Goal: Task Accomplishment & Management: Manage account settings

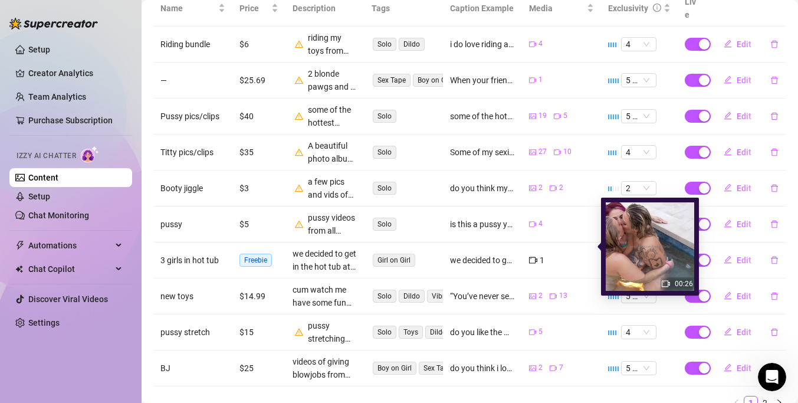
scroll to position [2, 0]
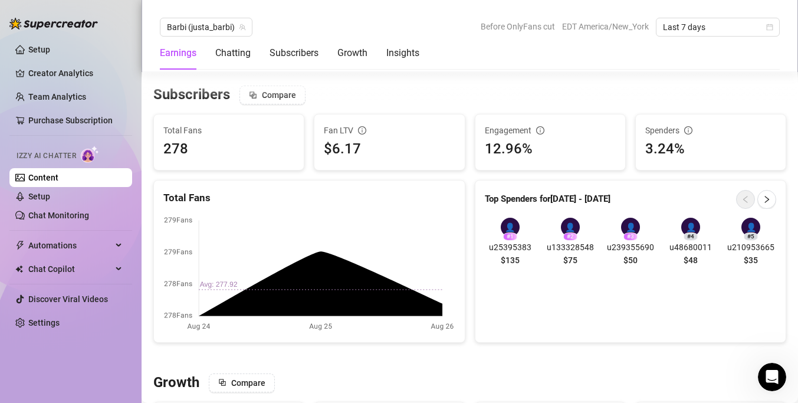
scroll to position [703, 0]
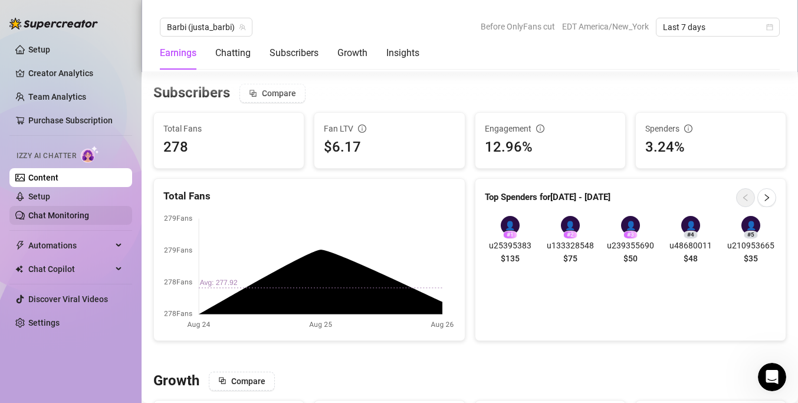
click at [41, 220] on link "Chat Monitoring" at bounding box center [58, 214] width 61 height 9
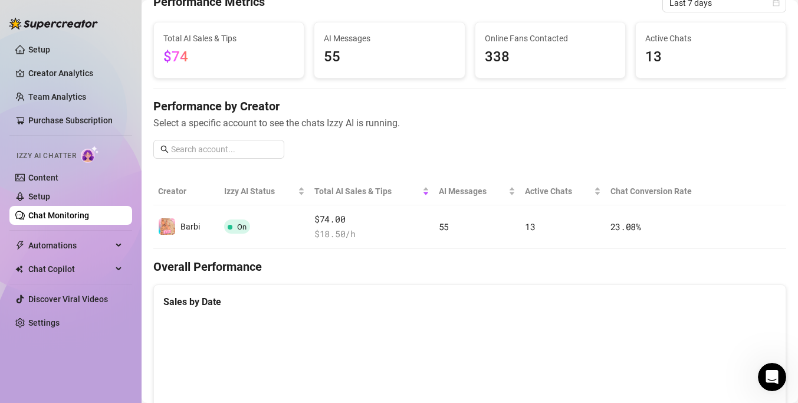
scroll to position [55, 0]
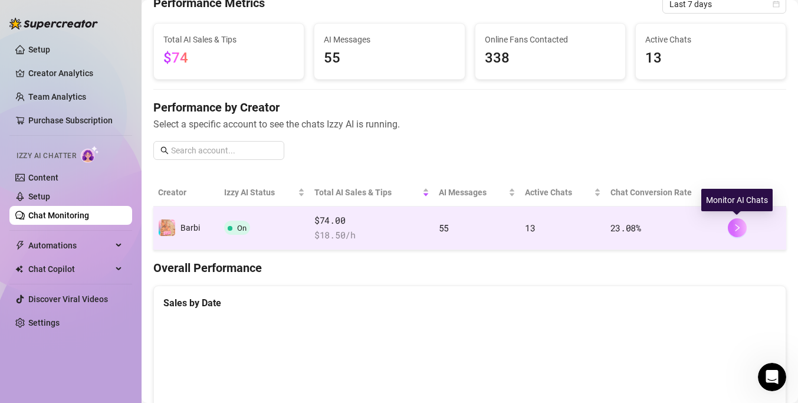
click at [737, 235] on button "button" at bounding box center [737, 227] width 19 height 19
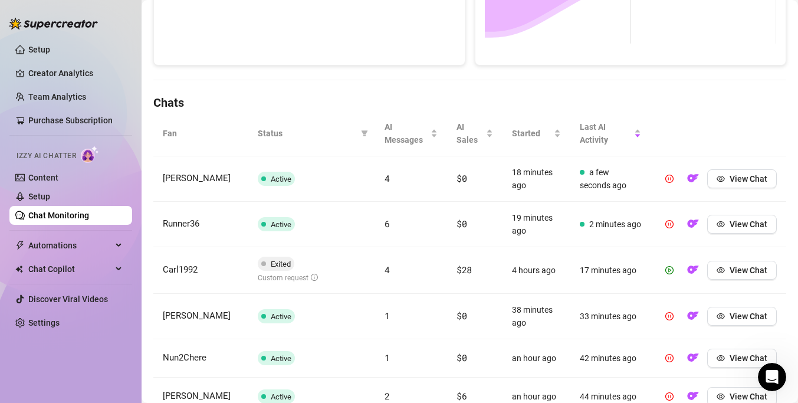
scroll to position [333, 0]
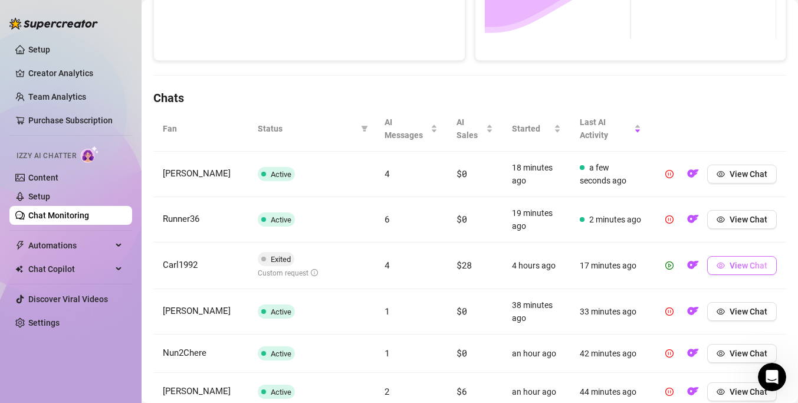
click at [727, 262] on button "View Chat" at bounding box center [742, 265] width 70 height 19
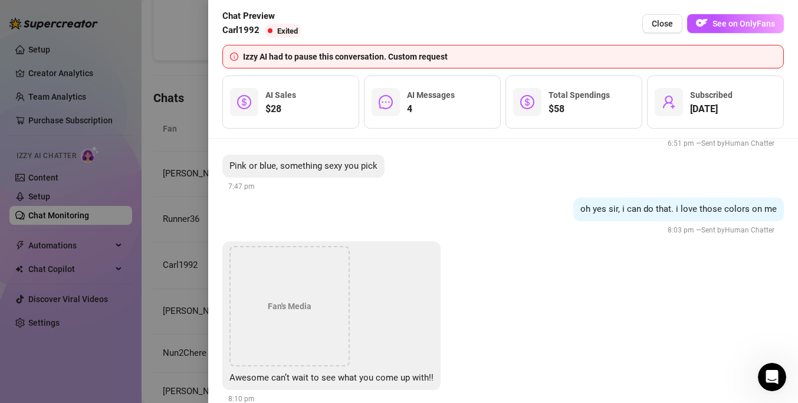
scroll to position [807, 0]
click at [200, 198] on div at bounding box center [399, 201] width 798 height 403
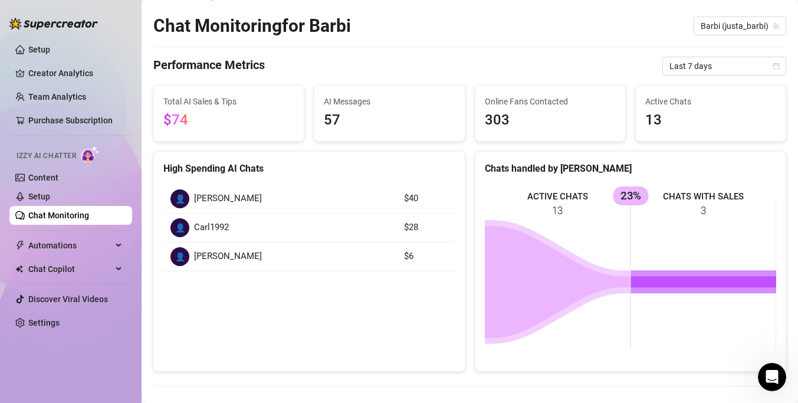
scroll to position [0, 0]
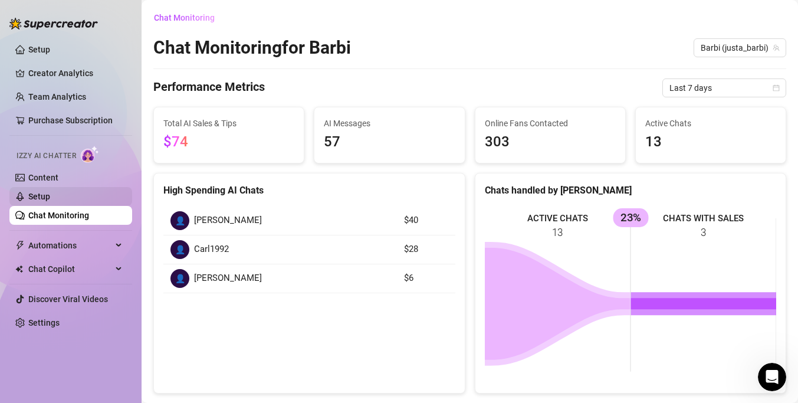
click at [50, 200] on link "Setup" at bounding box center [39, 196] width 22 height 9
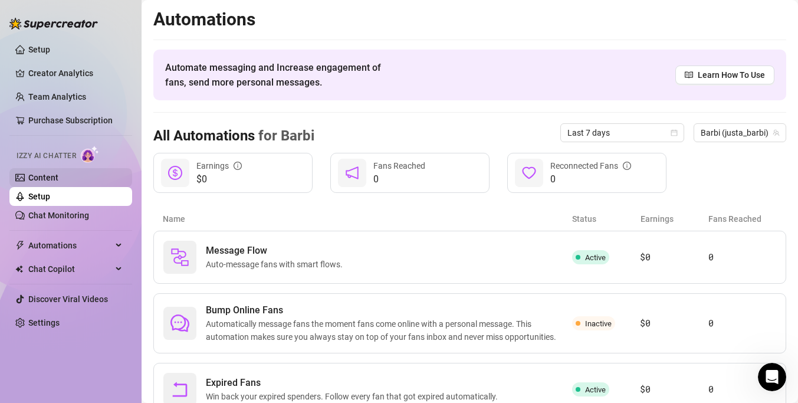
click at [58, 176] on link "Content" at bounding box center [43, 177] width 30 height 9
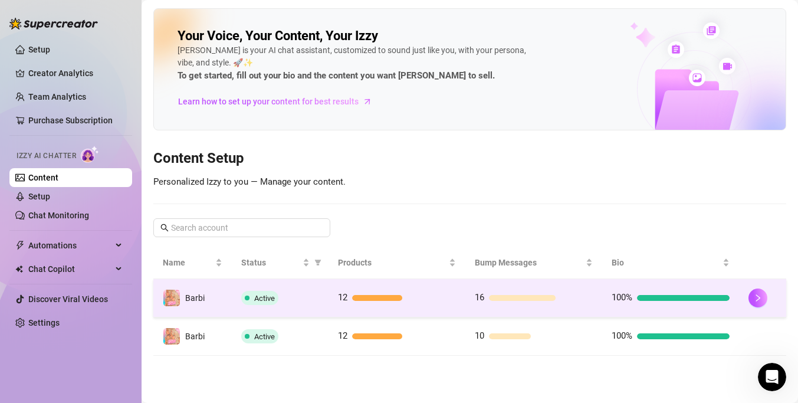
click at [413, 307] on td "12" at bounding box center [396, 298] width 137 height 38
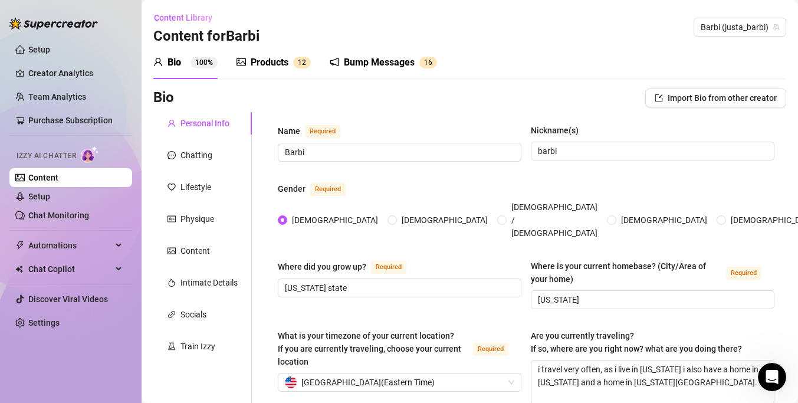
click at [363, 60] on div "Bump Messages" at bounding box center [379, 62] width 71 height 14
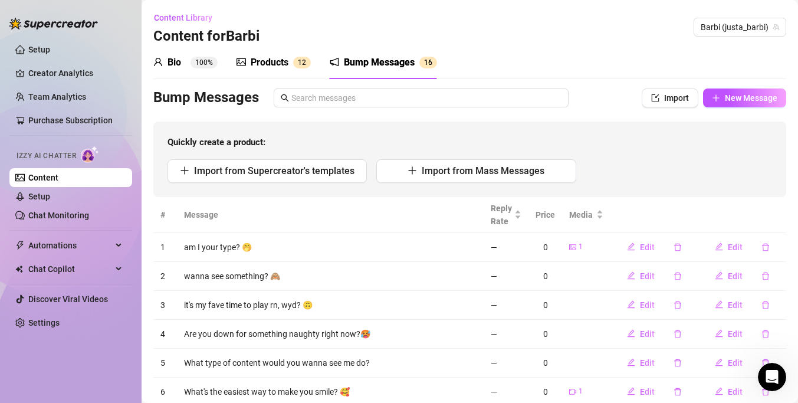
click at [292, 58] on div "Products 1 2" at bounding box center [273, 62] width 74 height 14
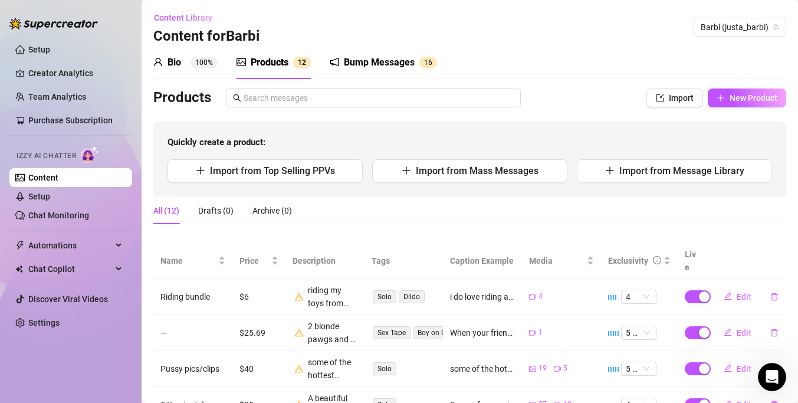
click at [411, 64] on div "Bump Messages" at bounding box center [379, 62] width 71 height 14
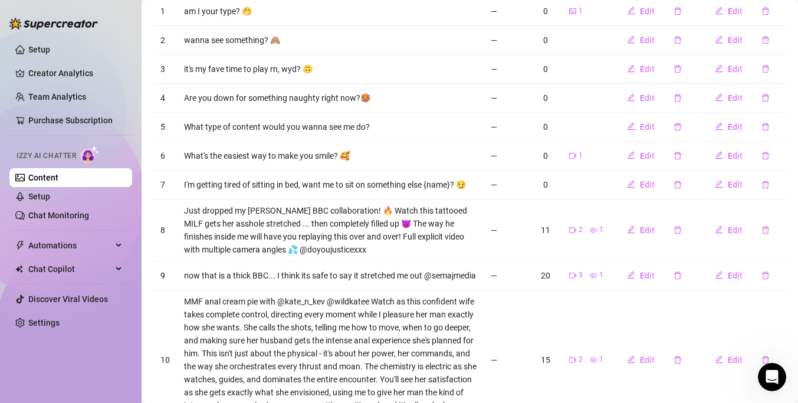
scroll to position [331, 0]
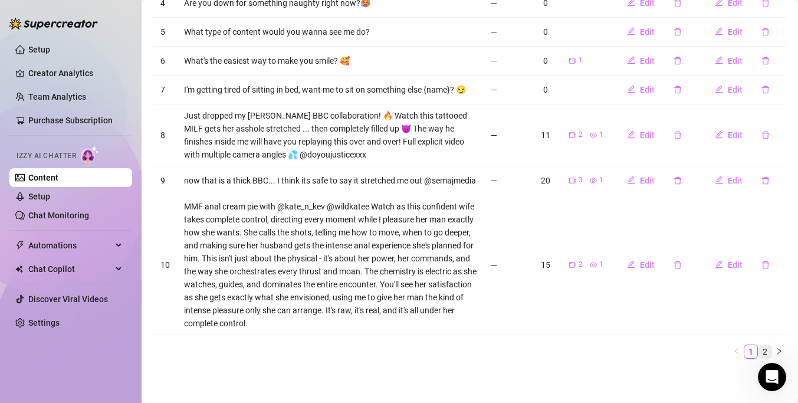
click at [761, 350] on link "2" at bounding box center [764, 351] width 13 height 13
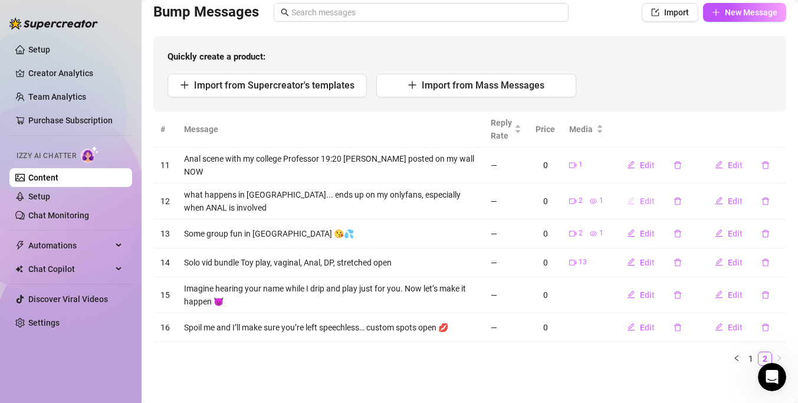
click at [641, 197] on span "Edit" at bounding box center [647, 200] width 15 height 9
type textarea "what happens in [GEOGRAPHIC_DATA]... ends up on my onlyfans, especially when AN…"
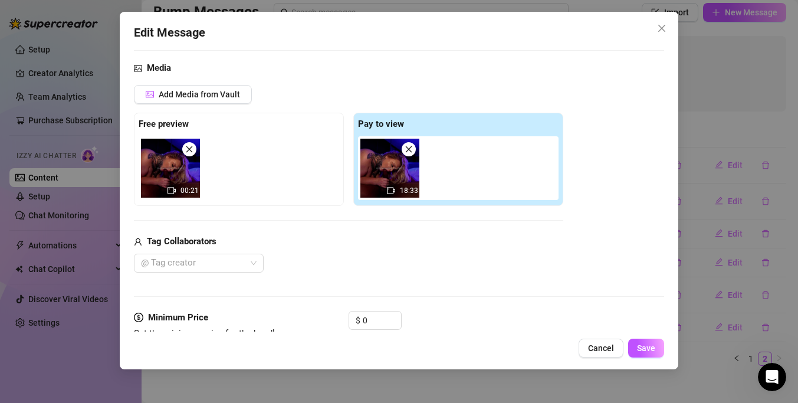
scroll to position [80, 0]
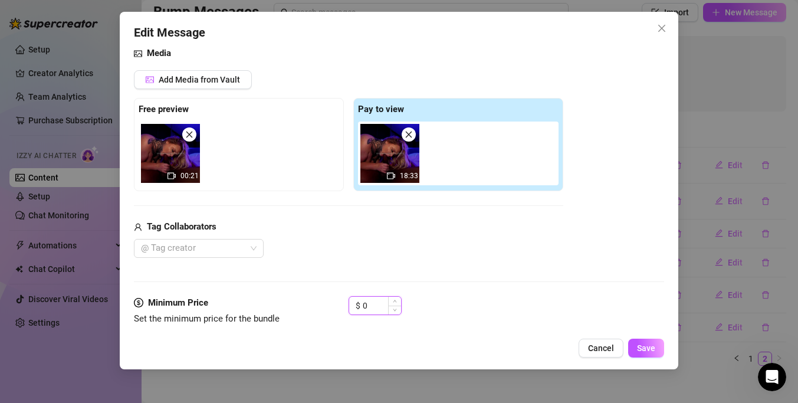
click at [372, 298] on input "0" at bounding box center [382, 306] width 38 height 18
type input "20"
click at [367, 325] on div "Minimum Price Set the minimum price for the bundle $ 20" at bounding box center [399, 322] width 530 height 52
click at [202, 244] on div at bounding box center [192, 248] width 113 height 17
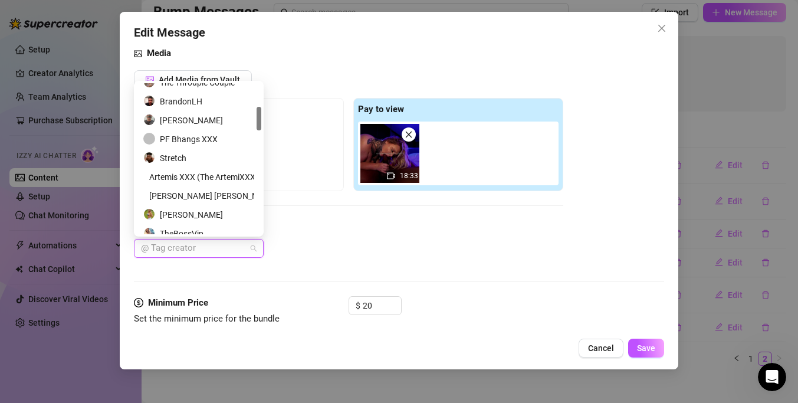
scroll to position [146, 0]
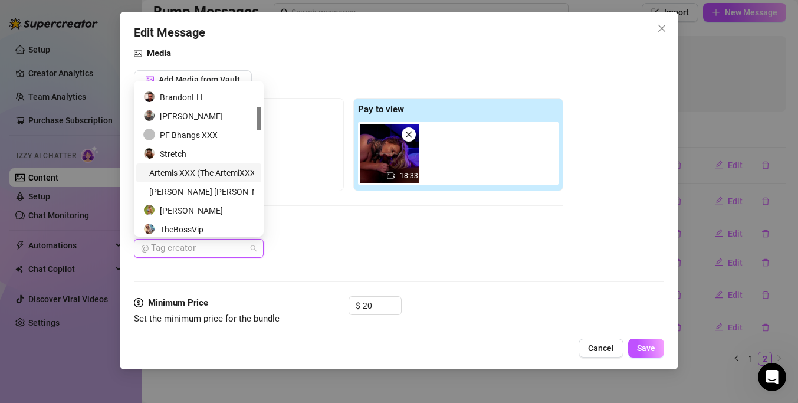
click at [205, 172] on div "Artemis XXX (The ArtemiXXX) VIP" at bounding box center [198, 172] width 111 height 13
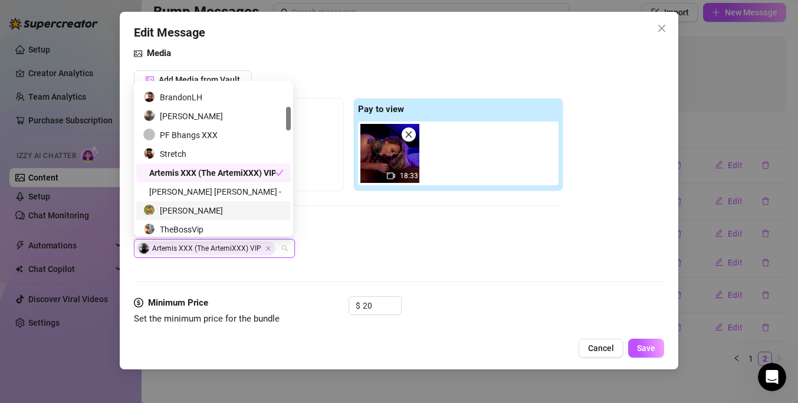
click at [428, 296] on div "$ 20" at bounding box center [505, 310] width 315 height 29
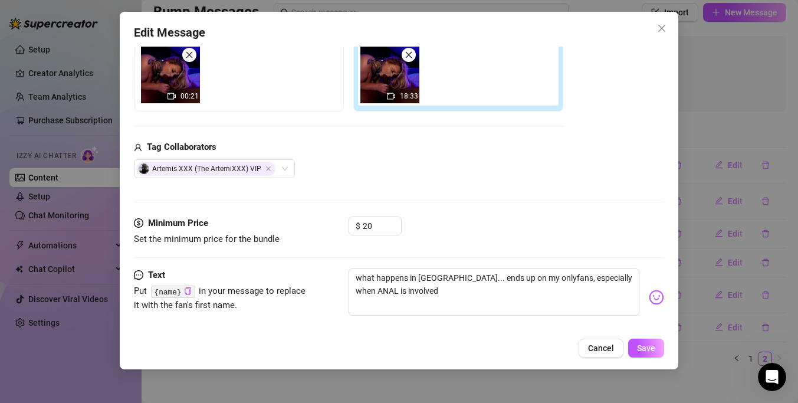
scroll to position [176, 0]
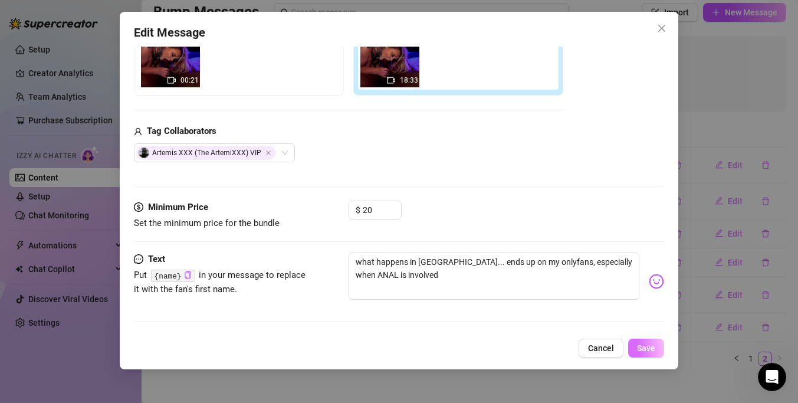
click at [643, 350] on span "Save" at bounding box center [646, 347] width 18 height 9
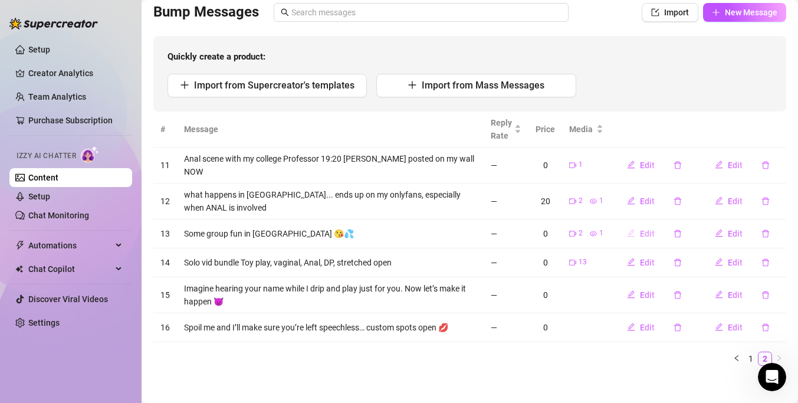
click at [635, 229] on icon "edit" at bounding box center [631, 233] width 8 height 8
type textarea "Some group fun in [GEOGRAPHIC_DATA] 😘💦"
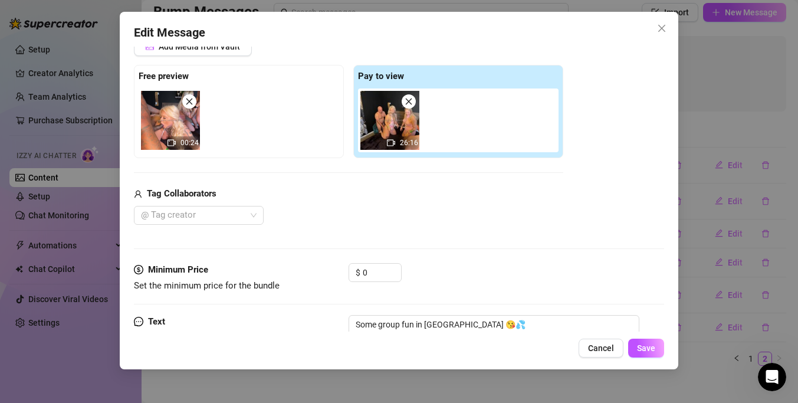
scroll to position [116, 0]
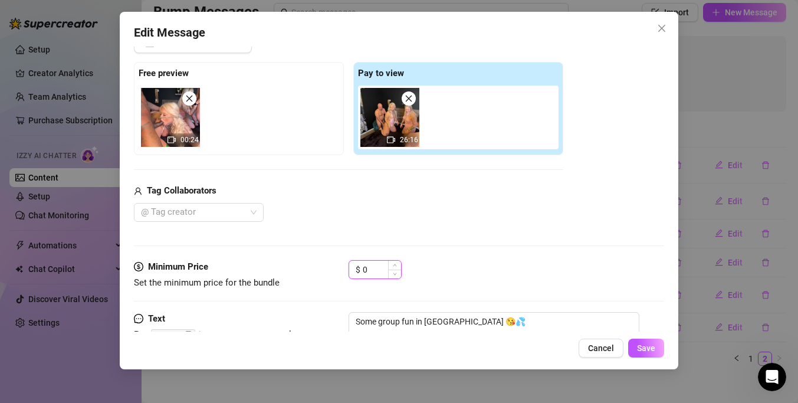
click at [370, 270] on input "0" at bounding box center [382, 270] width 38 height 18
type input "3"
click at [238, 214] on div at bounding box center [192, 212] width 113 height 17
type input "25"
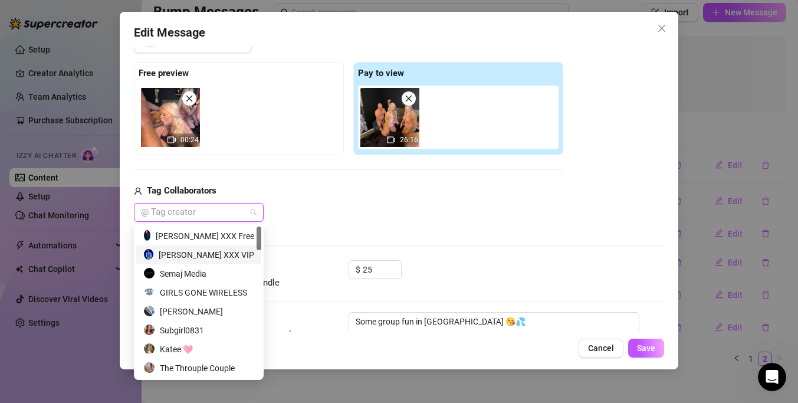
scroll to position [3, 0]
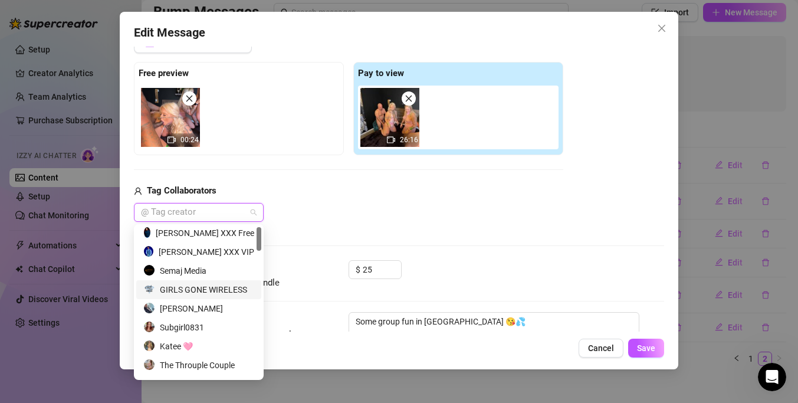
click at [221, 281] on div "GIRLS GONE WIRELESS" at bounding box center [198, 289] width 125 height 19
click at [215, 271] on div "Semaj Media" at bounding box center [198, 270] width 111 height 13
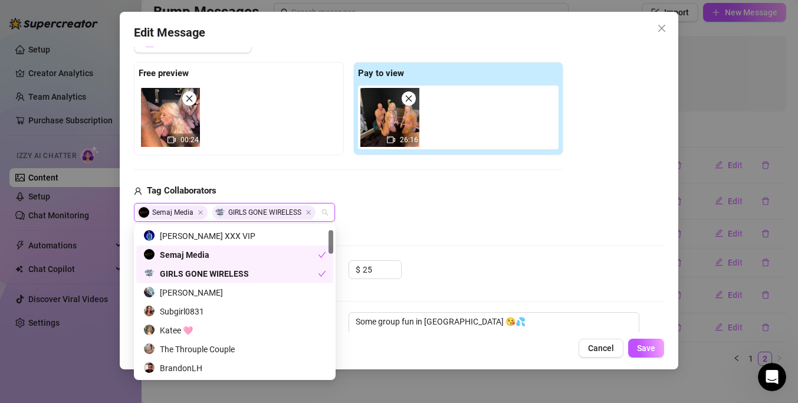
scroll to position [23, 0]
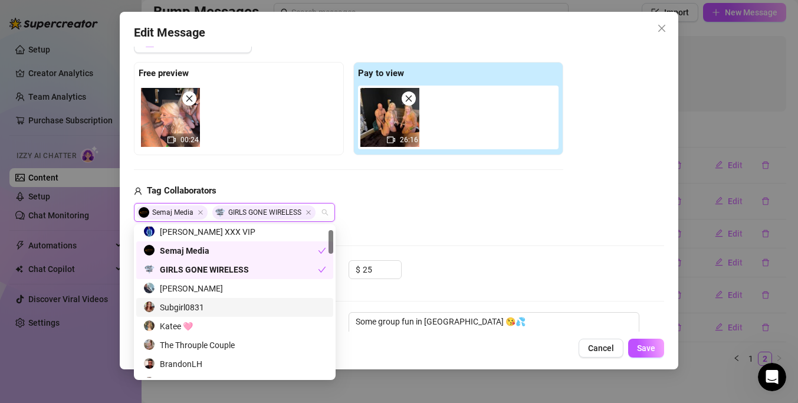
click at [210, 307] on div "Subgirl0831" at bounding box center [234, 307] width 183 height 13
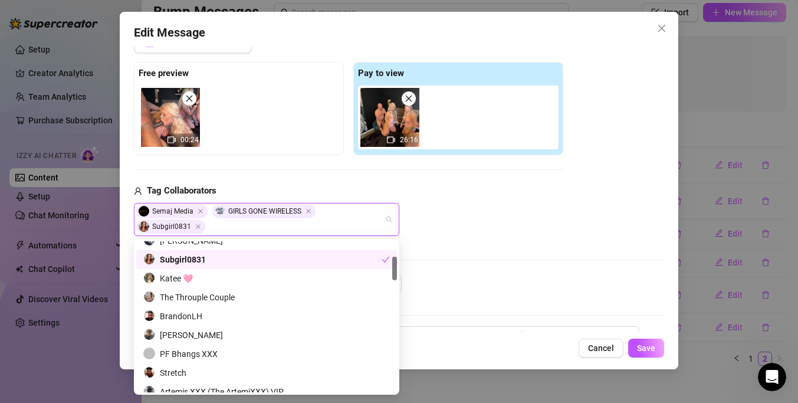
scroll to position [98, 0]
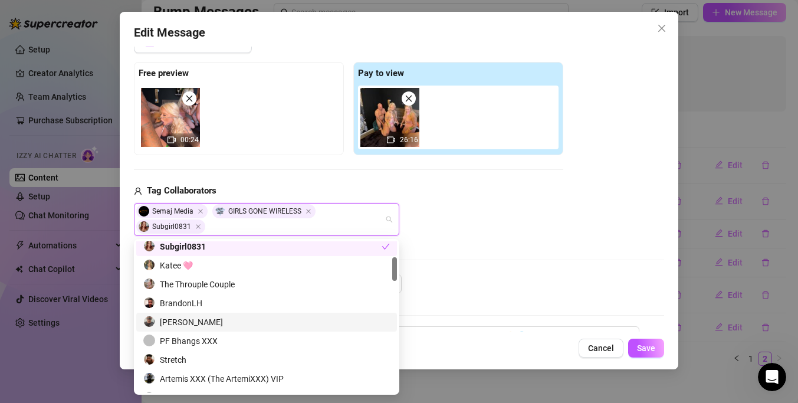
click at [210, 320] on div "[PERSON_NAME]" at bounding box center [266, 321] width 246 height 13
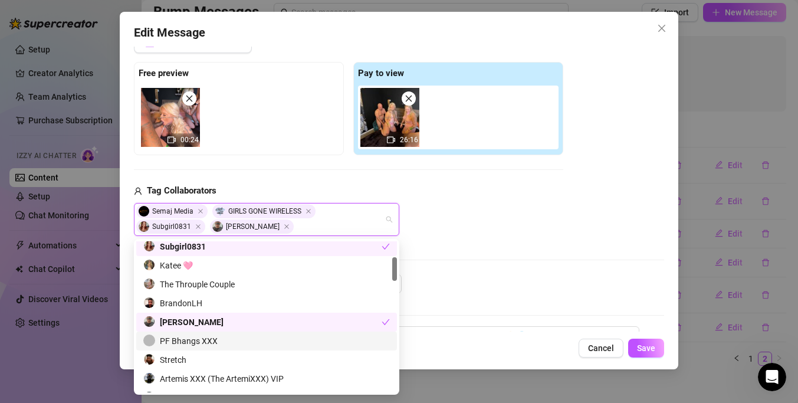
click at [208, 338] on div "PF Bhangs XXX" at bounding box center [266, 340] width 246 height 13
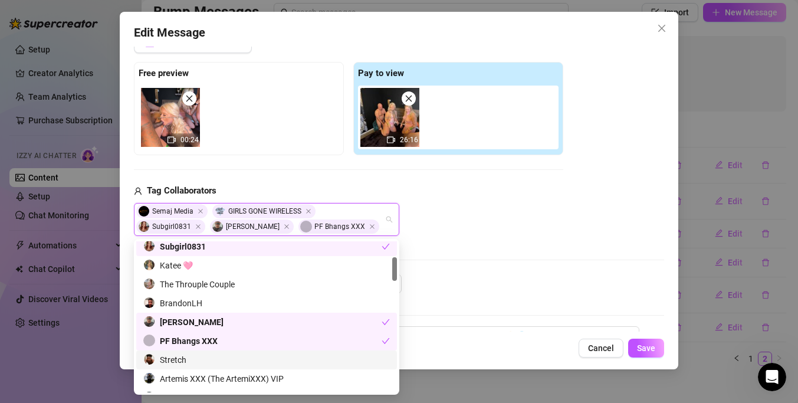
click at [206, 360] on div "Stretch" at bounding box center [266, 359] width 246 height 13
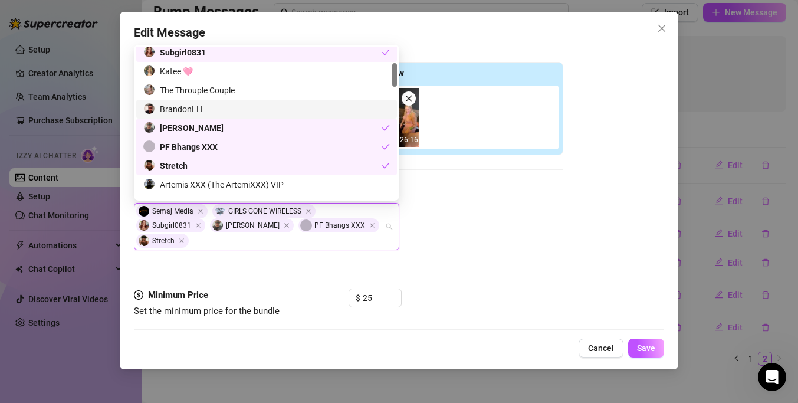
click at [211, 105] on div "BrandonLH" at bounding box center [266, 109] width 246 height 13
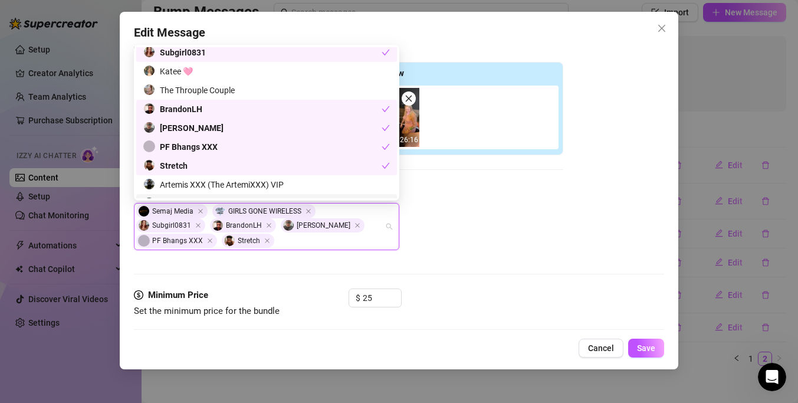
click at [582, 286] on div "Media Add Media from Vault Free preview 00:24 Pay to view 26:16 Tag Collaborato…" at bounding box center [399, 149] width 530 height 277
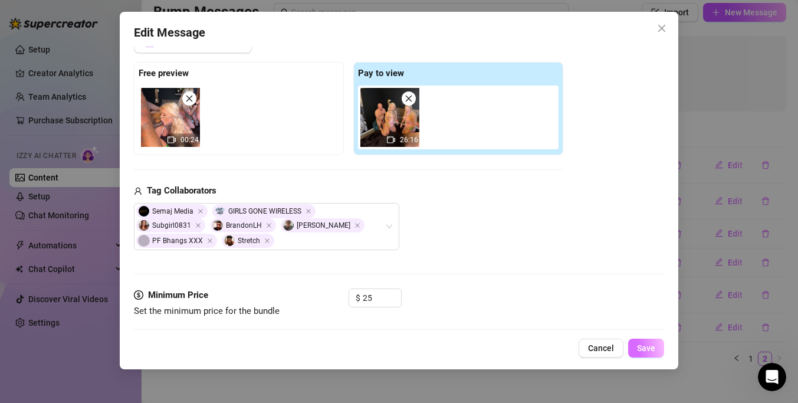
click at [638, 342] on button "Save" at bounding box center [646, 347] width 36 height 19
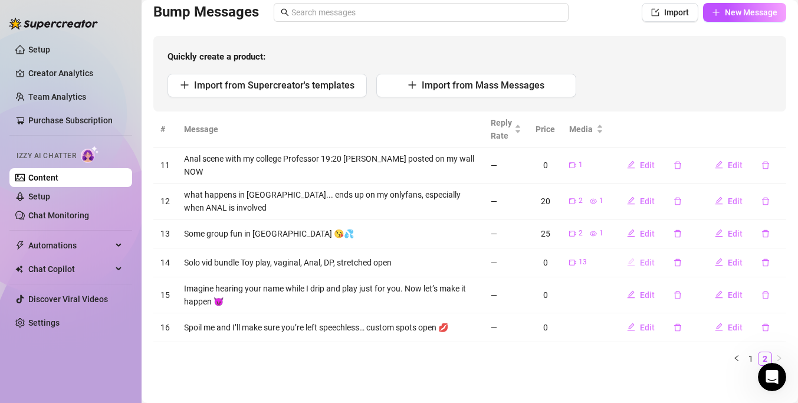
click at [653, 258] on span "Edit" at bounding box center [647, 262] width 15 height 9
type textarea "Solo vid bundle Toy play, vaginal, Anal, DP, stretched open"
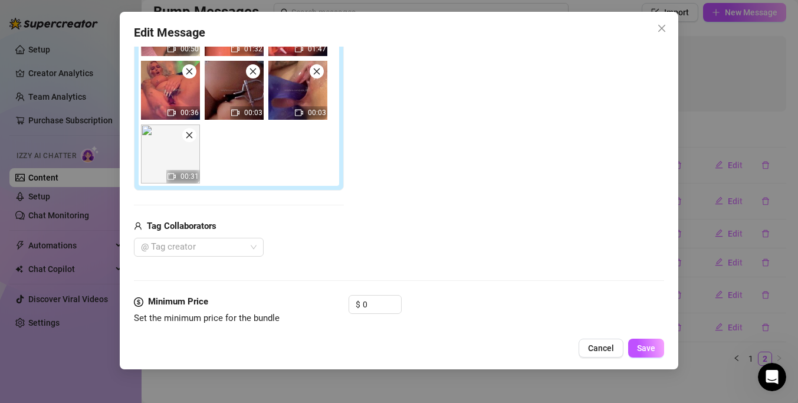
scroll to position [223, 0]
click at [375, 312] on div "$ 0" at bounding box center [374, 303] width 53 height 19
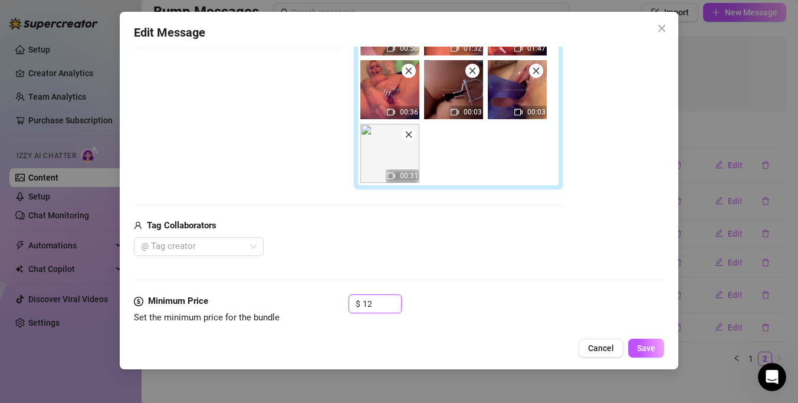
type input "12"
click at [407, 285] on div "Media Add Media from Vault Free preview Pay to view 01:48 02:00 01:09 00:44 00:…" at bounding box center [399, 99] width 530 height 390
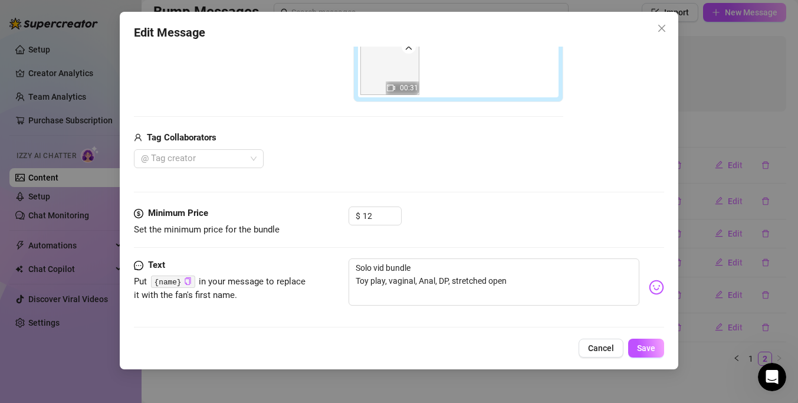
scroll to position [317, 0]
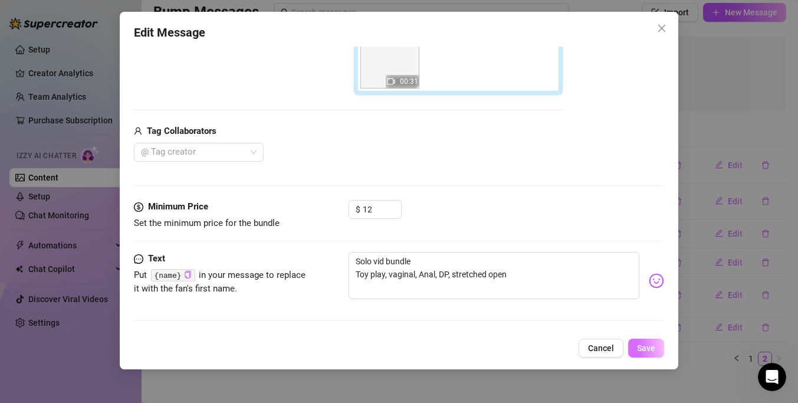
click at [643, 348] on span "Save" at bounding box center [646, 347] width 18 height 9
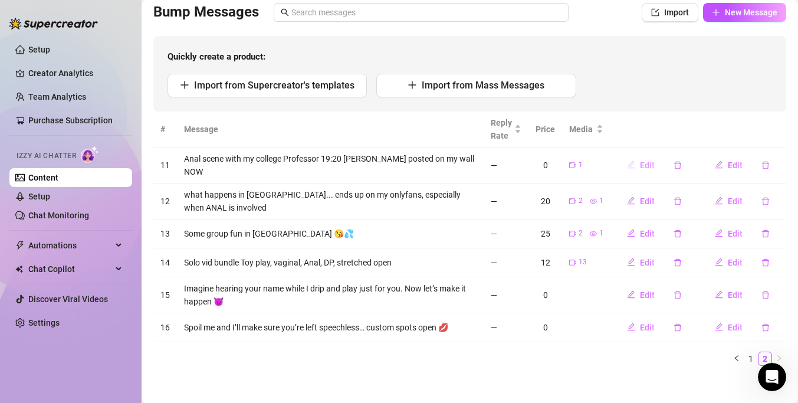
click at [652, 160] on span "Edit" at bounding box center [647, 164] width 15 height 9
type textarea "Anal scene with my college Professor 19:20 [PERSON_NAME] posted on my wall NOW"
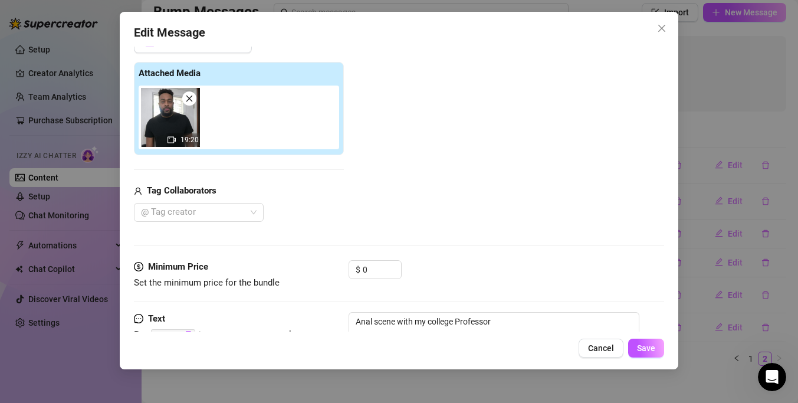
scroll to position [129, 0]
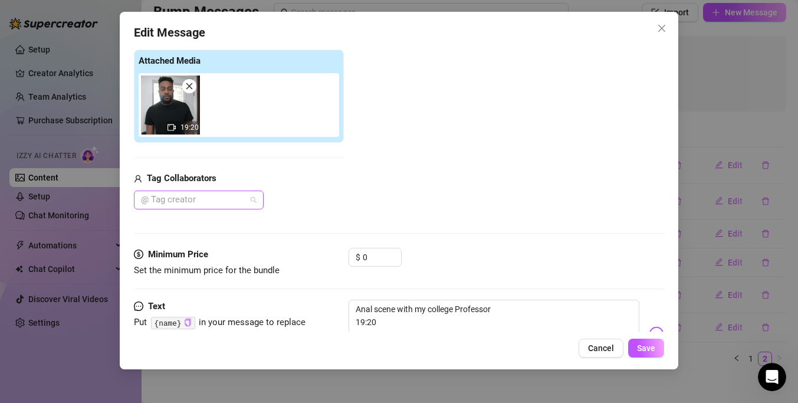
click at [212, 199] on div at bounding box center [192, 200] width 113 height 17
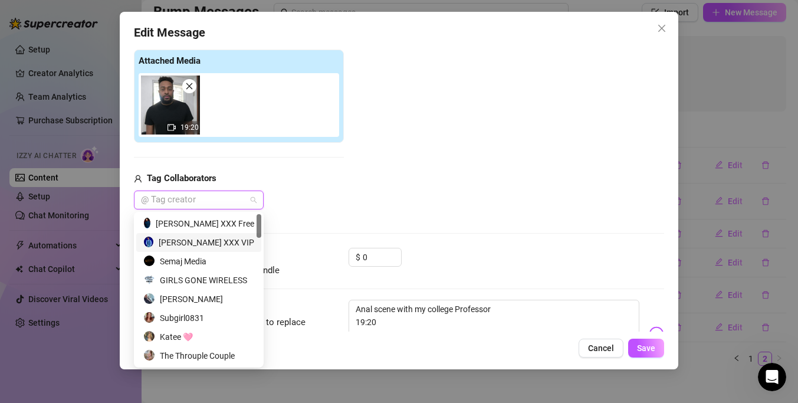
click at [213, 234] on div "[PERSON_NAME] XXX VIP" at bounding box center [198, 242] width 125 height 19
click at [212, 226] on div "[PERSON_NAME] XXX Free" at bounding box center [198, 223] width 111 height 13
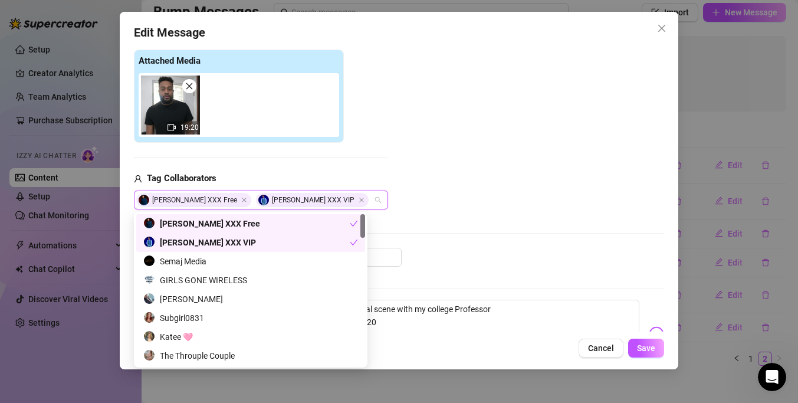
click at [400, 233] on div at bounding box center [399, 233] width 530 height 1
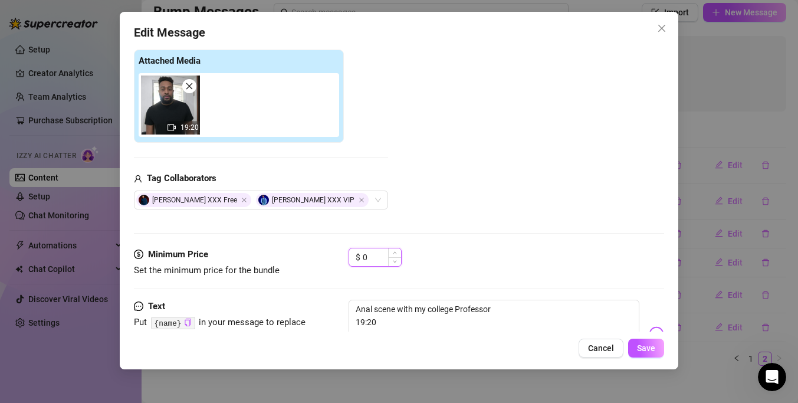
click at [382, 253] on input "0" at bounding box center [382, 257] width 38 height 18
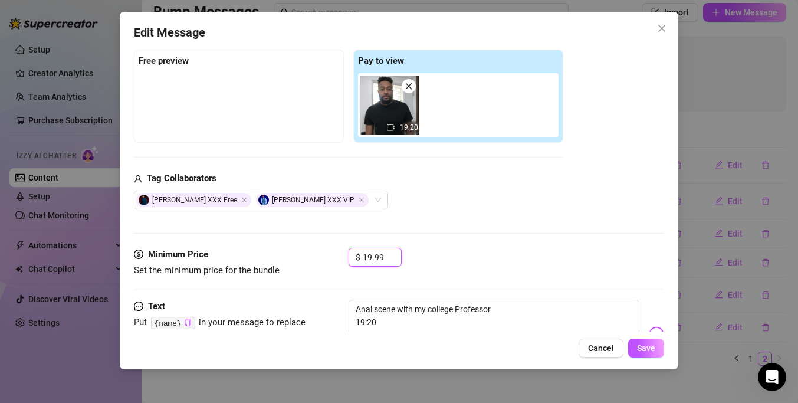
type input "19.99"
click at [457, 238] on div "Media Add Media from Vault Free preview Pay to view 19:20 Tag Collaborators [PE…" at bounding box center [399, 122] width 530 height 249
click at [653, 347] on span "Save" at bounding box center [646, 347] width 18 height 9
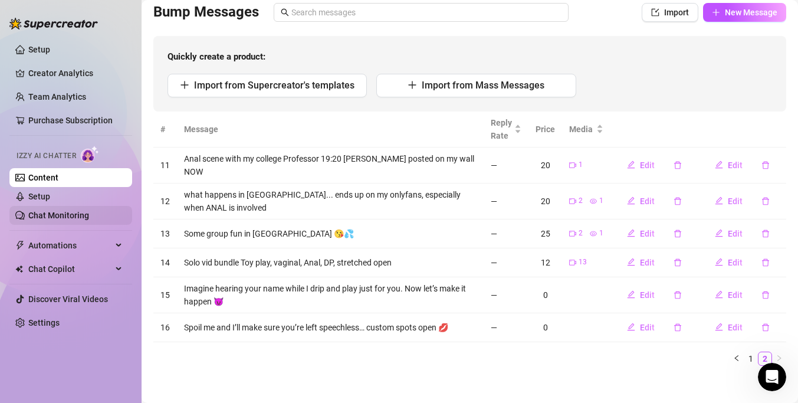
click at [78, 216] on link "Chat Monitoring" at bounding box center [58, 214] width 61 height 9
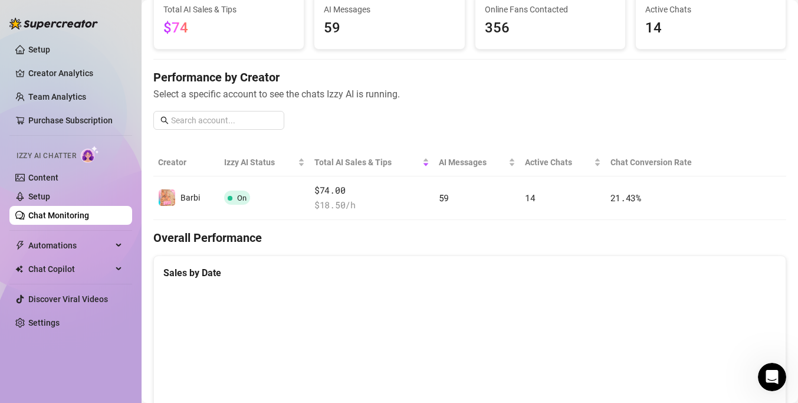
click at [407, 39] on div "AI Messages 59" at bounding box center [389, 21] width 150 height 55
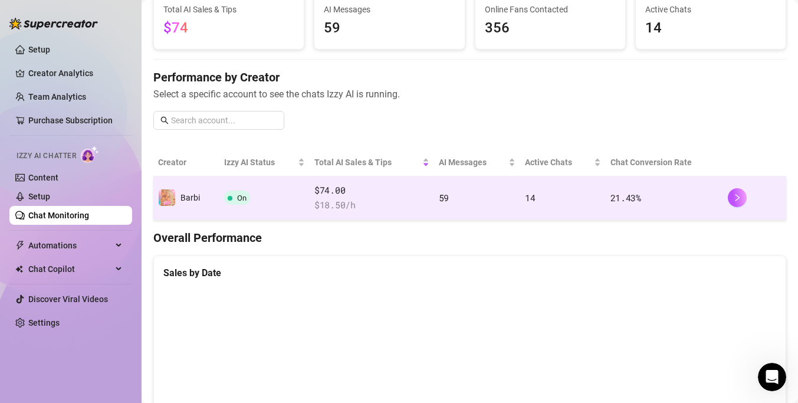
click at [502, 202] on td "59" at bounding box center [477, 198] width 86 height 44
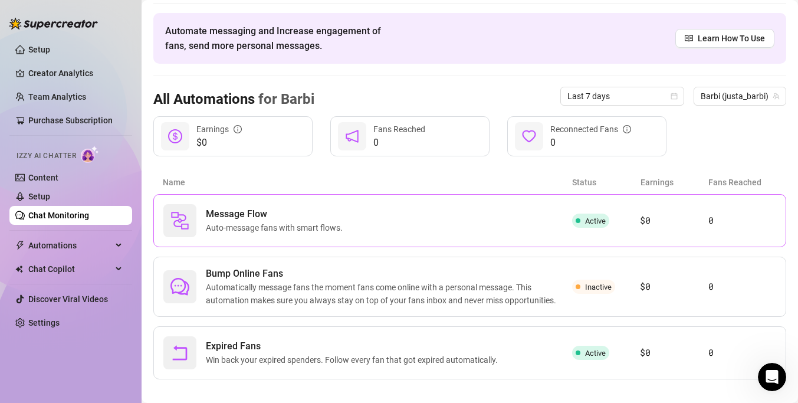
scroll to position [48, 0]
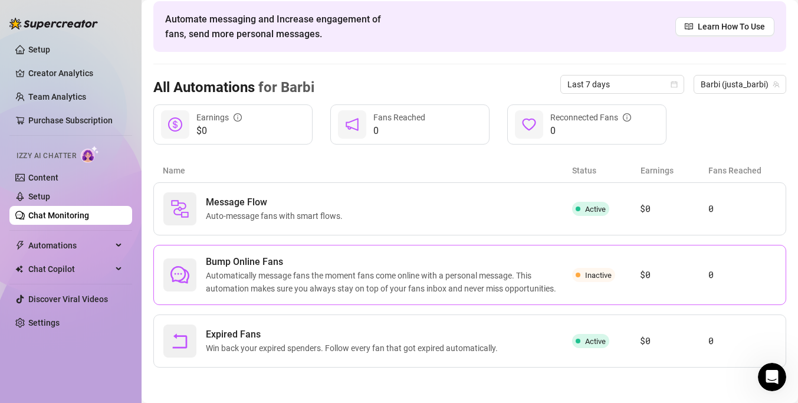
click at [248, 277] on span "Automatically message fans the moment fans come online with a personal message.…" at bounding box center [389, 282] width 366 height 26
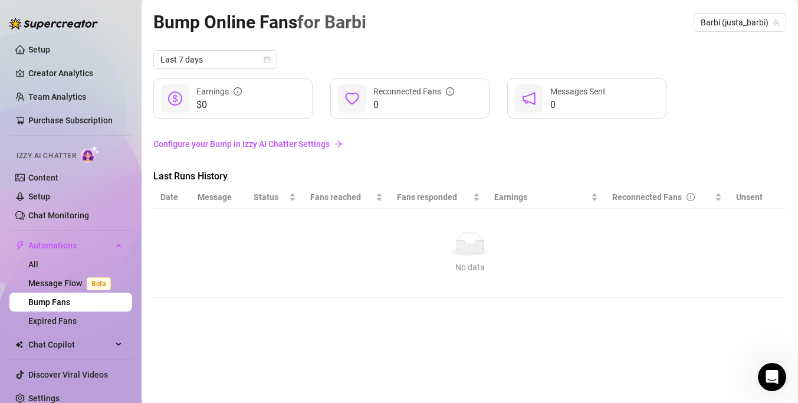
click at [277, 141] on link "Configure your Bump in Izzy AI Chatter Settings" at bounding box center [469, 143] width 633 height 13
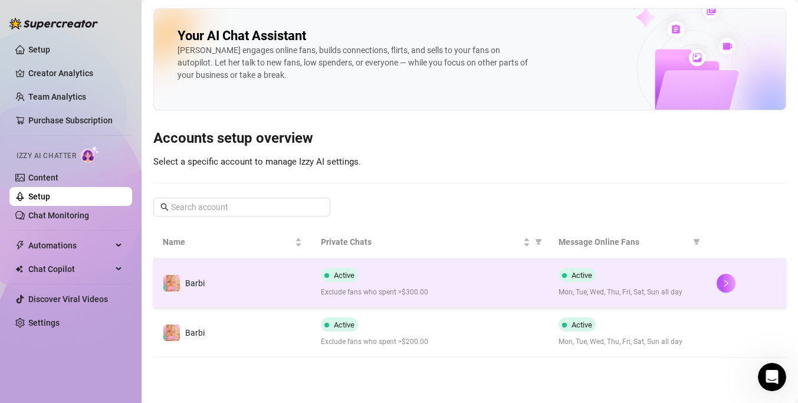
click at [407, 287] on span "Exclude fans who spent >$300.00" at bounding box center [430, 292] width 218 height 11
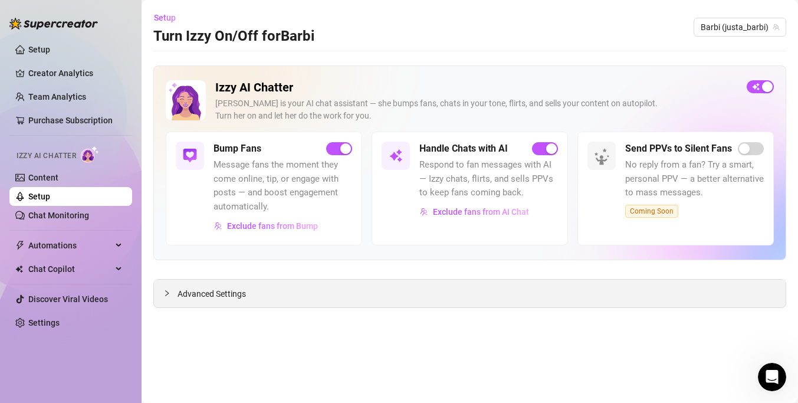
click at [164, 293] on icon "collapsed" at bounding box center [166, 292] width 7 height 7
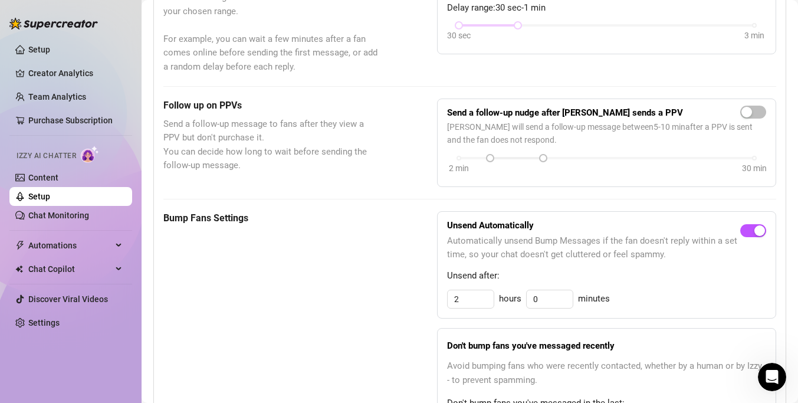
scroll to position [442, 0]
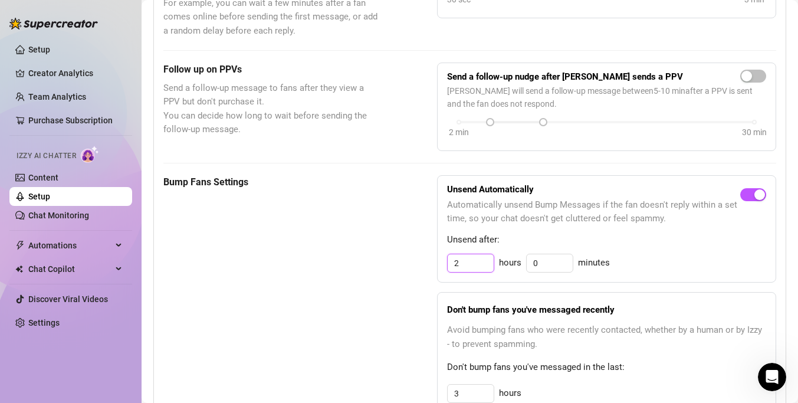
click at [478, 271] on input "2" at bounding box center [470, 263] width 46 height 18
type input "1"
click at [387, 283] on div "Bump Fans Settings Unsend Automatically Automatically unsend Bump Messages if t…" at bounding box center [469, 350] width 613 height 350
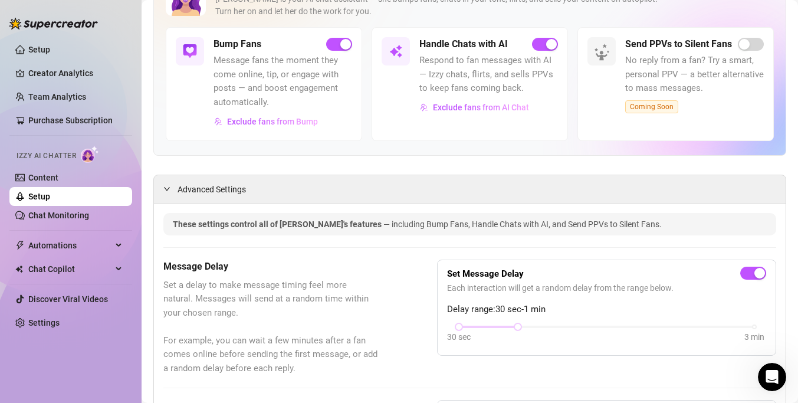
scroll to position [0, 0]
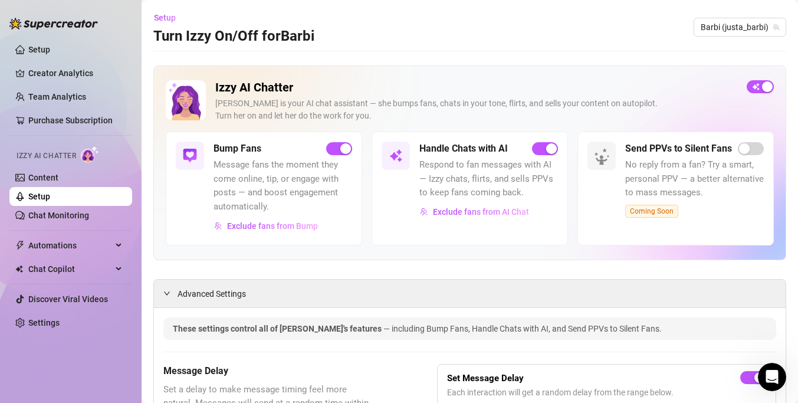
click at [58, 182] on link "Content" at bounding box center [43, 177] width 30 height 9
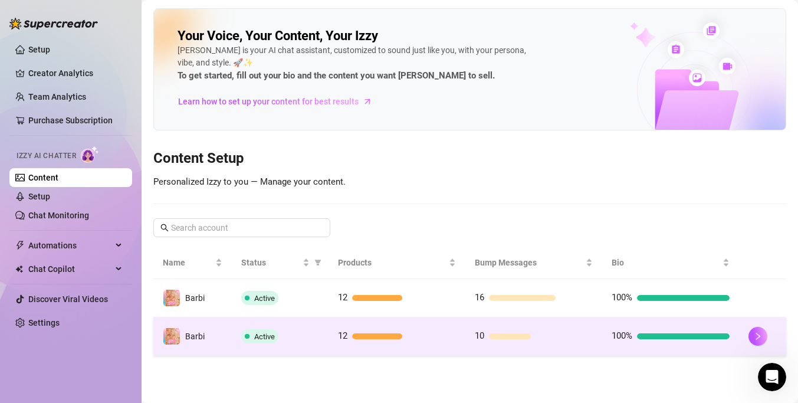
click at [409, 347] on td "12" at bounding box center [396, 336] width 137 height 38
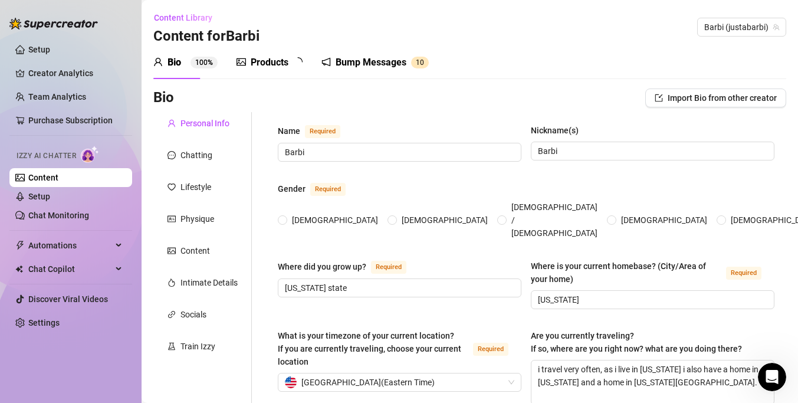
radio input "true"
type input "[DATE]"
click at [290, 61] on div "Products 1 2" at bounding box center [273, 62] width 74 height 14
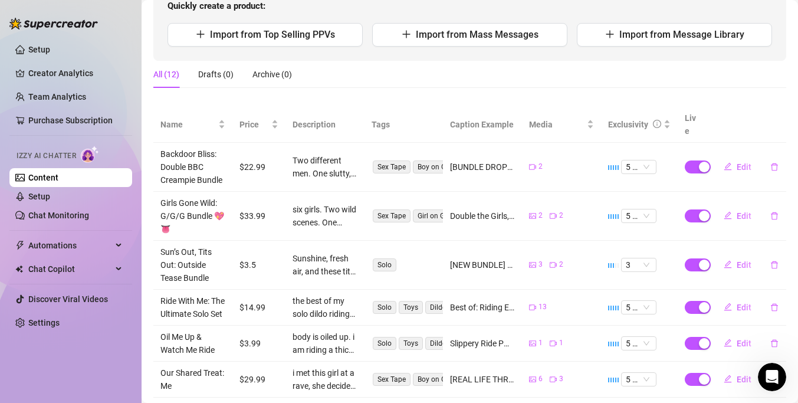
scroll to position [356, 0]
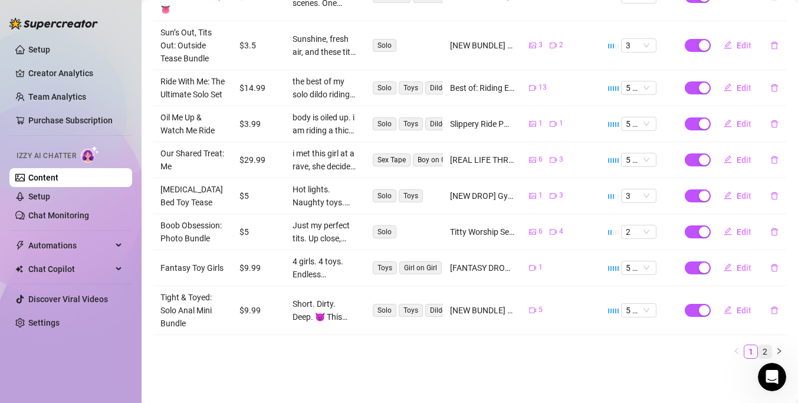
click at [763, 348] on link "2" at bounding box center [764, 351] width 13 height 13
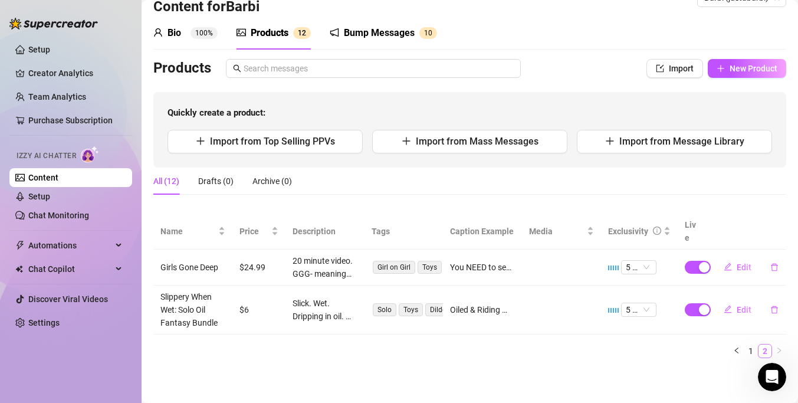
scroll to position [16, 0]
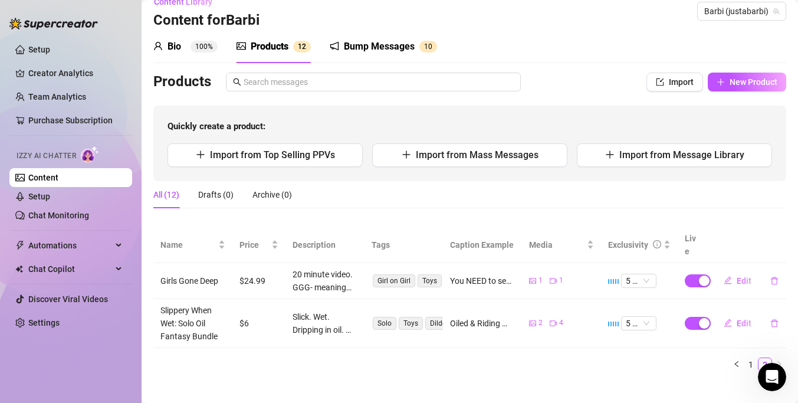
click at [397, 51] on div "Bump Messages" at bounding box center [379, 47] width 71 height 14
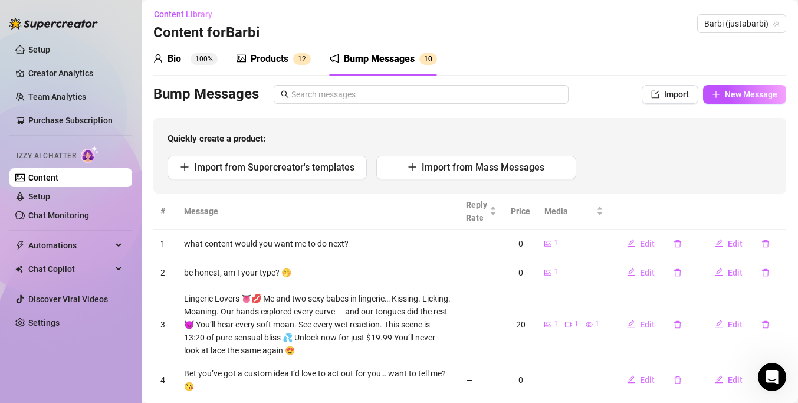
scroll to position [1, 0]
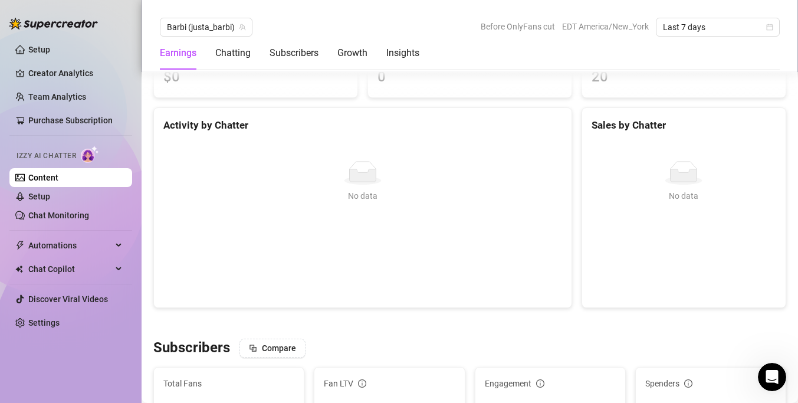
scroll to position [450, 0]
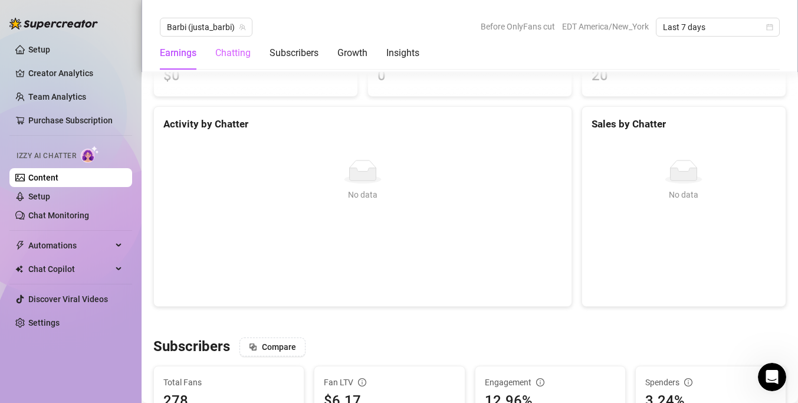
click at [231, 44] on div "Chatting" at bounding box center [232, 53] width 35 height 33
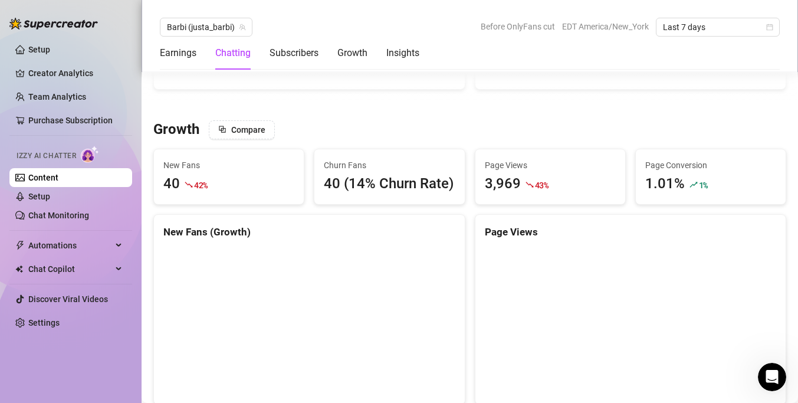
scroll to position [956, 0]
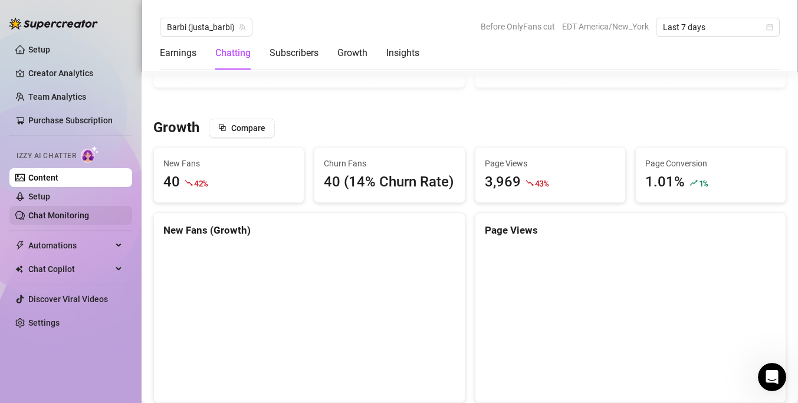
click at [89, 212] on link "Chat Monitoring" at bounding box center [58, 214] width 61 height 9
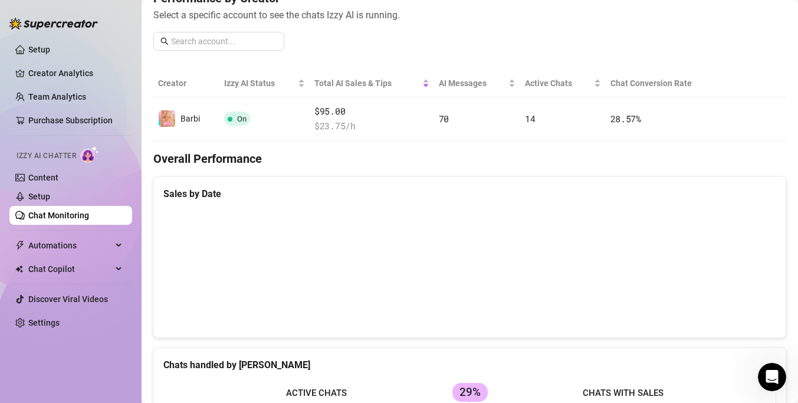
scroll to position [162, 0]
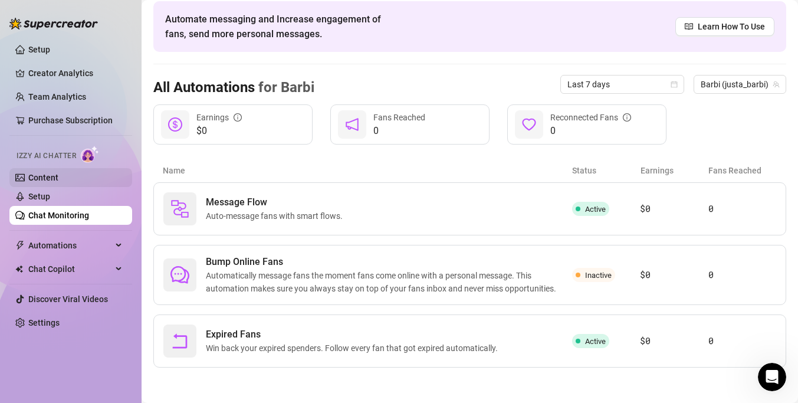
scroll to position [48, 0]
click at [44, 173] on link "Content" at bounding box center [43, 177] width 30 height 9
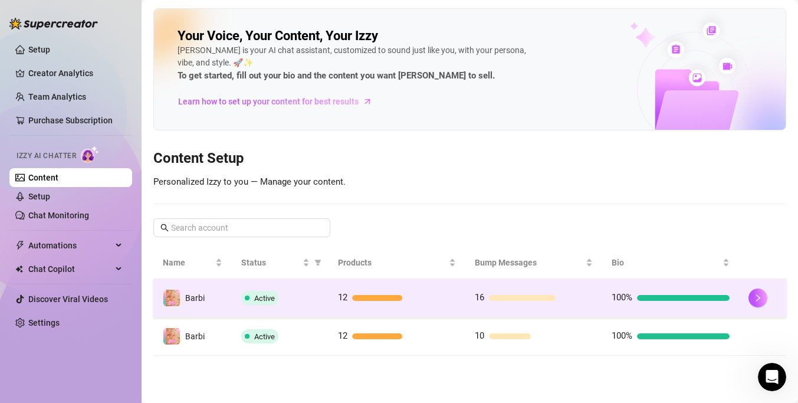
click at [455, 298] on div at bounding box center [404, 298] width 104 height 6
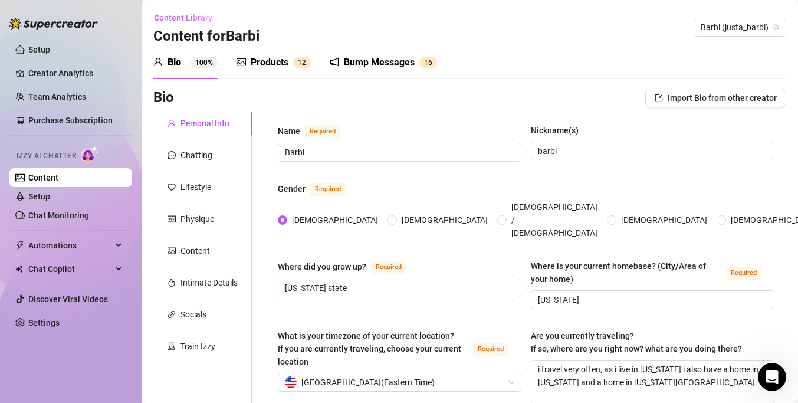
click at [387, 56] on div "Bump Messages" at bounding box center [379, 62] width 71 height 14
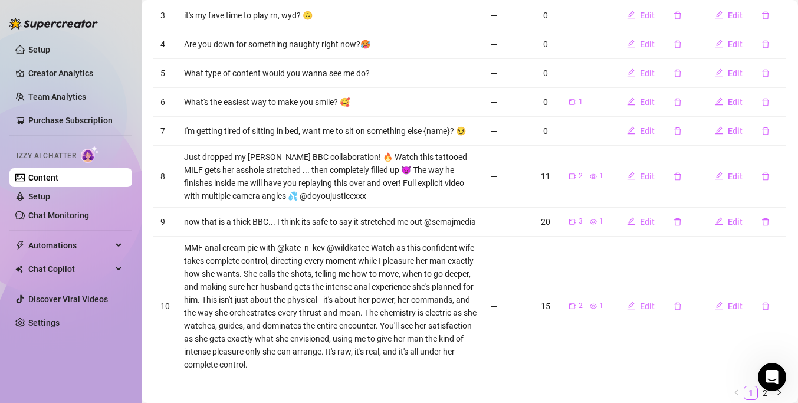
scroll to position [331, 0]
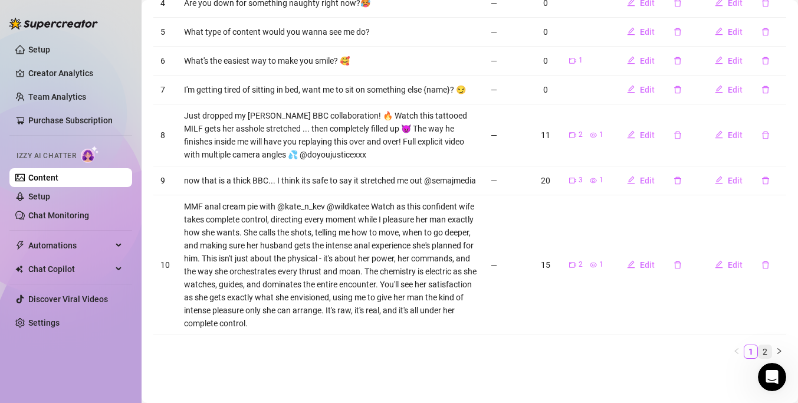
click at [763, 350] on link "2" at bounding box center [764, 351] width 13 height 13
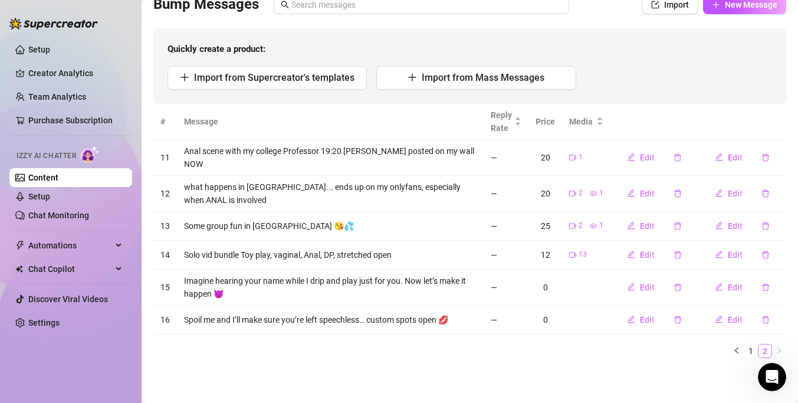
scroll to position [85, 0]
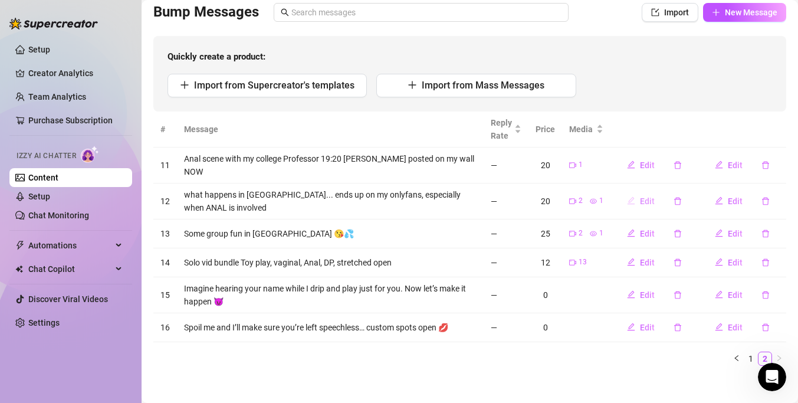
click at [647, 196] on span "Edit" at bounding box center [647, 200] width 15 height 9
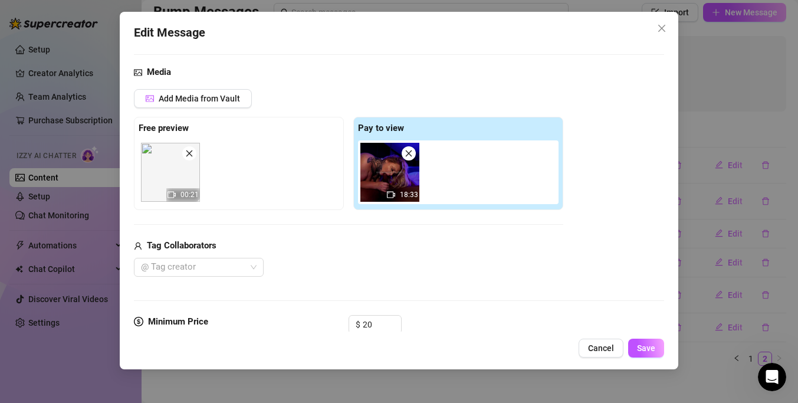
scroll to position [82, 0]
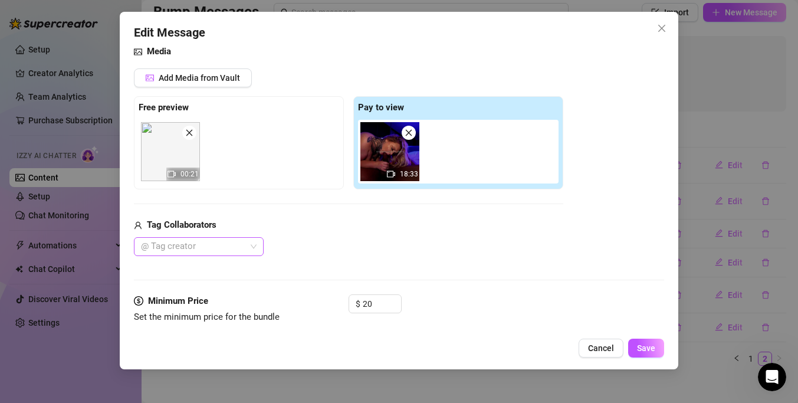
click at [227, 254] on div at bounding box center [192, 246] width 113 height 17
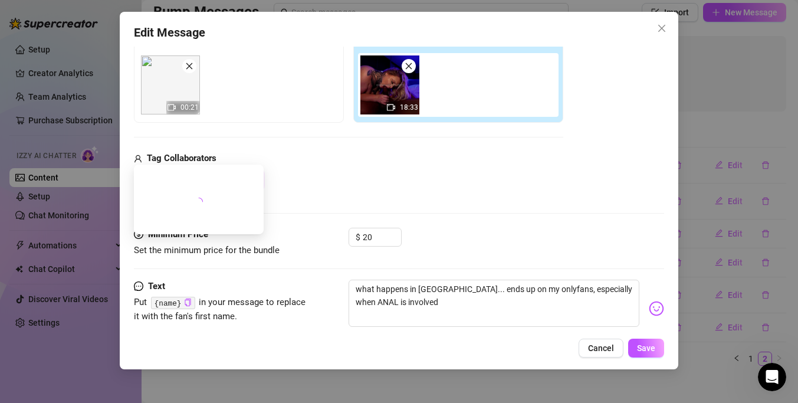
scroll to position [176, 0]
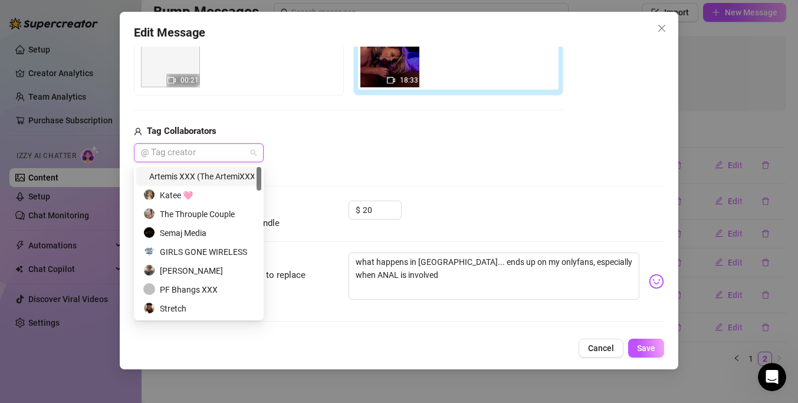
click at [210, 176] on div "Artemis XXX (The ArtemiXXX) VIP" at bounding box center [198, 176] width 111 height 13
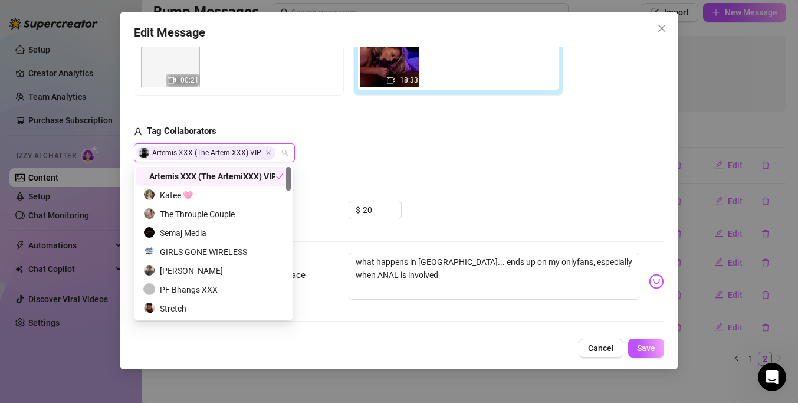
click at [371, 189] on div "Media Add Media from Vault Free preview 00:21 Pay to view 18:33 Tag Collaborato…" at bounding box center [399, 75] width 530 height 249
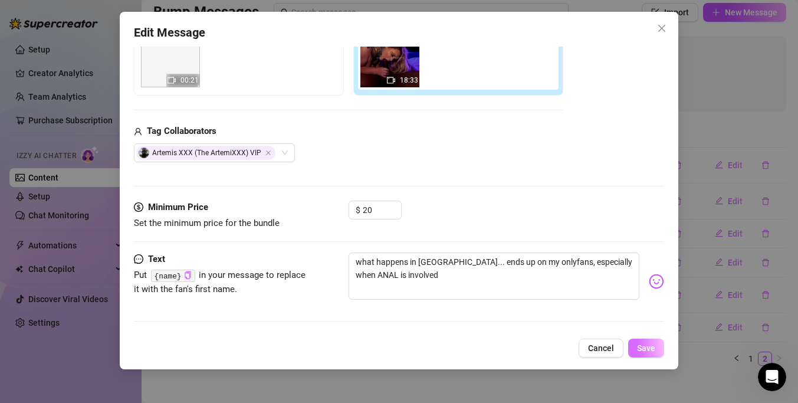
click at [650, 343] on button "Save" at bounding box center [646, 347] width 36 height 19
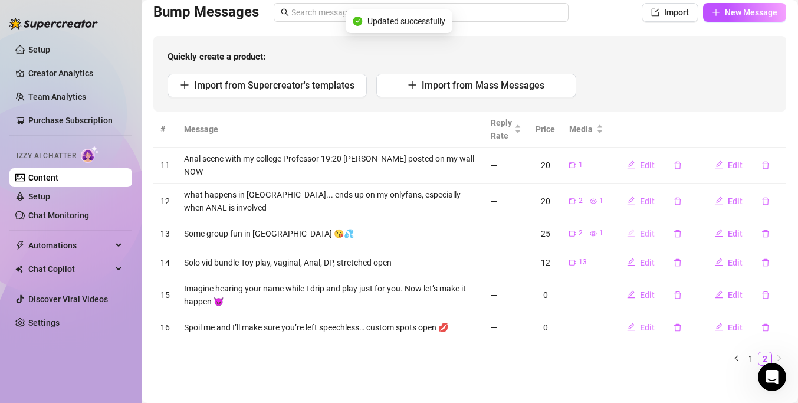
click at [649, 229] on span "Edit" at bounding box center [647, 233] width 15 height 9
type textarea "Some group fun in [GEOGRAPHIC_DATA] 😘💦"
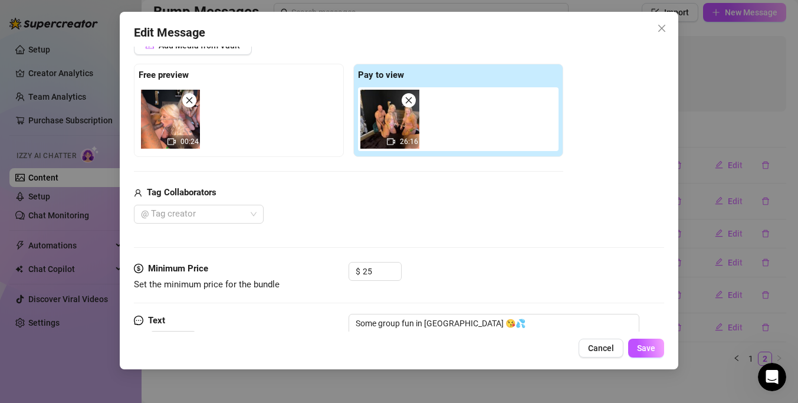
scroll to position [117, 0]
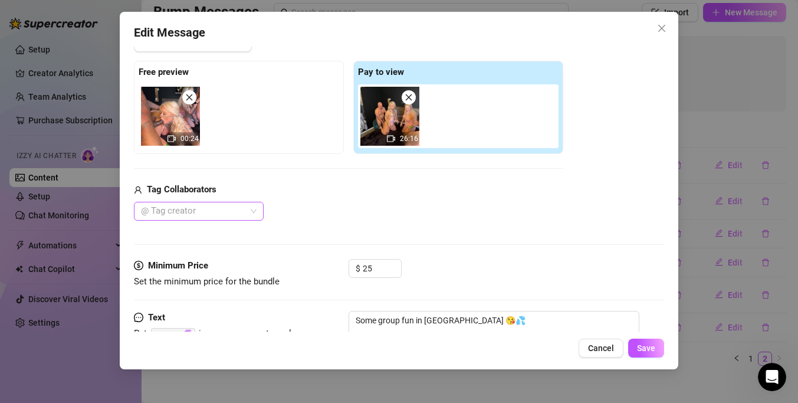
click at [239, 211] on div at bounding box center [192, 211] width 113 height 17
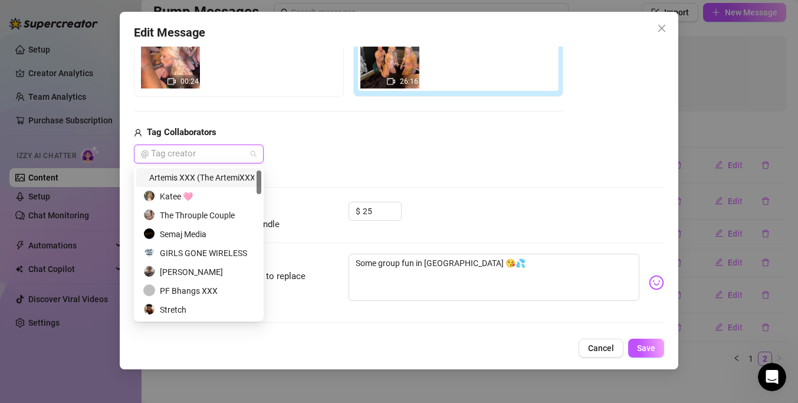
scroll to position [15, 0]
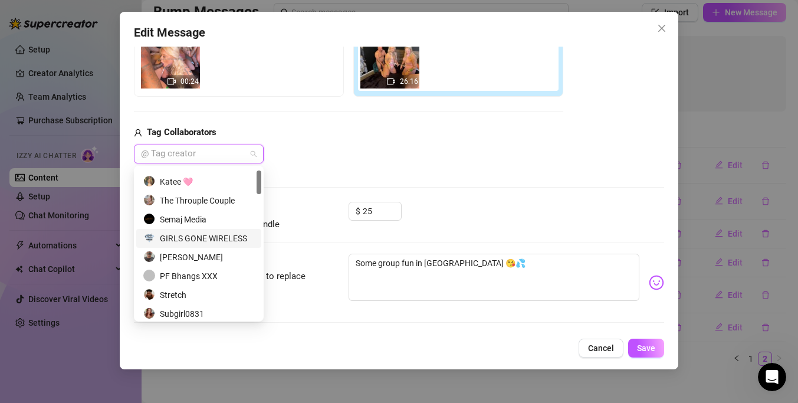
click at [228, 235] on div "GIRLS GONE WIRELESS" at bounding box center [198, 238] width 111 height 13
click at [222, 254] on div "[PERSON_NAME]" at bounding box center [198, 257] width 111 height 13
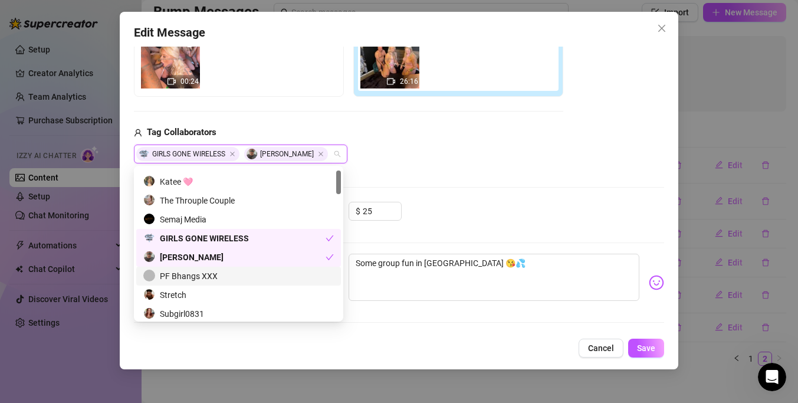
click at [218, 269] on div "PF Bhangs XXX" at bounding box center [238, 275] width 190 height 13
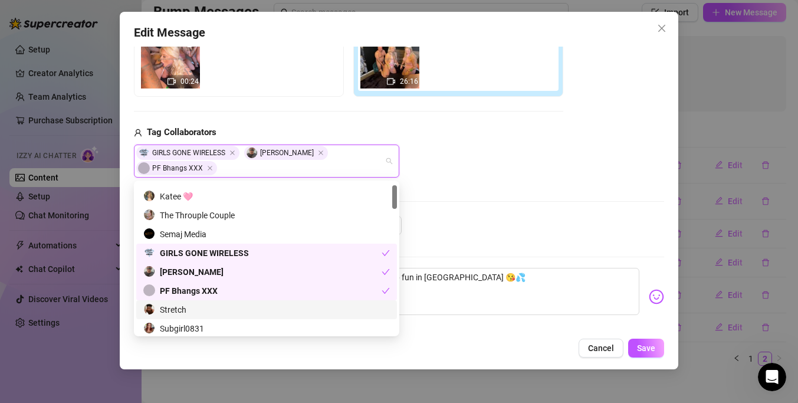
click at [213, 304] on div "Stretch" at bounding box center [266, 309] width 246 height 13
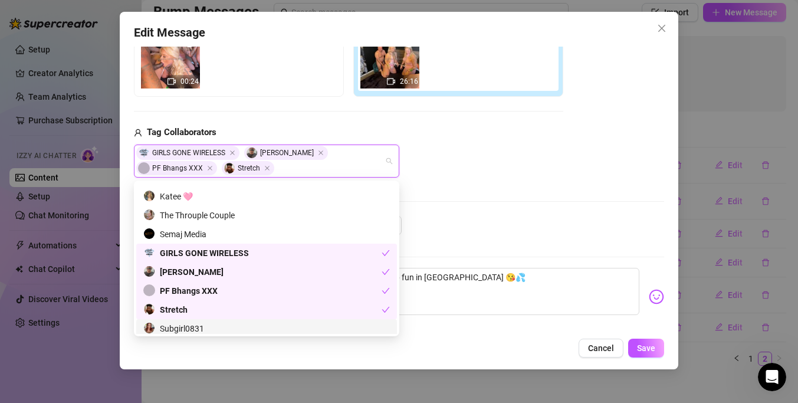
click at [212, 327] on div "Subgirl0831" at bounding box center [266, 328] width 246 height 13
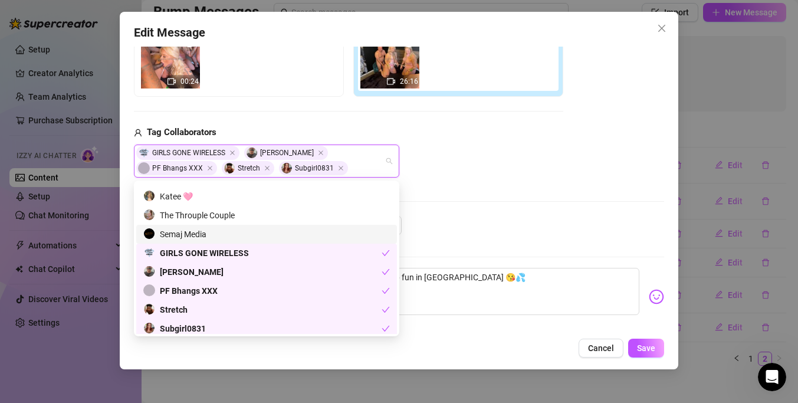
click at [209, 235] on div "Semaj Media" at bounding box center [266, 234] width 246 height 13
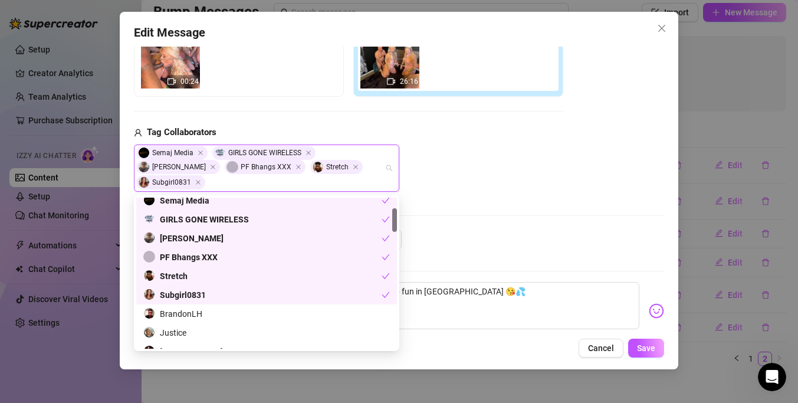
scroll to position [64, 0]
click at [590, 245] on div "$ 25" at bounding box center [505, 244] width 315 height 29
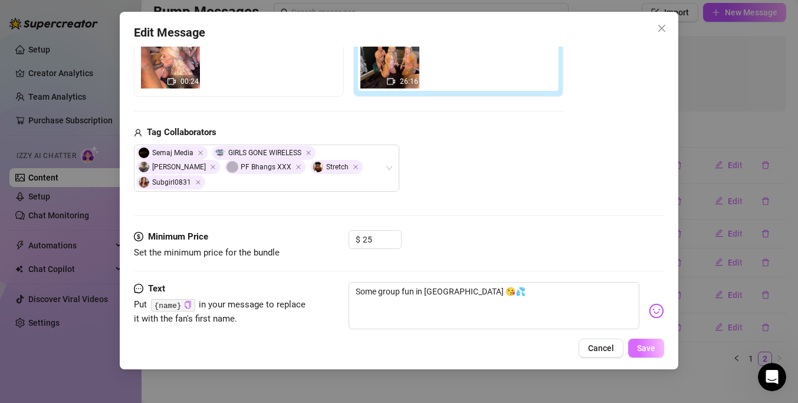
click at [650, 346] on span "Save" at bounding box center [646, 347] width 18 height 9
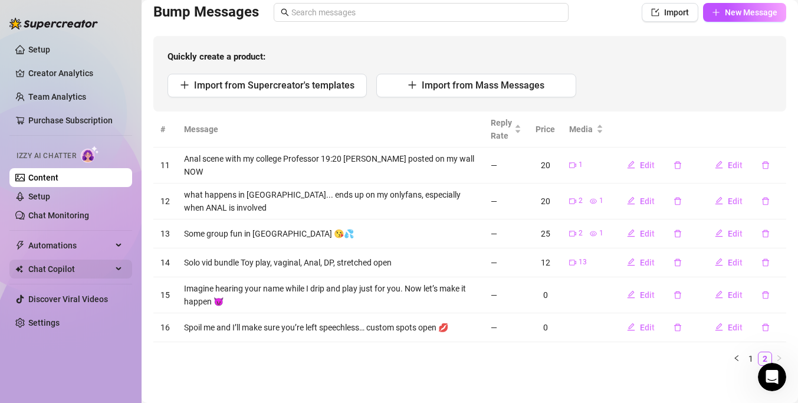
click at [67, 268] on span "Chat Copilot" at bounding box center [70, 268] width 84 height 19
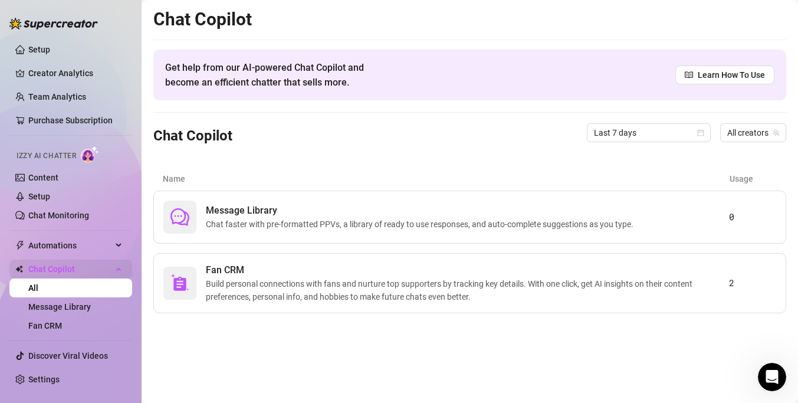
click at [67, 265] on span "Chat Copilot" at bounding box center [70, 268] width 84 height 19
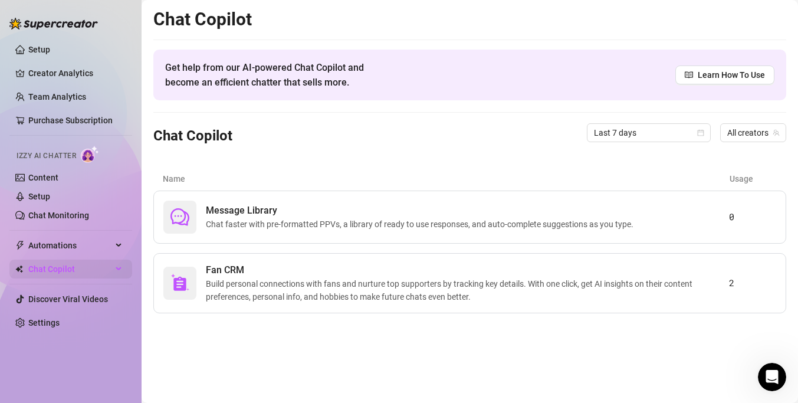
click at [67, 265] on span "Chat Copilot" at bounding box center [70, 268] width 84 height 19
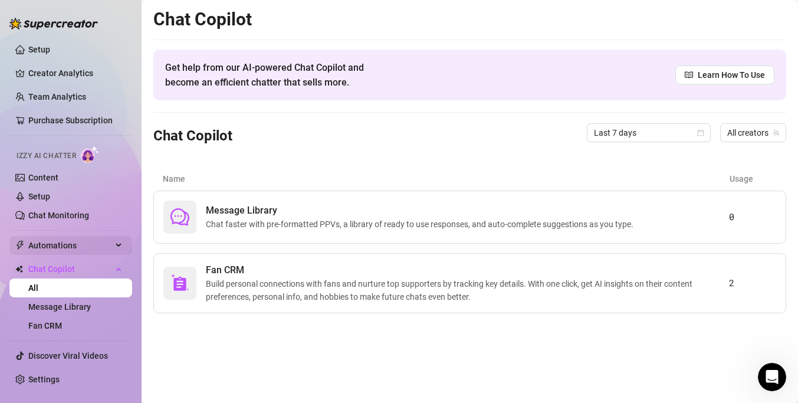
click at [70, 249] on span "Automations" at bounding box center [70, 245] width 84 height 19
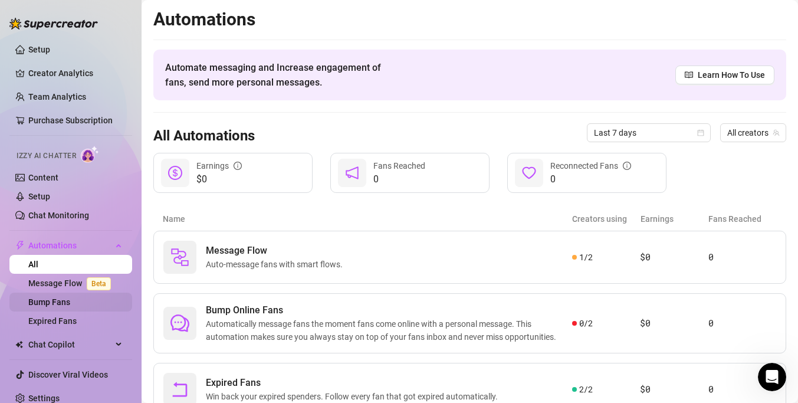
click at [64, 297] on link "Bump Fans" at bounding box center [49, 301] width 42 height 9
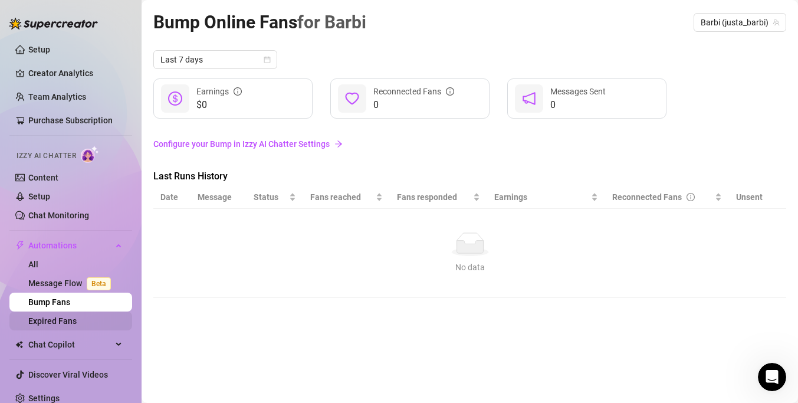
click at [62, 324] on link "Expired Fans" at bounding box center [52, 320] width 48 height 9
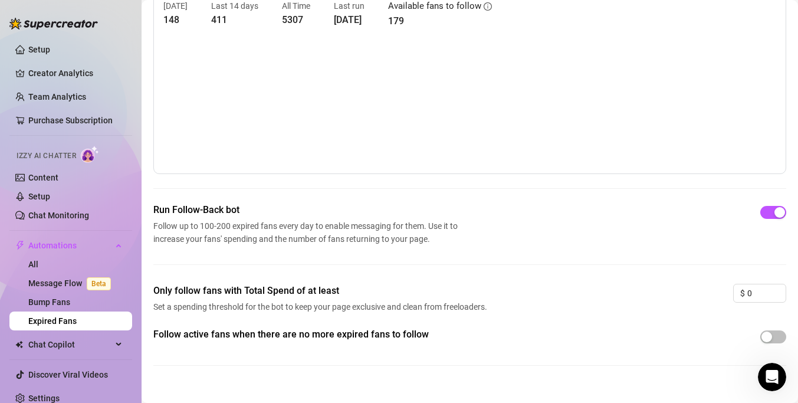
scroll to position [67, 0]
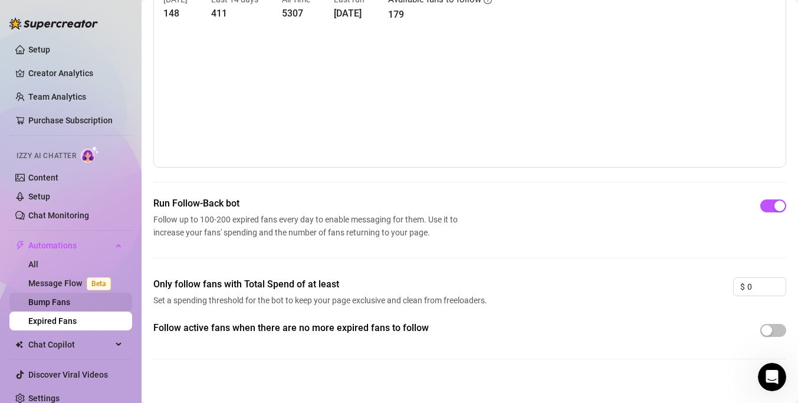
click at [70, 299] on link "Bump Fans" at bounding box center [49, 301] width 42 height 9
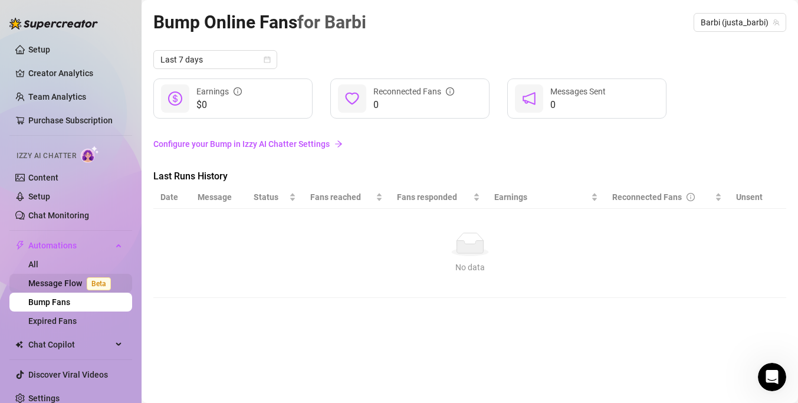
click at [65, 287] on link "Message Flow Beta" at bounding box center [71, 282] width 87 height 9
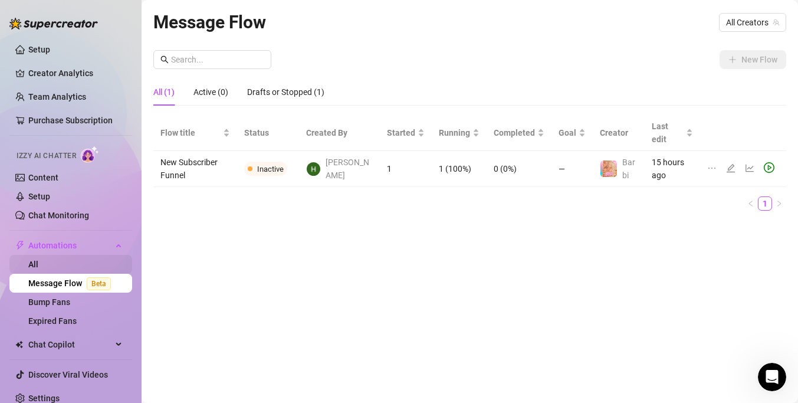
click at [38, 269] on link "All" at bounding box center [33, 263] width 10 height 9
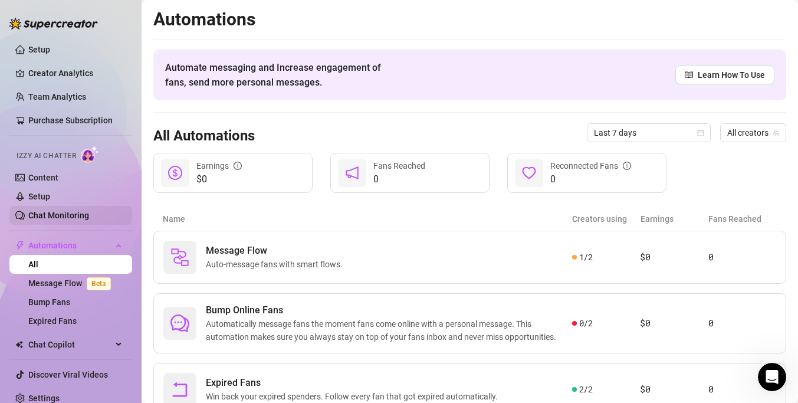
click at [58, 219] on link "Chat Monitoring" at bounding box center [58, 214] width 61 height 9
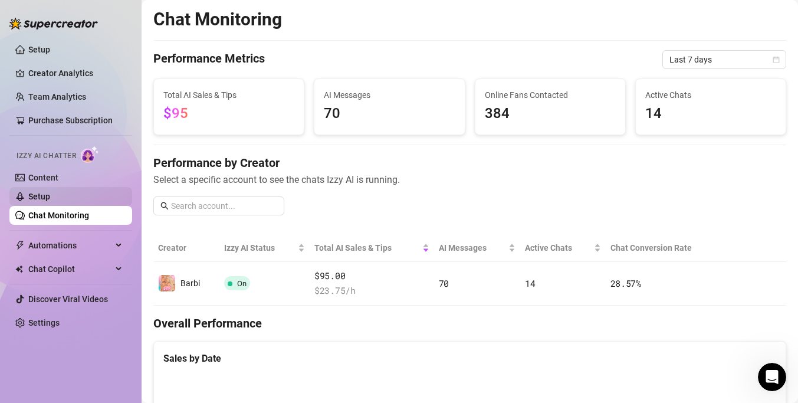
click at [48, 201] on link "Setup" at bounding box center [39, 196] width 22 height 9
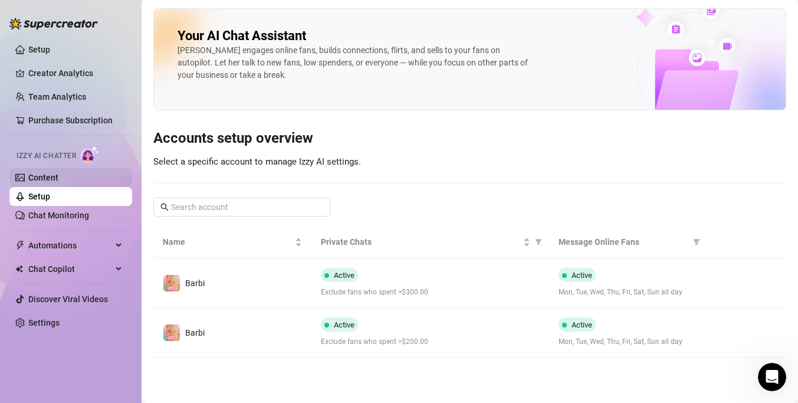
click at [42, 182] on link "Content" at bounding box center [43, 177] width 30 height 9
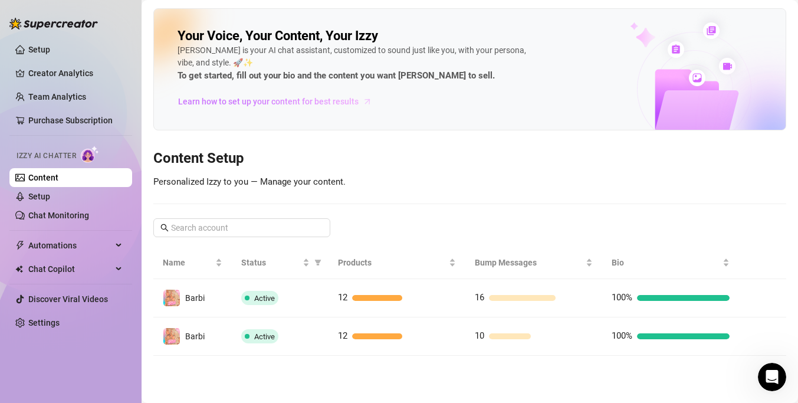
click at [225, 104] on span "Learn how to set up your content for best results" at bounding box center [268, 101] width 180 height 13
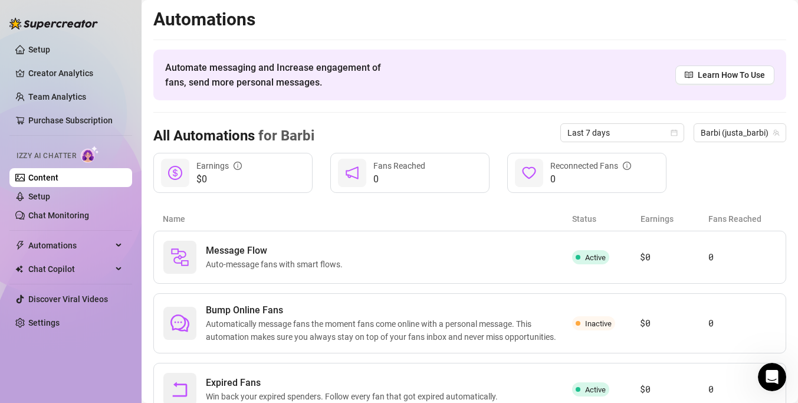
scroll to position [48, 0]
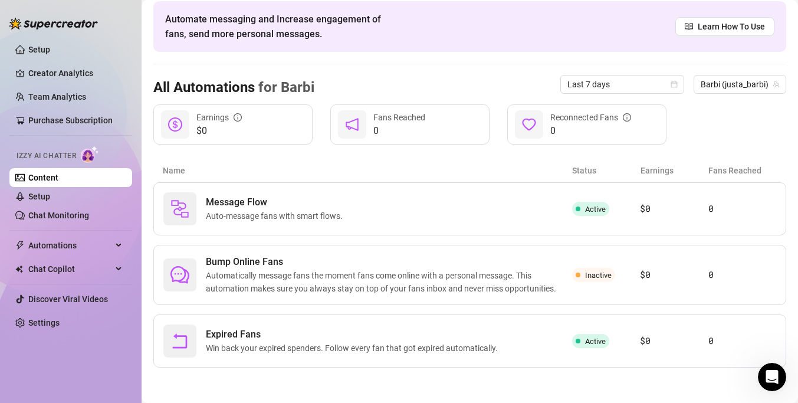
click at [58, 174] on link "Content" at bounding box center [43, 177] width 30 height 9
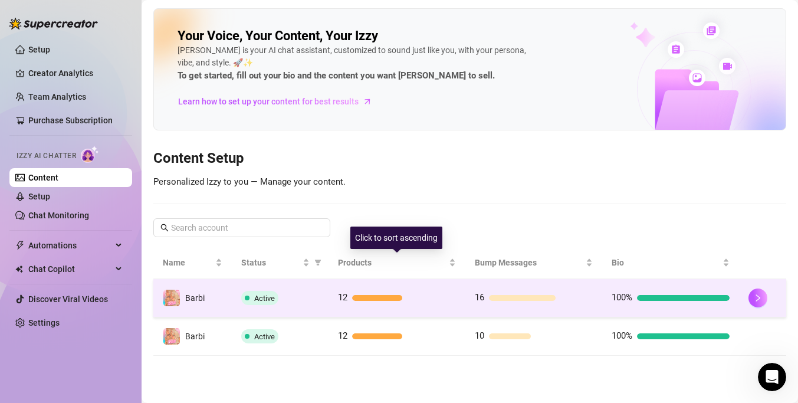
click at [458, 291] on td "12" at bounding box center [396, 298] width 137 height 38
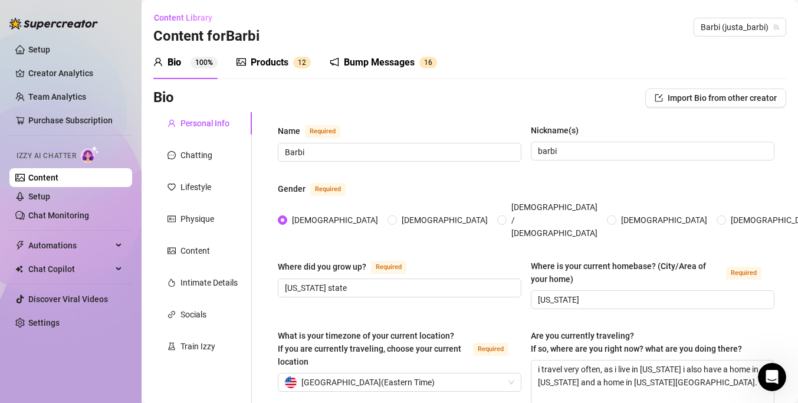
click at [373, 66] on div "Bump Messages" at bounding box center [379, 62] width 71 height 14
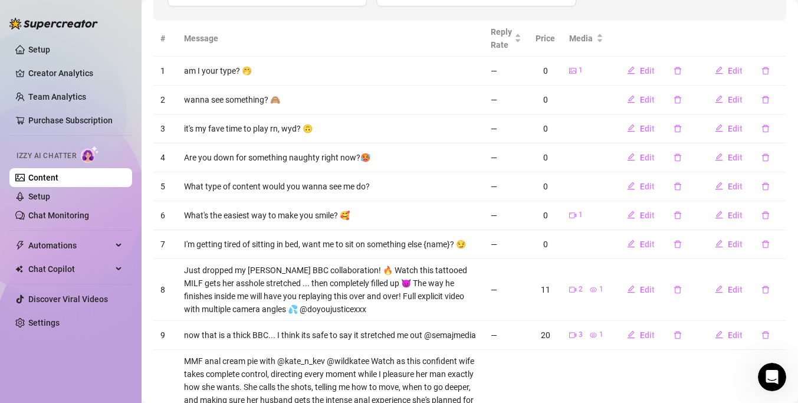
scroll to position [331, 0]
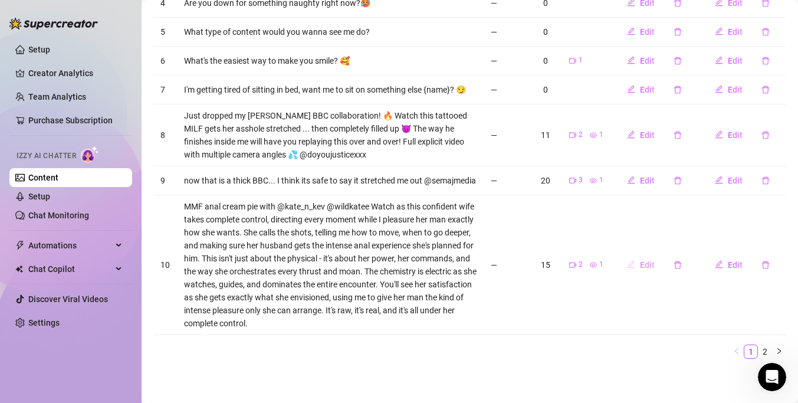
click at [638, 267] on button "Edit" at bounding box center [640, 264] width 47 height 19
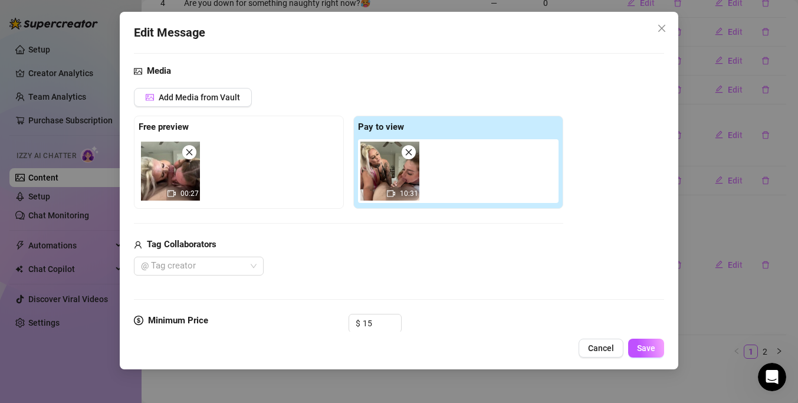
scroll to position [0, 0]
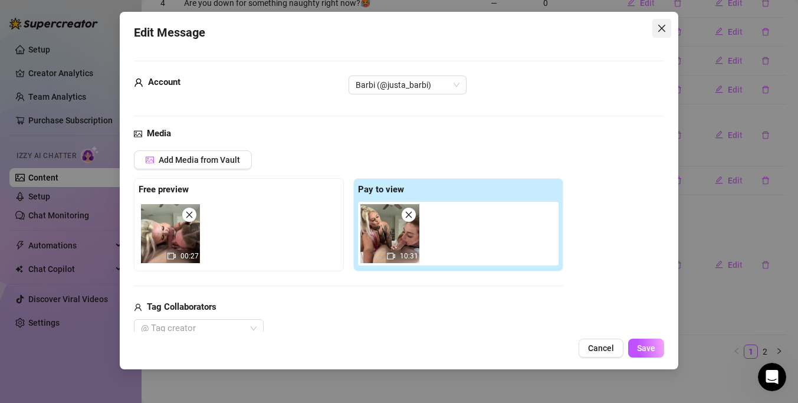
click at [661, 29] on icon "close" at bounding box center [661, 28] width 9 height 9
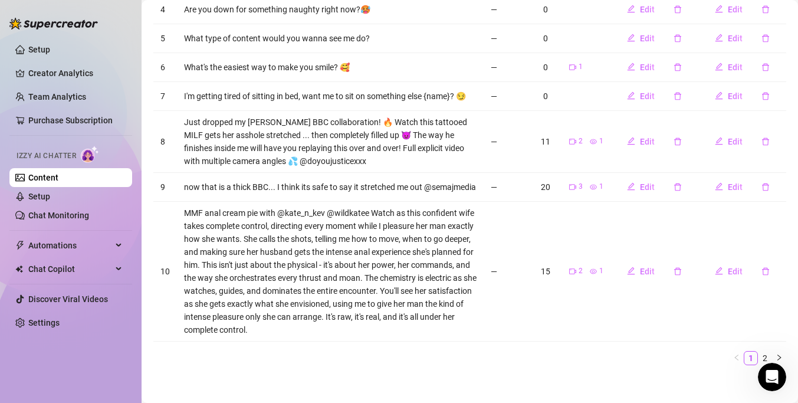
scroll to position [325, 0]
click at [766, 357] on link "2" at bounding box center [764, 356] width 13 height 13
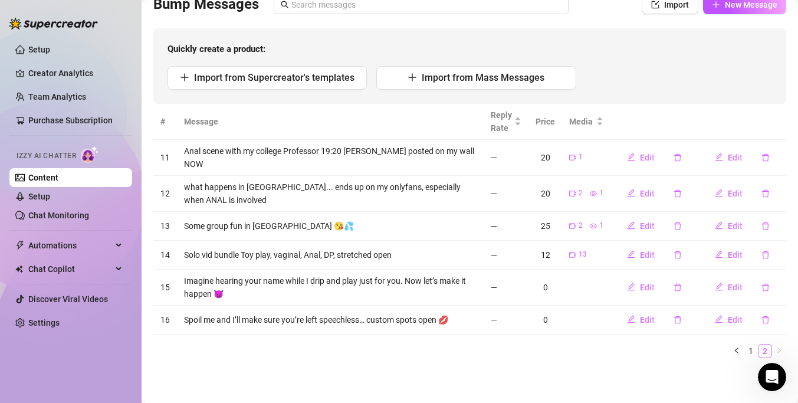
scroll to position [85, 0]
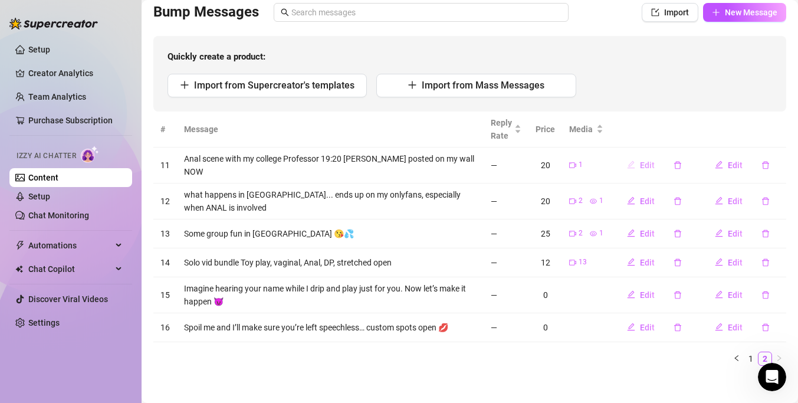
click at [644, 162] on span "Edit" at bounding box center [647, 164] width 15 height 9
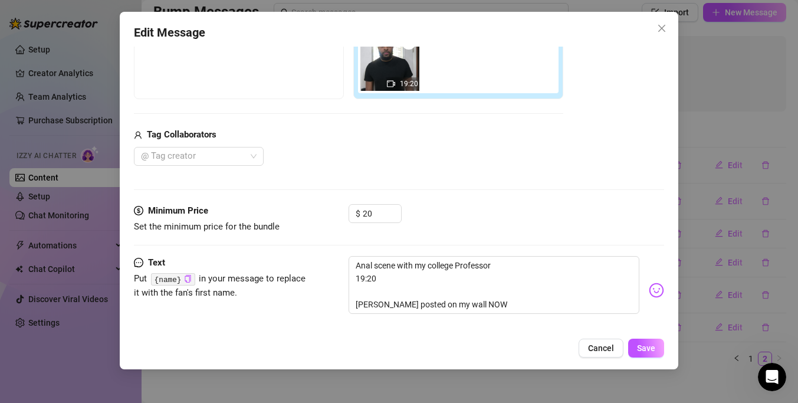
scroll to position [186, 0]
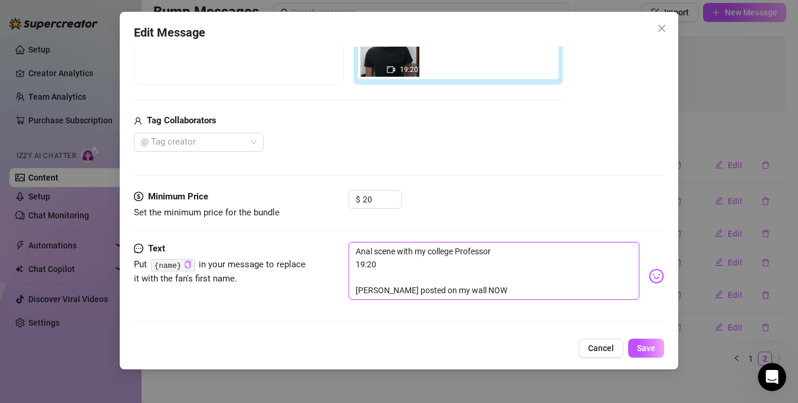
click at [489, 284] on textarea "Anal scene with my college Professor 19:20 [PERSON_NAME] posted on my wall NOW" at bounding box center [493, 271] width 291 height 58
drag, startPoint x: 489, startPoint y: 284, endPoint x: 391, endPoint y: 279, distance: 98.6
click at [391, 279] on textarea "Anal scene with my college Professor 19:20 [PERSON_NAME] posted on my wall NOW" at bounding box center [493, 271] width 291 height 58
type textarea "Anal scene with my college Professor 19:20"
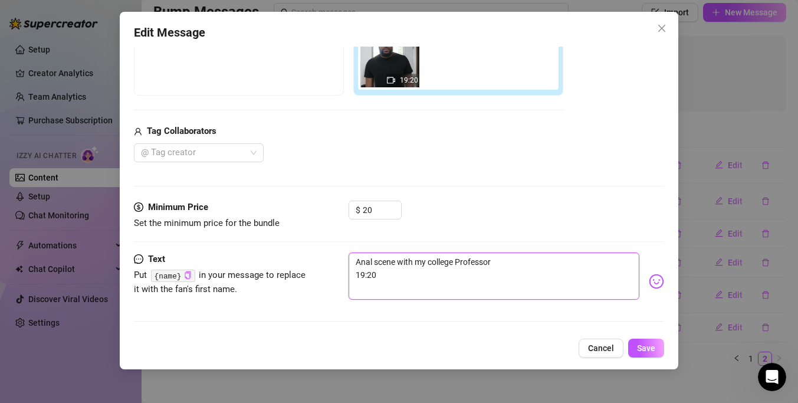
drag, startPoint x: 391, startPoint y: 277, endPoint x: 348, endPoint y: 250, distance: 50.9
click at [348, 250] on form "Account Barbi (@justa_barbi) Media Add Media from Vault Free preview Pay to vie…" at bounding box center [399, 108] width 530 height 446
type textarea "Anal scene with my college Professor 19:20"
click at [474, 271] on textarea "Anal scene with my college Professor 19:20" at bounding box center [493, 275] width 291 height 47
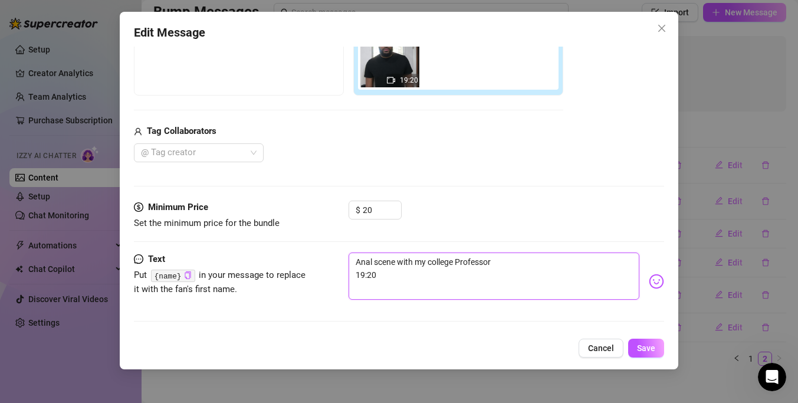
click at [474, 271] on textarea "Anal scene with my college Professor 19:20" at bounding box center [493, 275] width 291 height 47
type textarea "Anal scene with my college Professor"
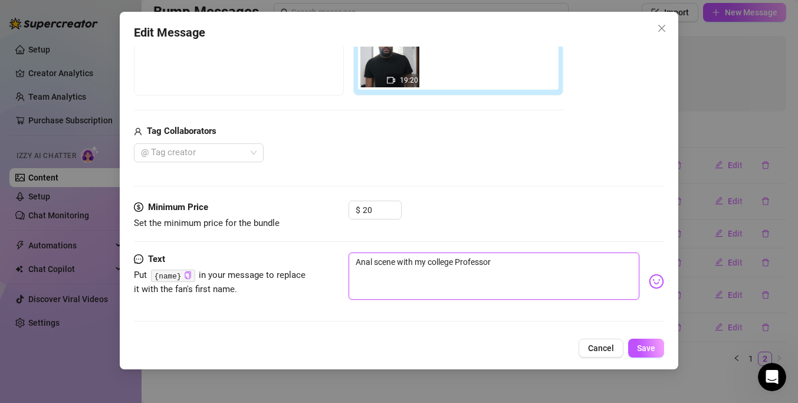
type textarea "Anal scene with my college Professo"
type textarea "Anal scene with my college Profess"
type textarea "Anal scene with my college Profes"
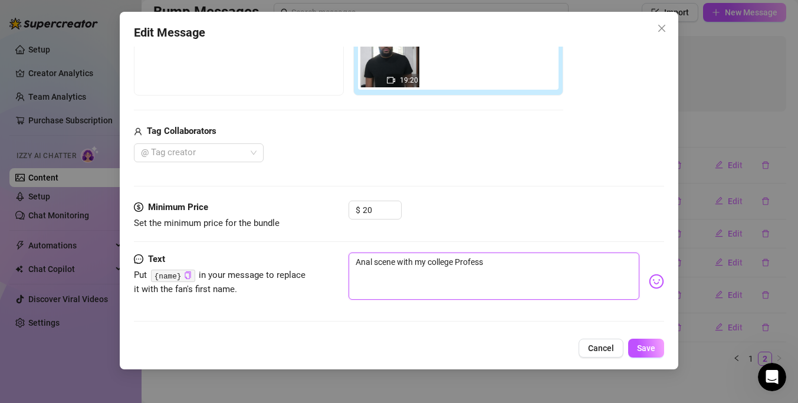
type textarea "Anal scene with my college Profes"
type textarea "Anal scene with my college Profe"
type textarea "Anal scene with my college Prof"
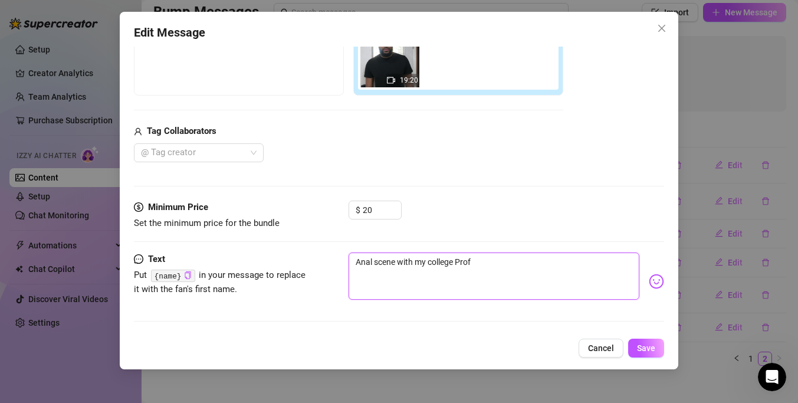
type textarea "Anal scene with my college Pro"
type textarea "Anal scene with my college Pr"
type textarea "Anal scene with my college P"
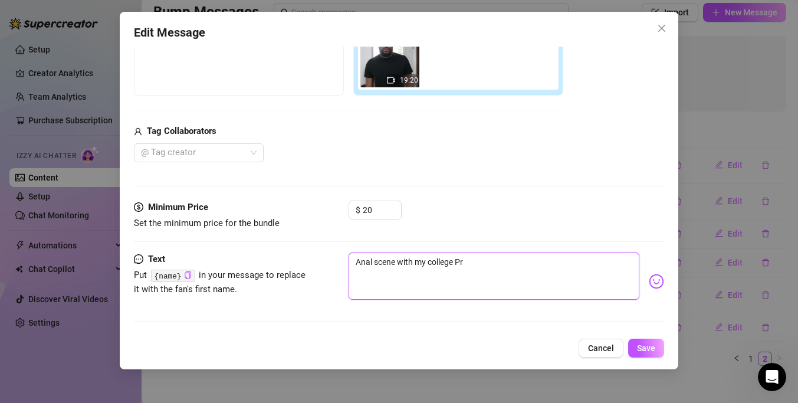
type textarea "Anal scene with my college P"
type textarea "Anal scene with my college"
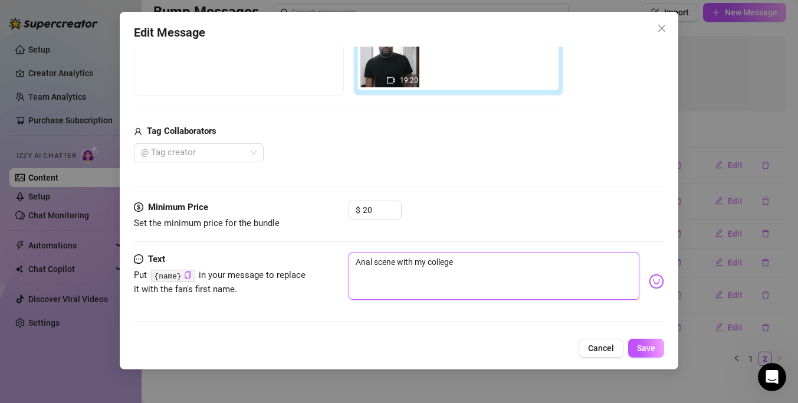
type textarea "Anal scene with my colleg"
type textarea "Anal scene with my colle"
type textarea "Anal scene with my coll"
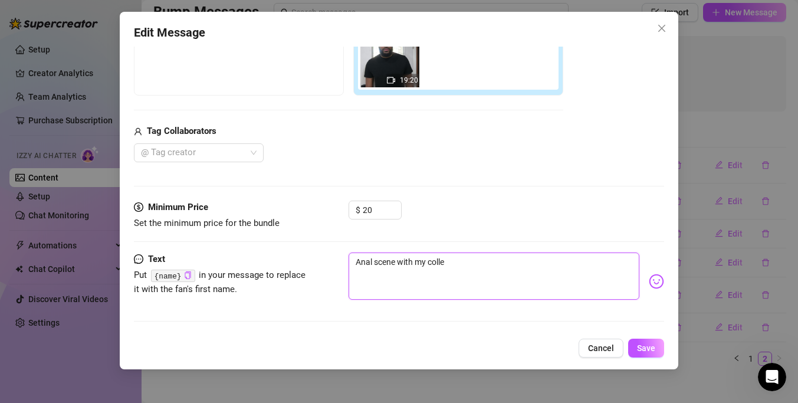
type textarea "Anal scene with my coll"
type textarea "Anal scene with my col"
type textarea "Anal scene with my co"
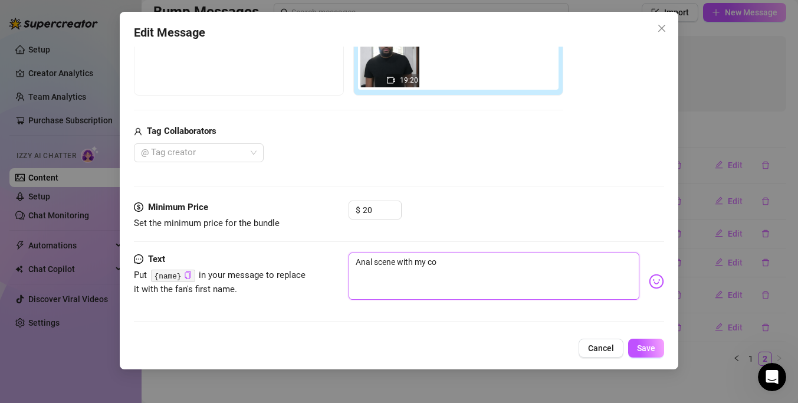
type textarea "Anal scene with my c"
type textarea "Anal scene with my"
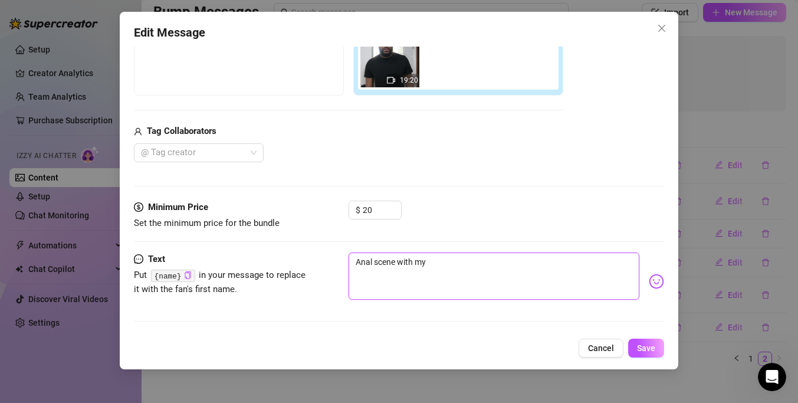
type textarea "Anal scene with my"
type textarea "Anal scene with m"
type textarea "Anal scene with"
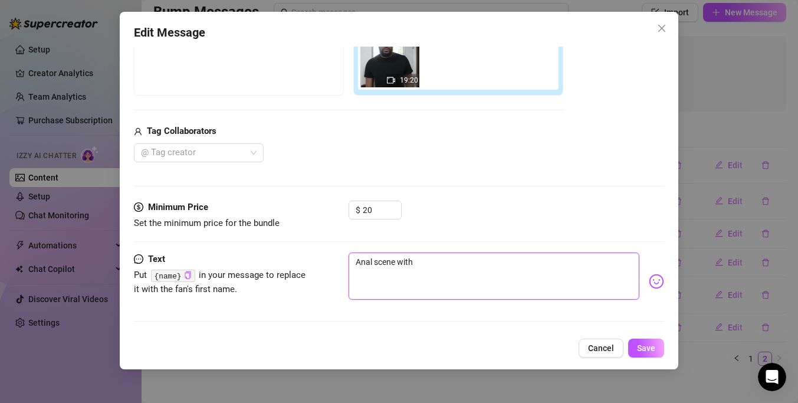
type textarea "Anal scene with"
type textarea "Anal scene wit"
type textarea "Anal scene wi"
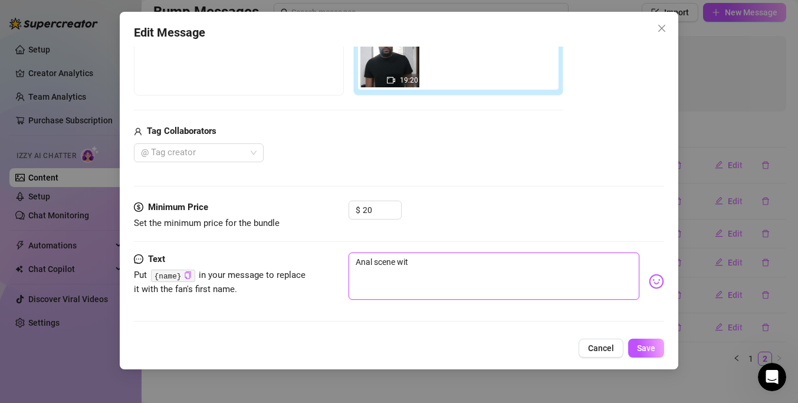
type textarea "Anal scene wi"
type textarea "Anal scene w"
type textarea "Anal scene"
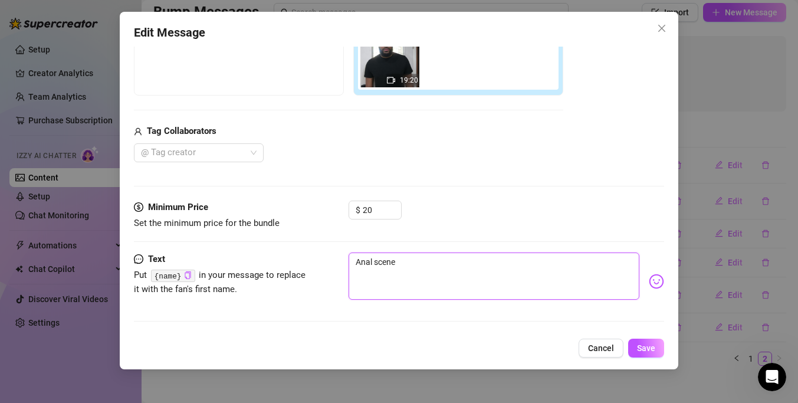
type textarea "Anal scene"
type textarea "Anal scen"
type textarea "Anal sce"
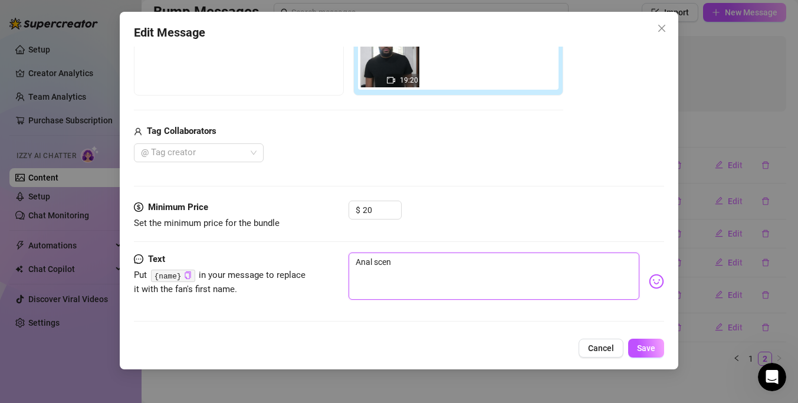
type textarea "Anal sce"
type textarea "Anal sc"
type textarea "Anal s"
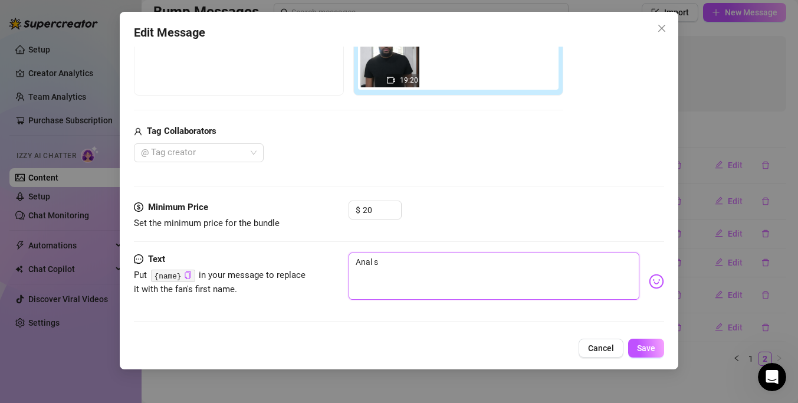
type textarea "Anal"
type textarea "[PERSON_NAME]"
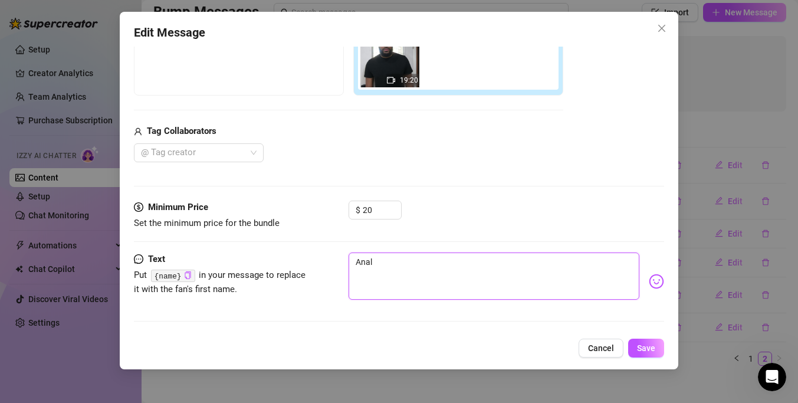
type textarea "[PERSON_NAME]"
type textarea "An"
type textarea "A"
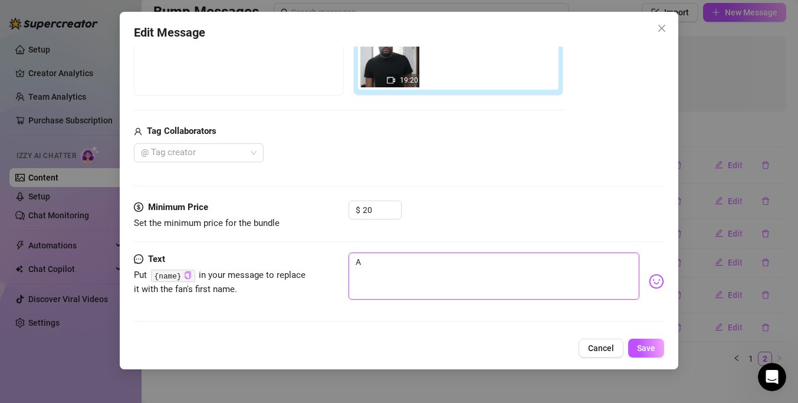
type textarea "Type your message here..."
paste textarea "19:20 — Roleplay fantasy where I’m a naughty student begging my professor to fu…"
type textarea "19:20 — Roleplay fantasy where I’m a naughty student begging my professor to fu…"
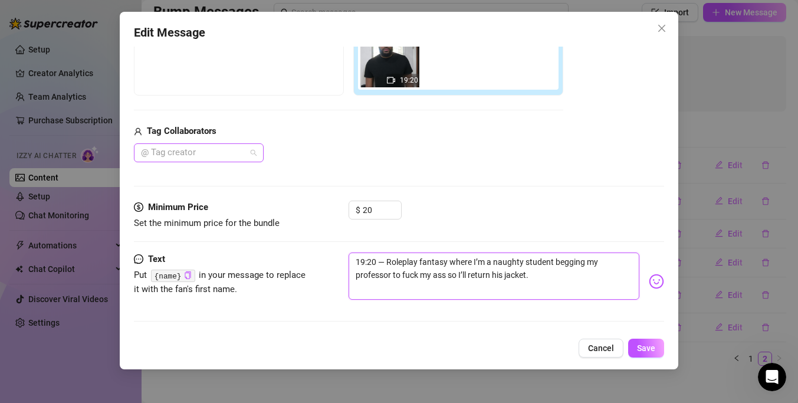
click at [233, 150] on div at bounding box center [192, 152] width 113 height 17
type textarea "19:20 — Roleplay fantasy where I’m a naughty student begging my professor to fu…"
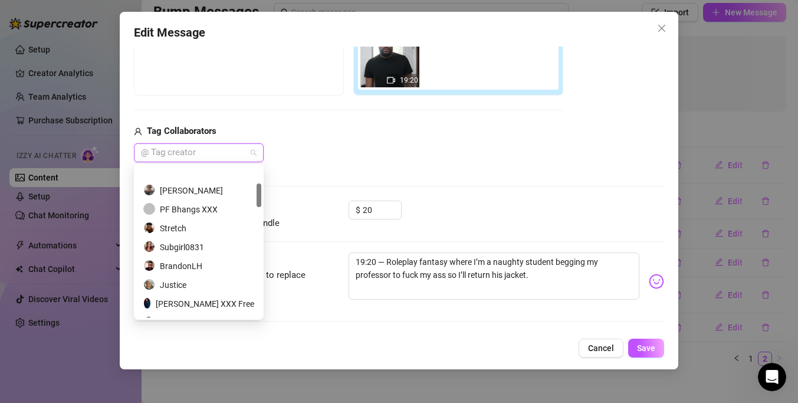
scroll to position [155, 0]
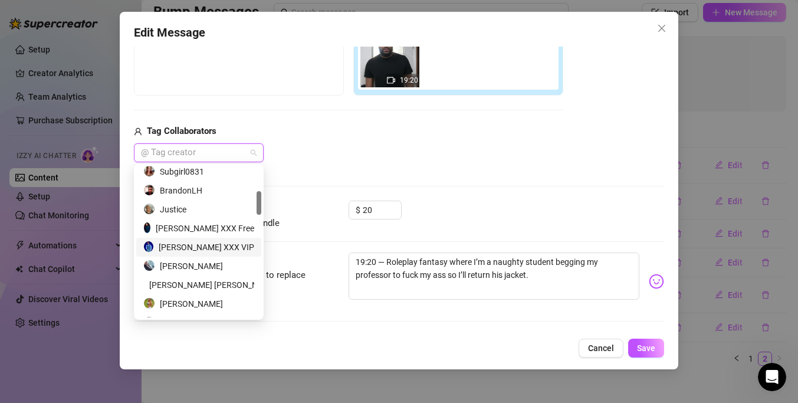
click at [213, 241] on div "[PERSON_NAME] XXX VIP" at bounding box center [198, 247] width 111 height 13
click at [213, 222] on div "[PERSON_NAME] XXX Free" at bounding box center [198, 228] width 111 height 13
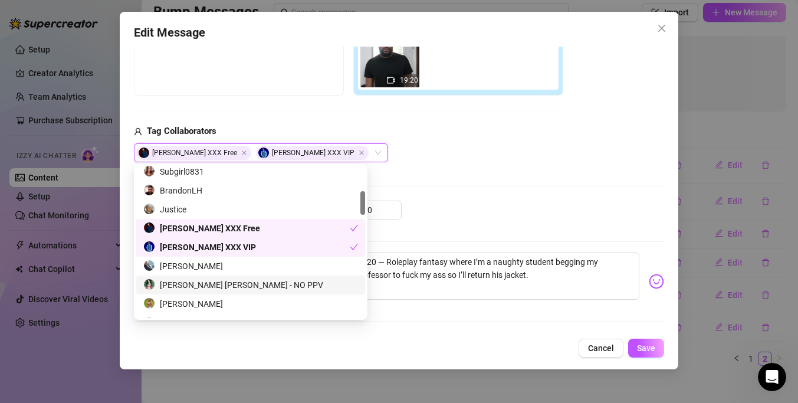
click at [475, 208] on div "$ 20" at bounding box center [505, 214] width 315 height 29
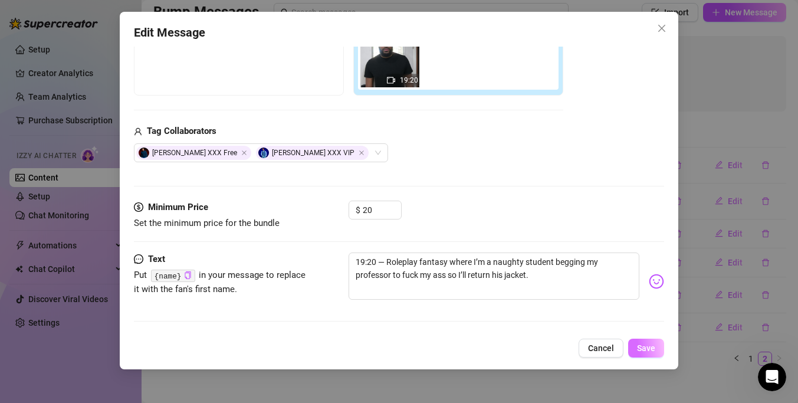
click at [650, 351] on span "Save" at bounding box center [646, 347] width 18 height 9
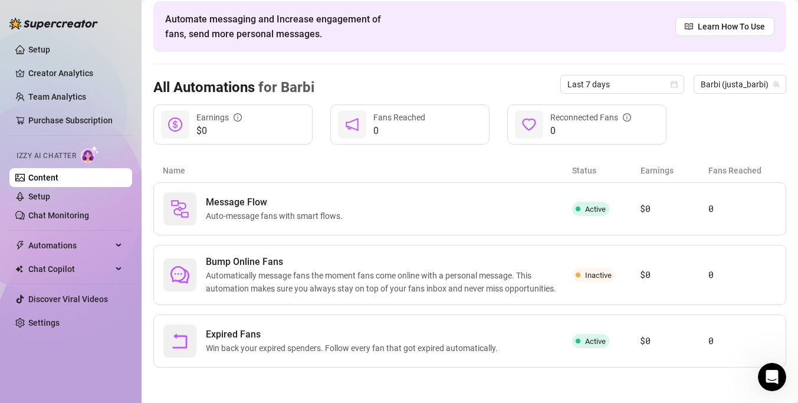
scroll to position [48, 0]
click at [58, 182] on link "Content" at bounding box center [43, 177] width 30 height 9
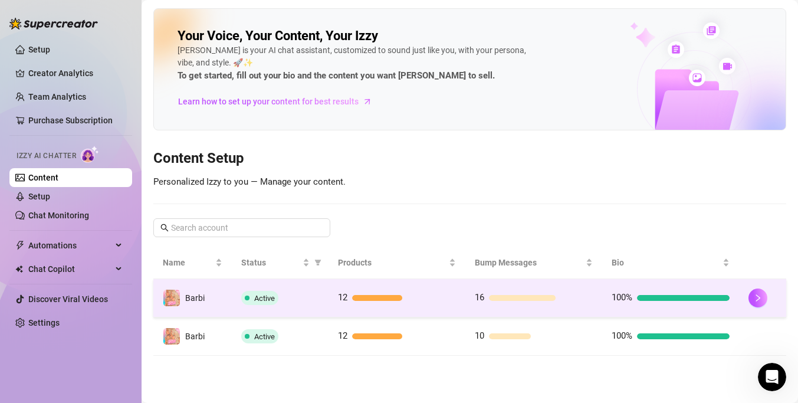
click at [407, 282] on td "12" at bounding box center [396, 298] width 137 height 38
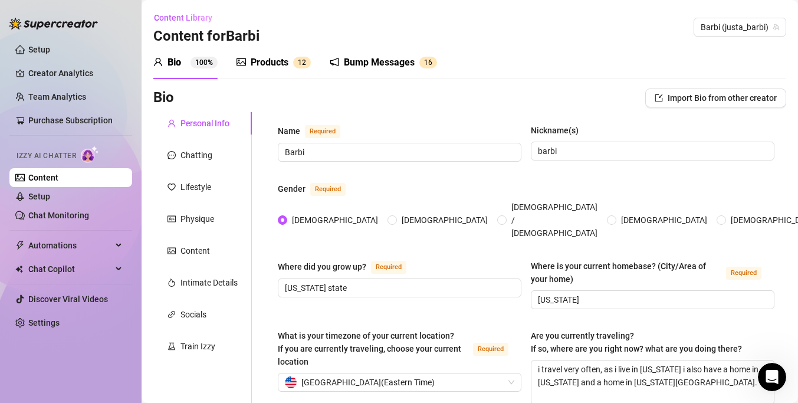
click at [284, 62] on div "Products" at bounding box center [270, 62] width 38 height 14
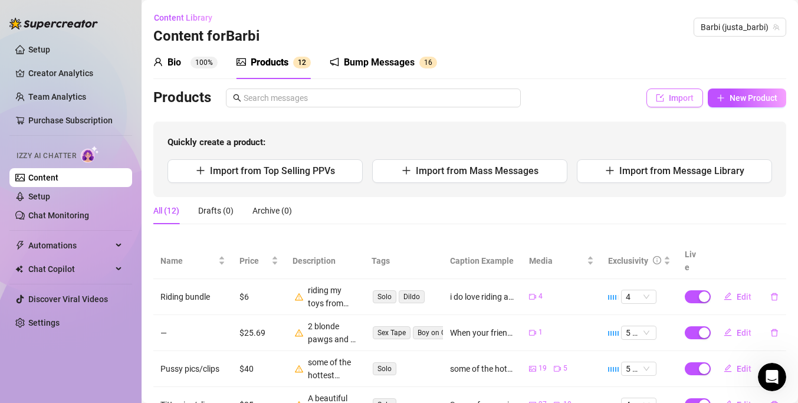
click at [674, 105] on button "Import" at bounding box center [674, 97] width 57 height 19
type textarea "Type your message here..."
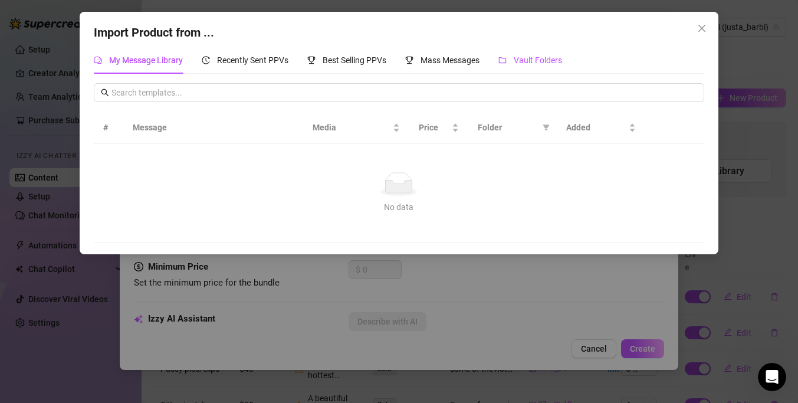
click at [535, 58] on span "Vault Folders" at bounding box center [538, 59] width 48 height 9
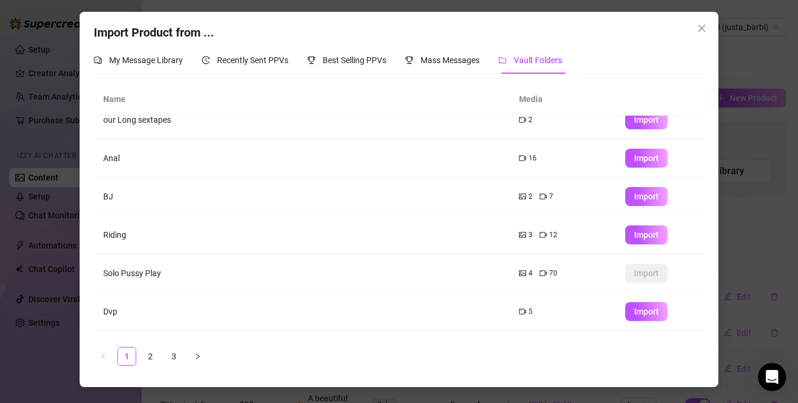
scroll to position [94, 0]
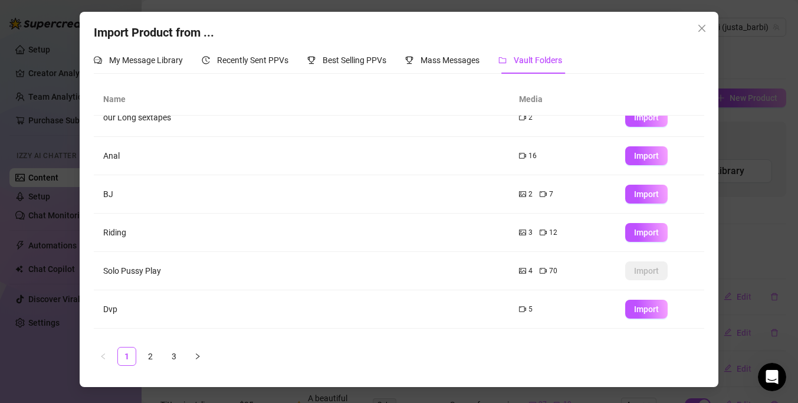
click at [518, 230] on td "3 12" at bounding box center [562, 232] width 106 height 38
click at [522, 234] on icon "picture" at bounding box center [522, 232] width 7 height 7
click at [702, 25] on icon "close" at bounding box center [701, 28] width 9 height 9
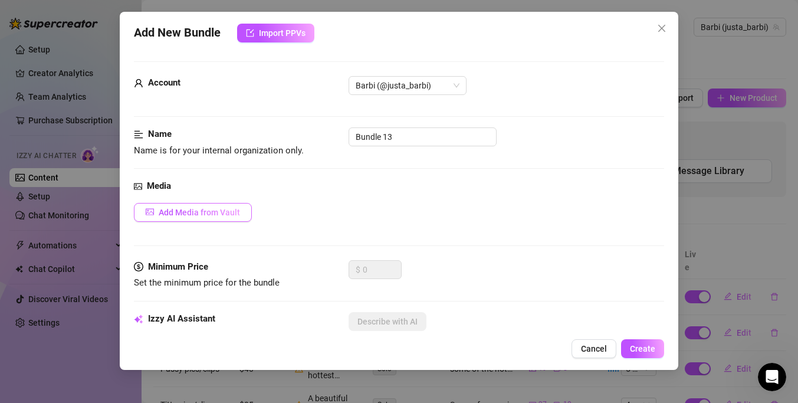
click at [200, 208] on span "Add Media from Vault" at bounding box center [199, 212] width 81 height 9
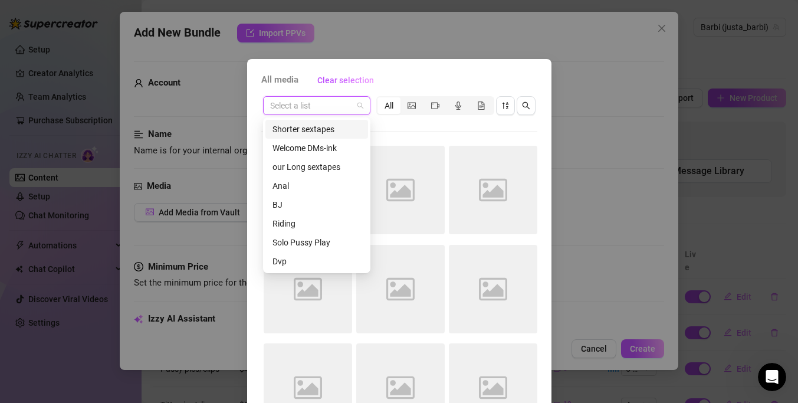
click at [337, 107] on input "search" at bounding box center [311, 106] width 83 height 18
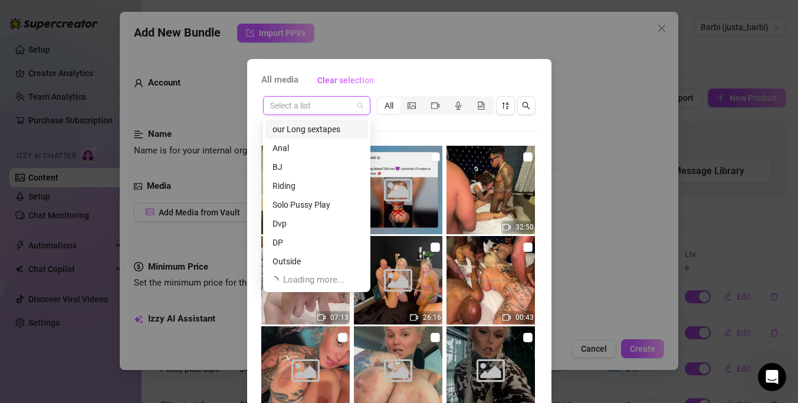
scroll to position [38, 0]
click at [309, 189] on div "Riding" at bounding box center [316, 185] width 88 height 13
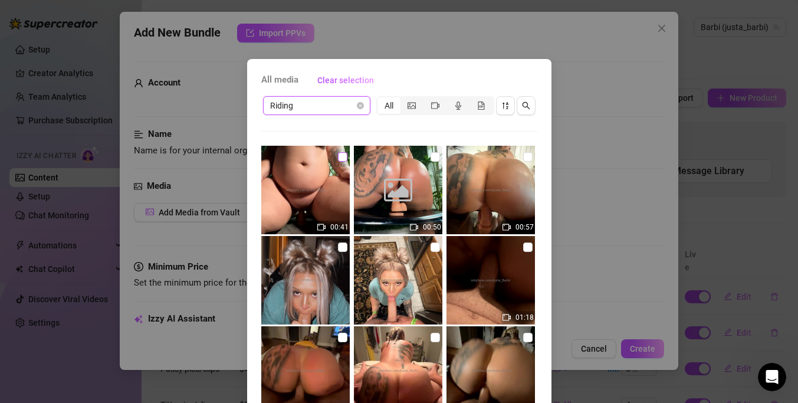
click at [342, 159] on input "checkbox" at bounding box center [342, 156] width 9 height 9
checkbox input "true"
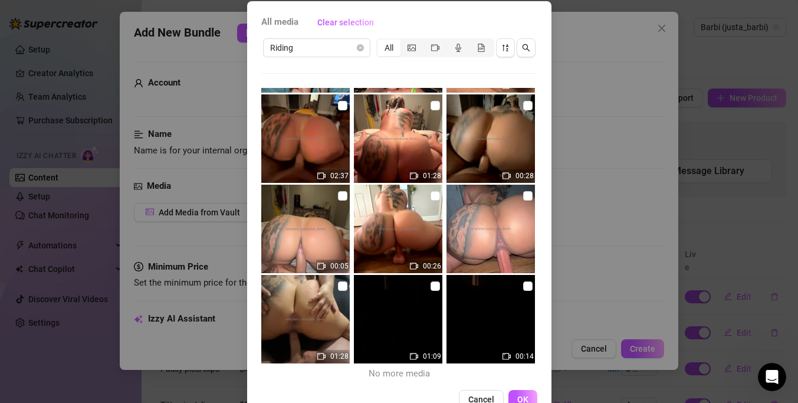
scroll to position [90, 0]
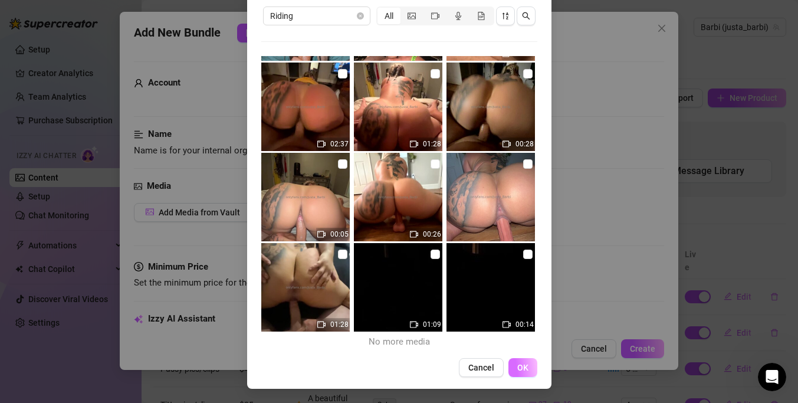
click at [522, 363] on span "OK" at bounding box center [522, 367] width 11 height 9
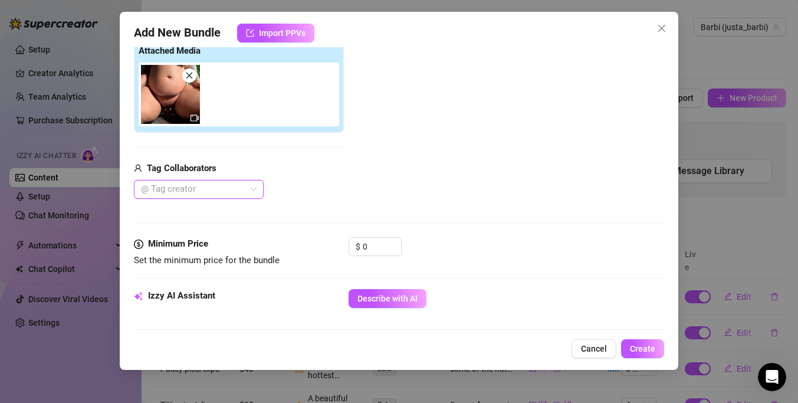
scroll to position [62, 0]
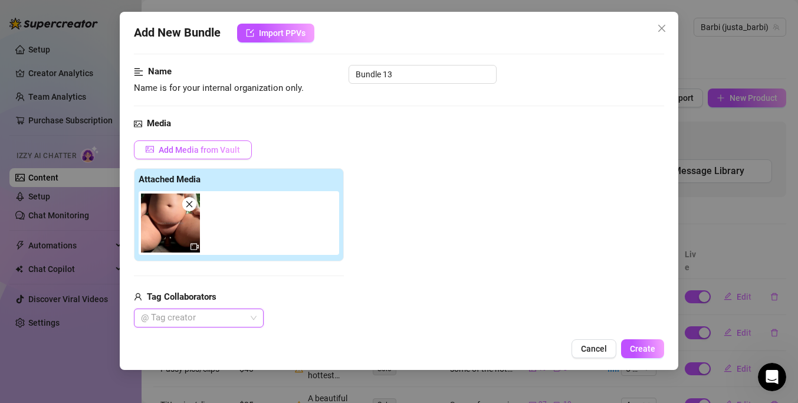
click at [225, 145] on span "Add Media from Vault" at bounding box center [199, 149] width 81 height 9
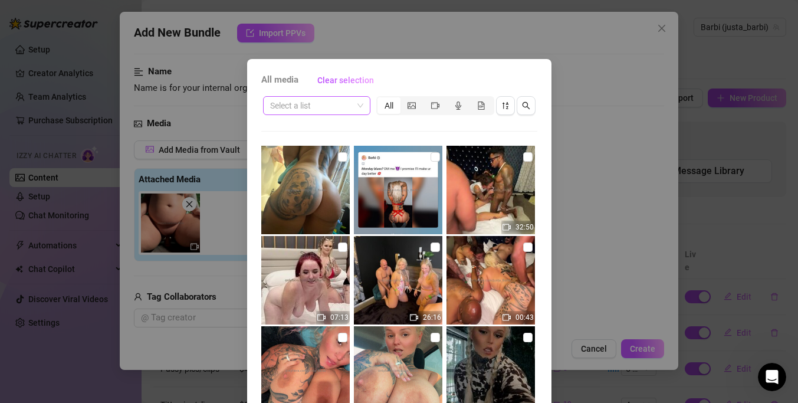
click at [333, 107] on input "search" at bounding box center [311, 106] width 83 height 18
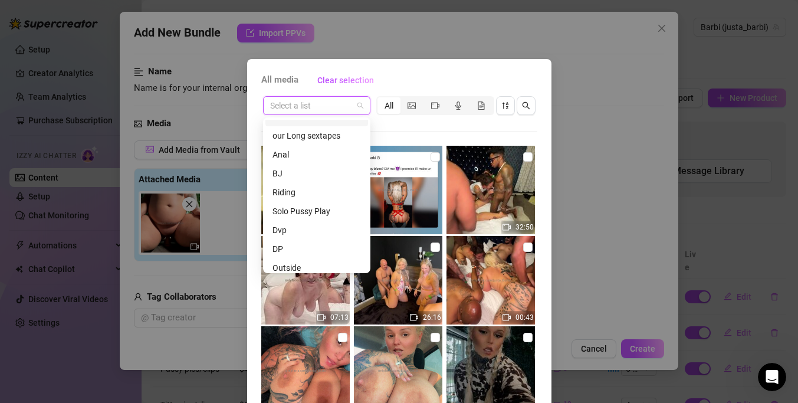
scroll to position [38, 0]
click at [328, 206] on div "Solo Pussy Play" at bounding box center [316, 204] width 88 height 13
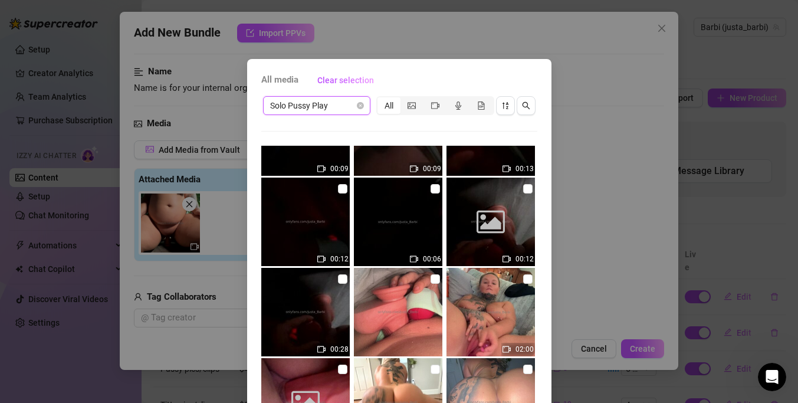
scroll to position [713, 0]
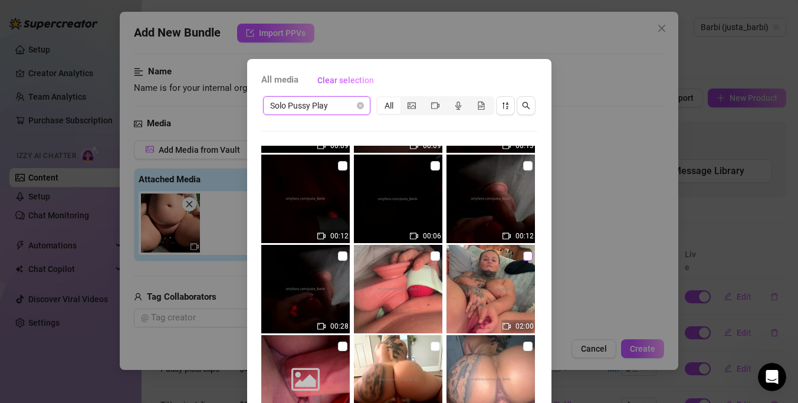
click at [527, 257] on input "checkbox" at bounding box center [527, 255] width 9 height 9
checkbox input "true"
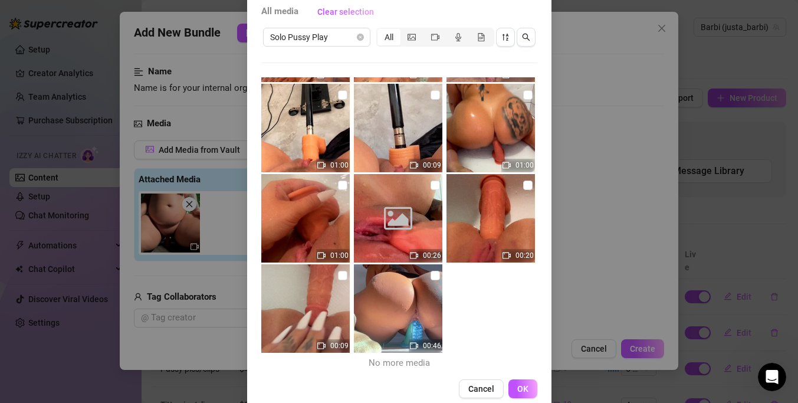
scroll to position [90, 0]
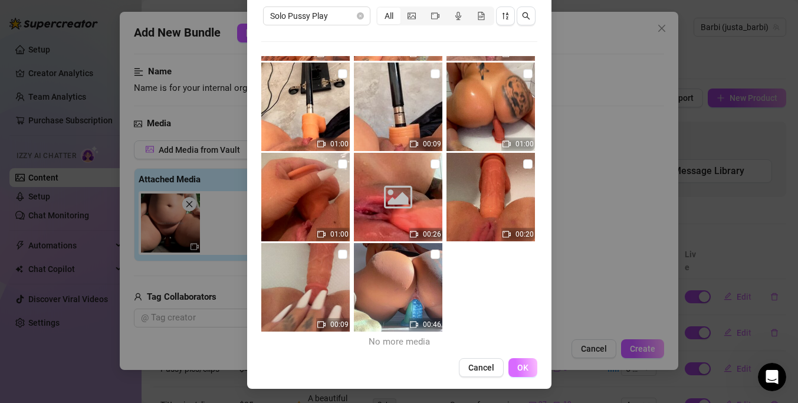
click at [511, 370] on button "OK" at bounding box center [522, 367] width 29 height 19
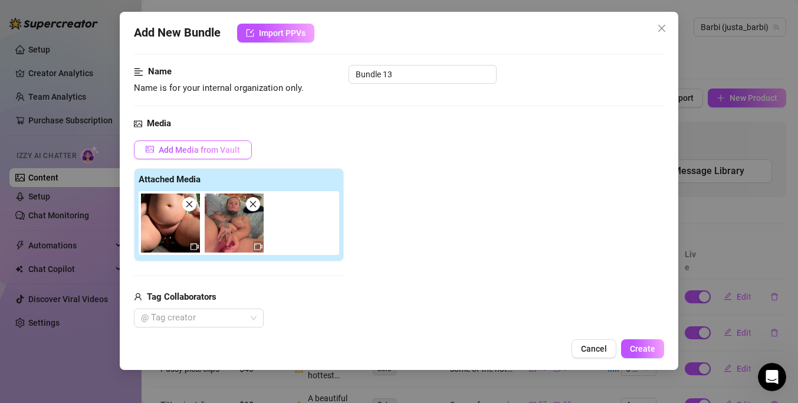
click at [233, 153] on span "Add Media from Vault" at bounding box center [199, 149] width 81 height 9
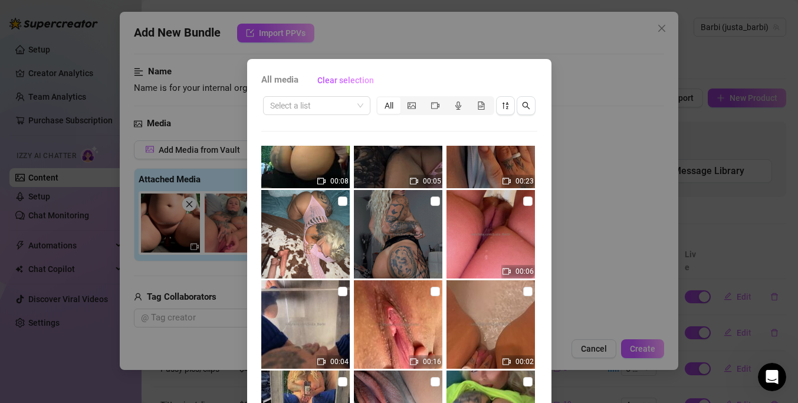
scroll to position [407, 0]
click at [356, 101] on span at bounding box center [316, 106] width 93 height 18
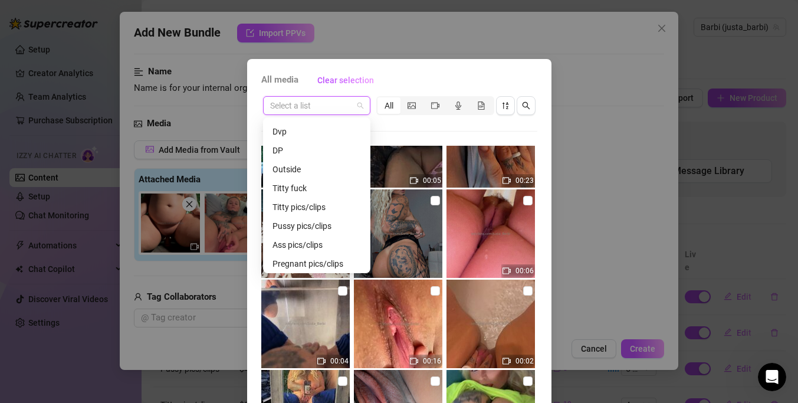
scroll to position [130, 0]
click at [322, 209] on div "Titty pics/clips" at bounding box center [316, 206] width 88 height 13
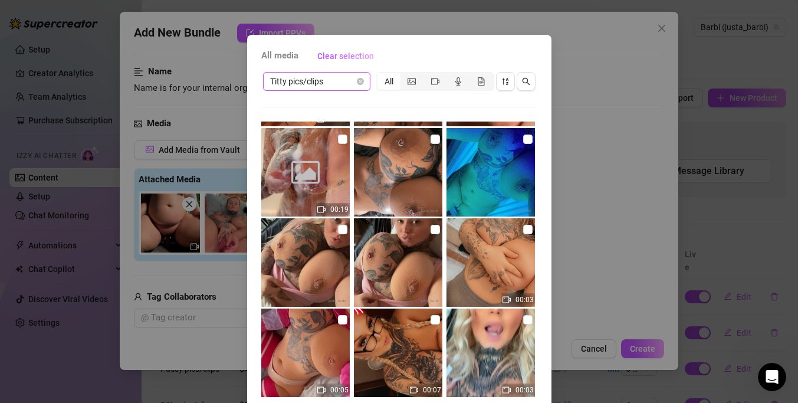
scroll to position [90, 0]
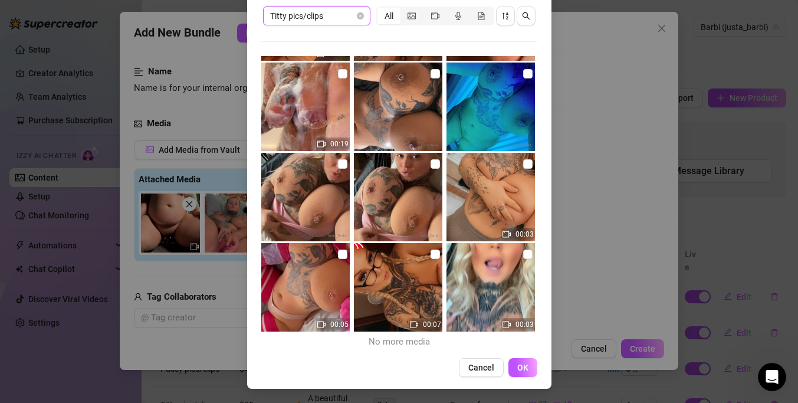
click at [317, 15] on span "Titty pics/clips" at bounding box center [316, 16] width 93 height 18
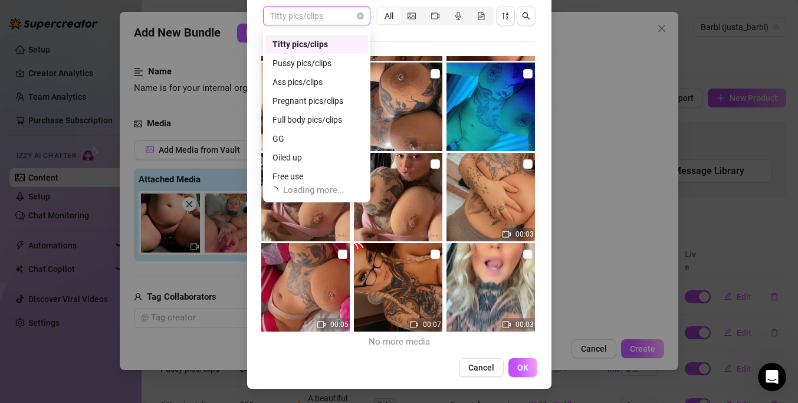
scroll to position [206, 0]
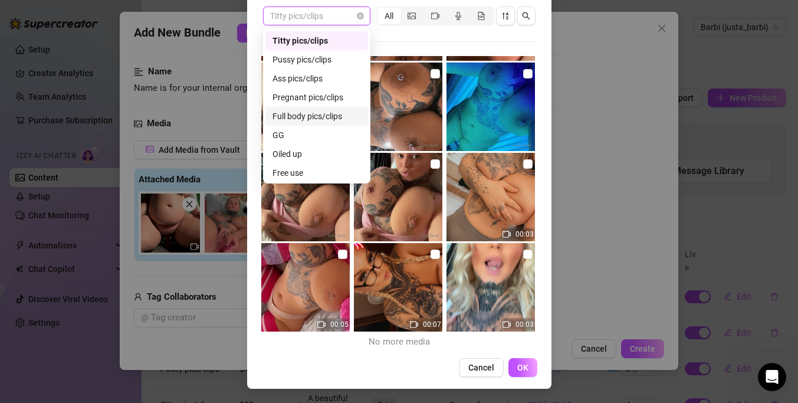
click at [324, 118] on div "Full body pics/clips" at bounding box center [316, 116] width 88 height 13
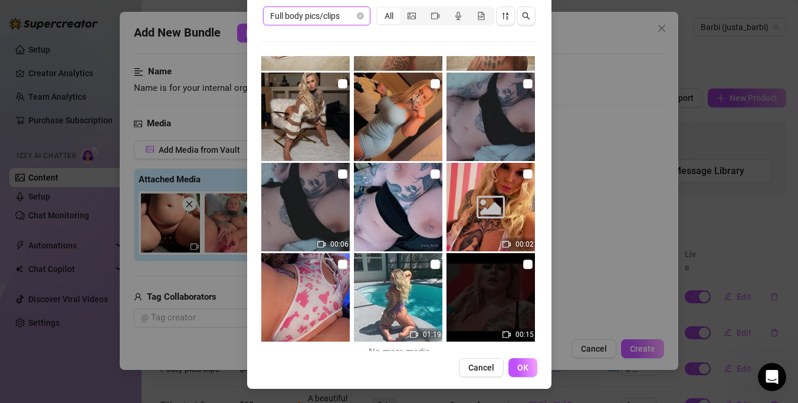
scroll to position [986, 0]
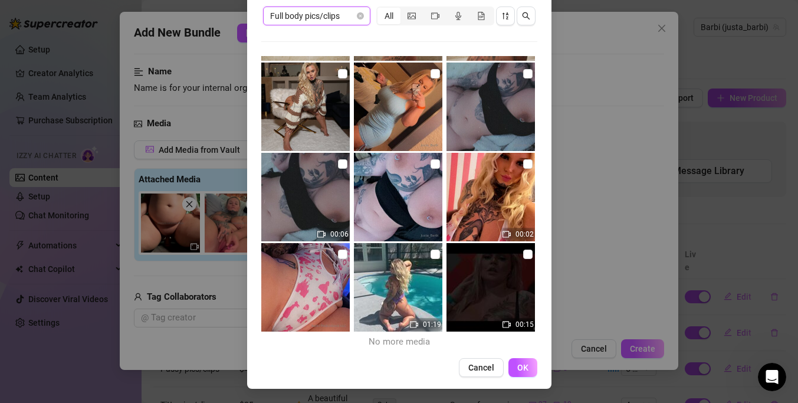
click at [346, 19] on span "Full body pics/clips" at bounding box center [316, 16] width 93 height 18
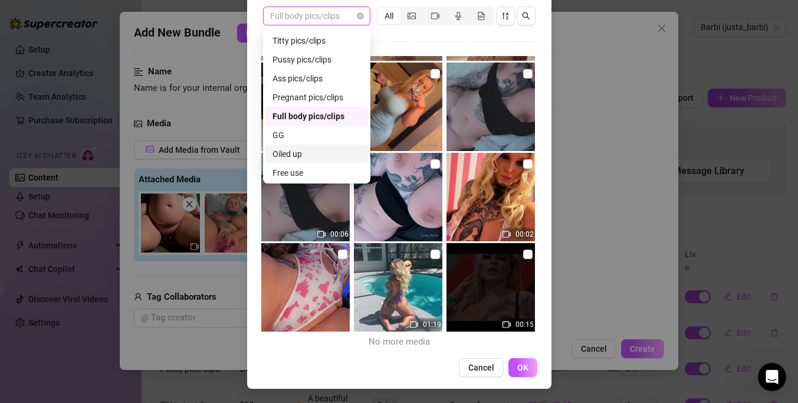
click at [322, 149] on div "Oiled up" at bounding box center [316, 153] width 88 height 13
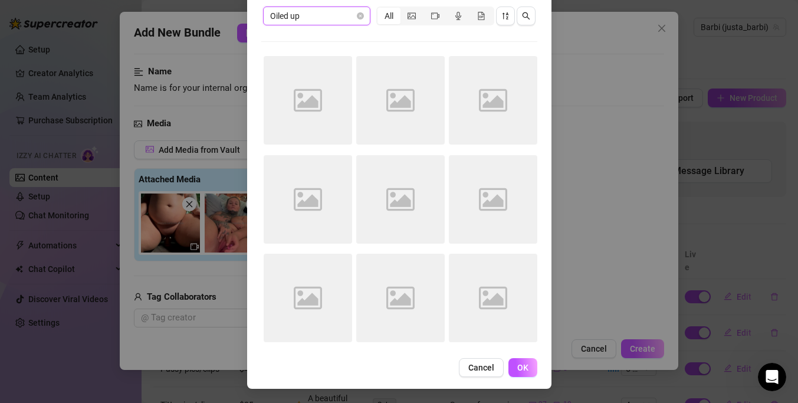
scroll to position [0, 0]
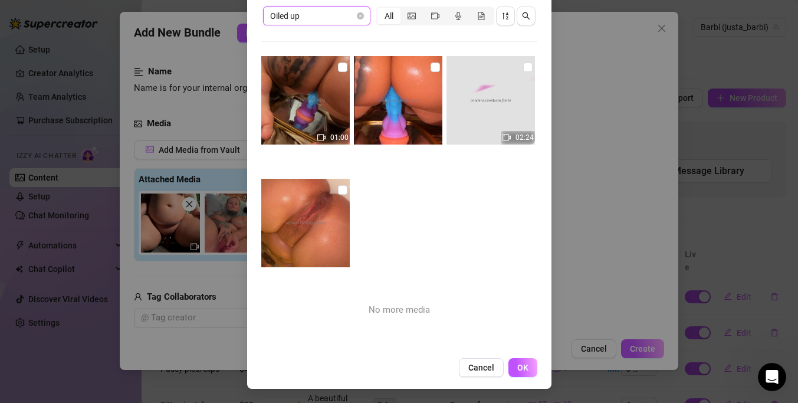
click at [491, 96] on img at bounding box center [490, 100] width 88 height 88
click at [516, 74] on img at bounding box center [490, 100] width 88 height 88
click at [525, 67] on input "checkbox" at bounding box center [527, 66] width 9 height 9
click at [526, 67] on input "checkbox" at bounding box center [527, 66] width 9 height 9
checkbox input "false"
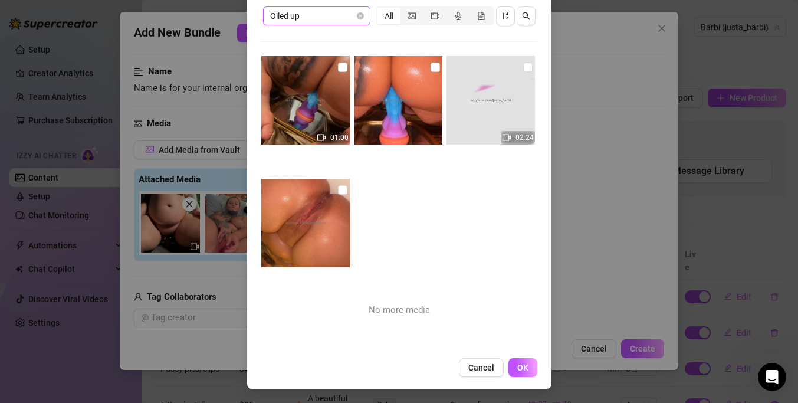
click at [328, 19] on span "Oiled up" at bounding box center [316, 16] width 93 height 18
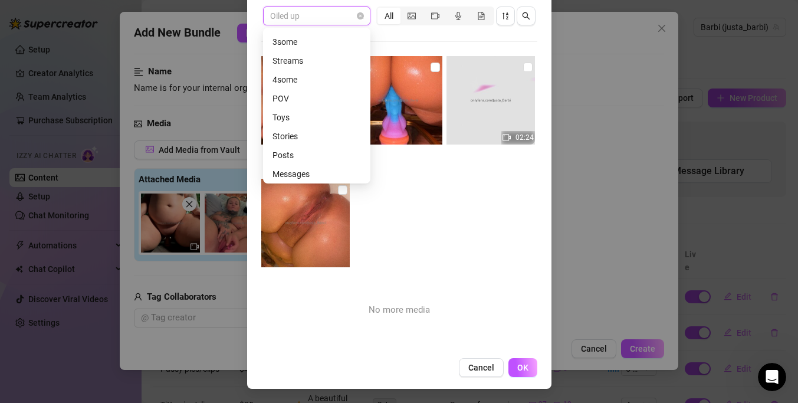
scroll to position [509, 0]
click at [414, 169] on div at bounding box center [399, 116] width 91 height 121
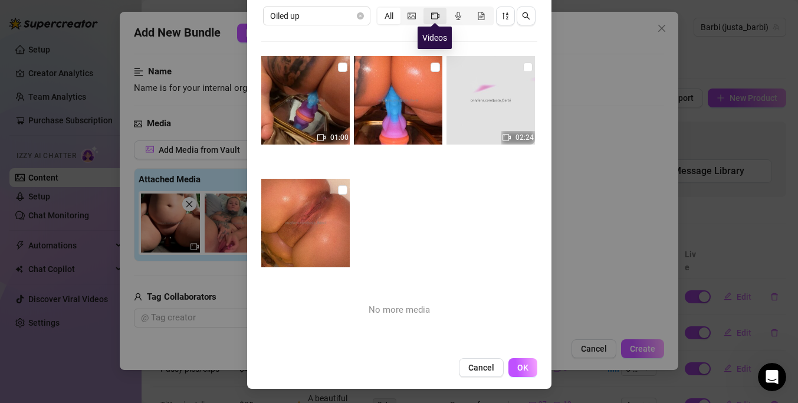
click at [433, 17] on icon "video-camera" at bounding box center [435, 16] width 8 height 8
click at [426, 9] on input "segmented control" at bounding box center [426, 9] width 0 height 0
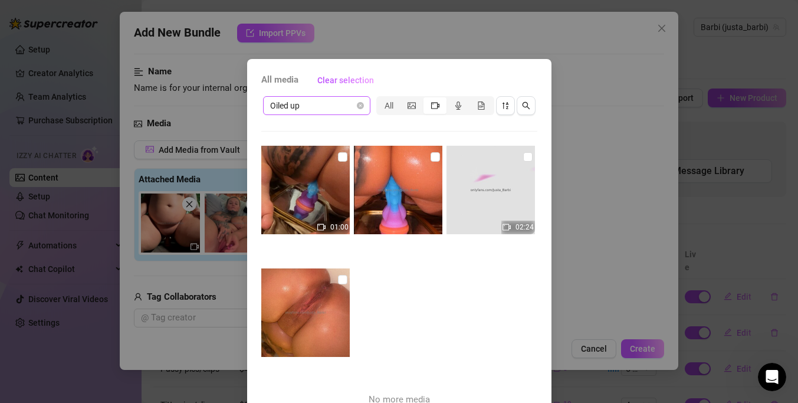
click at [329, 98] on span "Oiled up" at bounding box center [316, 106] width 93 height 18
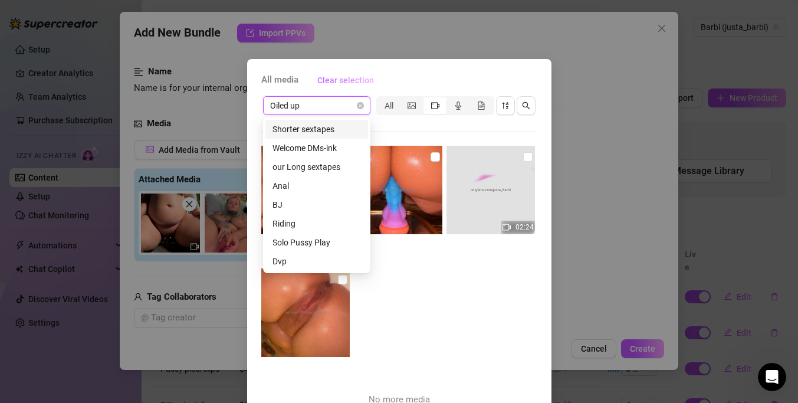
click at [343, 78] on span "Clear selection" at bounding box center [345, 79] width 57 height 9
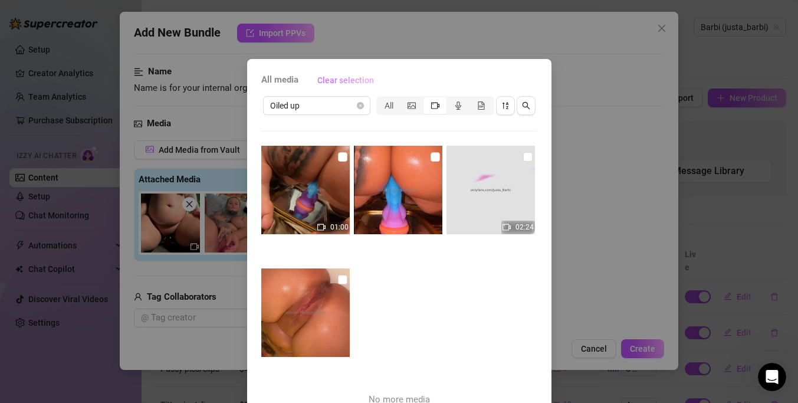
click at [346, 78] on span "Clear selection" at bounding box center [345, 79] width 57 height 9
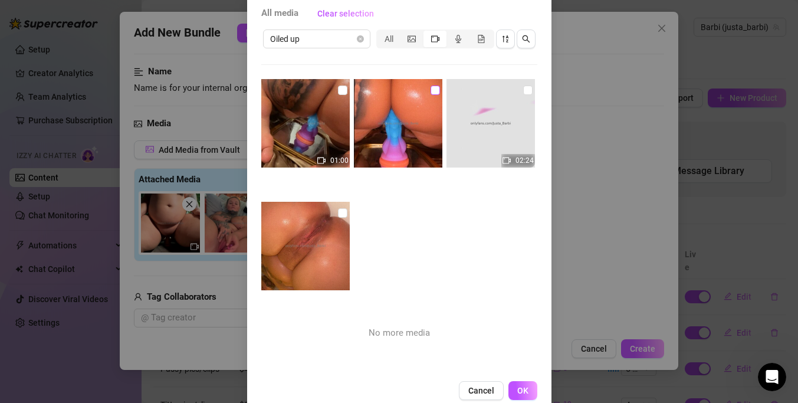
scroll to position [90, 0]
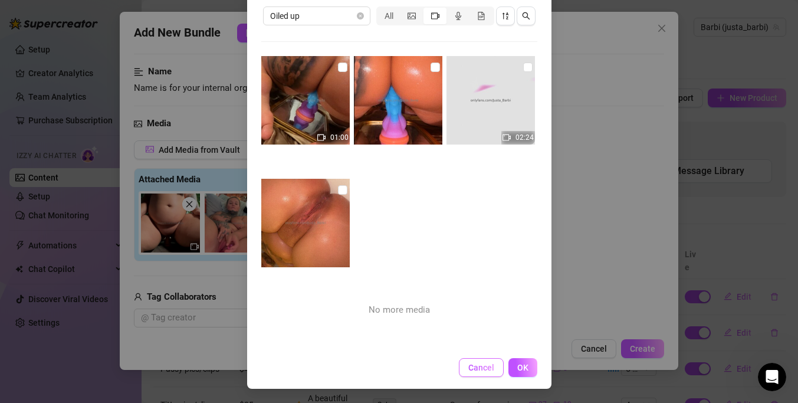
click at [489, 371] on span "Cancel" at bounding box center [481, 367] width 26 height 9
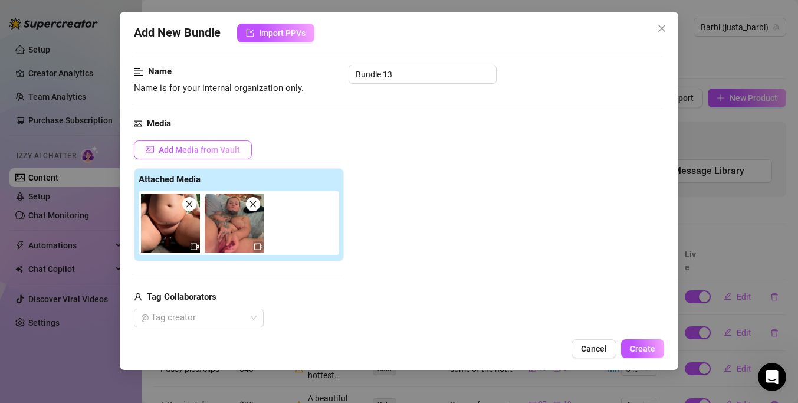
click at [228, 148] on span "Add Media from Vault" at bounding box center [199, 149] width 81 height 9
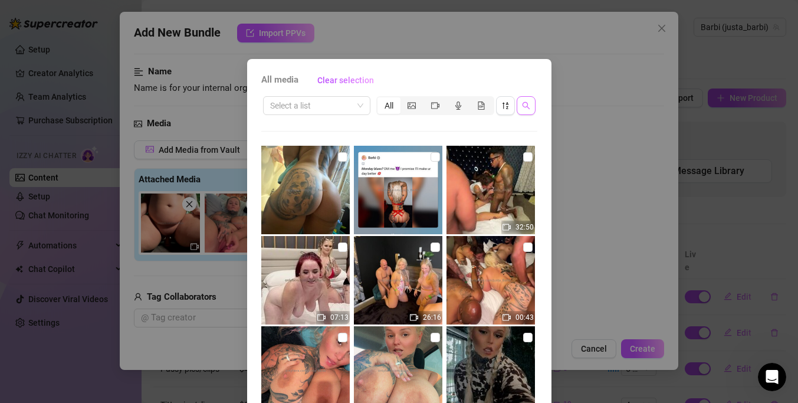
click at [527, 105] on icon "search" at bounding box center [526, 105] width 8 height 8
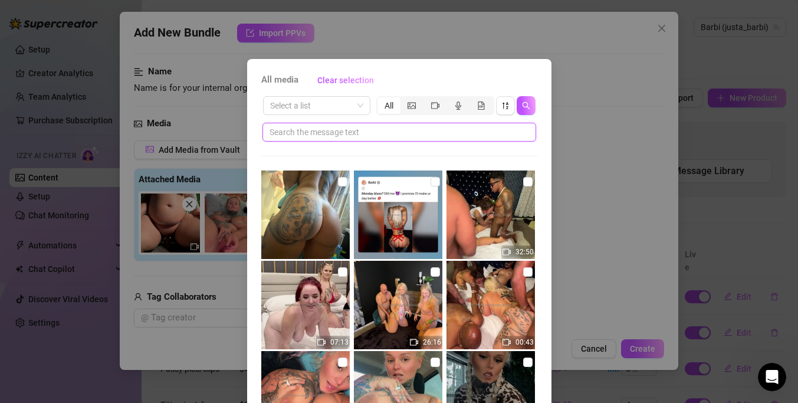
click at [500, 137] on input "text" at bounding box center [394, 132] width 250 height 13
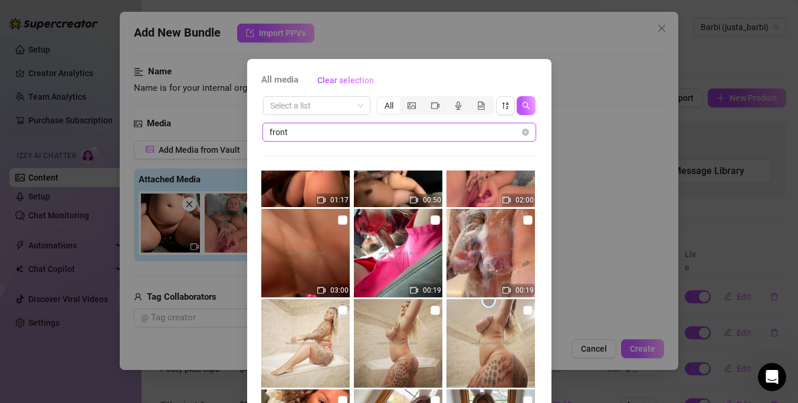
scroll to position [489, 0]
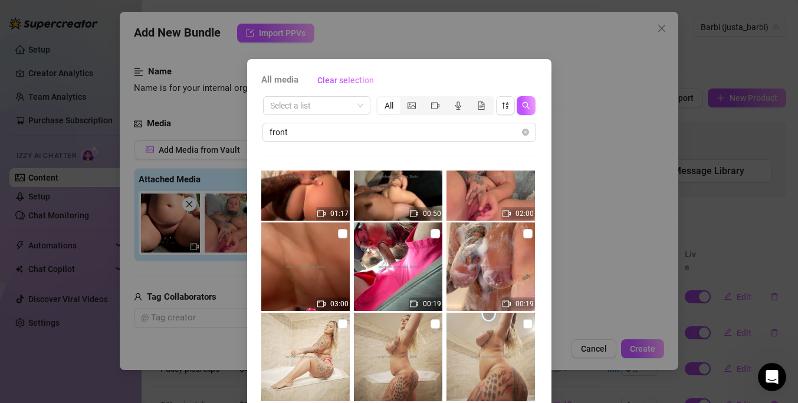
click at [324, 266] on img at bounding box center [305, 266] width 88 height 88
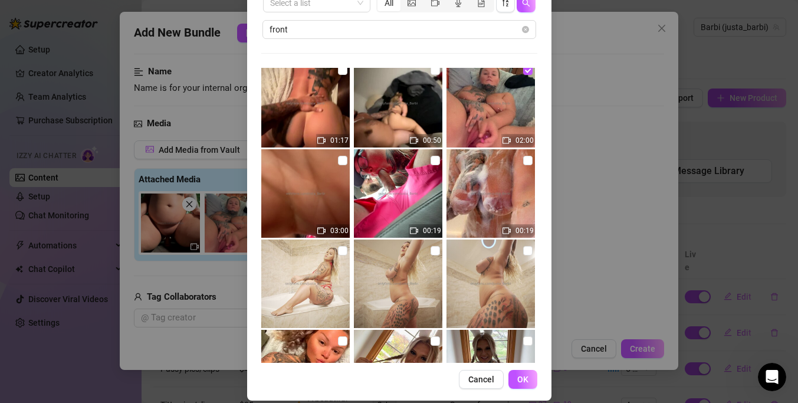
scroll to position [0, 0]
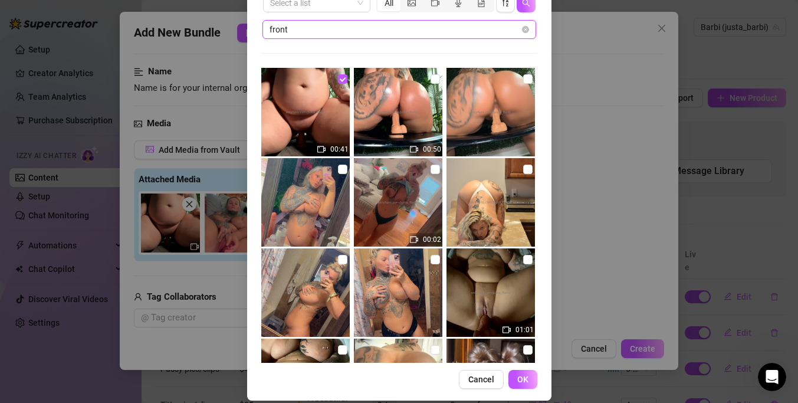
click at [381, 27] on input "front" at bounding box center [394, 29] width 250 height 13
type input "riding"
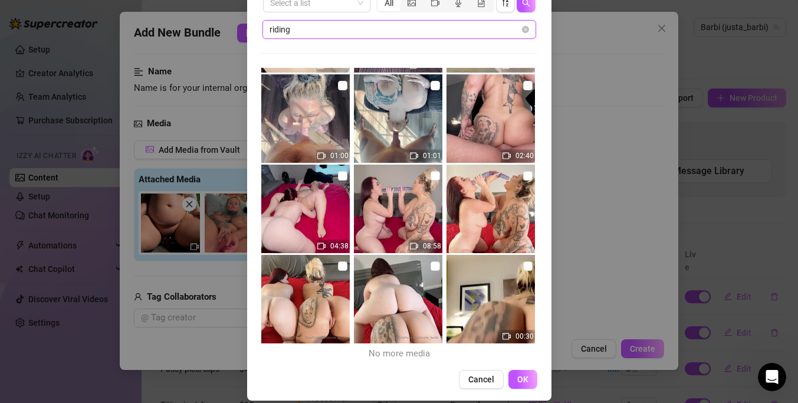
scroll to position [114, 0]
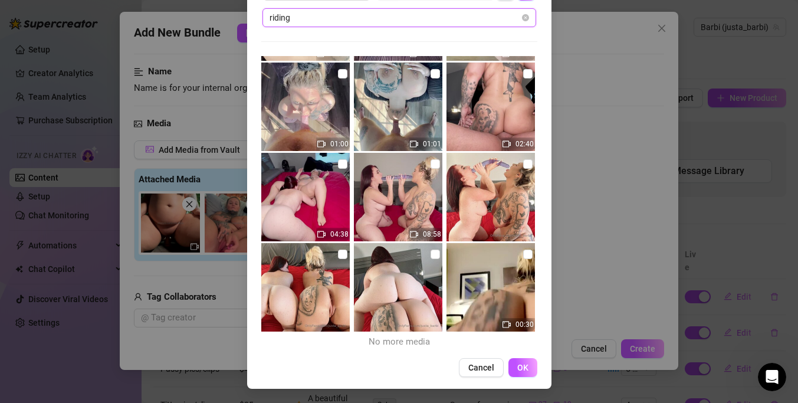
click at [373, 20] on input "riding" at bounding box center [394, 17] width 250 height 13
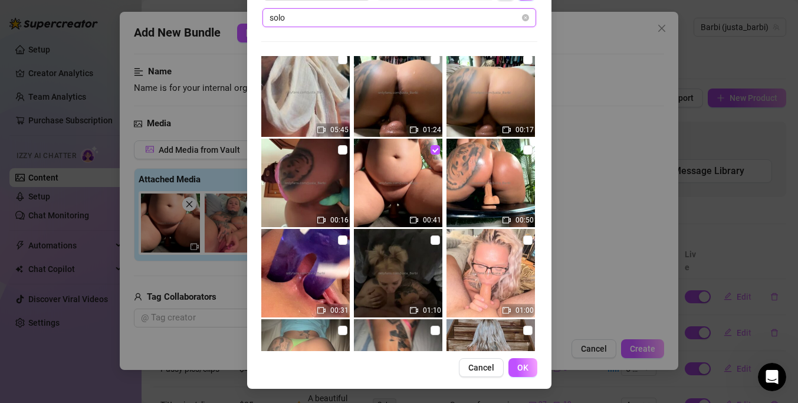
scroll to position [1472, 0]
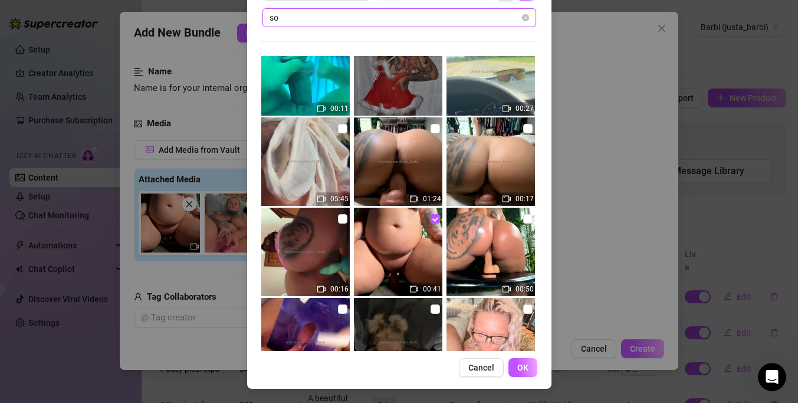
type input "s"
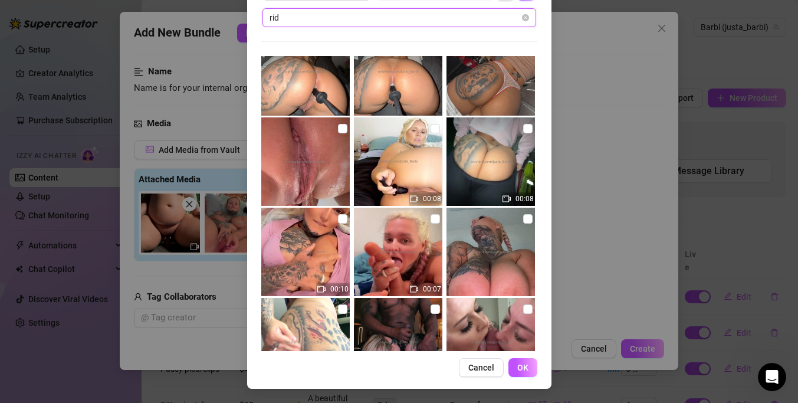
type input "ride"
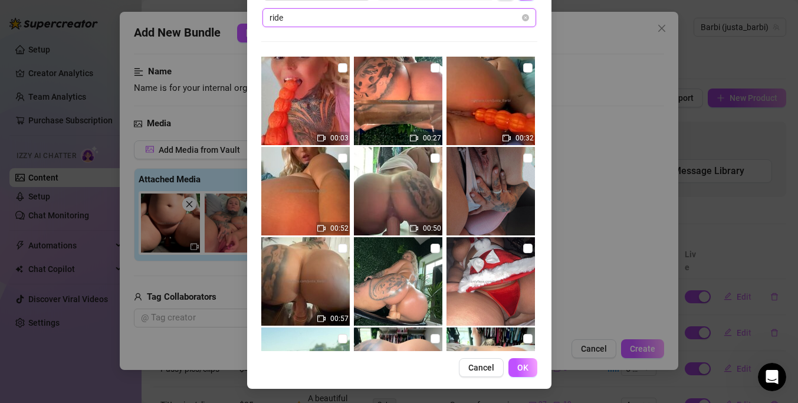
scroll to position [80, 0]
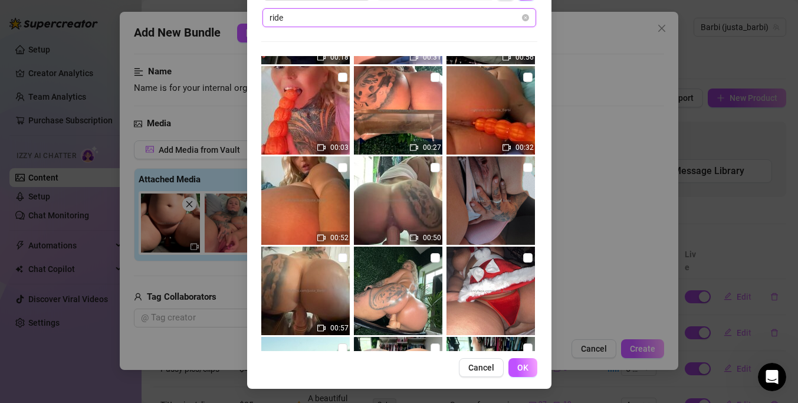
click at [408, 12] on input "ride" at bounding box center [394, 17] width 250 height 13
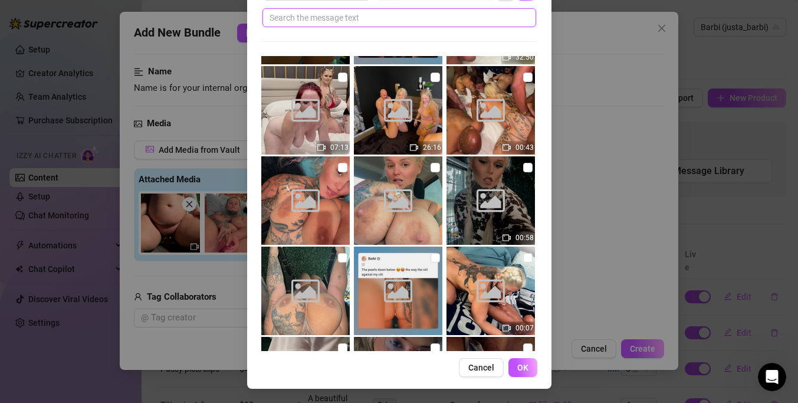
scroll to position [2516, 0]
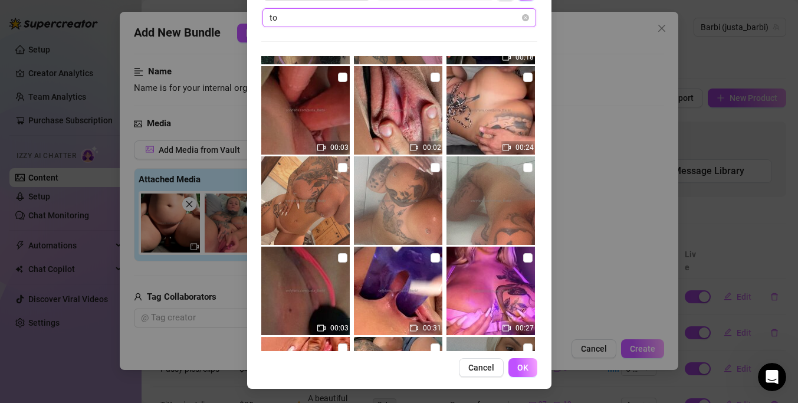
type input "toy"
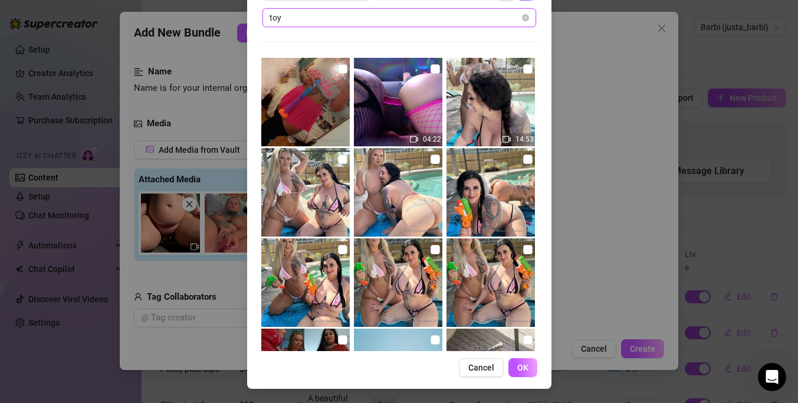
scroll to position [3954, 0]
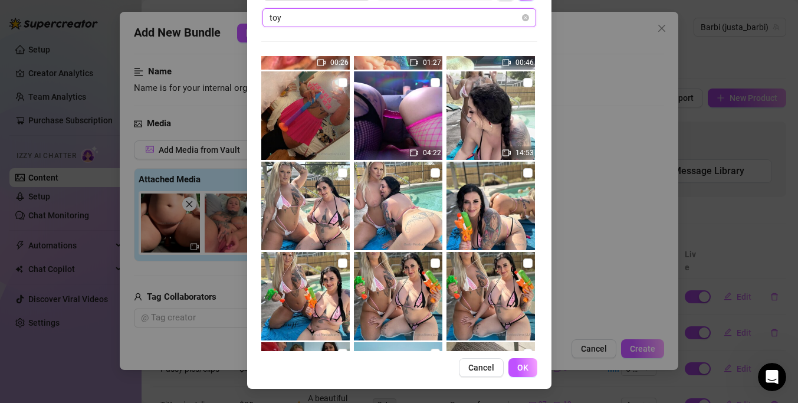
click at [400, 15] on input "toy" at bounding box center [394, 17] width 250 height 13
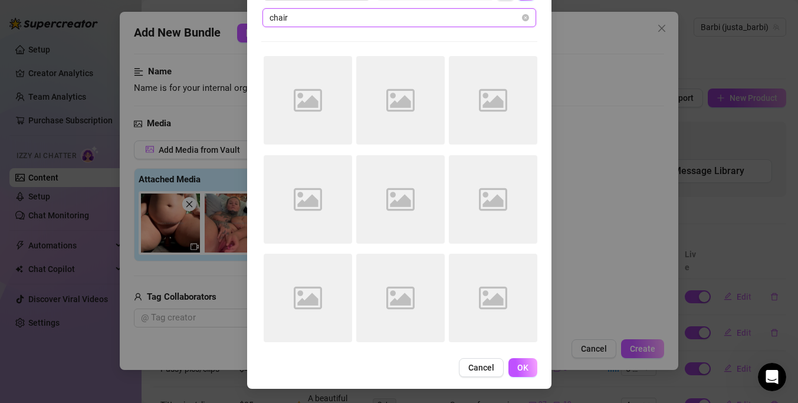
scroll to position [0, 0]
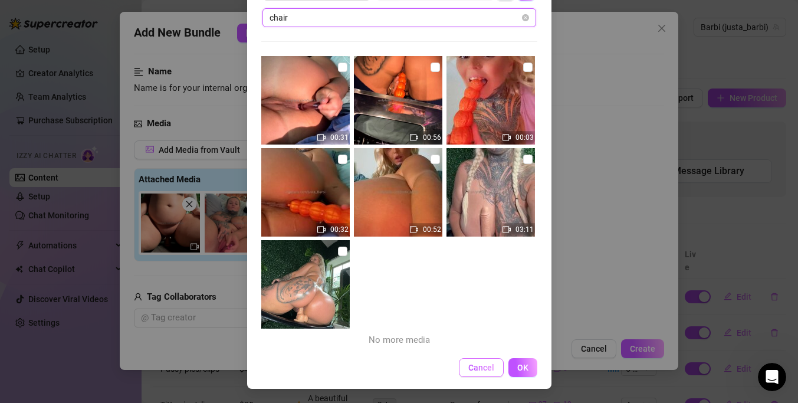
type input "chair"
click at [491, 360] on button "Cancel" at bounding box center [481, 367] width 45 height 19
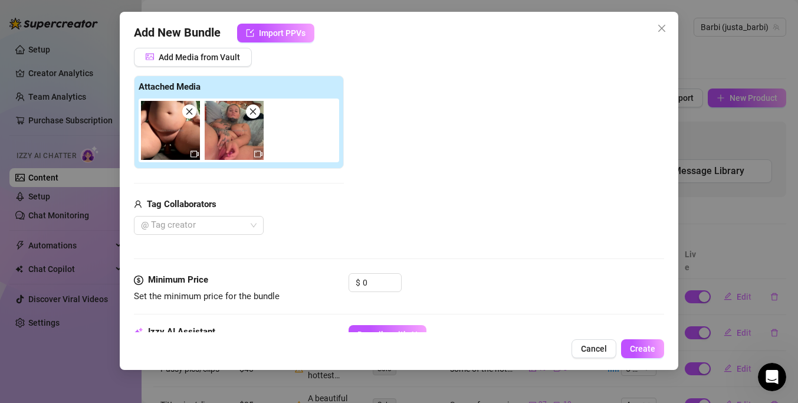
scroll to position [164, 0]
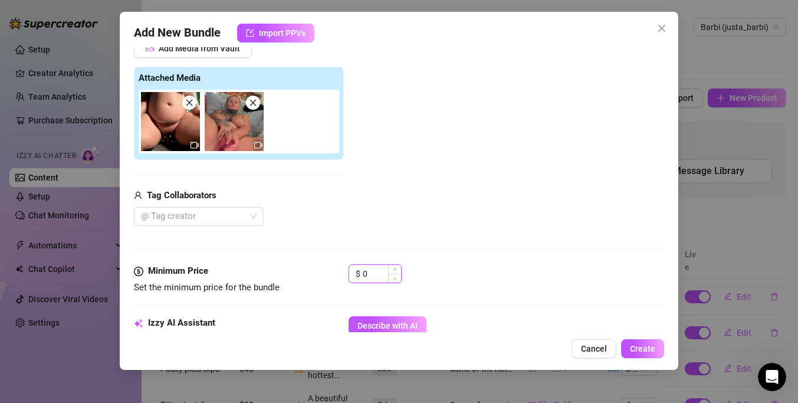
click at [384, 274] on input "0" at bounding box center [382, 274] width 38 height 18
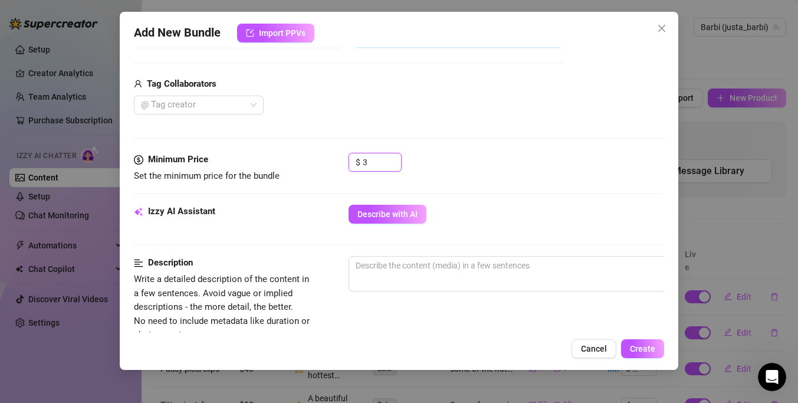
scroll to position [291, 0]
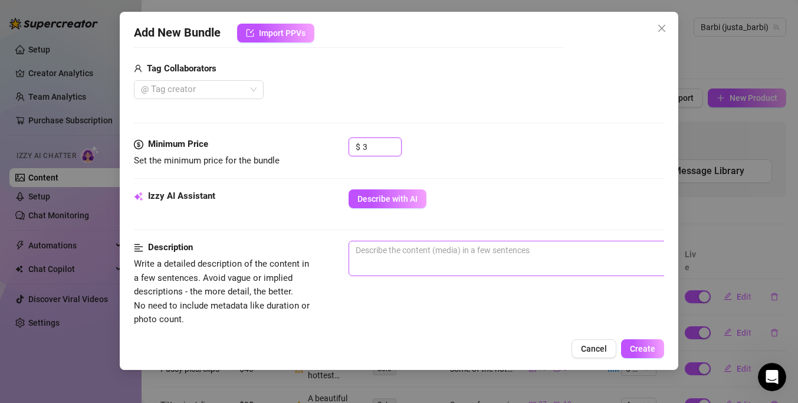
type input "3"
click at [376, 258] on textarea at bounding box center [555, 250] width 412 height 18
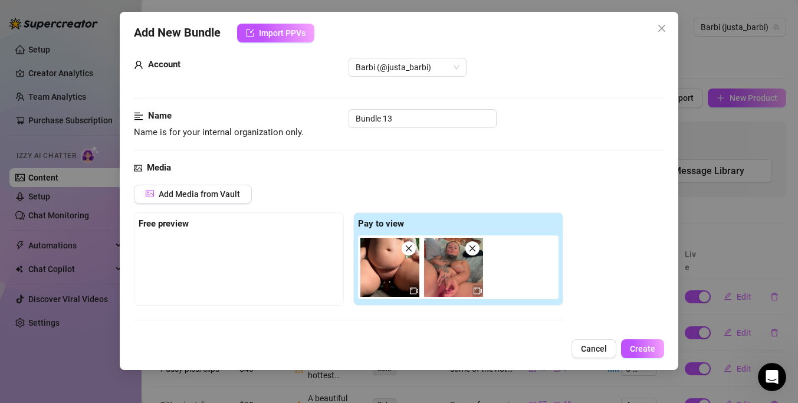
scroll to position [0, 0]
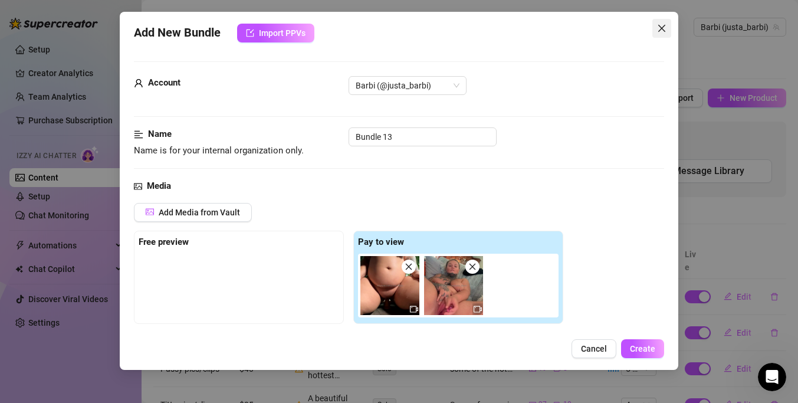
click at [657, 25] on icon "close" at bounding box center [661, 28] width 9 height 9
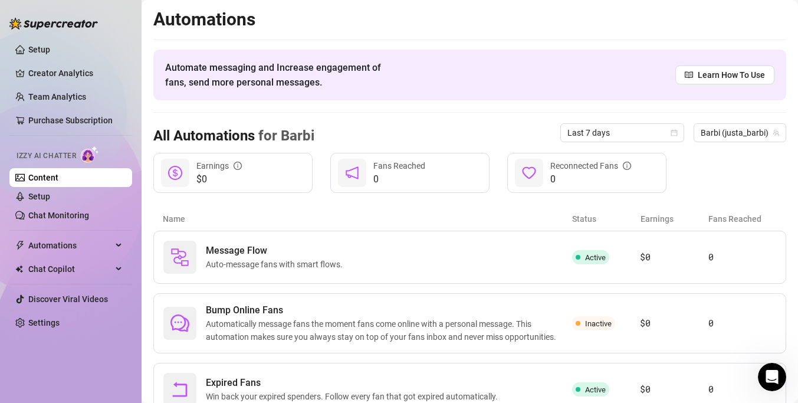
click at [57, 181] on link "Content" at bounding box center [43, 177] width 30 height 9
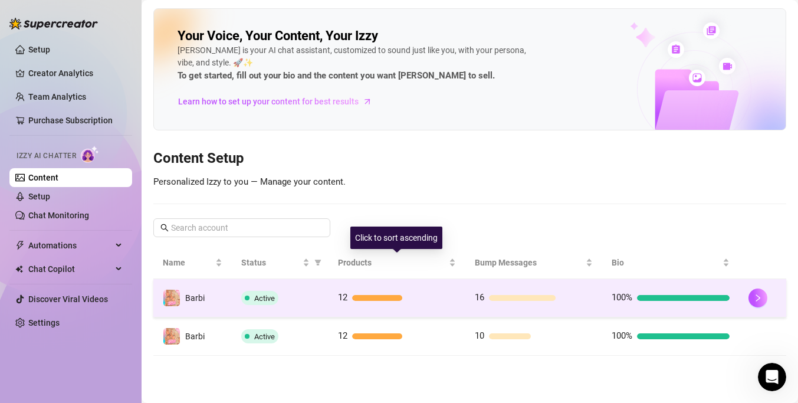
click at [410, 294] on div "12" at bounding box center [397, 298] width 118 height 14
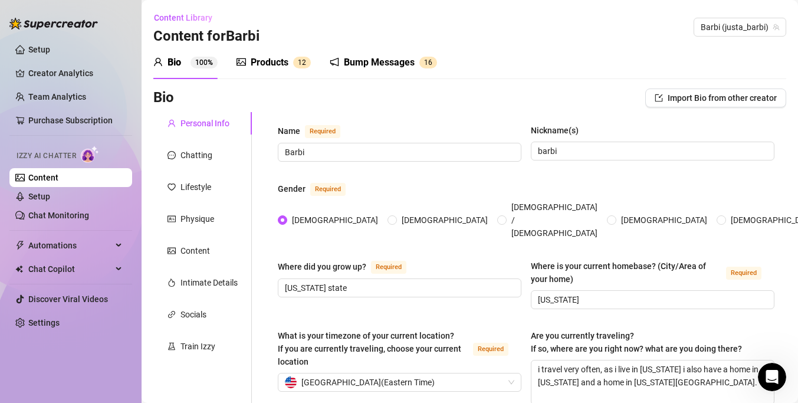
click at [389, 63] on div "Bump Messages" at bounding box center [379, 62] width 71 height 14
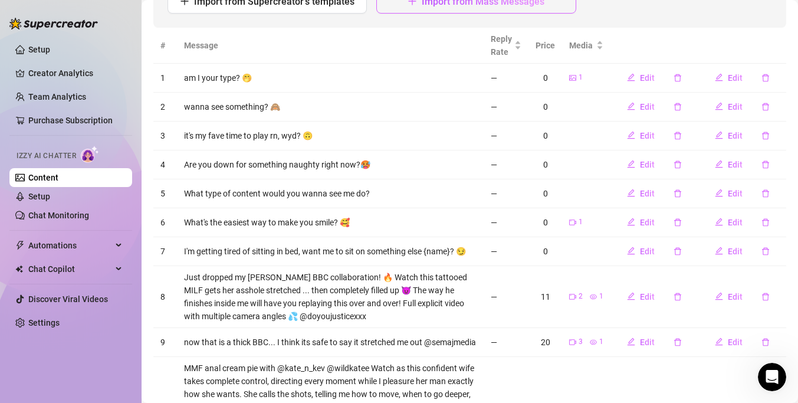
scroll to position [190, 0]
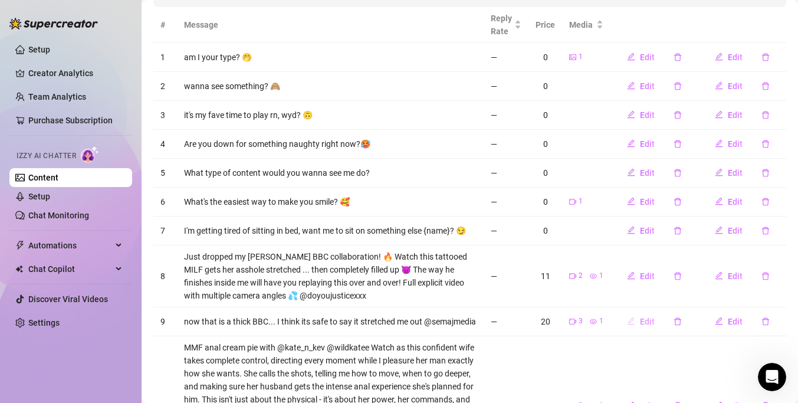
click at [640, 318] on button "Edit" at bounding box center [640, 321] width 47 height 19
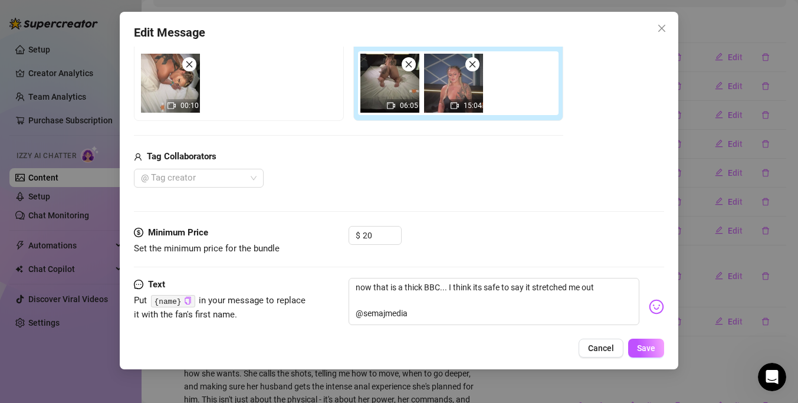
scroll to position [176, 0]
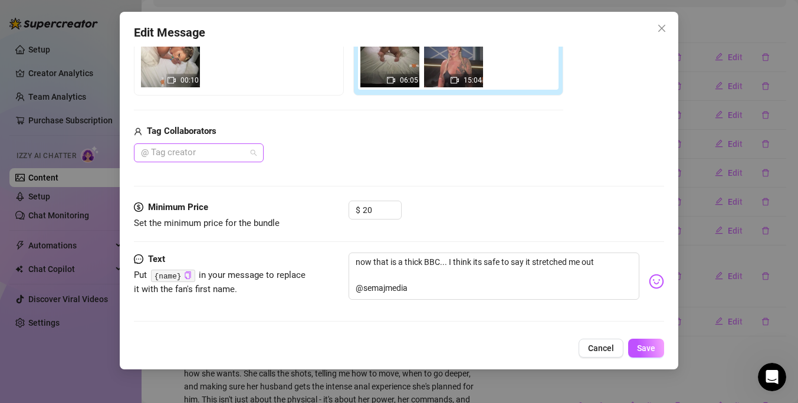
click at [228, 146] on div at bounding box center [192, 152] width 113 height 17
click at [663, 30] on icon "close" at bounding box center [661, 28] width 7 height 7
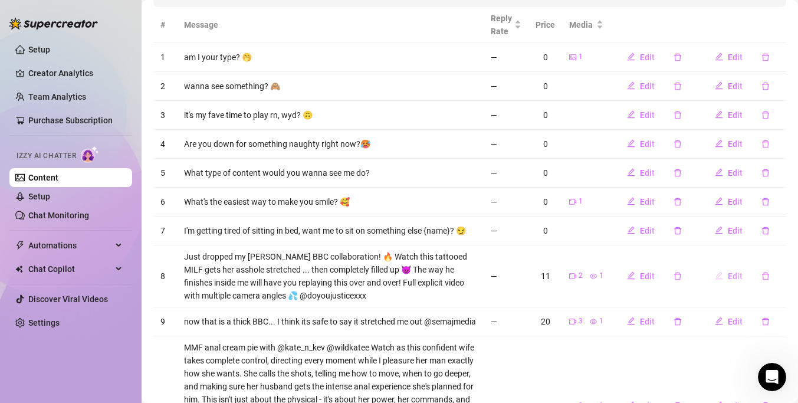
click at [720, 273] on icon "edit" at bounding box center [719, 276] width 8 height 8
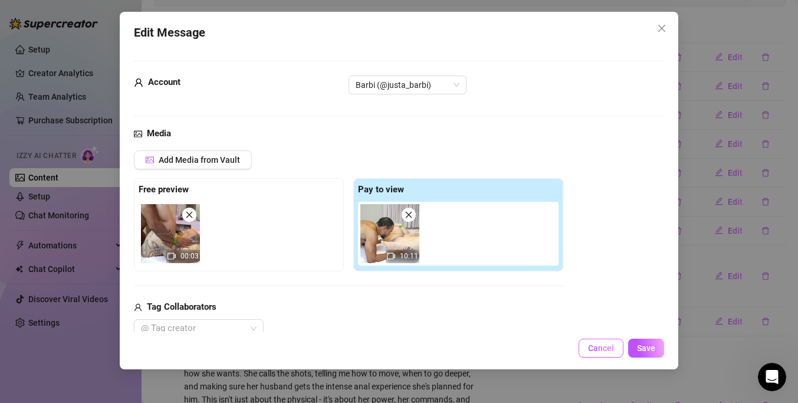
click at [609, 350] on span "Cancel" at bounding box center [601, 347] width 26 height 9
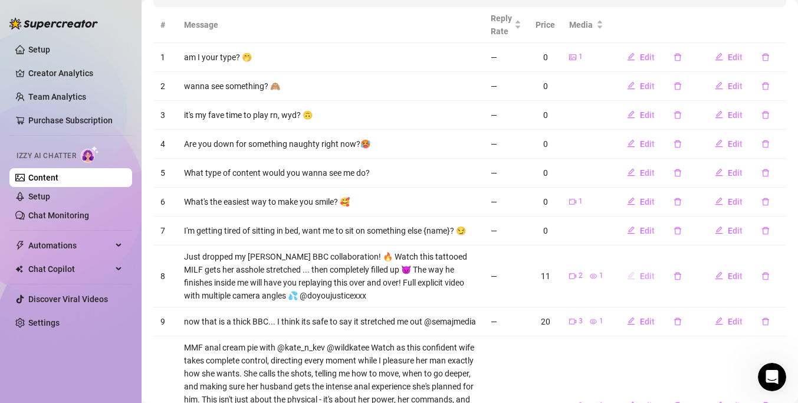
click at [647, 279] on span "Edit" at bounding box center [647, 275] width 15 height 9
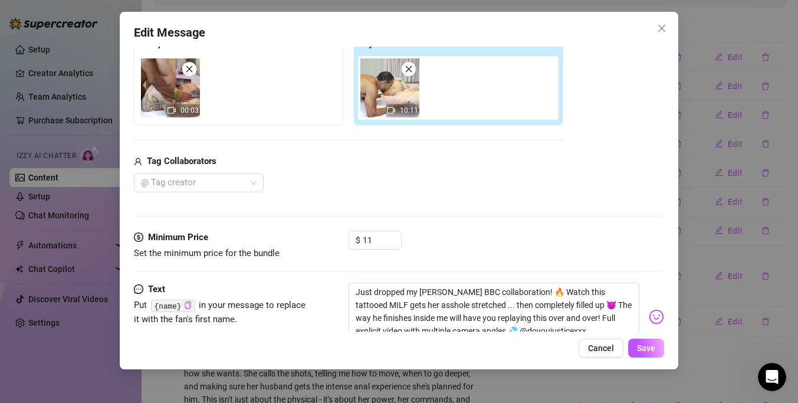
scroll to position [186, 0]
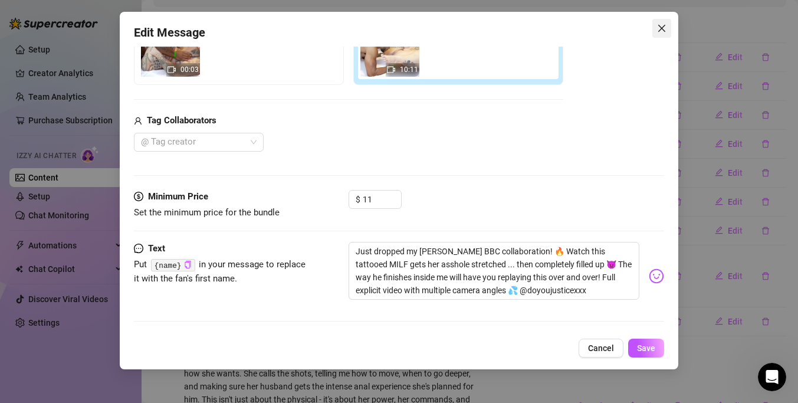
click at [659, 27] on icon "close" at bounding box center [661, 28] width 9 height 9
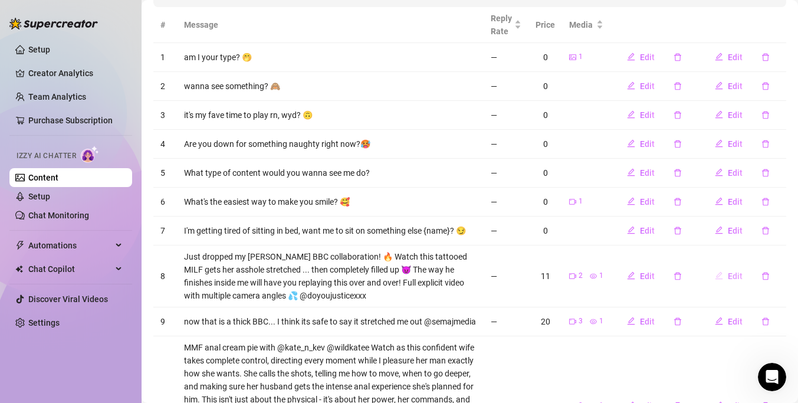
click at [729, 276] on span "Edit" at bounding box center [735, 275] width 15 height 9
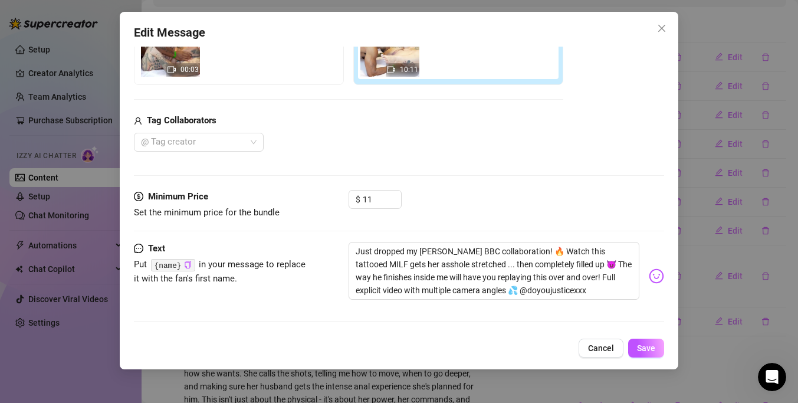
scroll to position [154, 0]
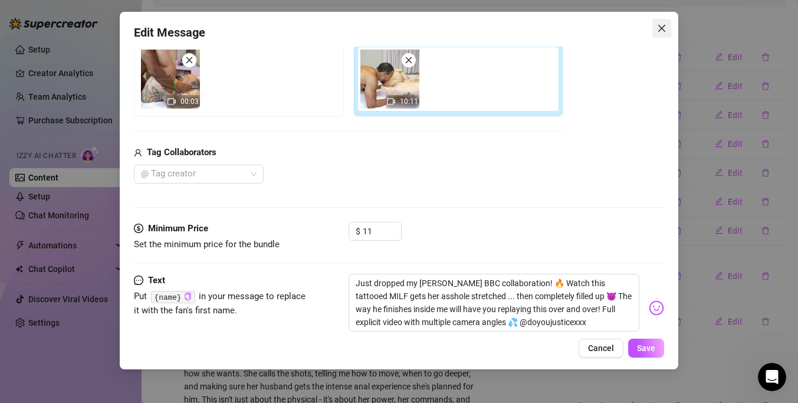
click at [659, 27] on icon "close" at bounding box center [661, 28] width 9 height 9
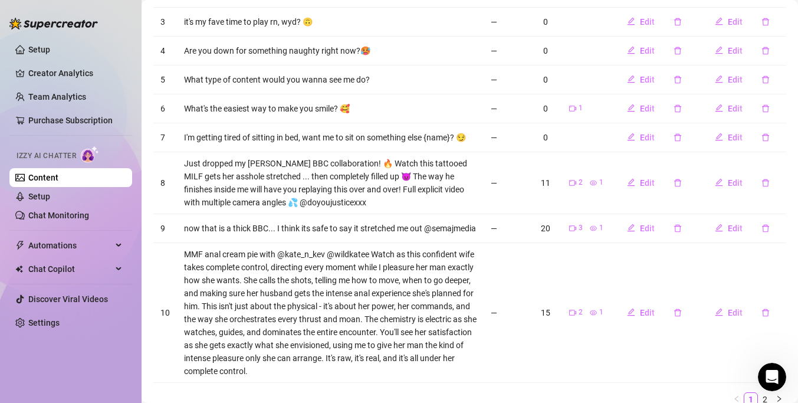
scroll to position [285, 0]
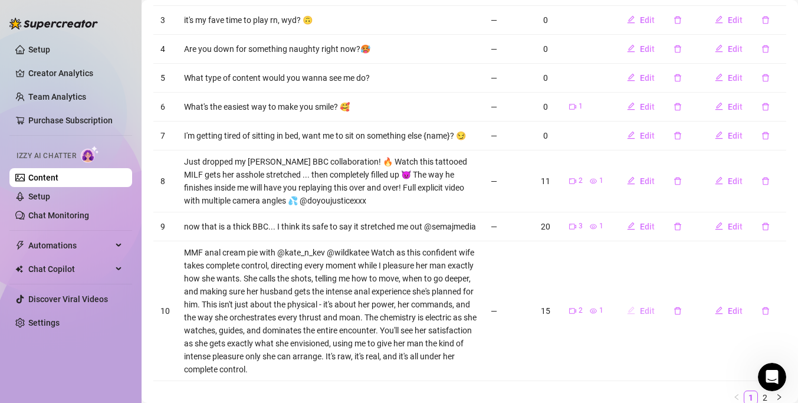
click at [634, 311] on icon "edit" at bounding box center [631, 310] width 8 height 8
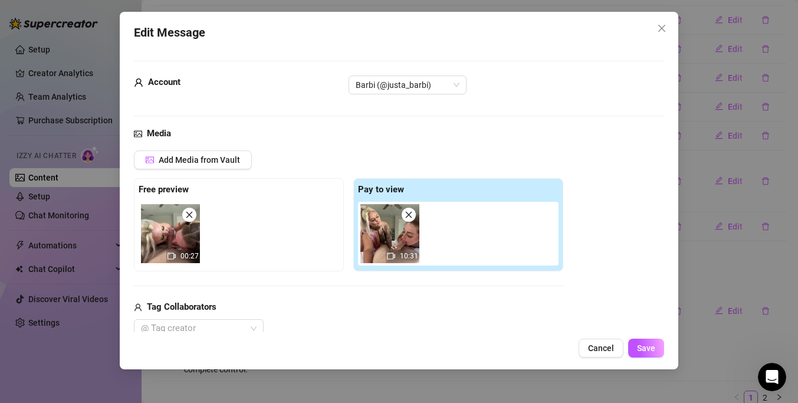
scroll to position [290, 0]
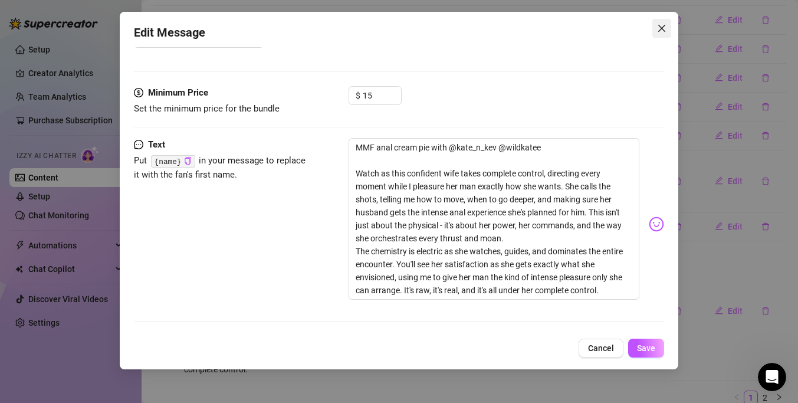
click at [661, 27] on icon "close" at bounding box center [661, 28] width 9 height 9
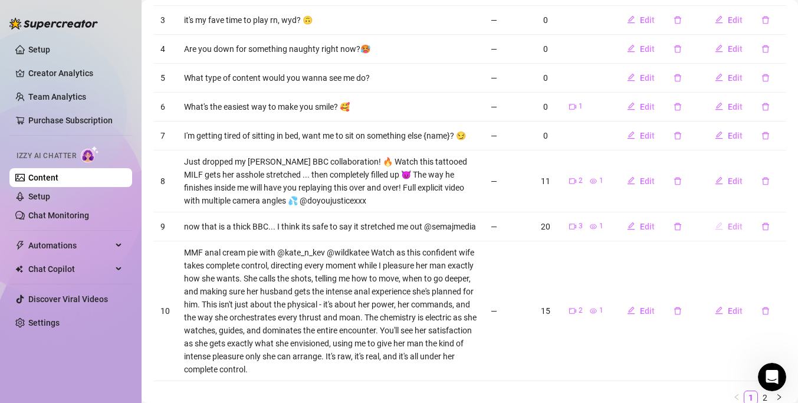
click at [727, 228] on button "Edit" at bounding box center [728, 226] width 47 height 19
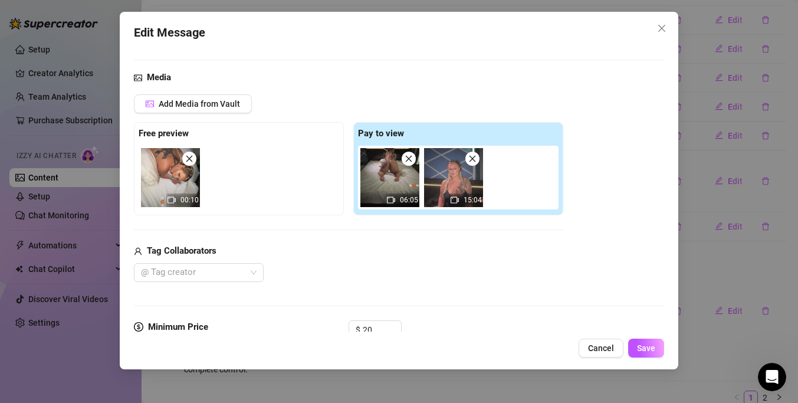
scroll to position [0, 0]
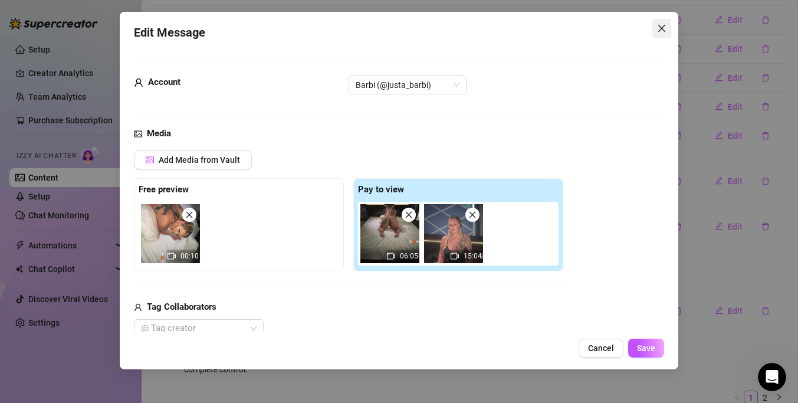
click at [657, 21] on button "Close" at bounding box center [661, 28] width 19 height 19
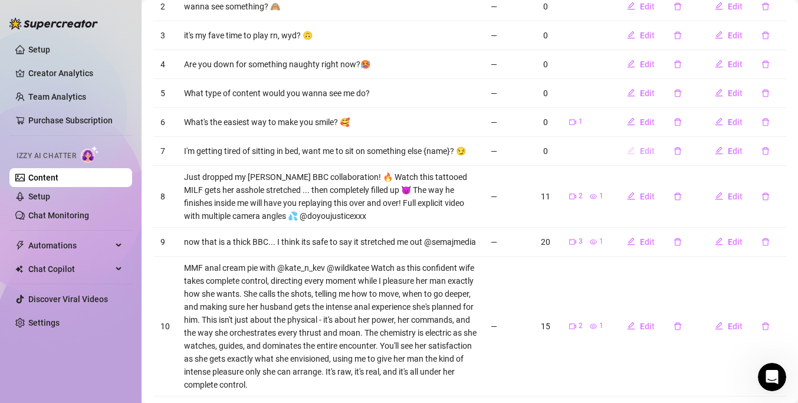
scroll to position [331, 0]
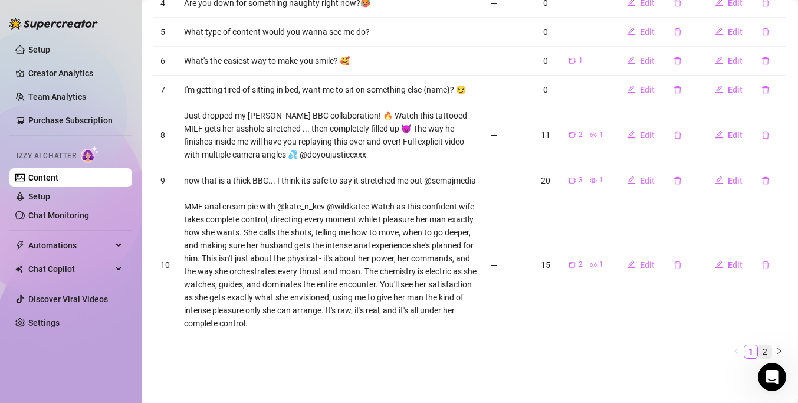
click at [762, 350] on link "2" at bounding box center [764, 351] width 13 height 13
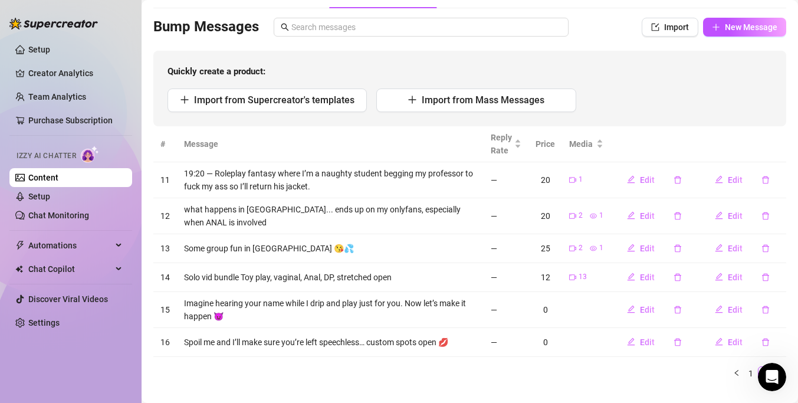
scroll to position [60, 0]
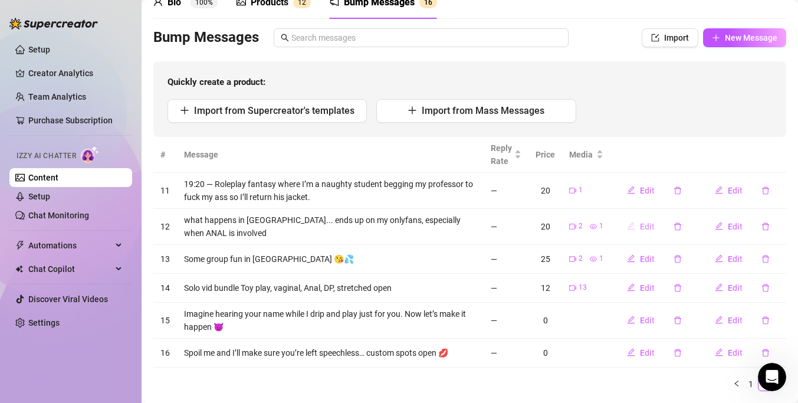
click at [637, 225] on button "Edit" at bounding box center [640, 226] width 47 height 19
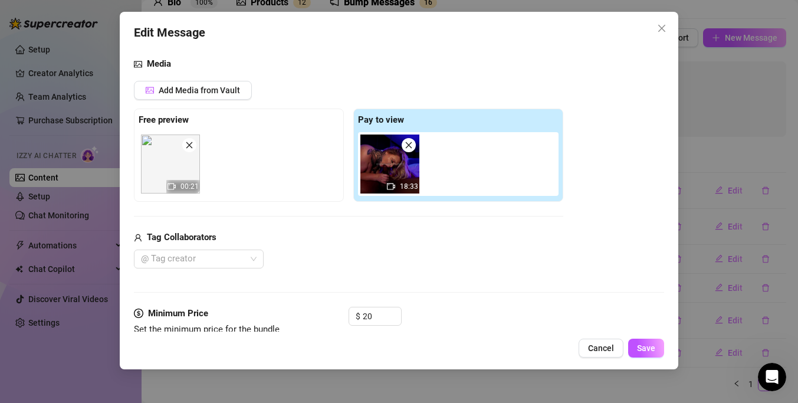
scroll to position [94, 0]
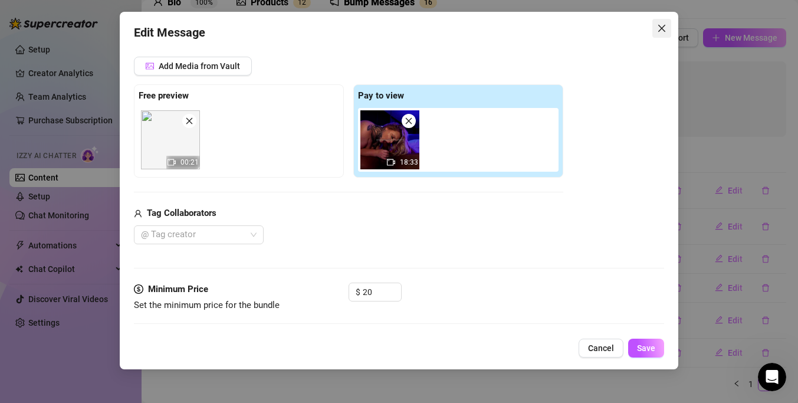
click at [659, 29] on icon "close" at bounding box center [661, 28] width 9 height 9
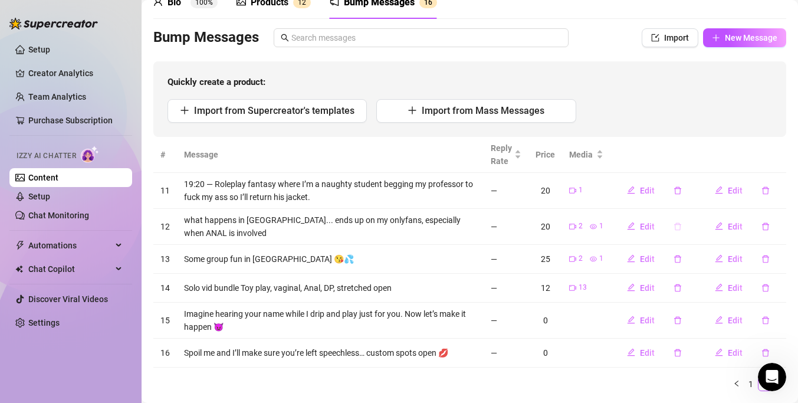
click at [682, 227] on icon "delete" at bounding box center [677, 226] width 8 height 8
click at [714, 195] on span "Yes" at bounding box center [711, 194] width 14 height 9
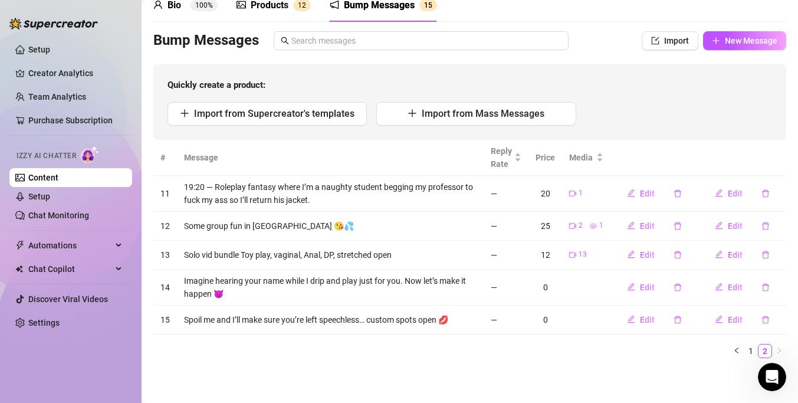
scroll to position [57, 0]
click at [675, 223] on icon "delete" at bounding box center [677, 226] width 7 height 8
click at [707, 198] on span "Yes" at bounding box center [711, 194] width 14 height 9
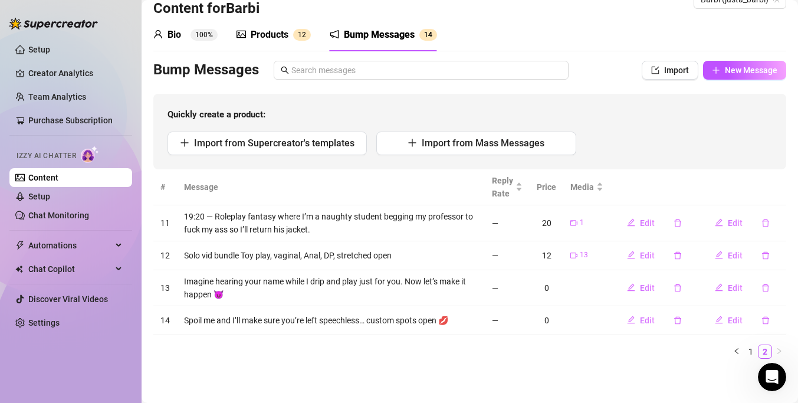
click at [291, 32] on div "Products 1 2" at bounding box center [273, 35] width 74 height 14
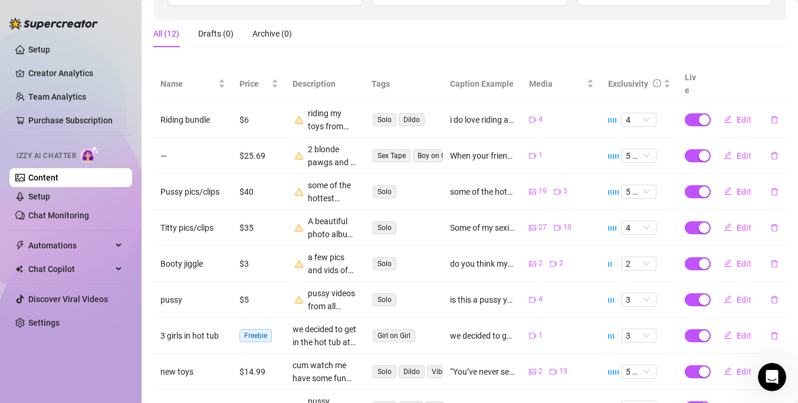
scroll to position [177, 0]
click at [462, 48] on div "All (12) Drafts (0) Archive (0)" at bounding box center [469, 37] width 633 height 37
click at [736, 114] on span "Edit" at bounding box center [743, 118] width 15 height 9
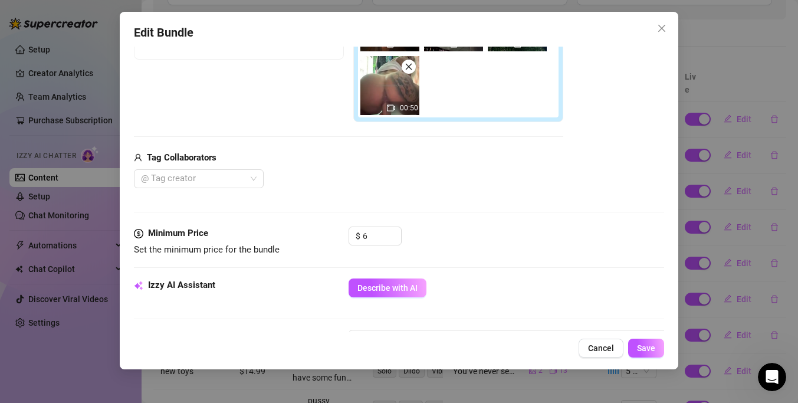
scroll to position [399, 0]
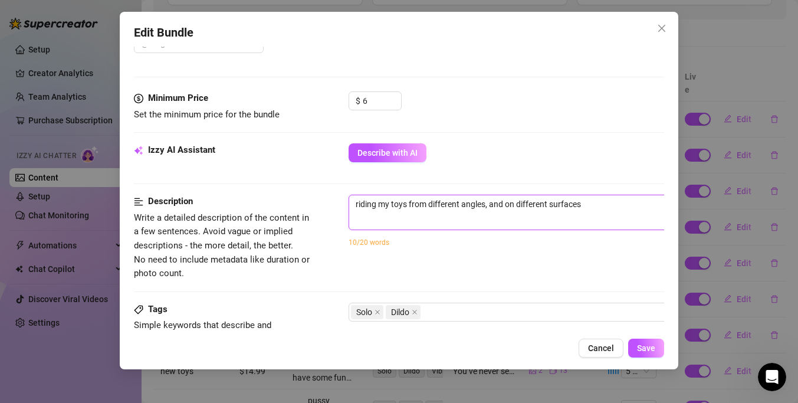
click at [607, 208] on textarea "riding my toys from different angles, and on different surfaces" at bounding box center [555, 204] width 412 height 18
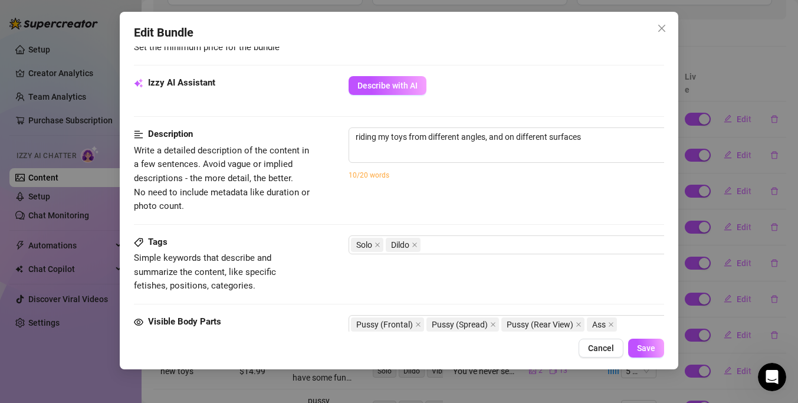
scroll to position [470, 0]
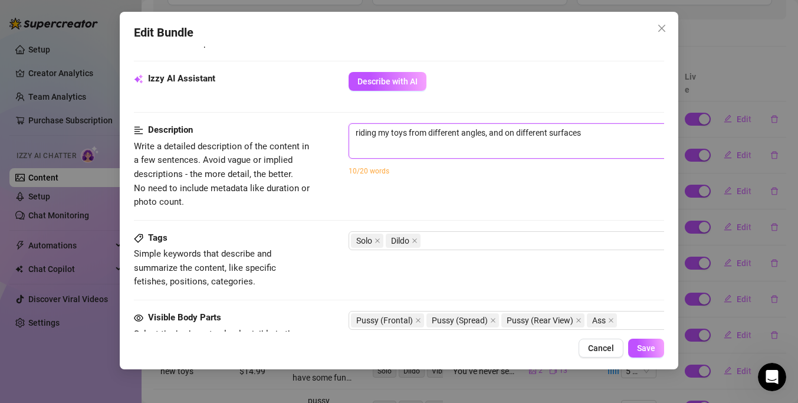
click at [608, 139] on textarea "riding my toys from different angles, and on different surfaces" at bounding box center [555, 133] width 412 height 18
type textarea "riding my toys from different angles, and on different surface"
click at [608, 139] on textarea "riding my toys from different angles, and on different surface" at bounding box center [555, 133] width 412 height 18
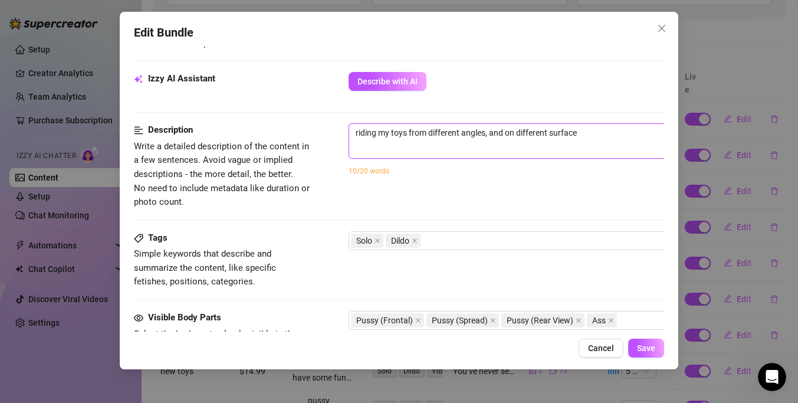
click at [608, 139] on textarea "riding my toys from different angles, and on different surface" at bounding box center [555, 133] width 412 height 18
type textarea "Describe the content (media) in a few sentences"
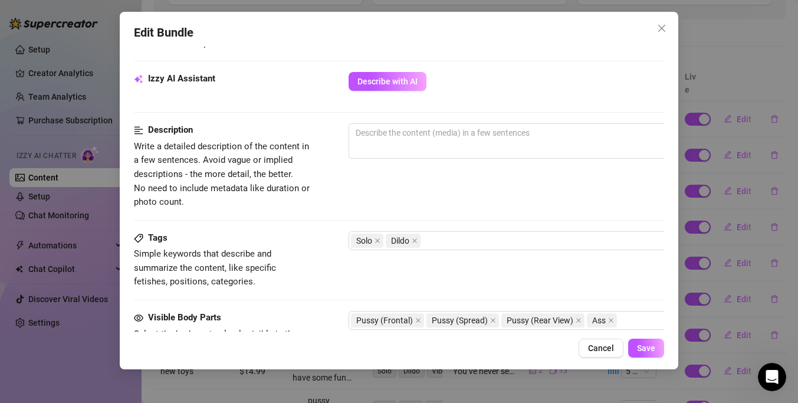
click at [740, 164] on div "Edit Bundle Account Barbi (@justa_barbi) Name Name is for your internal organiz…" at bounding box center [399, 201] width 798 height 403
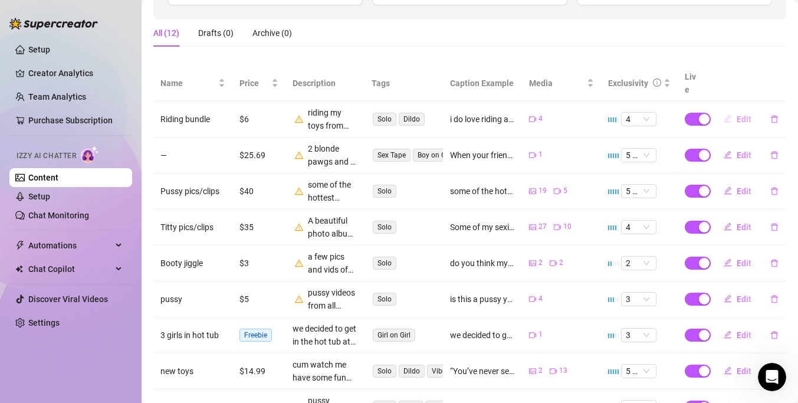
click at [739, 114] on span "Edit" at bounding box center [743, 118] width 15 height 9
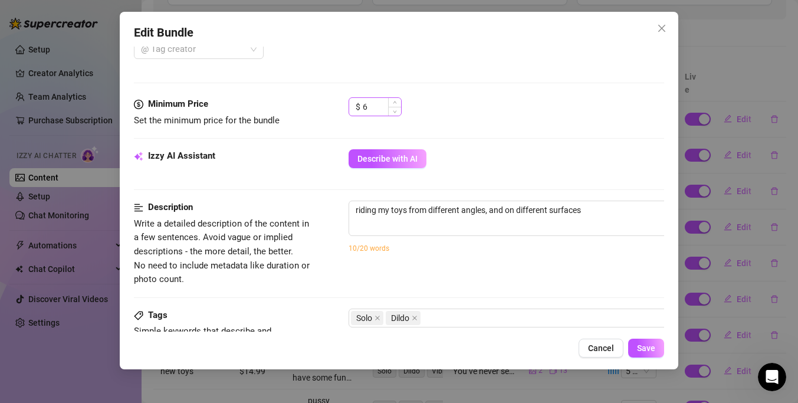
scroll to position [394, 0]
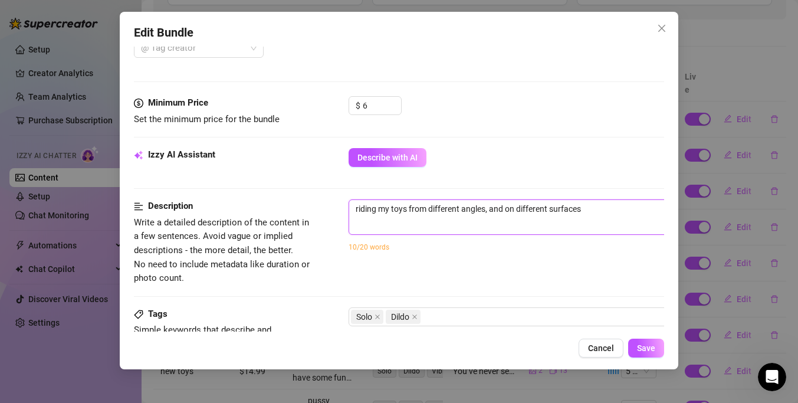
click at [489, 214] on textarea "riding my toys from different angles, and on different surfaces" at bounding box center [555, 209] width 412 height 18
type textarea "Describe the content (media) in a few sentences"
paste textarea "Just me… my toys… and a bunch of surfaces begging to be soaked 😏 This solo vide…"
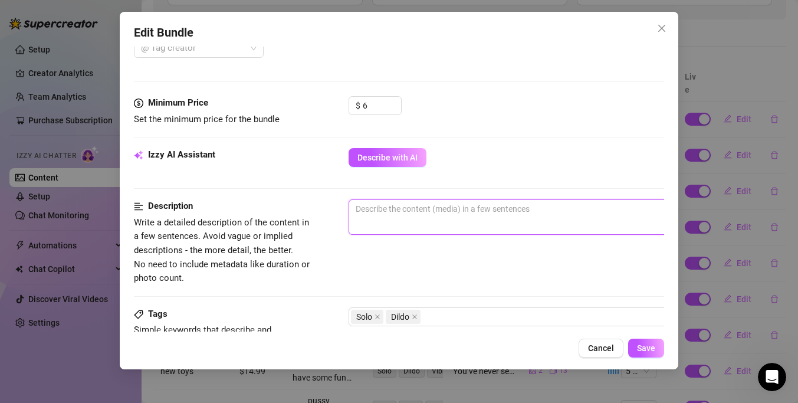
type textarea "Just me… my toys… and a bunch of surfaces begging to be soaked 😏 This solo vide…"
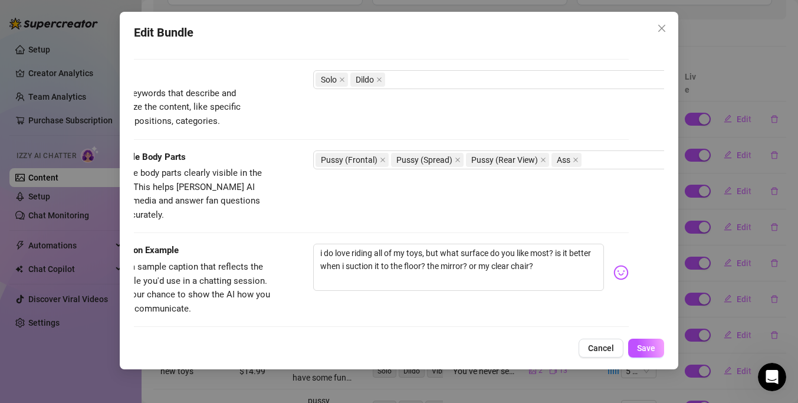
scroll to position [683, 35]
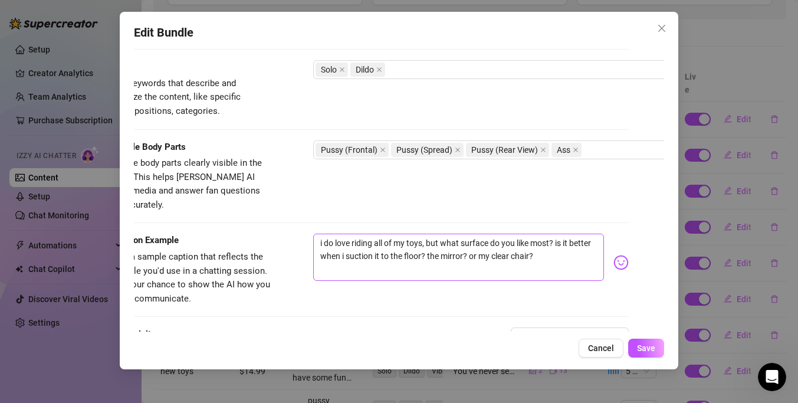
type textarea "Just me… my toys… and a bunch of surfaces begging to be soaked 😏 This solo vide…"
click at [543, 243] on textarea "i do love riding all of my toys, but what surface do you like most? is it bette…" at bounding box center [458, 256] width 291 height 47
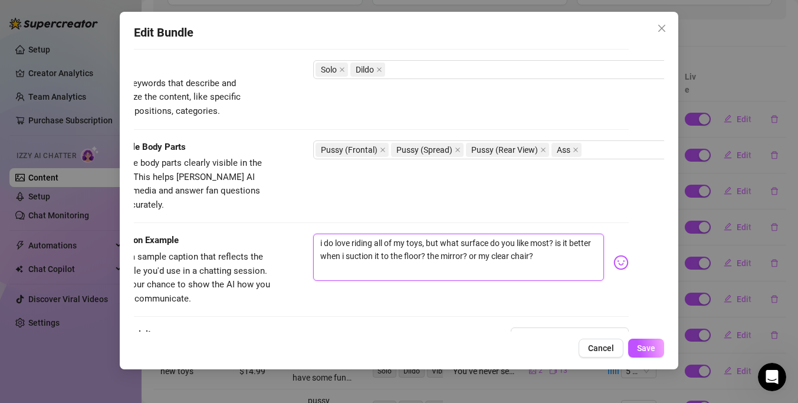
type textarea "Type your message here..."
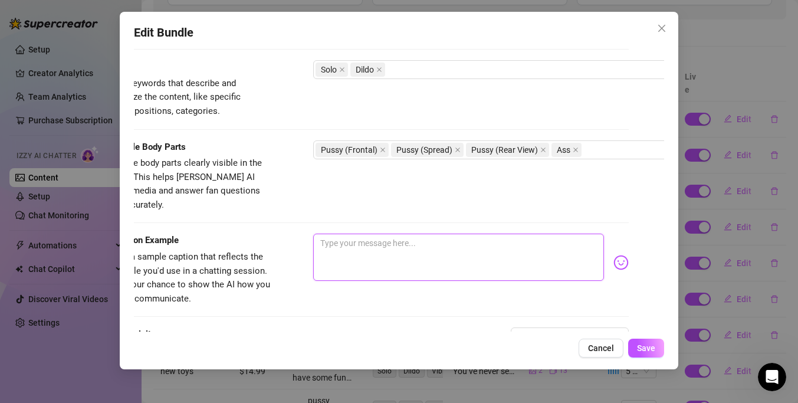
click at [326, 233] on textarea at bounding box center [458, 256] width 291 height 47
paste textarea "Ride POV from Every Angle 🍑💦 I rode my toy on every surface I could find… and f…"
type textarea "Ride POV from Every Angle 🍑💦 I rode my toy on every surface I could find… and f…"
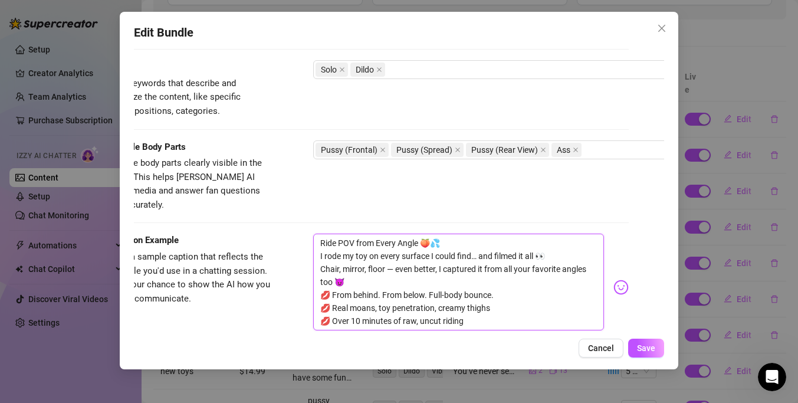
scroll to position [0, 0]
type textarea "Ride POV from Every Angle 🍑💦 I rode my toy on every surface I could find… and f…"
click at [650, 353] on button "Save" at bounding box center [646, 347] width 36 height 19
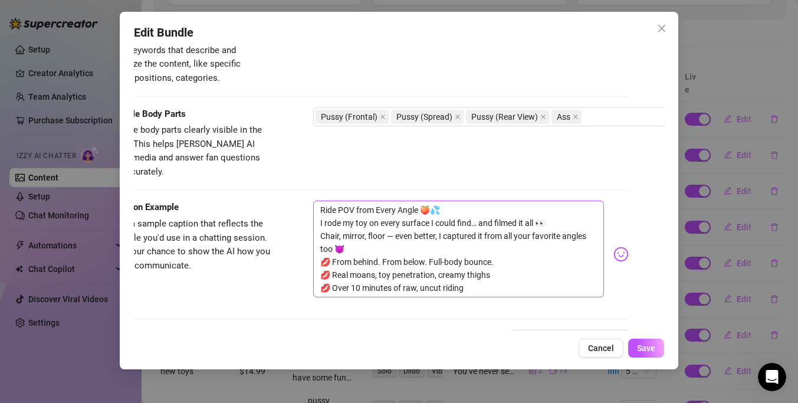
scroll to position [717, 35]
click at [524, 259] on textarea "Ride POV from Every Angle 🍑💦 I rode my toy on every surface I could find… and f…" at bounding box center [458, 248] width 291 height 97
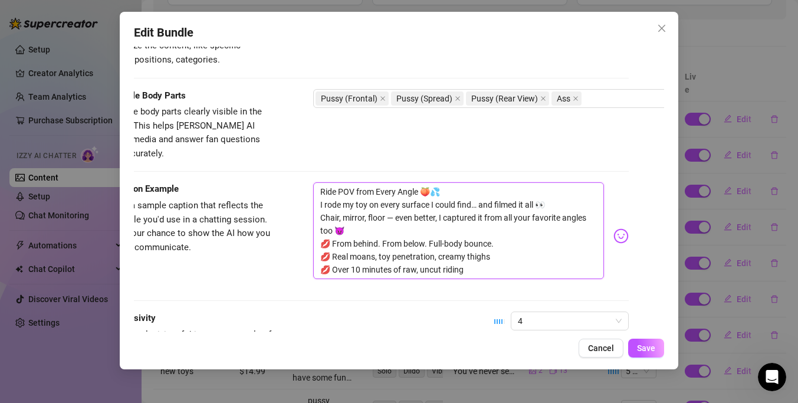
scroll to position [739, 35]
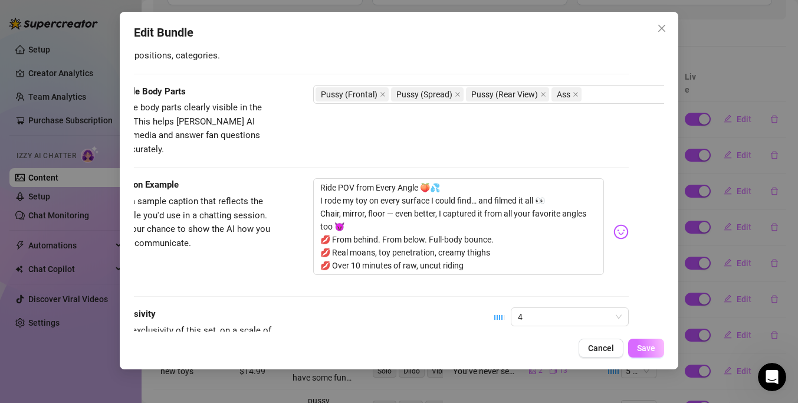
click at [646, 340] on button "Save" at bounding box center [646, 347] width 36 height 19
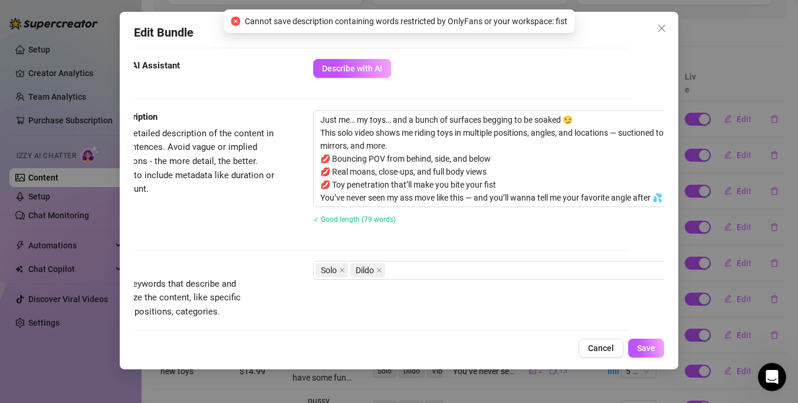
scroll to position [477, 35]
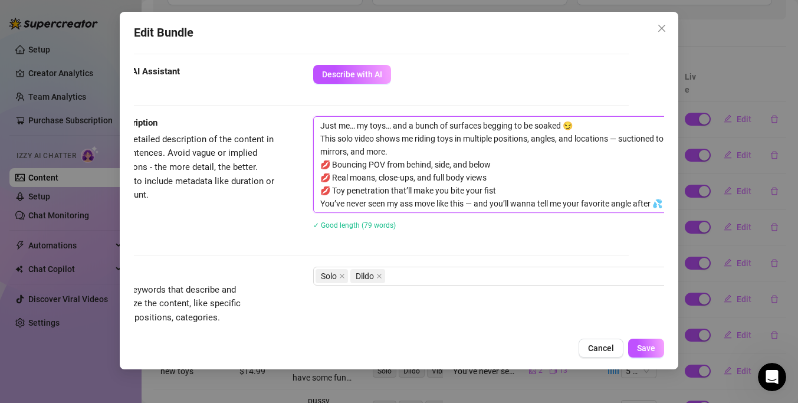
click at [521, 192] on textarea "Just me… my toys… and a bunch of surfaces begging to be soaked 😏 This solo vide…" at bounding box center [520, 165] width 412 height 96
type textarea "Just me… my toys… and a bunch of surfaces begging to be soaked 😏 This solo vide…"
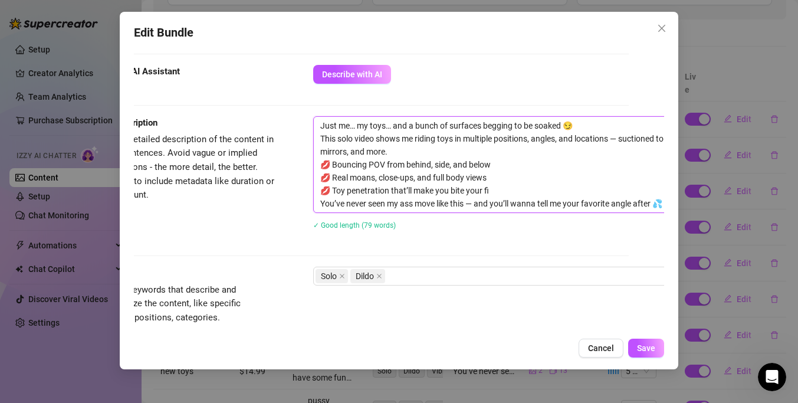
type textarea "Just me… my toys… and a bunch of surfaces begging to be soaked 😏 This solo vide…"
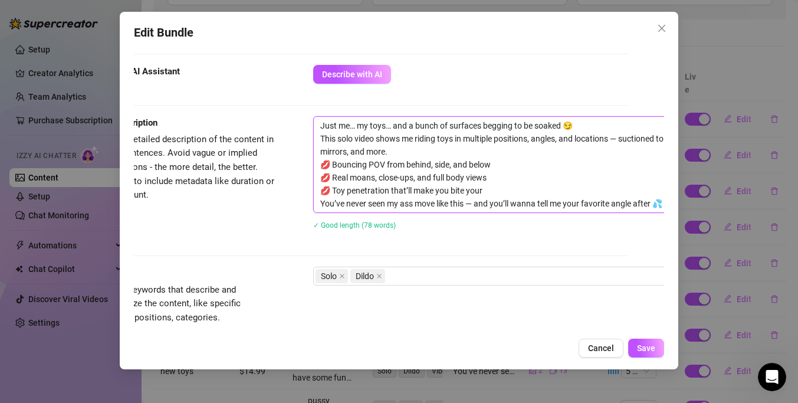
type textarea "Just me… my toys… and a bunch of surfaces begging to be soaked 😏 This solo vide…"
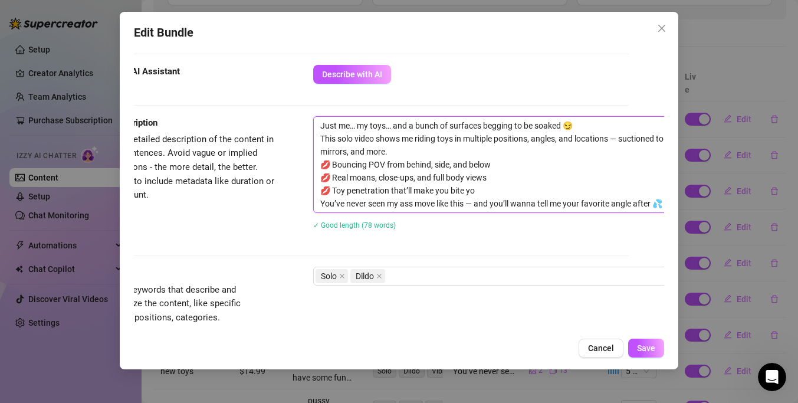
type textarea "Just me… my toys… and a bunch of surfaces begging to be soaked 😏 This solo vide…"
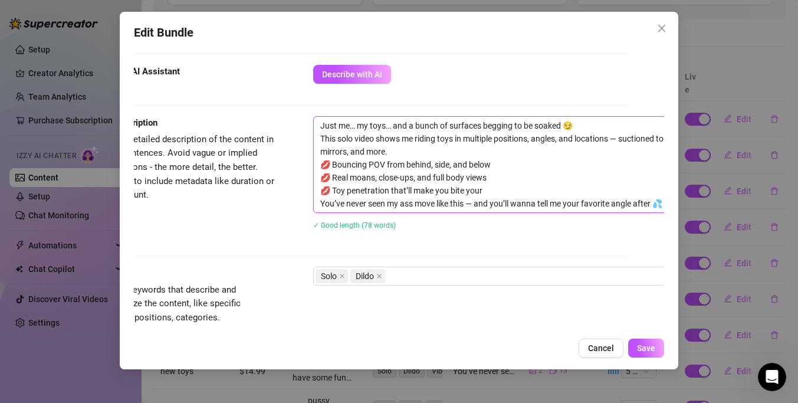
type textarea "Just me… my toys… and a bunch of surfaces begging to be soaked 😏 This solo vide…"
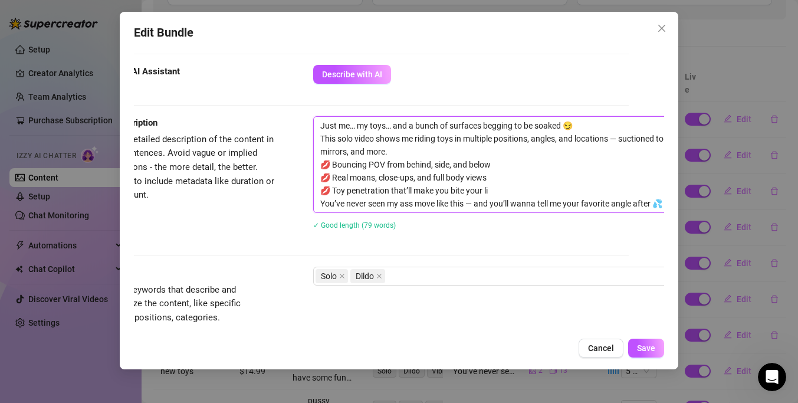
type textarea "Just me… my toys… and a bunch of surfaces begging to be soaked 😏 This solo vide…"
click at [547, 235] on div "Just me… my toys… and a bunch of surfaces begging to be soaked 😏 This solo vide…" at bounding box center [519, 180] width 413 height 129
click at [646, 353] on button "Save" at bounding box center [646, 347] width 36 height 19
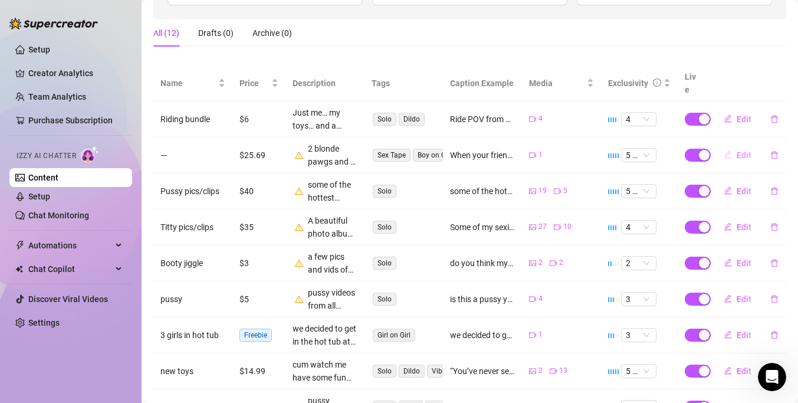
click at [730, 150] on icon "edit" at bounding box center [727, 154] width 8 height 8
type textarea "When your friend invites you for fun in [GEOGRAPHIC_DATA]. I think we had a lit…"
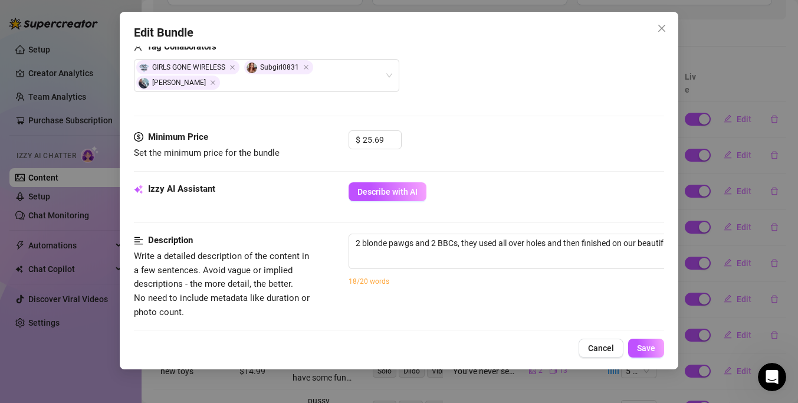
scroll to position [321, 0]
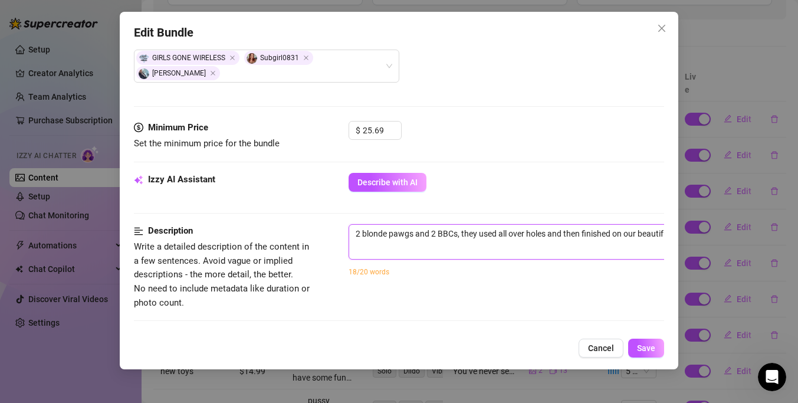
click at [450, 231] on textarea "2 blonde pawgs and 2 BBCs, they used all over holes and then finished on our be…" at bounding box center [555, 234] width 412 height 18
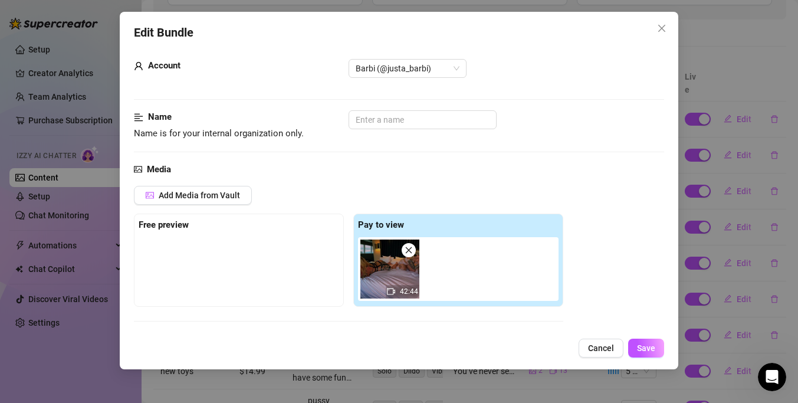
scroll to position [16, 0]
click at [361, 123] on input "text" at bounding box center [422, 120] width 148 height 19
paste input "“Double BBC, Double Trouble: PAWG Edition”"
type input "“Double BBC, Double Trouble: PAWG Edition”"
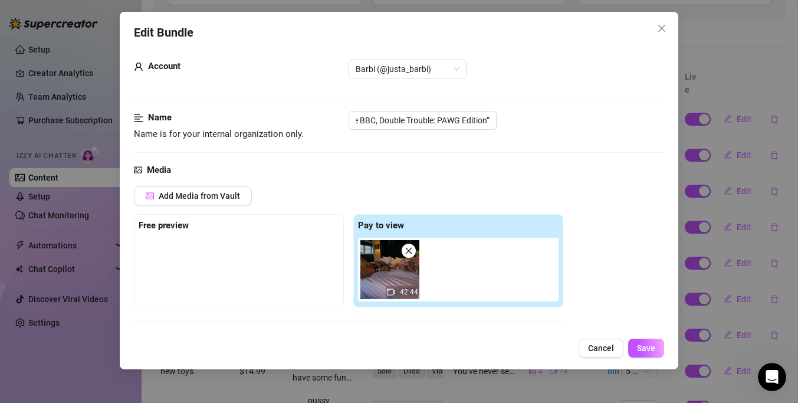
click at [309, 143] on div "Name Name is for your internal organization only. “Double BBC, Double Trouble: …" at bounding box center [399, 137] width 530 height 52
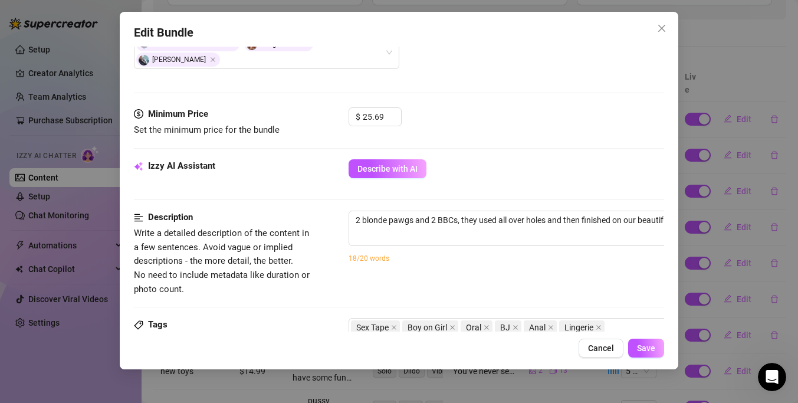
scroll to position [346, 0]
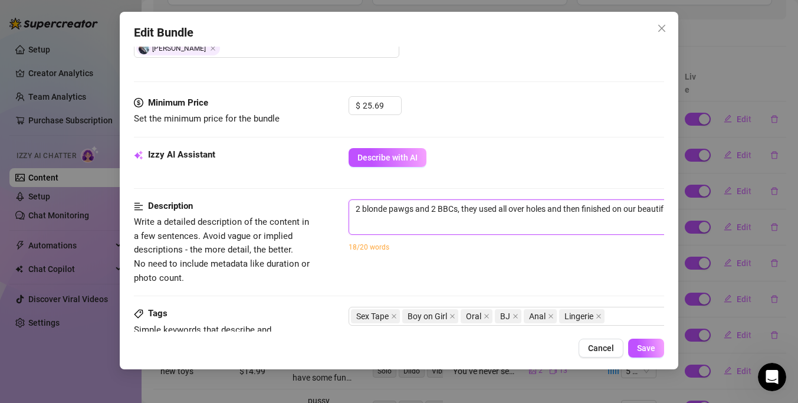
click at [440, 216] on textarea "2 blonde pawgs and 2 BBCs, they used all over holes and then finished on our be…" at bounding box center [555, 209] width 412 height 18
type textarea "Describe the content (media) in a few sentences"
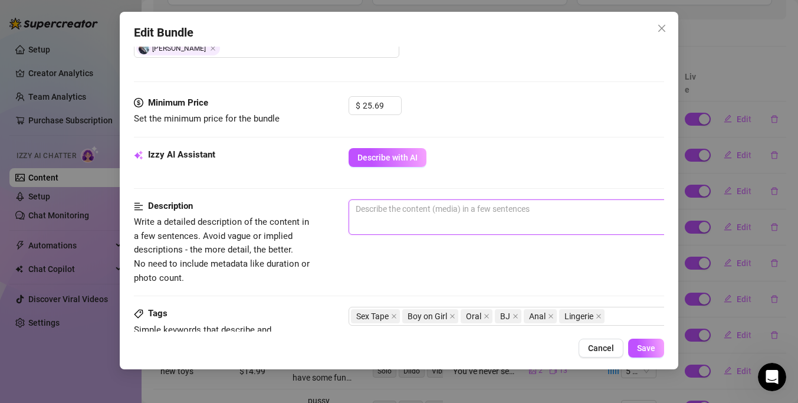
click at [369, 216] on textarea at bounding box center [555, 209] width 412 height 18
paste textarea "Two blonde PAWGs. Two thick BBCs. All holes used. Me and my girl got absolutely…"
type textarea "Two blonde PAWGs. Two thick BBCs. All holes used. Me and my girl got absolutely…"
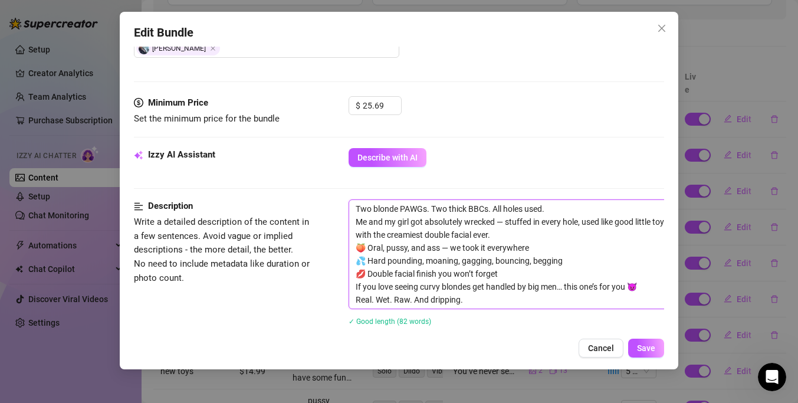
scroll to position [0, 0]
type textarea "Two blonde PAWGs. Two thick BBCs. All holes used. Me and my girl got absolutely…"
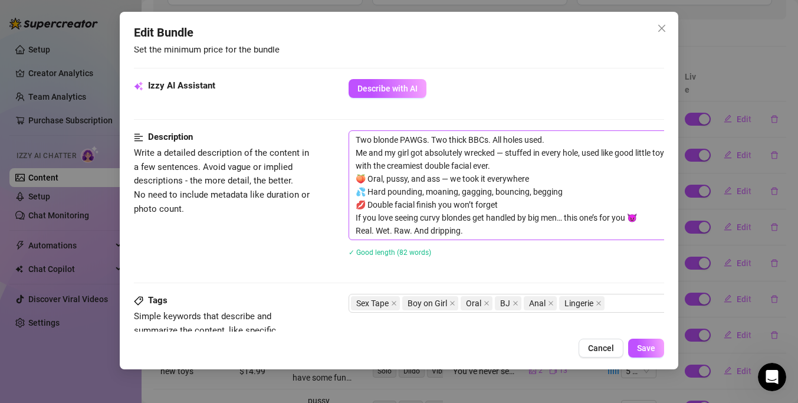
scroll to position [597, 0]
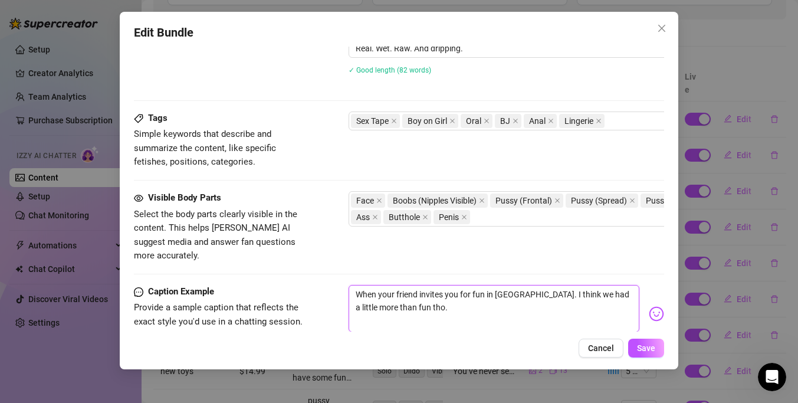
click at [452, 300] on textarea "When your friend invites you for fun in [GEOGRAPHIC_DATA]. I think we had a lit…" at bounding box center [493, 308] width 291 height 47
drag, startPoint x: 452, startPoint y: 300, endPoint x: 353, endPoint y: 258, distance: 108.3
type textarea "Type your message here..."
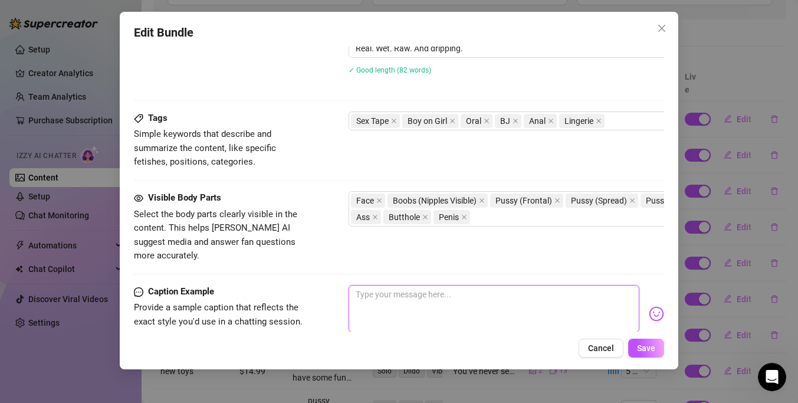
paste textarea "2 Blonde PAWGs x 2 Big BBCs 😈💦 Me and another blonde slut got used in every hol…"
type textarea "2 Blonde PAWGs x 2 Big BBCs 😈💦 Me and another blonde slut got used in every hol…"
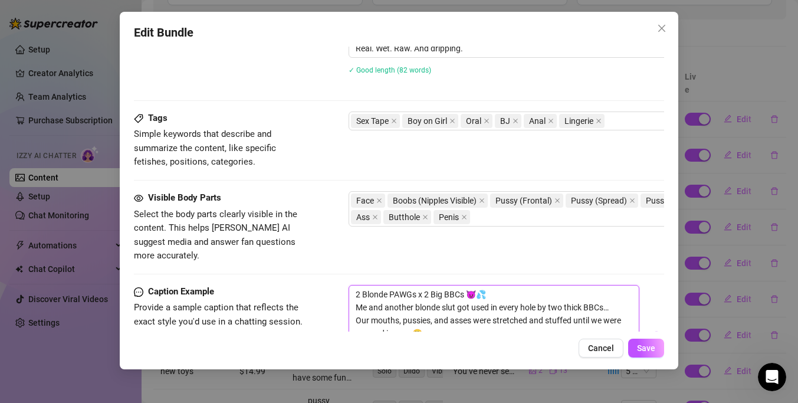
scroll to position [0, 0]
type textarea "2 Blonde PAWGs x 2 Big BBCs 😈💦 Me and another blonde slut got used in every hol…"
click at [654, 356] on button "Save" at bounding box center [646, 347] width 36 height 19
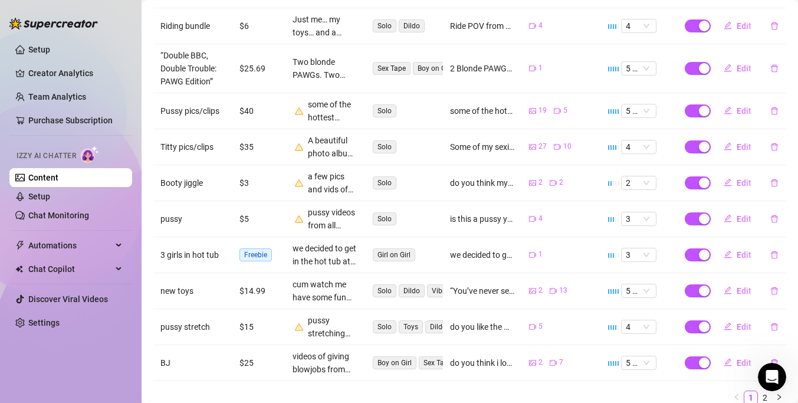
scroll to position [272, 0]
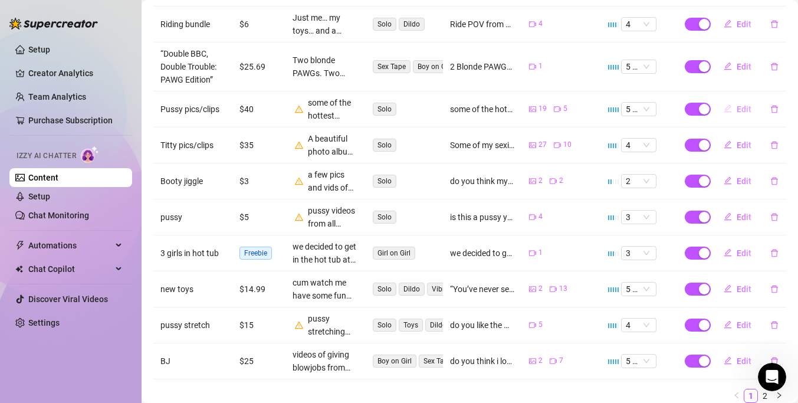
click at [731, 104] on span "button" at bounding box center [727, 108] width 8 height 9
type textarea "some of the hottest angles of my mouth watering pussy"
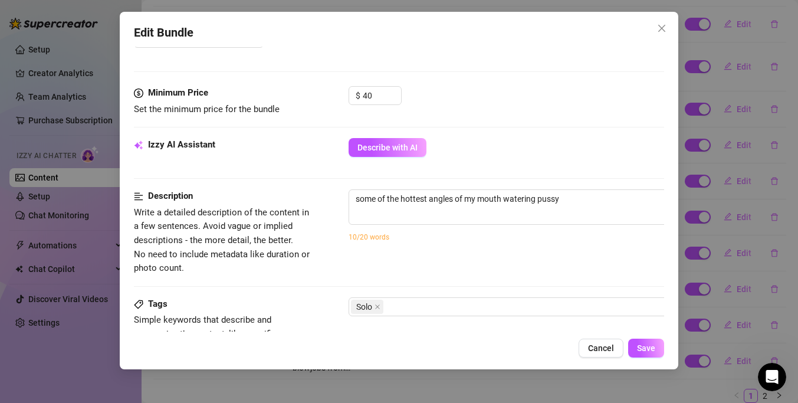
scroll to position [492, 0]
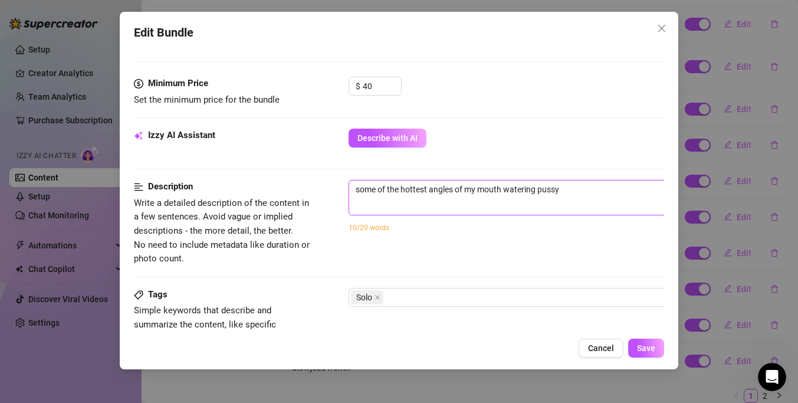
click at [446, 194] on textarea "some of the hottest angles of my mouth watering pussy" at bounding box center [555, 189] width 412 height 18
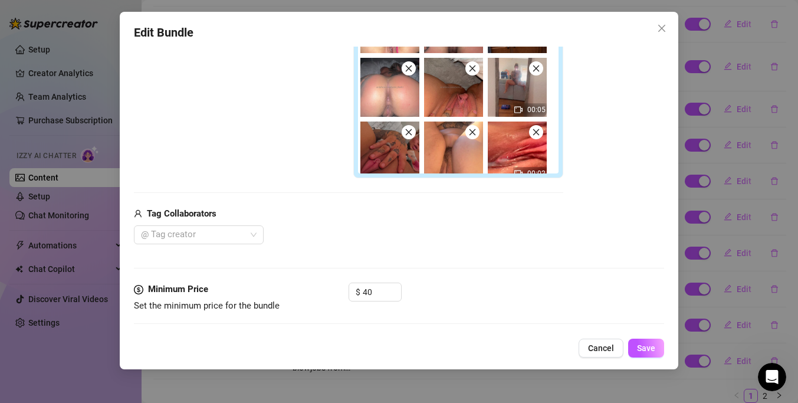
scroll to position [303, 0]
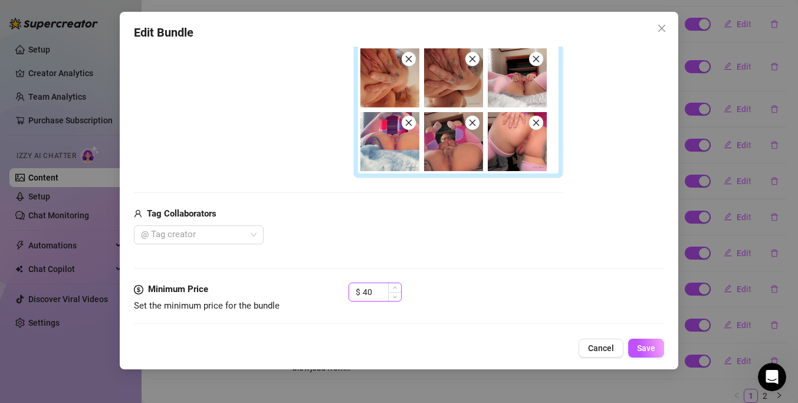
click at [385, 294] on input "40" at bounding box center [382, 292] width 38 height 18
type input "15"
click at [428, 310] on div "$ 15" at bounding box center [505, 296] width 315 height 29
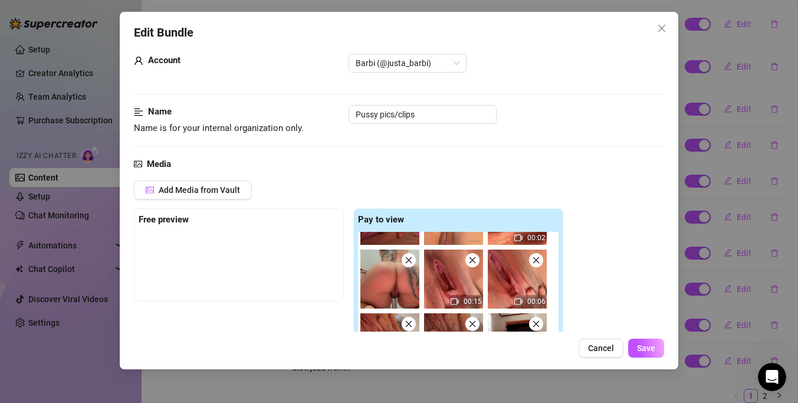
scroll to position [19, 0]
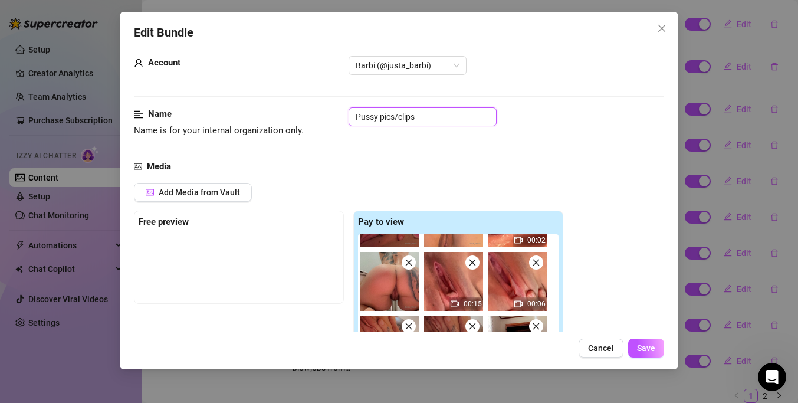
click at [401, 119] on input "Pussy pics/clips" at bounding box center [422, 116] width 148 height 19
paste input "“Up Close & Soaked: Pussy POV Tease”"
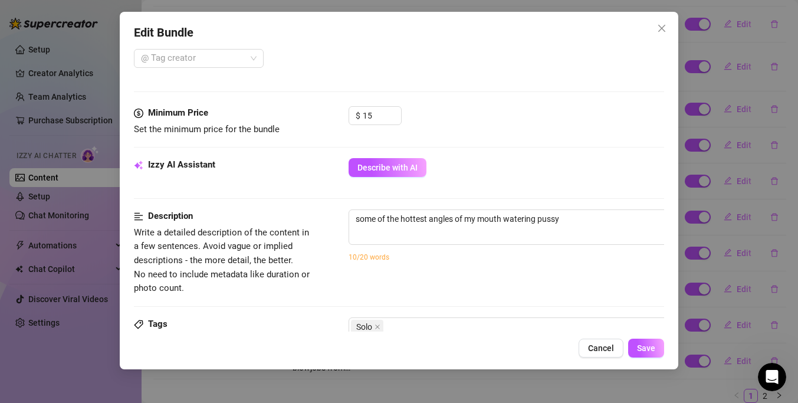
scroll to position [487, 0]
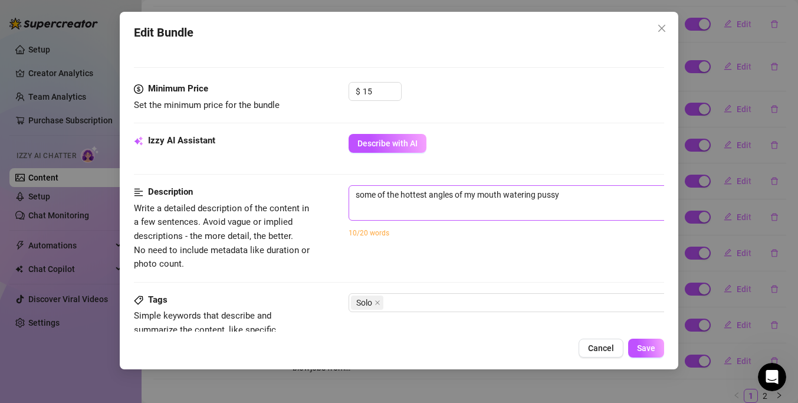
type input "“Up Close & Soaked: Pussy POV Tease”"
click at [594, 207] on span "some of the hottest angles of my mouth watering pussy 53 / 1000" at bounding box center [554, 202] width 413 height 35
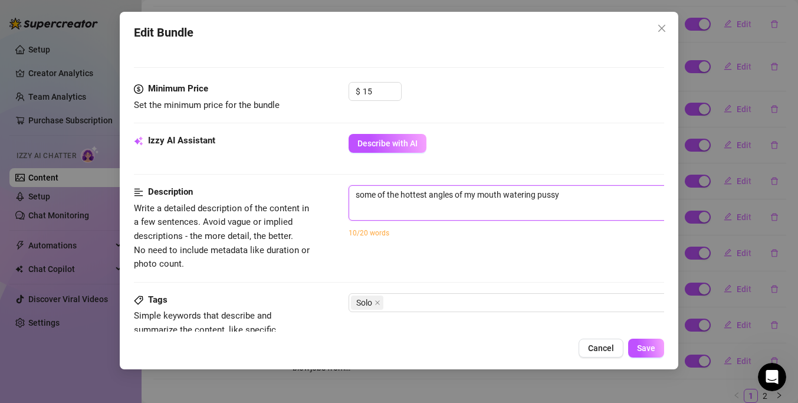
click at [594, 202] on textarea "some of the hottest angles of my mouth watering pussy" at bounding box center [555, 195] width 412 height 18
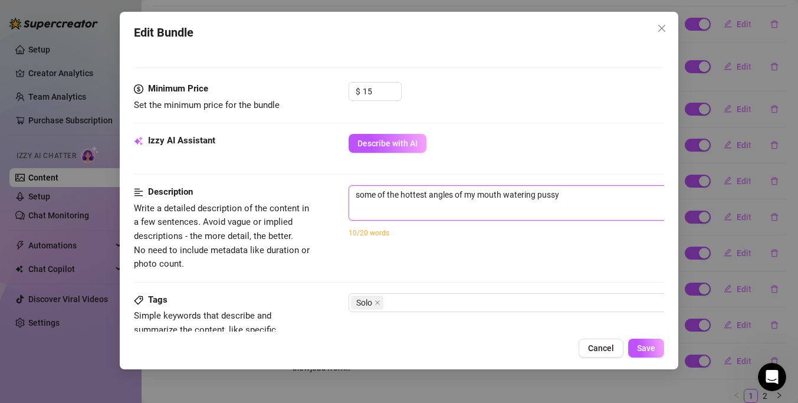
type textarea "Describe the content (media) in a few sentences"
click at [381, 196] on textarea at bounding box center [555, 195] width 412 height 18
paste textarea "These are some of the sexiest, wettest, closest views of my pussy I’ve ever fil…"
type textarea "These are some of the sexiest, wettest, closest views of my pussy I’ve ever fil…"
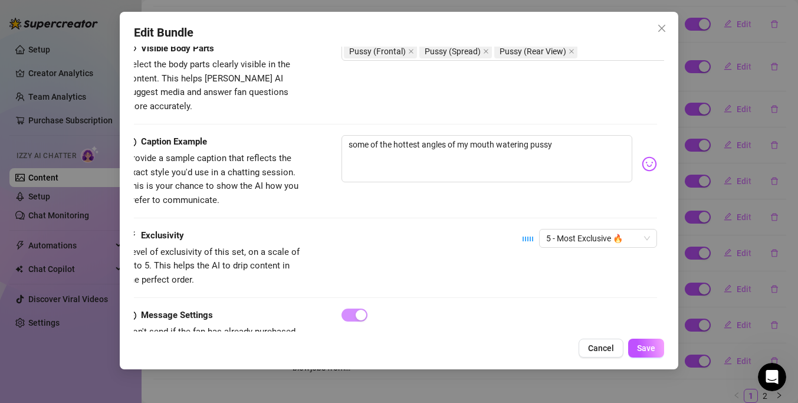
scroll to position [877, 7]
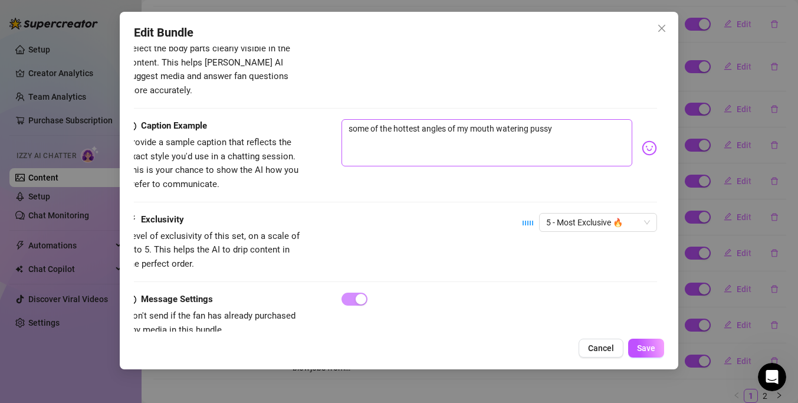
type textarea "These are some of the sexiest, wettest, closest views of my pussy I’ve ever fil…"
click at [489, 121] on textarea "some of the hottest angles of my mouth watering pussy" at bounding box center [486, 142] width 291 height 47
type textarea "Type your message here..."
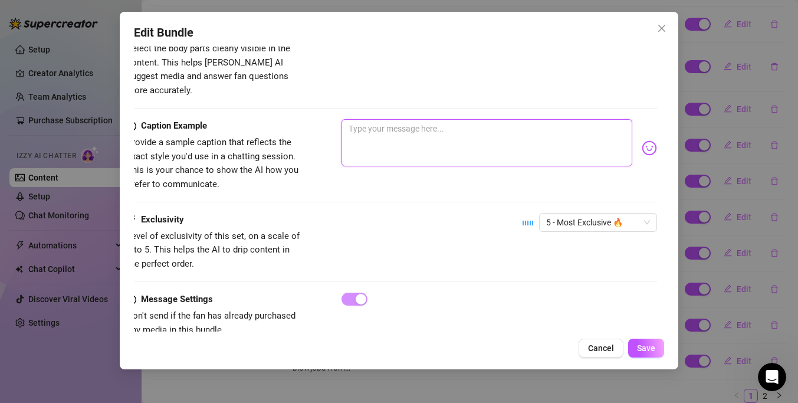
click at [403, 119] on textarea at bounding box center [486, 142] width 291 height 47
paste textarea "aste Me POV 👅💦 These are some of the hottest close-ups I’ve ever filmed… Up-clo…"
type textarea "aste Me POV 👅💦 These are some of the hottest close-ups I’ve ever filmed… Up-clo…"
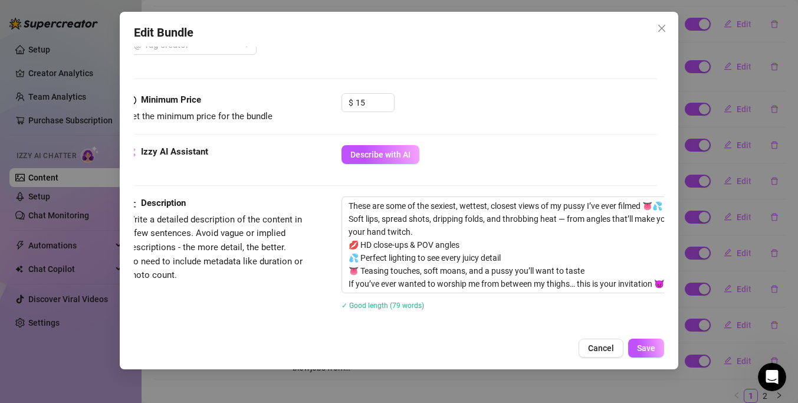
scroll to position [469, 7]
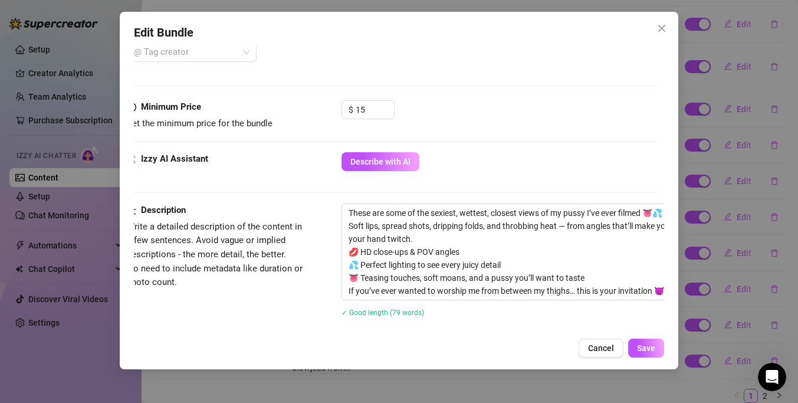
type textarea "aste Me POV 👅💦 These are some of the hottest close-ups I’ve ever filmed… Up-clo…"
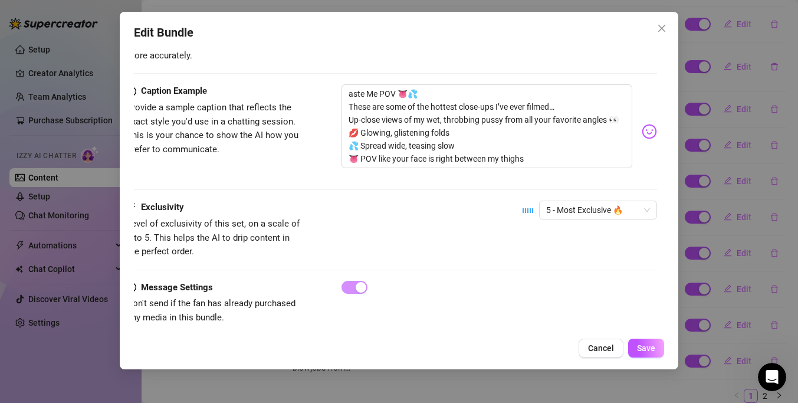
scroll to position [912, 7]
click at [652, 351] on span "Save" at bounding box center [646, 347] width 18 height 9
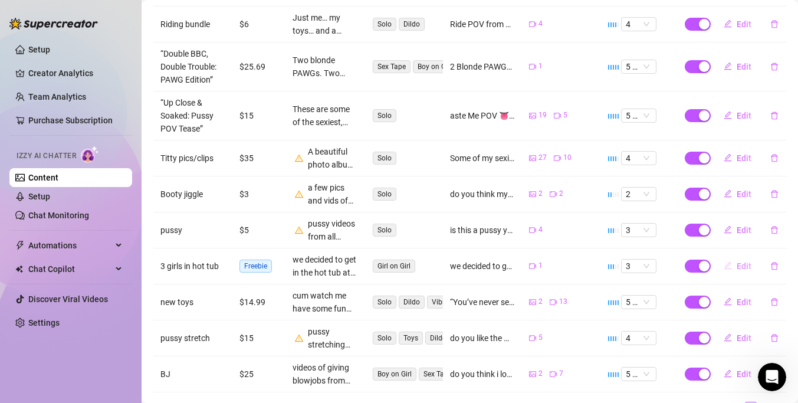
click at [740, 261] on span "Edit" at bounding box center [743, 265] width 15 height 9
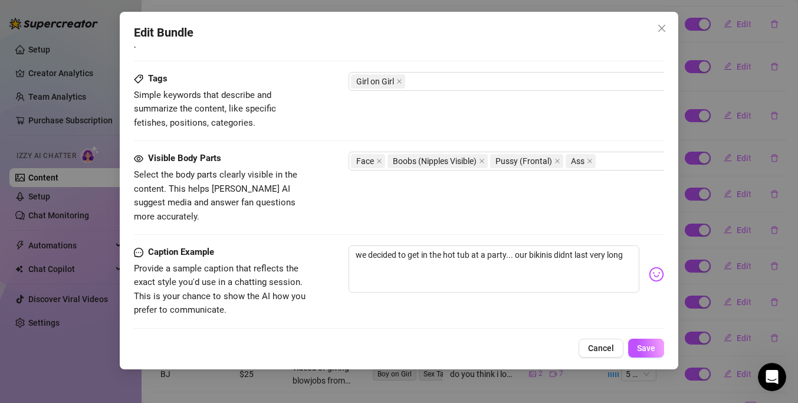
scroll to position [574, 0]
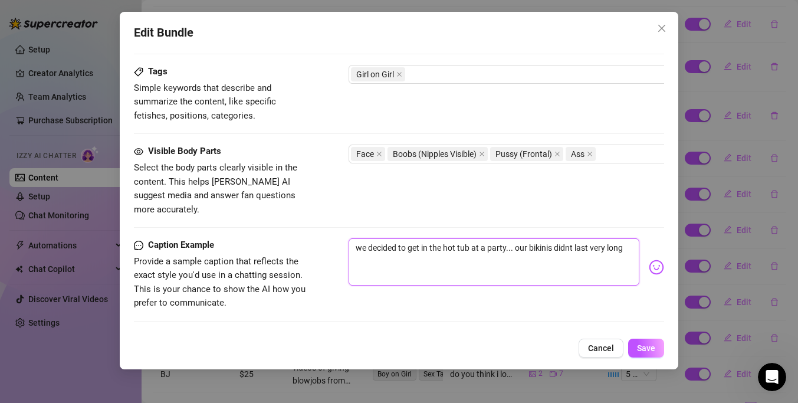
click at [351, 238] on textarea "we decided to get in the hot tub at a party... our bikinis didnt last very long" at bounding box center [493, 261] width 291 height 47
type textarea "2we decided to get in the hot tub at a party... our bikinis didnt last very long"
type textarea "2 we decided to get in the hot tub at a party... our bikinis didnt last very lo…"
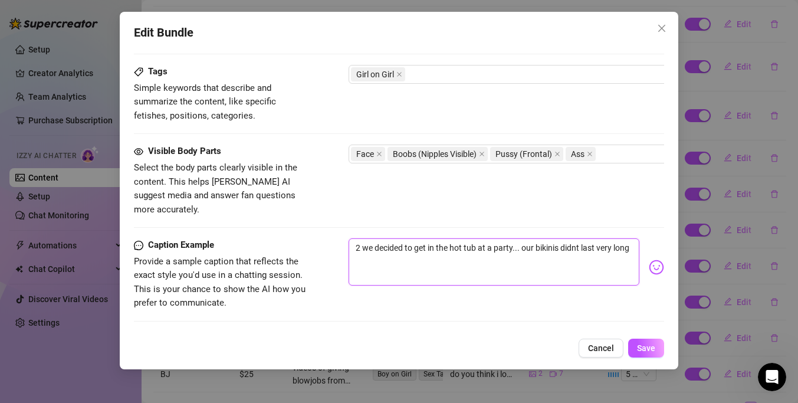
type textarea "2 bwe decided to get in the hot tub at a party... our bikinis didnt last very l…"
type textarea "2 blwe decided to get in the hot tub at a party... our bikinis didnt last very …"
type textarea "2 [PERSON_NAME] decided to get in the hot tub at a party... our bikinis didnt l…"
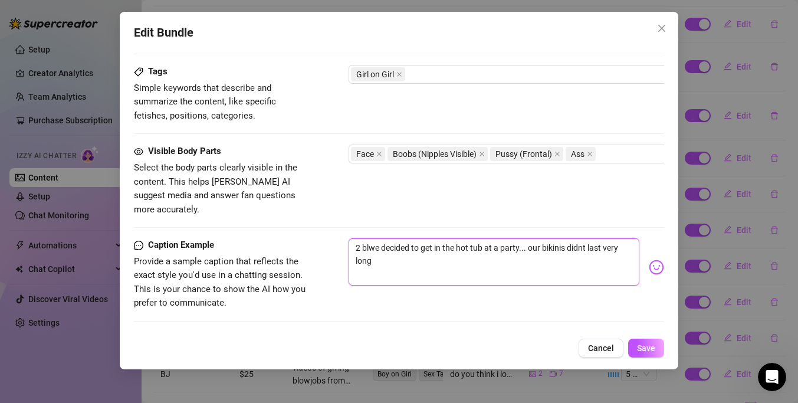
type textarea "2 [PERSON_NAME] decided to get in the hot tub at a party... our bikinis didnt l…"
type textarea "2 blonwe decided to get in the hot tub at a party... our bikinis didnt last ver…"
type textarea "2 blondwe decided to get in the hot tub at a party... our bikinis didnt last ve…"
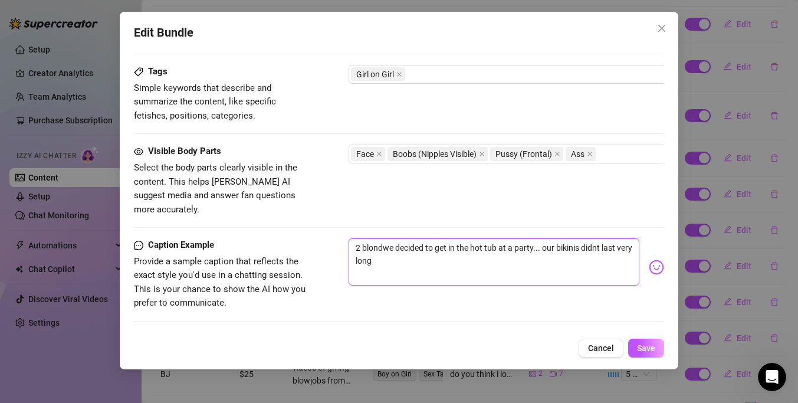
type textarea "2 blondewe decided to get in the hot tub at a party... our bikinis didnt last v…"
type textarea "2 blondeswe decided to get in the hot tub at a party... our bikinis didnt last …"
type textarea "2 blondes we decided to get in the hot tub at a party... our bikinis didnt last…"
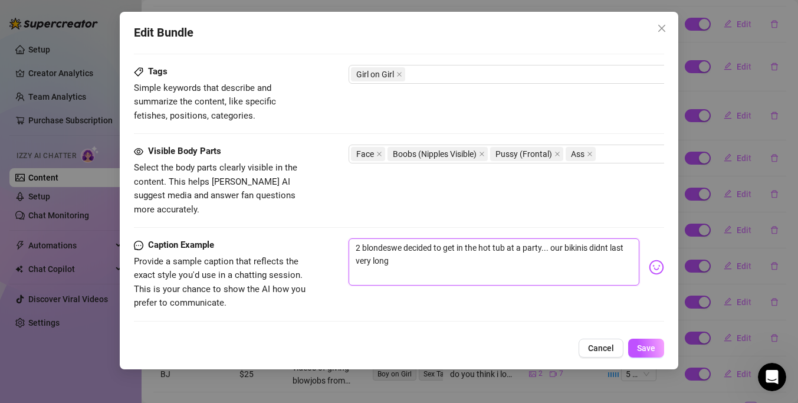
type textarea "2 blondes we decided to get in the hot tub at a party... our bikinis didnt last…"
type textarea "2 blondes awe decided to get in the hot tub at a party... our bikinis didnt las…"
type textarea "2 blondes anwe decided to get in the hot tub at a party... our bikinis didnt la…"
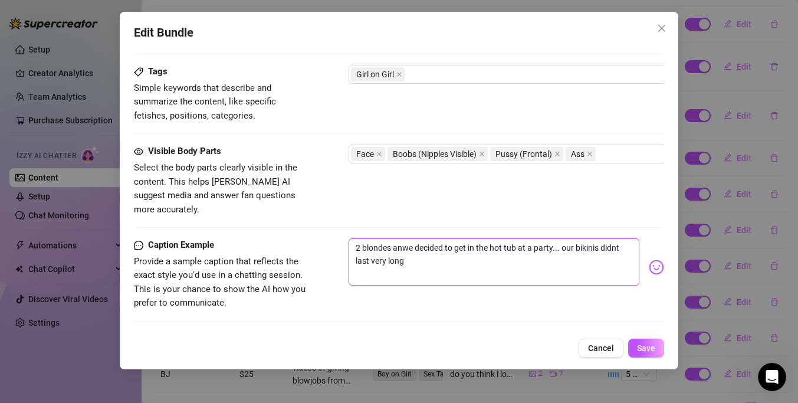
type textarea "2 blondes andwe decided to get in the hot tub at a party... our bikinis didnt l…"
type textarea "2 blondes and we decided to get in the hot tub at a party... our bikinis didnt …"
type textarea "2 blondes and awe decided to get in the hot tub at a party... our bikinis didnt…"
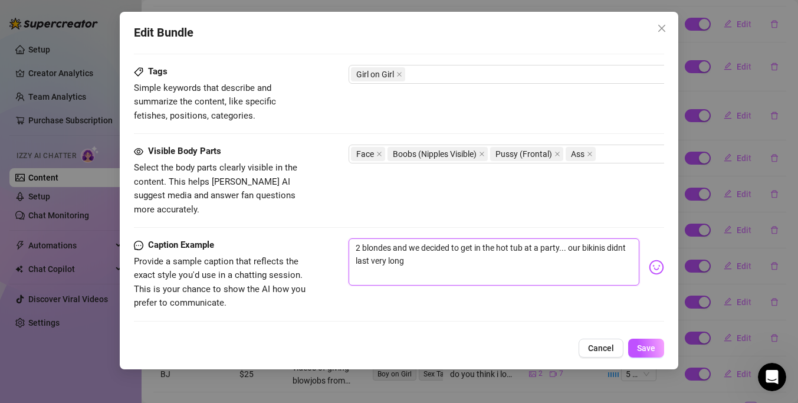
type textarea "2 blondes and awe decided to get in the hot tub at a party... our bikinis didnt…"
type textarea "2 blondes and a we decided to get in the hot tub at a party... our bikinis didn…"
type textarea "2 blondes and a rwe decided to get in the hot tub at a party... our bikinis did…"
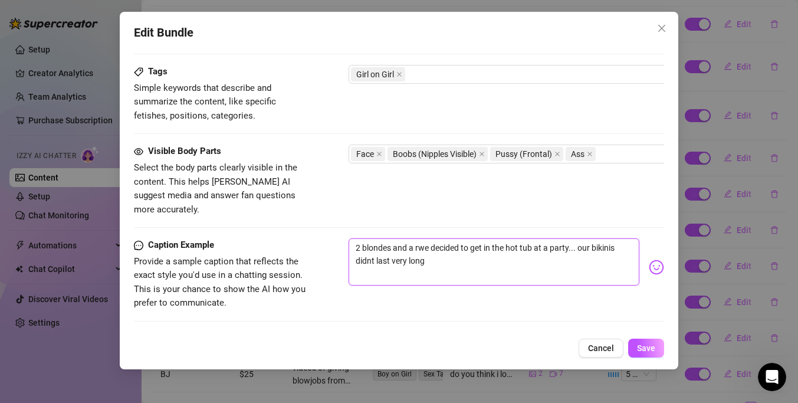
type textarea "2 blondes and a rewe decided to get in the hot tub at a party... our bikinis di…"
type textarea "2 blondes and a redwe decided to get in the hot tub at a party... our bikinis d…"
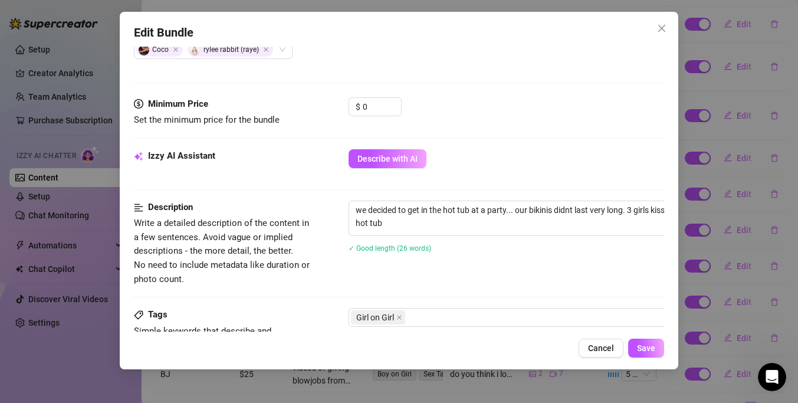
scroll to position [331, 2]
click at [483, 216] on textarea "we decided to get in the hot tub at a party... our bikinis didnt last very long…" at bounding box center [553, 216] width 412 height 31
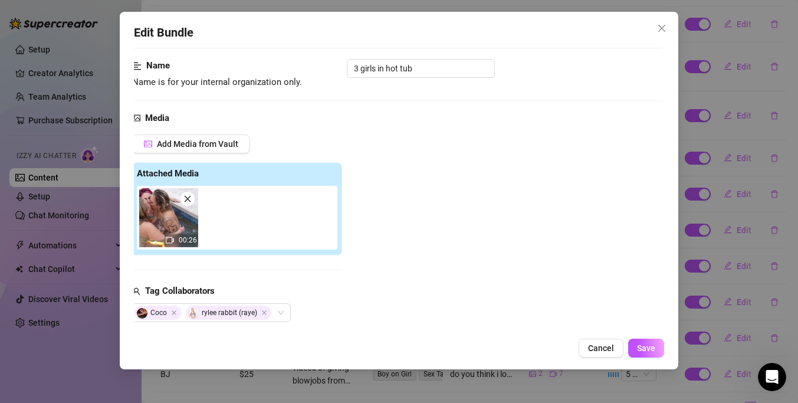
scroll to position [0, 2]
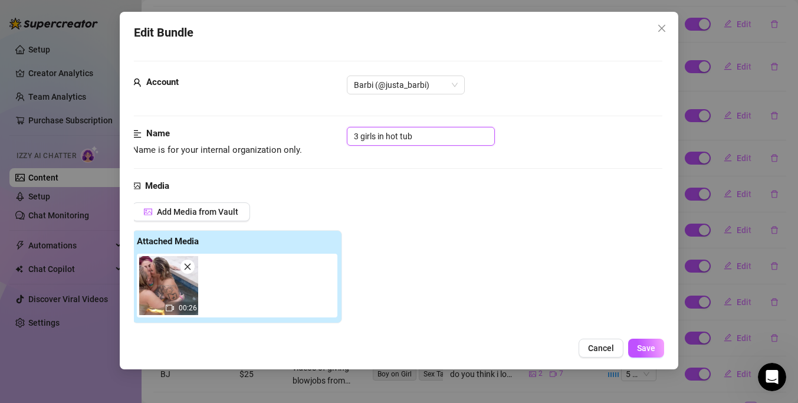
click at [381, 141] on input "3 girls in hot tub" at bounding box center [421, 136] width 148 height 19
paste input "“Hot Tub Hookup: Bikini Girls Gone Wild”"
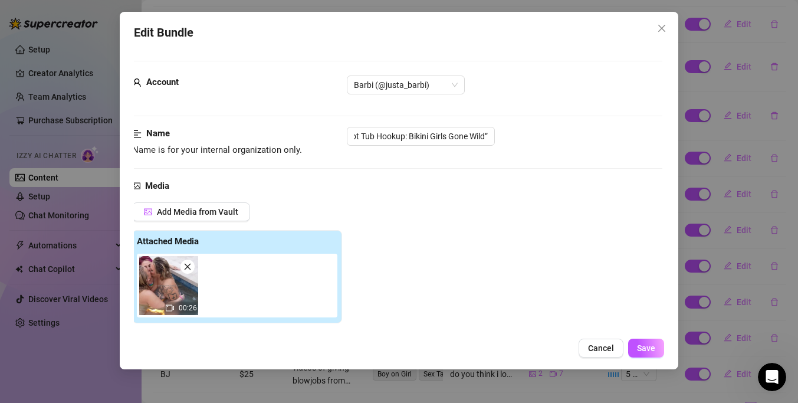
click at [396, 173] on div "Name Name is for your internal organization only. “Hot Tub Hookup: Bikini Girls…" at bounding box center [397, 153] width 530 height 52
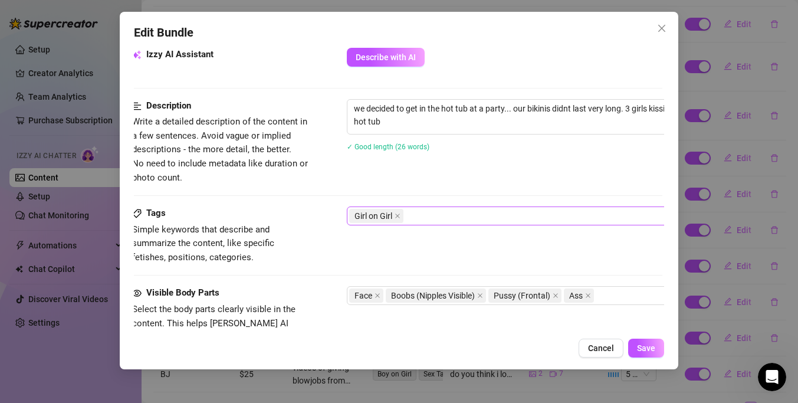
scroll to position [431, 2]
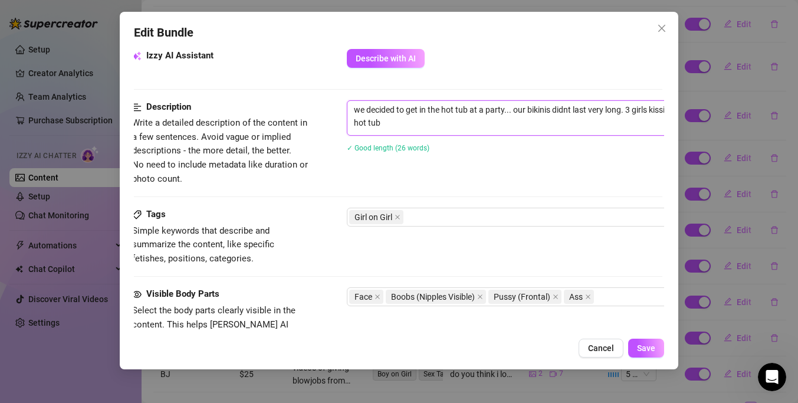
click at [396, 125] on textarea "we decided to get in the hot tub at a party... our bikinis didnt last very long…" at bounding box center [553, 116] width 412 height 31
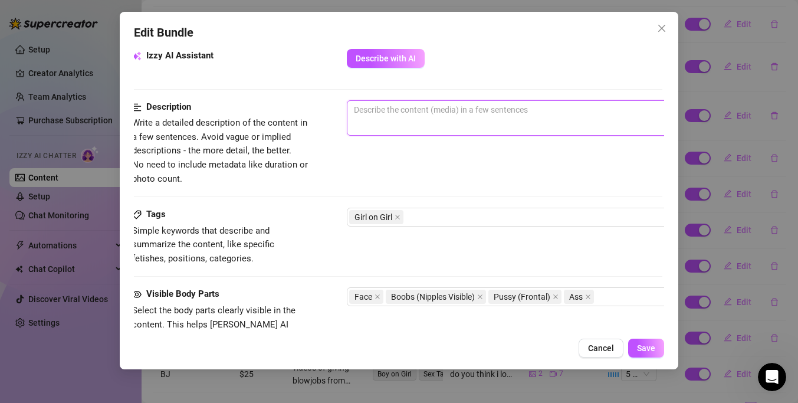
paste textarea "It started innocent in the hot tub… until the bikinis came off 😈 Me (blonde), a…"
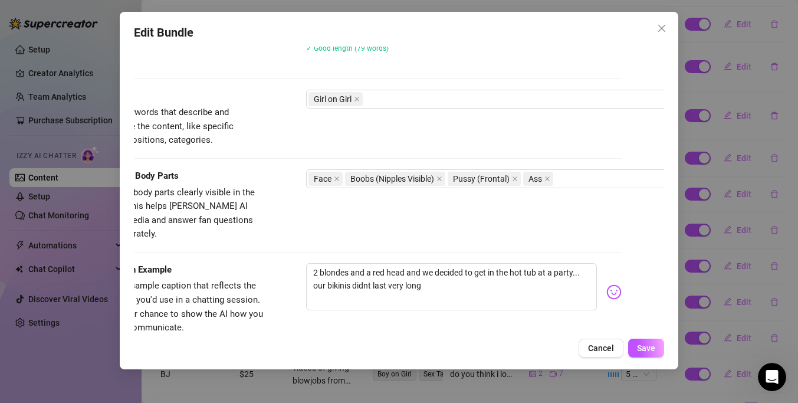
scroll to position [594, 42]
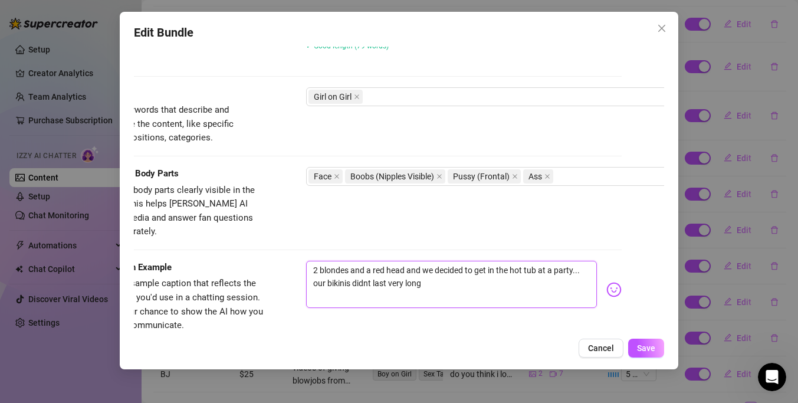
click at [475, 281] on textarea "2 blondes and a red head and we decided to get in the hot tub at a party... our…" at bounding box center [451, 284] width 291 height 47
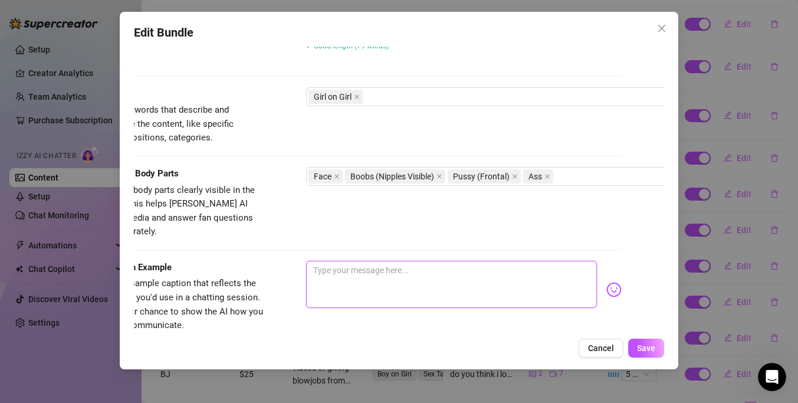
click at [356, 261] on textarea at bounding box center [451, 284] width 291 height 47
paste textarea "[WET 3-WAY DROP] Hot Tub Threesome 👅💦 We got in the hot tub at a party… and our…"
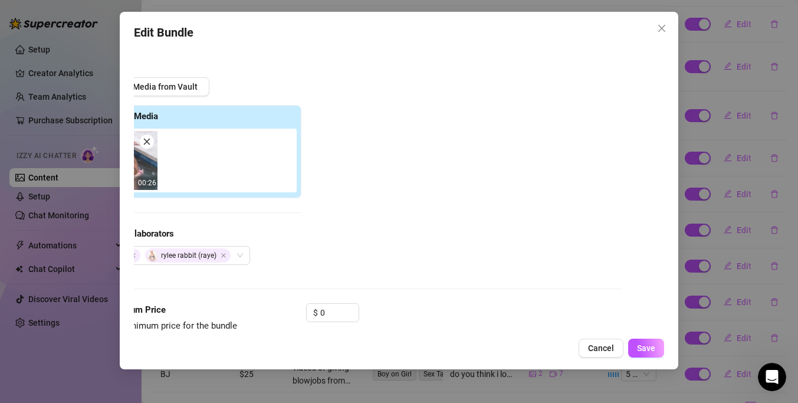
scroll to position [86, 42]
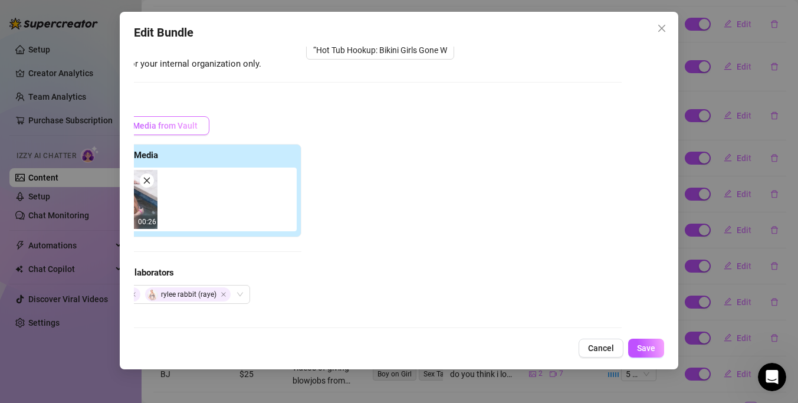
click at [195, 121] on span "Add Media from Vault" at bounding box center [156, 125] width 81 height 9
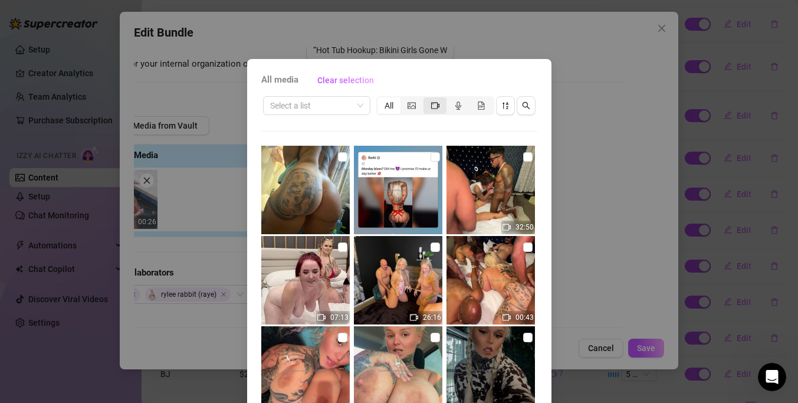
click at [429, 108] on div "segmented control" at bounding box center [434, 105] width 23 height 17
click at [426, 99] on input "segmented control" at bounding box center [426, 99] width 0 height 0
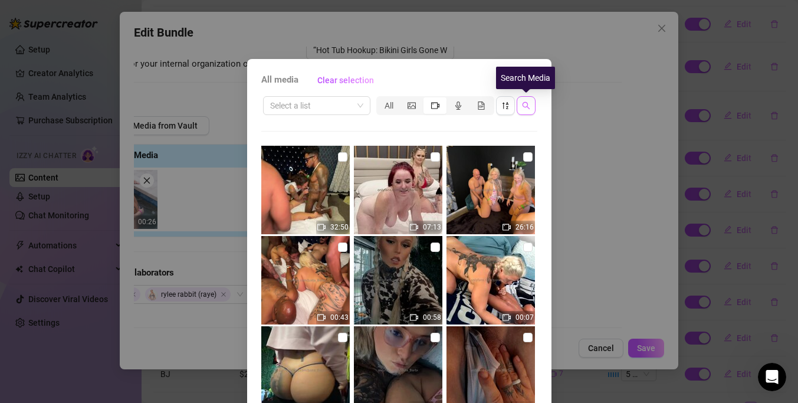
click at [522, 108] on icon "search" at bounding box center [526, 105] width 8 height 8
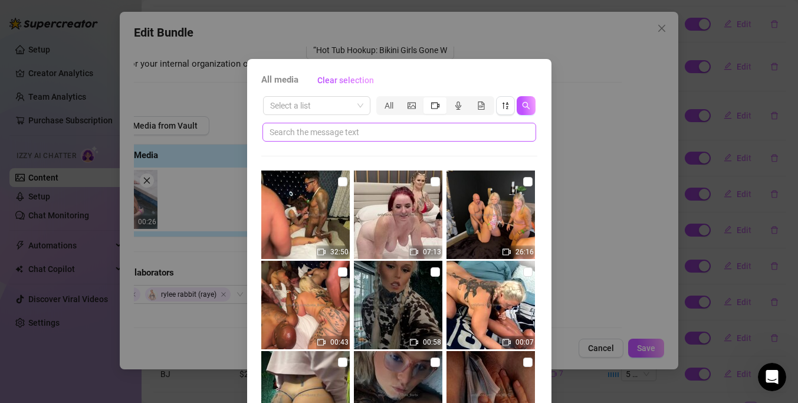
click at [473, 139] on span at bounding box center [399, 132] width 274 height 19
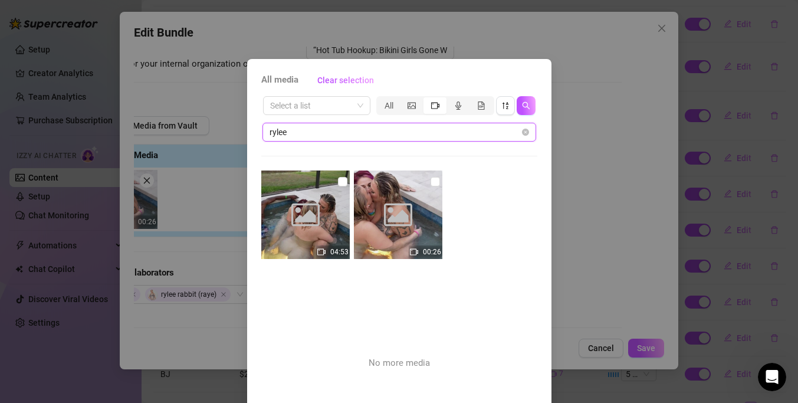
scroll to position [4, 0]
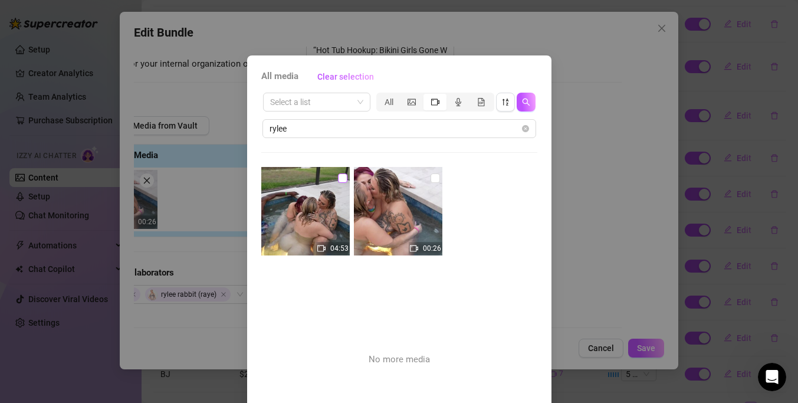
click at [339, 179] on input "checkbox" at bounding box center [342, 177] width 9 height 9
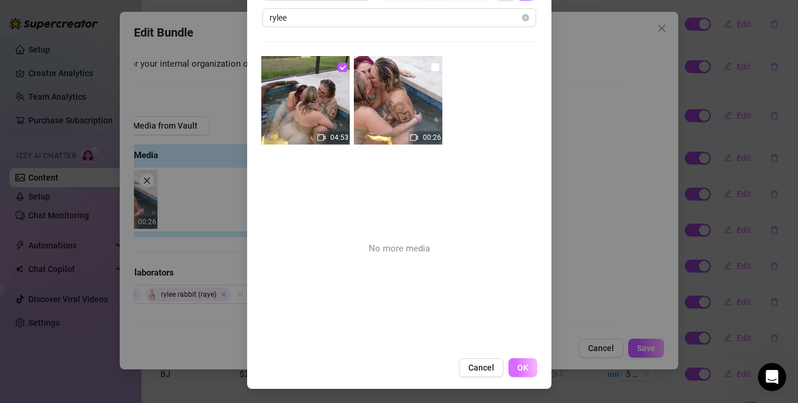
click at [523, 364] on span "OK" at bounding box center [522, 367] width 11 height 9
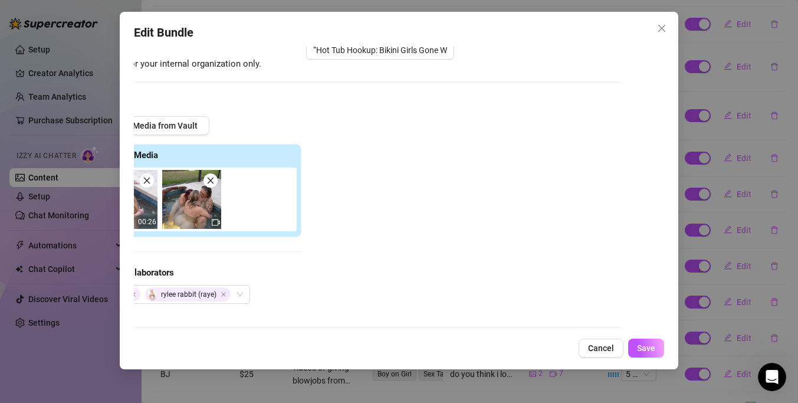
scroll to position [214, 42]
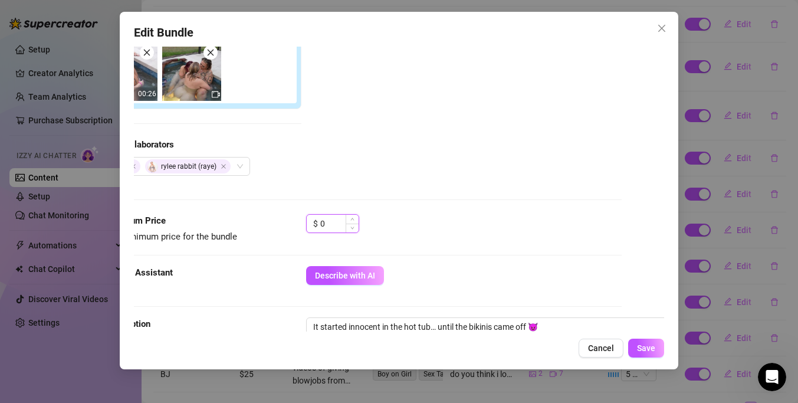
click at [336, 228] on input "0" at bounding box center [339, 224] width 38 height 18
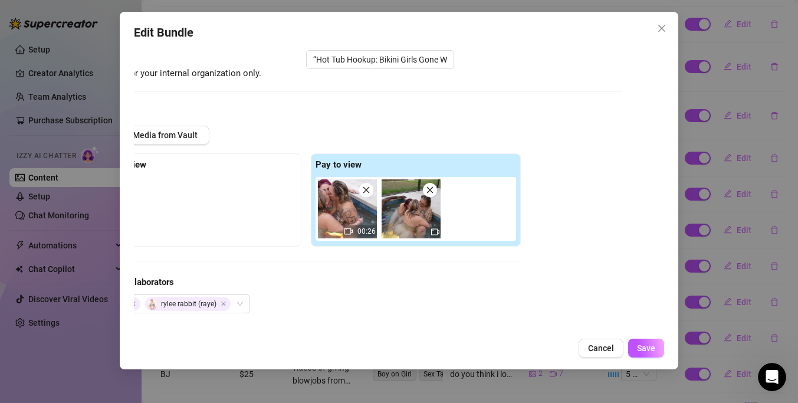
scroll to position [76, 42]
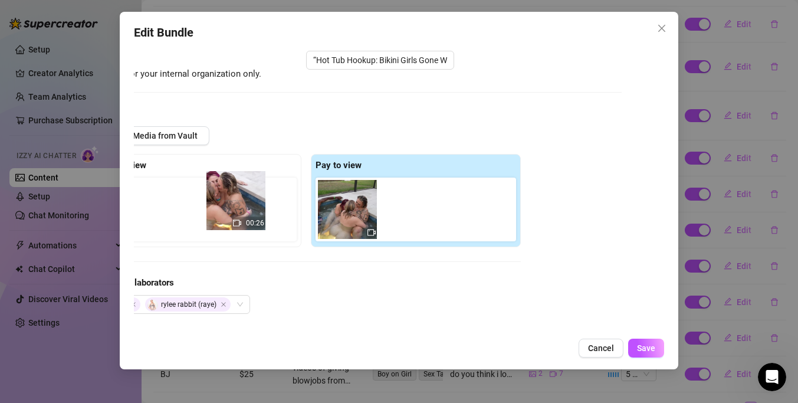
drag, startPoint x: 347, startPoint y: 211, endPoint x: 229, endPoint y: 202, distance: 117.7
click at [229, 202] on div "Free preview Pay to view 00:26" at bounding box center [305, 200] width 429 height 93
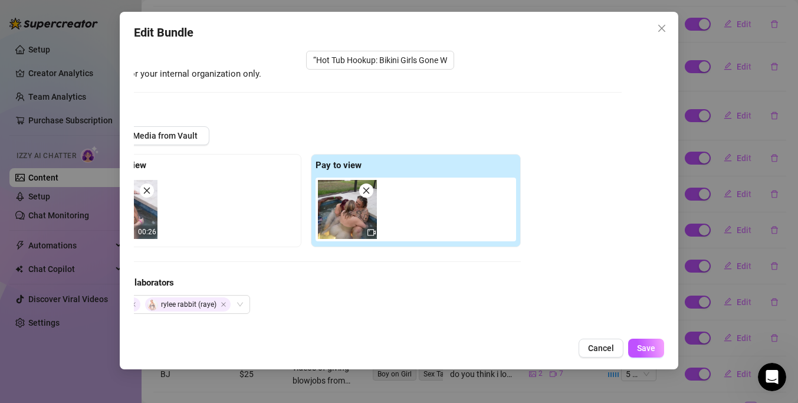
click at [536, 285] on div "Add Media from Vault Free preview 00:26 Pay to view Tag Collaborators [PERSON_N…" at bounding box center [356, 219] width 530 height 187
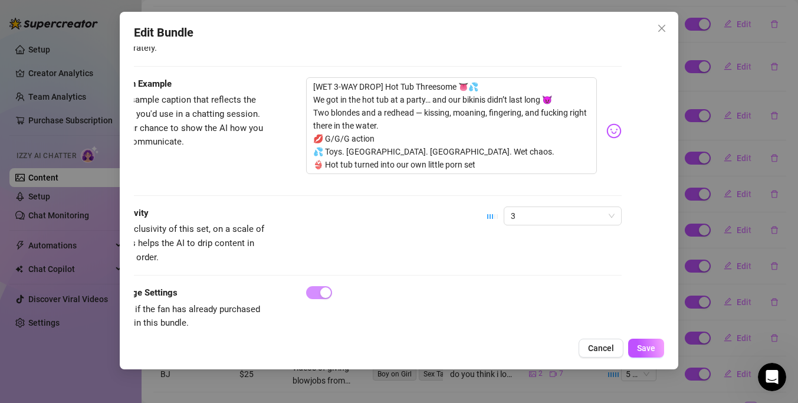
scroll to position [784, 42]
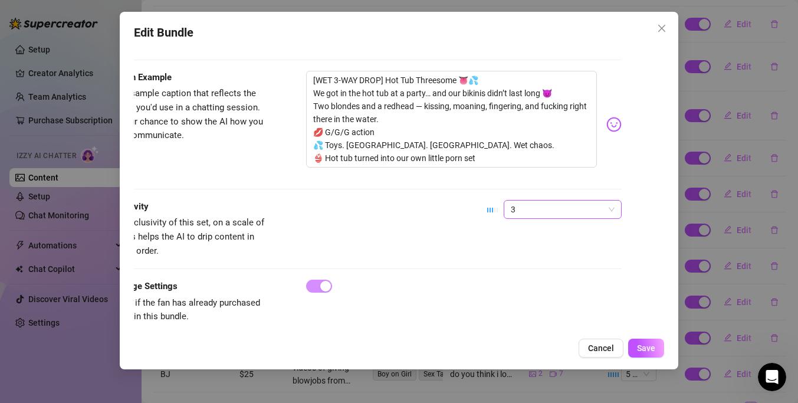
click at [562, 200] on span "3" at bounding box center [563, 209] width 104 height 18
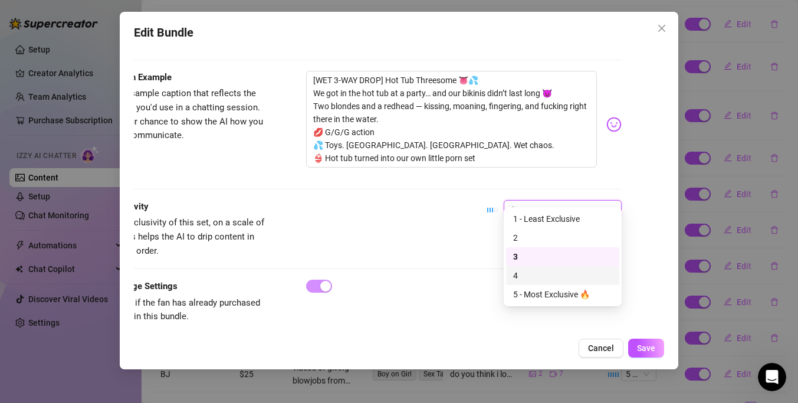
click at [553, 271] on div "4" at bounding box center [562, 275] width 99 height 13
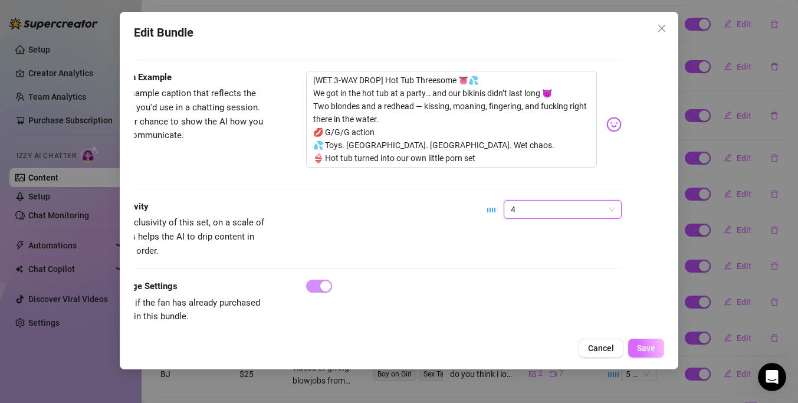
click at [648, 350] on span "Save" at bounding box center [646, 347] width 18 height 9
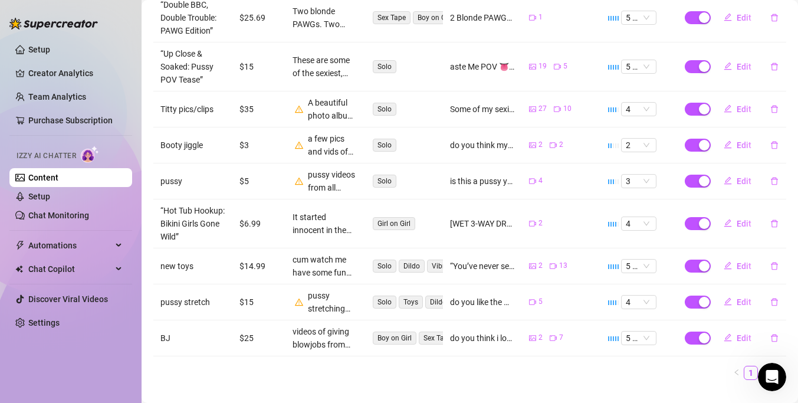
scroll to position [320, 0]
click at [744, 298] on span "Edit" at bounding box center [743, 302] width 15 height 9
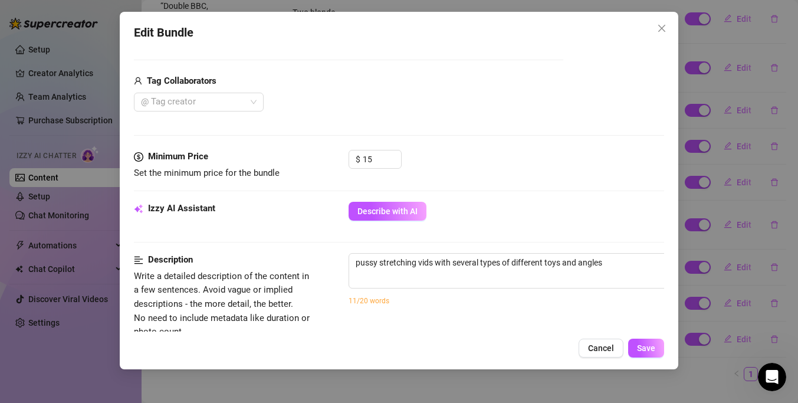
scroll to position [348, 0]
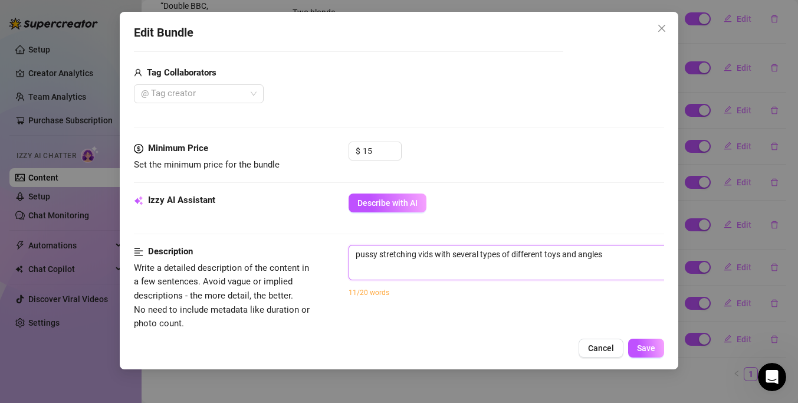
click at [372, 255] on textarea "pussy stretching vids with several types of different toys and angles" at bounding box center [555, 254] width 412 height 18
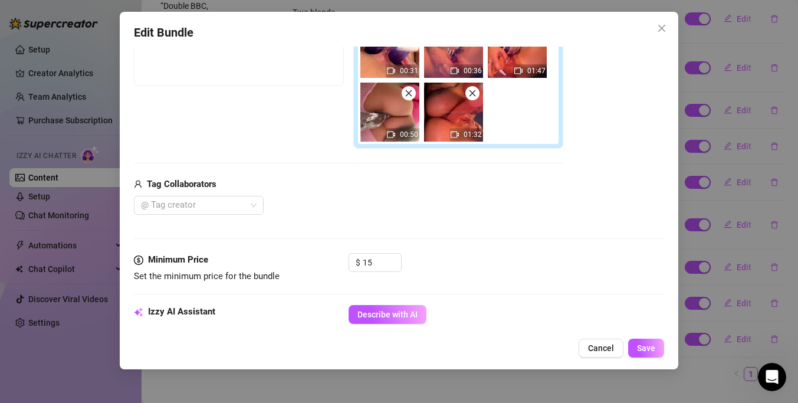
scroll to position [0, 0]
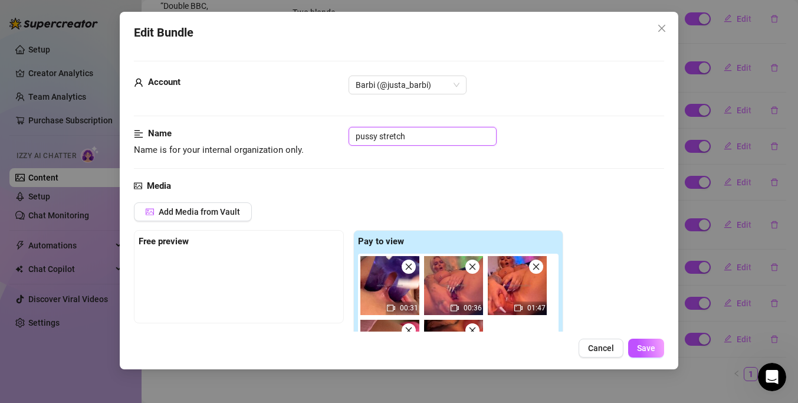
click at [383, 141] on input "pussy stretch" at bounding box center [422, 136] width 148 height 19
paste input "“Stretch Me Open: Toy Play POV”"
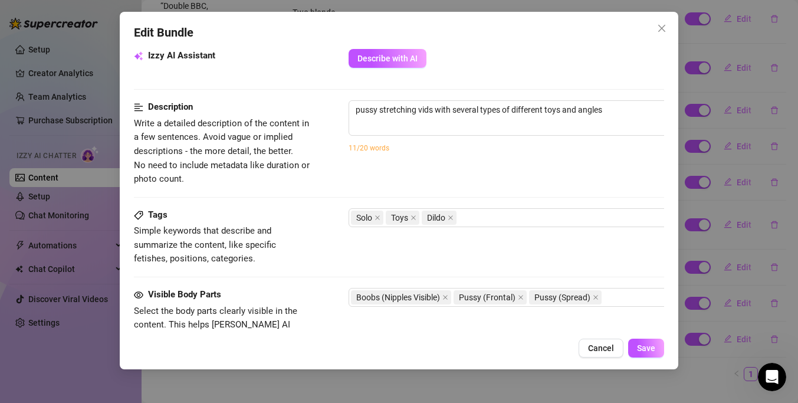
scroll to position [496, 0]
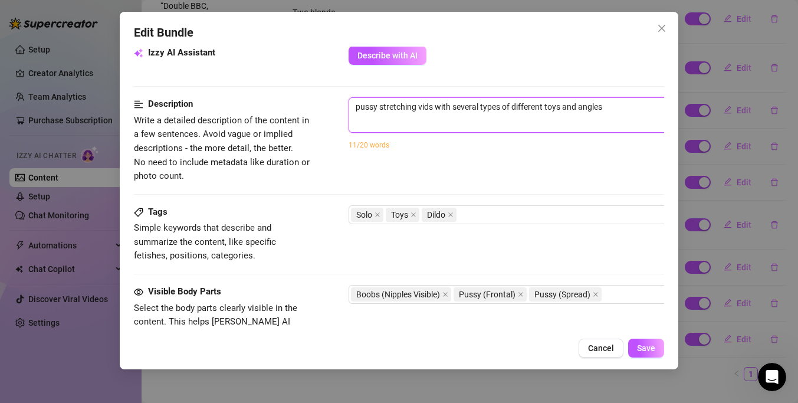
click at [421, 113] on textarea "pussy stretching vids with several types of different toys and angles" at bounding box center [555, 107] width 412 height 18
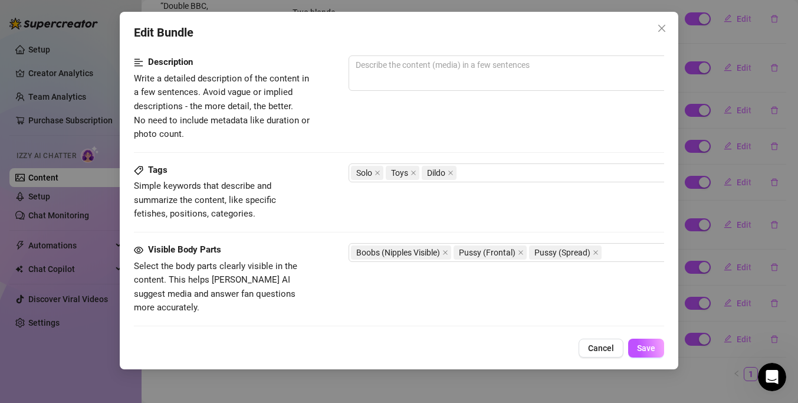
scroll to position [545, 0]
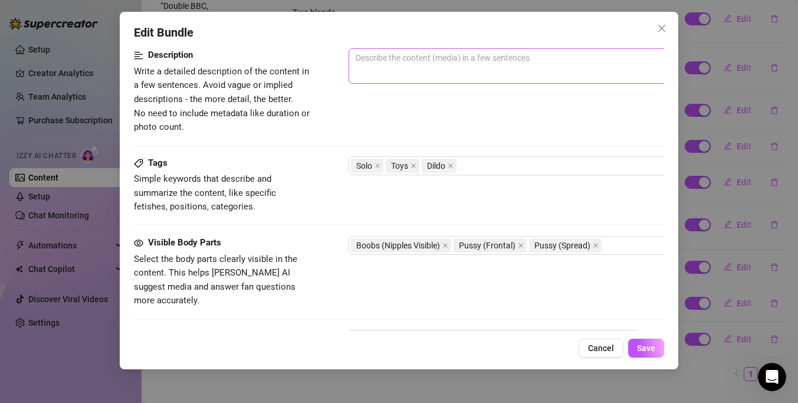
click at [368, 73] on span "0 / 1000" at bounding box center [554, 65] width 413 height 35
click at [366, 58] on textarea at bounding box center [555, 58] width 412 height 18
paste textarea "I challenged myself to see how far I could stretch my pussy 😈 This video featur…"
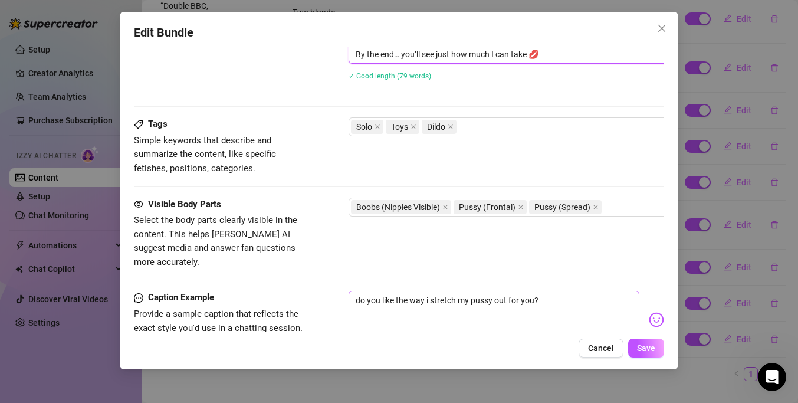
scroll to position [641, 0]
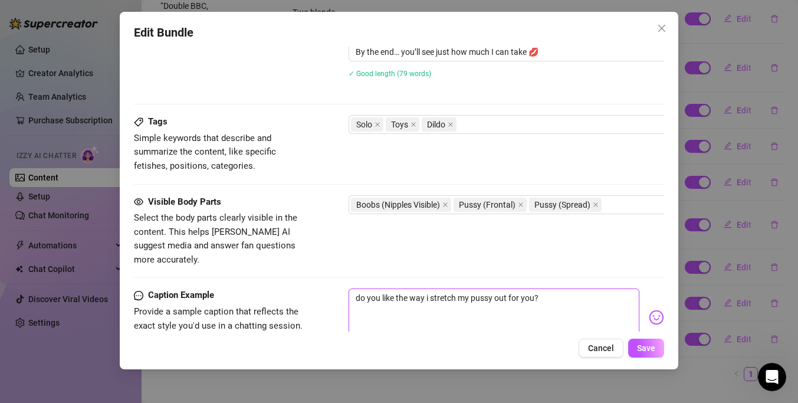
click at [593, 288] on textarea "do you like the way i stretch my pussy out for you?" at bounding box center [493, 311] width 291 height 47
click at [402, 290] on textarea at bounding box center [493, 311] width 291 height 47
paste textarea "Stretch Me Wide 😈💦 Ever wondered how much I can take? This solo video shows me …"
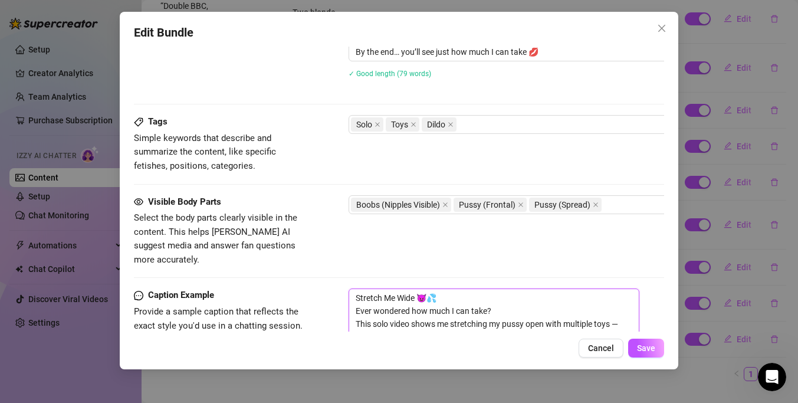
scroll to position [0, 0]
click at [646, 351] on span "Save" at bounding box center [646, 347] width 18 height 9
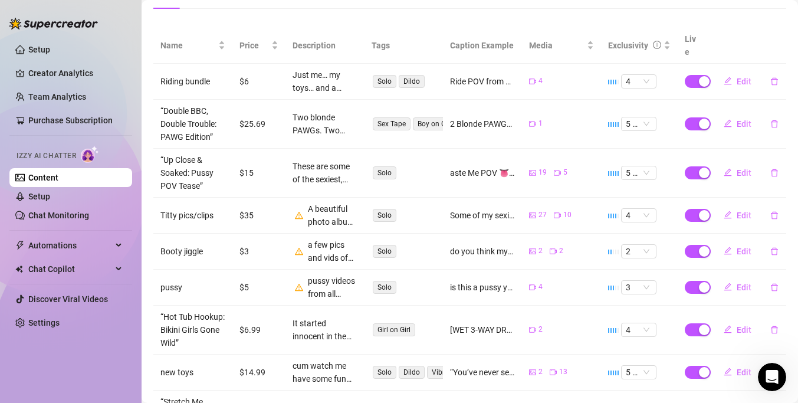
scroll to position [208, 0]
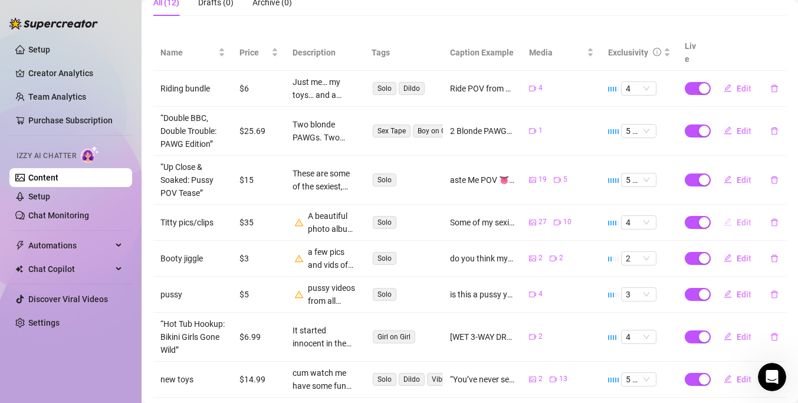
click at [737, 218] on span "Edit" at bounding box center [743, 222] width 15 height 9
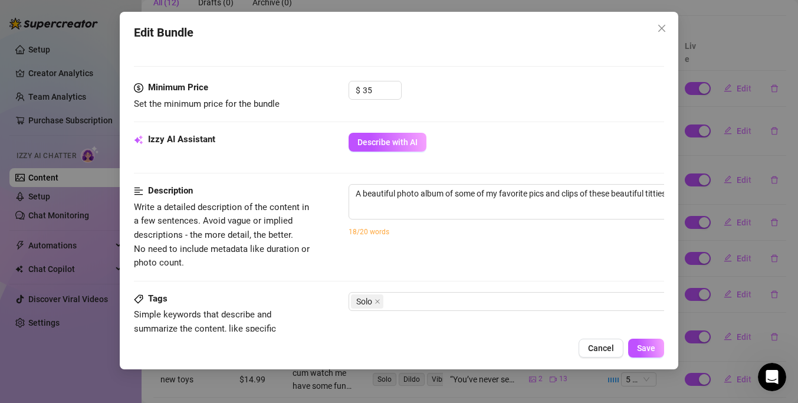
scroll to position [493, 0]
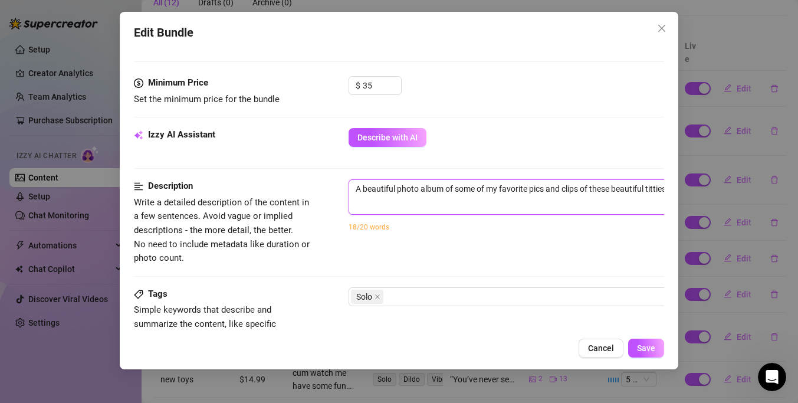
click at [478, 185] on textarea "A beautiful photo album of some of my favorite pics and clips of these beautifu…" at bounding box center [555, 189] width 412 height 18
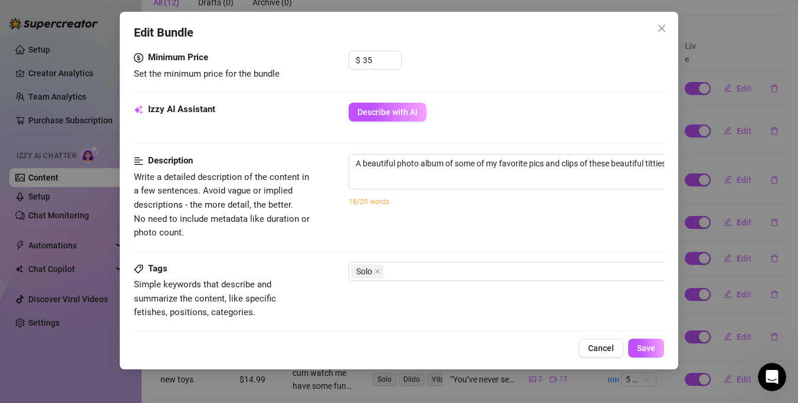
scroll to position [521, 0]
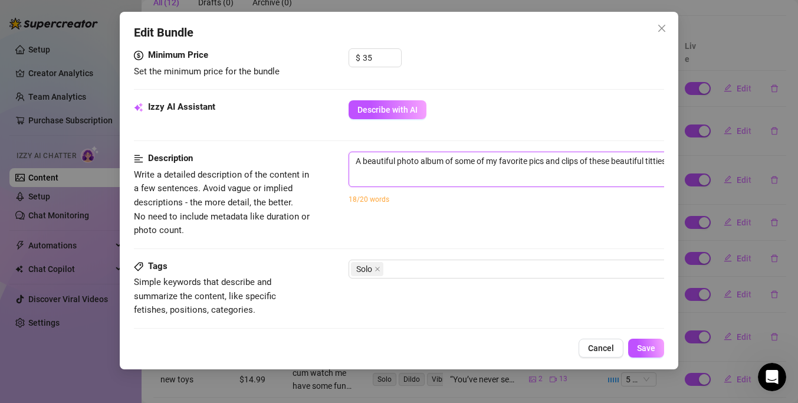
click at [381, 167] on textarea "A beautiful photo album of some of my favorite pics and clips of these beautifu…" at bounding box center [555, 161] width 412 height 18
click at [381, 167] on textarea at bounding box center [555, 161] width 412 height 18
paste textarea "“Titty Heaven: My Favorite Photo & Clip Album”"
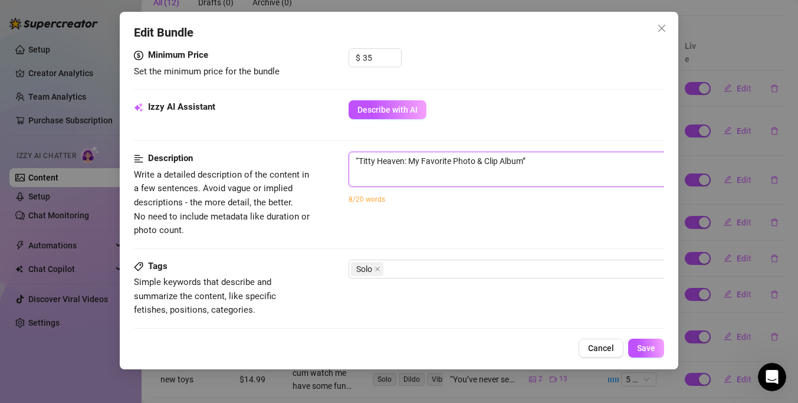
scroll to position [0, 0]
click at [376, 153] on textarea "“Titty Heaven: My Favorite Photo & Clip Album”" at bounding box center [555, 167] width 412 height 31
click at [377, 166] on textarea "“Titty Heaven: My Favorite Photo & Clip Album”" at bounding box center [555, 167] width 412 height 31
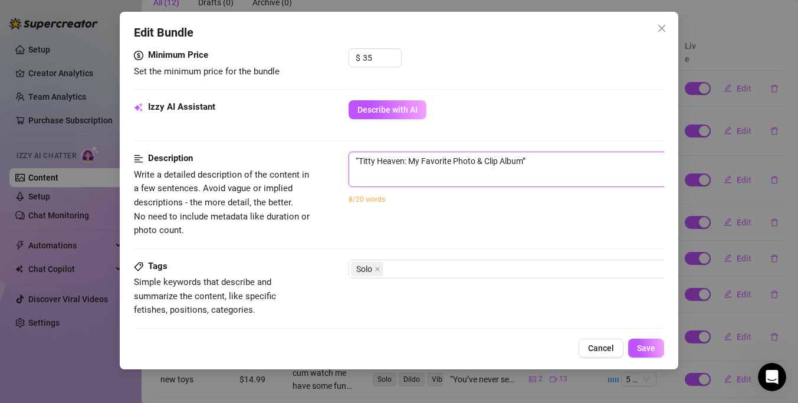
click at [377, 166] on textarea "“Titty Heaven: My Favorite Photo & Clip Album”" at bounding box center [555, 167] width 412 height 31
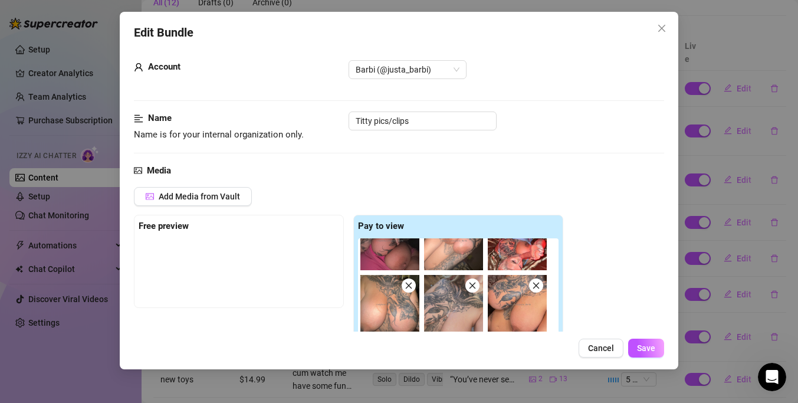
scroll to position [14, 0]
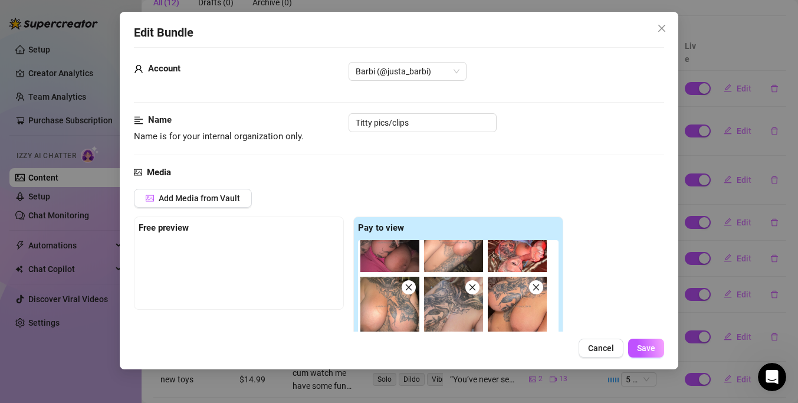
click at [380, 133] on div "Name Name is for your internal organization only. Titty pics/clips" at bounding box center [399, 128] width 530 height 30
click at [380, 129] on input "Titty pics/clips" at bounding box center [422, 122] width 148 height 19
click at [384, 128] on input "Titty pics/clips" at bounding box center [422, 122] width 148 height 19
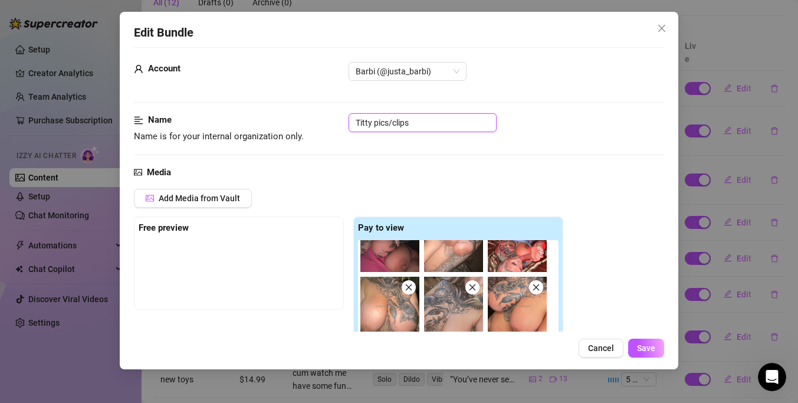
click at [384, 128] on input "Titty pics/clips" at bounding box center [422, 122] width 148 height 19
paste input "“Titty Heaven: My Favorite Photo & Clip Album”"
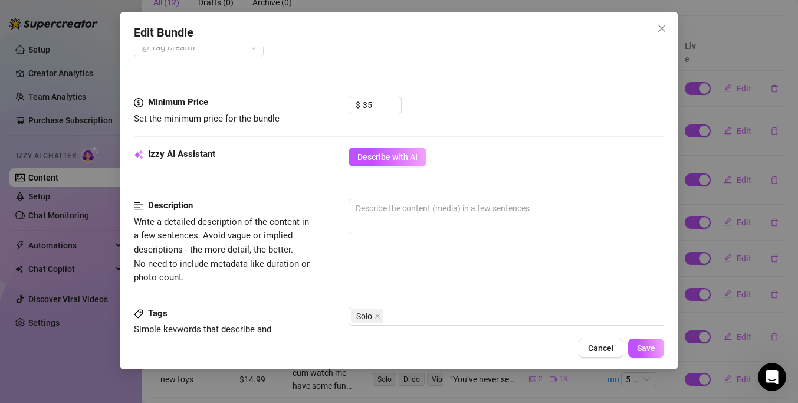
scroll to position [483, 0]
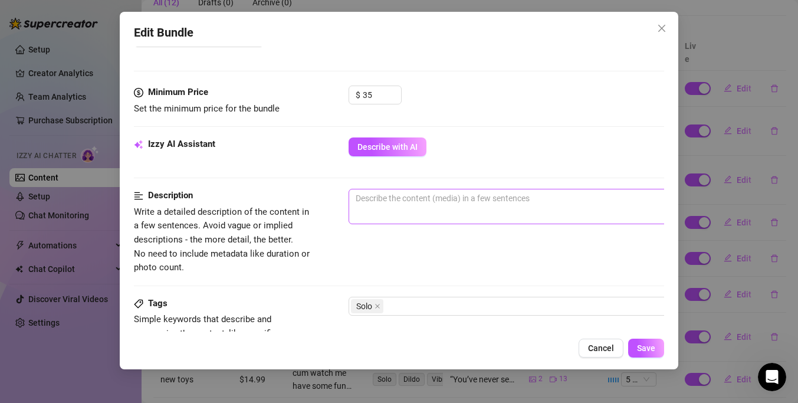
click at [435, 219] on span "0 / 1000" at bounding box center [554, 206] width 413 height 35
click at [435, 215] on span "0 / 1000" at bounding box center [554, 206] width 413 height 35
click at [359, 208] on span "0 / 1000" at bounding box center [554, 206] width 413 height 35
click at [371, 191] on textarea at bounding box center [555, 198] width 412 height 18
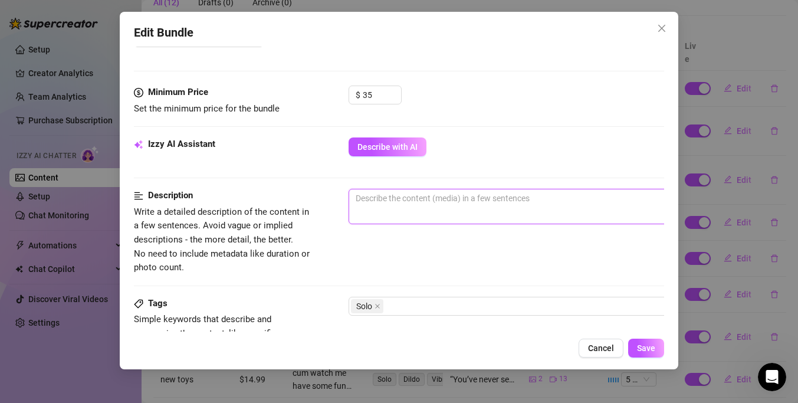
paste textarea "A soft, sexy collection of my favorite titty moments 💖 This album includes hand…"
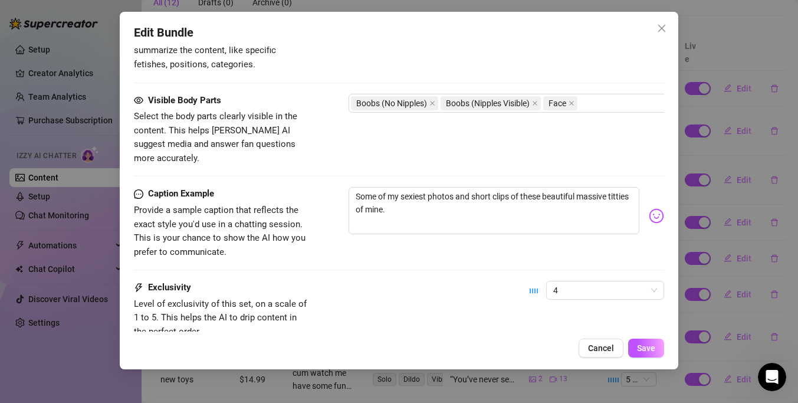
scroll to position [811, 0]
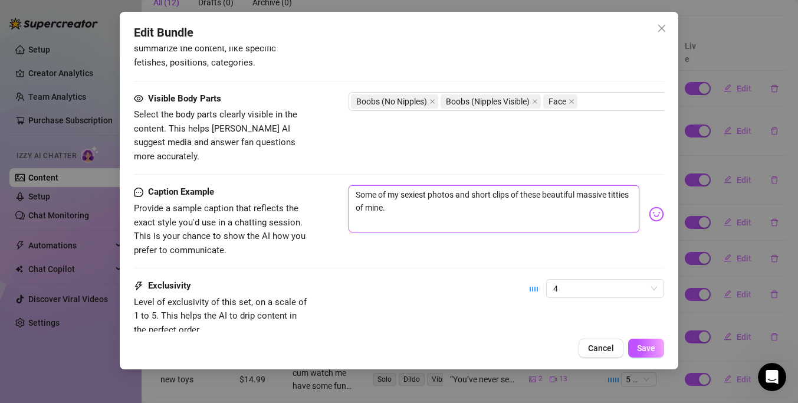
click at [478, 206] on textarea "Some of my sexiest photos and short clips of these beautiful massive titties of…" at bounding box center [493, 208] width 291 height 47
click at [391, 198] on textarea at bounding box center [493, 208] width 291 height 47
paste textarea "The Best of These Boobs 💋🍒 I pulled together my favorite titty pics & clips jus…"
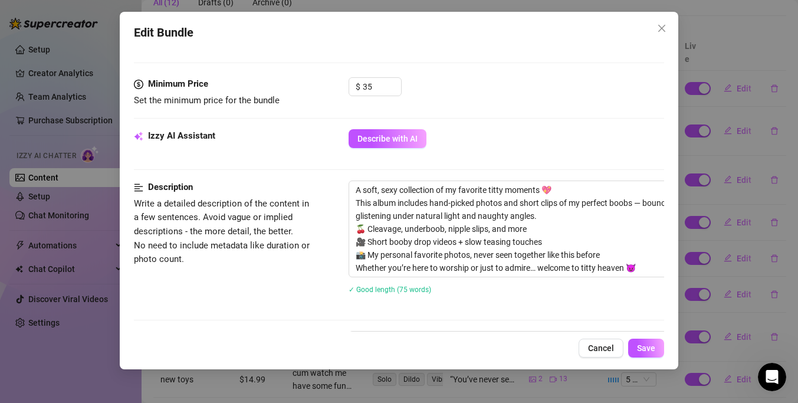
scroll to position [491, 0]
click at [379, 88] on input "35" at bounding box center [382, 87] width 38 height 18
click at [443, 96] on div "$ 15" at bounding box center [505, 92] width 315 height 29
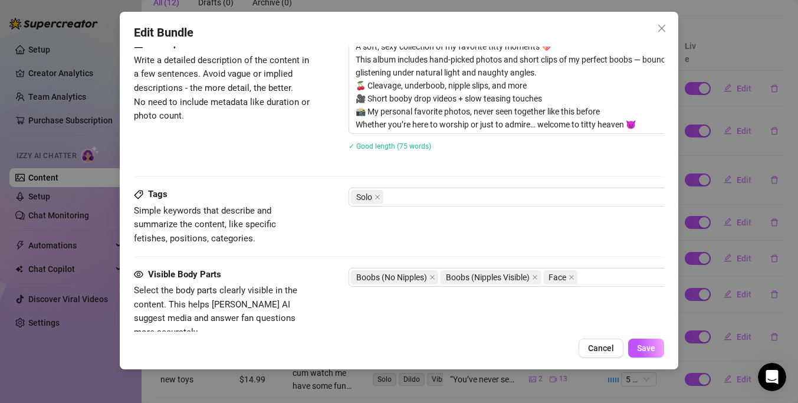
scroll to position [713, 0]
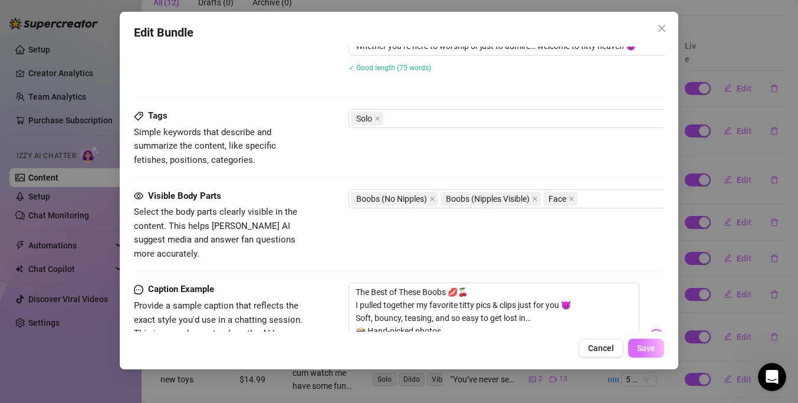
click at [640, 350] on span "Save" at bounding box center [646, 347] width 18 height 9
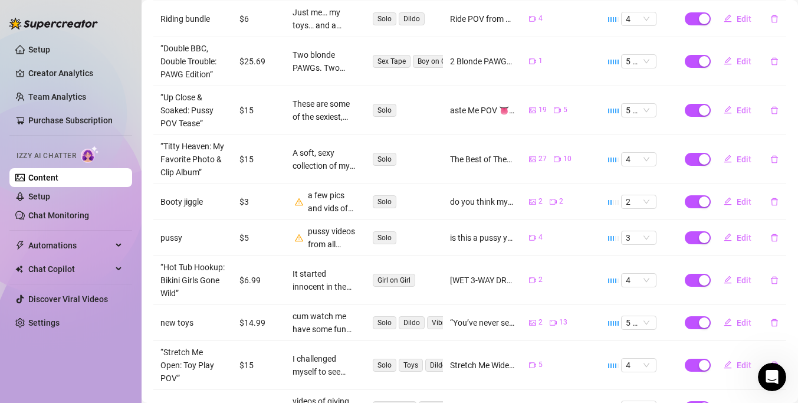
scroll to position [356, 0]
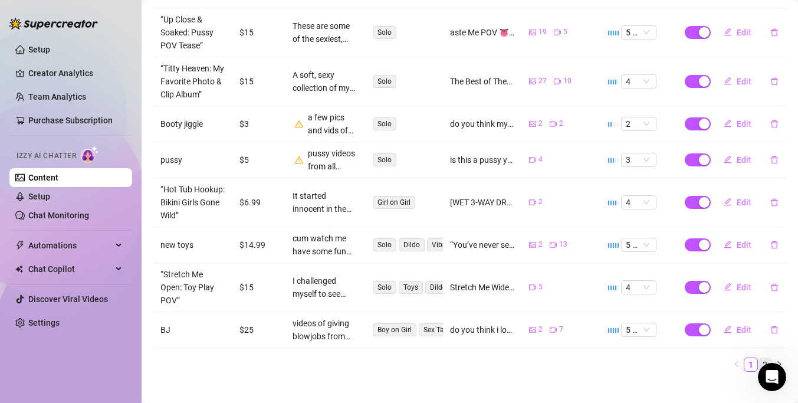
click at [763, 358] on link "2" at bounding box center [764, 364] width 13 height 13
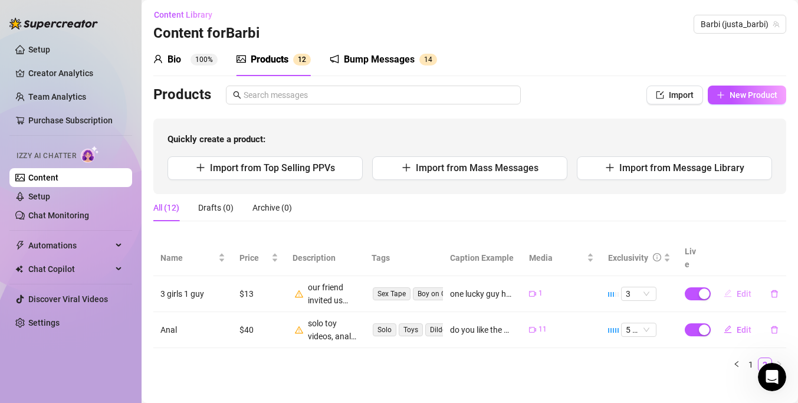
click at [732, 284] on button "Edit" at bounding box center [737, 293] width 47 height 19
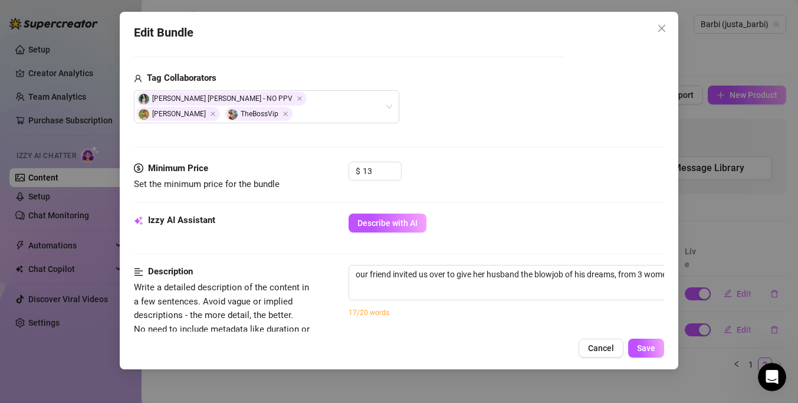
scroll to position [299, 0]
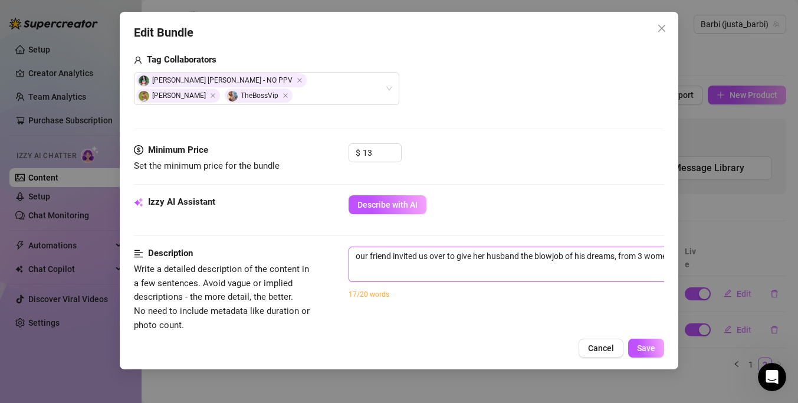
click at [480, 247] on textarea "our friend invited us over to give her husband the blowjob of his dreams, from …" at bounding box center [555, 256] width 412 height 18
click at [418, 248] on textarea "our friend invited us over to give her husband the blowjob of his dreams, from …" at bounding box center [555, 256] width 412 height 18
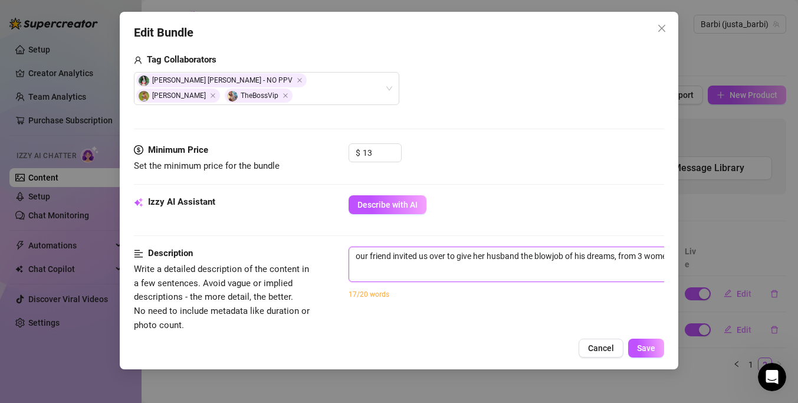
click at [418, 248] on textarea "our friend invited us over to give her husband the blowjob of his dreams, from …" at bounding box center [555, 256] width 412 height 18
paste textarea "Our friend wanted to treat her man… so she invited us over to help 👅 Three curv…"
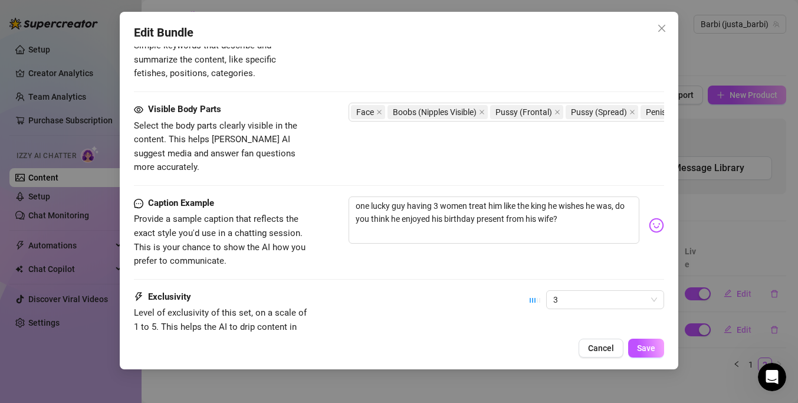
scroll to position [692, 0]
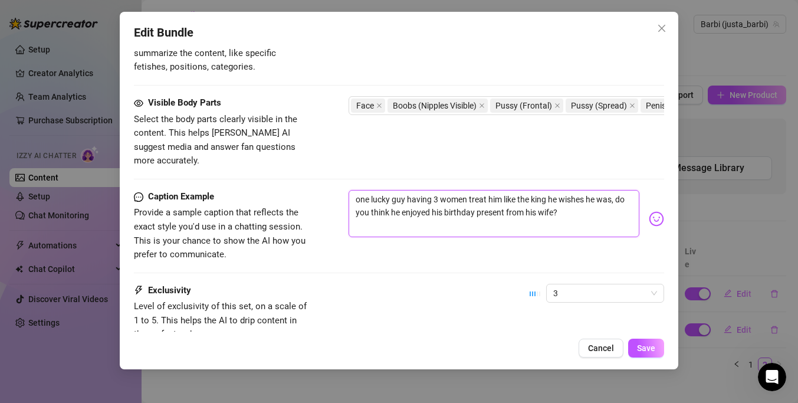
click at [371, 190] on textarea "one lucky guy having 3 women treat him like the king he wishes he was, do you t…" at bounding box center [493, 213] width 291 height 47
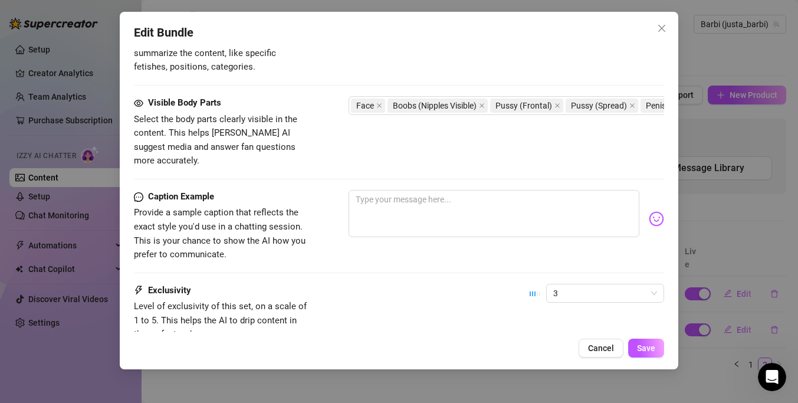
scroll to position [762, 0]
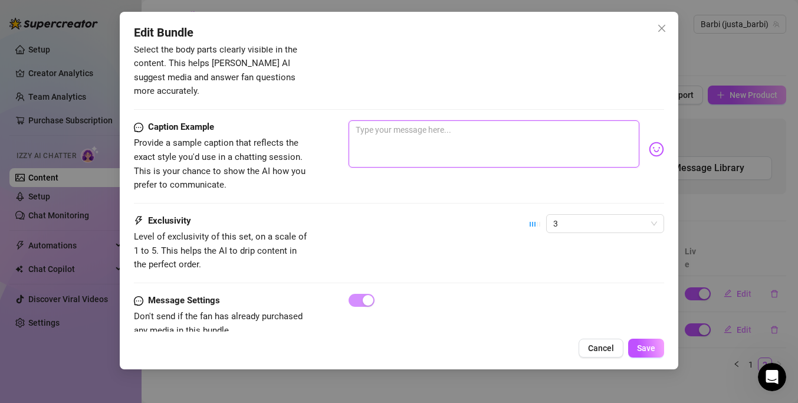
click at [386, 129] on textarea at bounding box center [493, 143] width 291 height 47
paste textarea "3 Girls. 1 Cock. Endless Moans 😈💋 Our girl asked us to give her man the blowjob…"
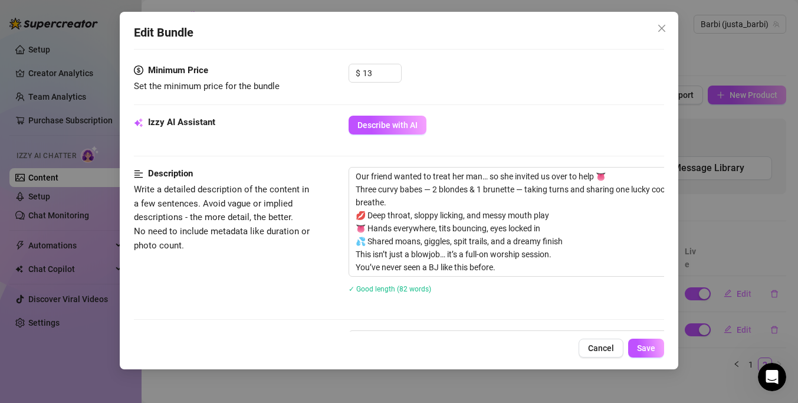
scroll to position [378, 0]
click at [650, 350] on span "Save" at bounding box center [646, 347] width 18 height 9
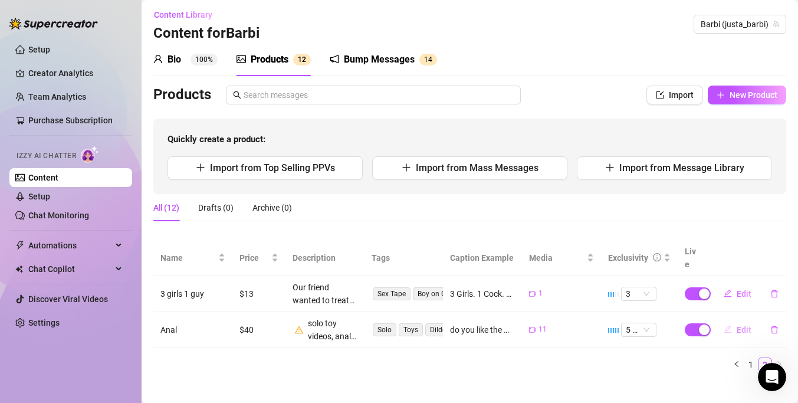
click at [738, 325] on span "Edit" at bounding box center [743, 329] width 15 height 9
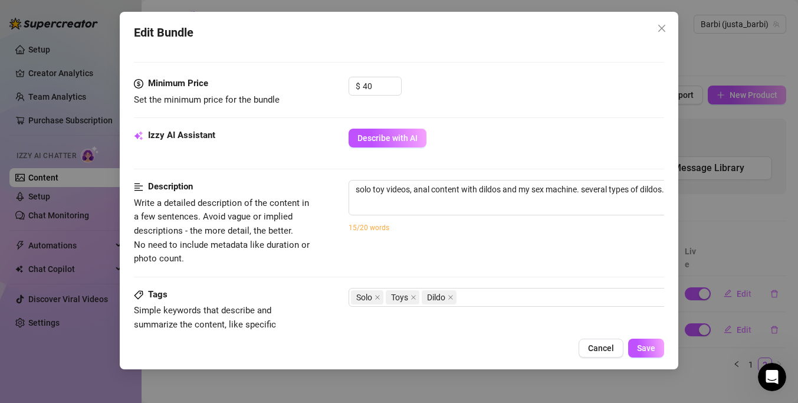
scroll to position [493, 0]
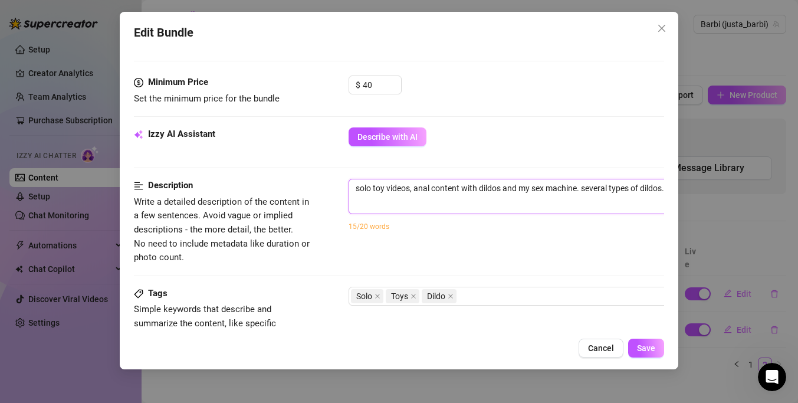
click at [399, 195] on textarea "solo toy videos, anal content with dildos and my sex machine. several types of …" at bounding box center [555, 188] width 412 height 18
click at [375, 193] on textarea "solo toy videos, anal content with dildos and my sex machine. several types of …" at bounding box center [555, 188] width 412 height 18
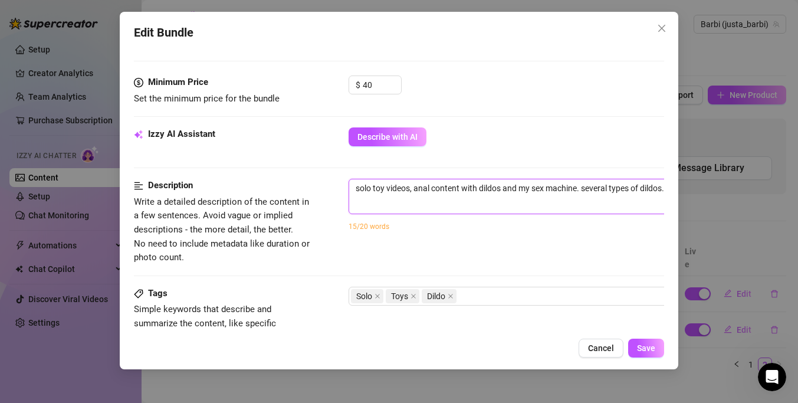
click at [375, 193] on textarea "solo toy videos, anal content with dildos and my sex machine. several types of …" at bounding box center [555, 188] width 412 height 18
paste textarea "t’s just me, my favorite anal toys… and my sex machine cranked all the way up 😈…"
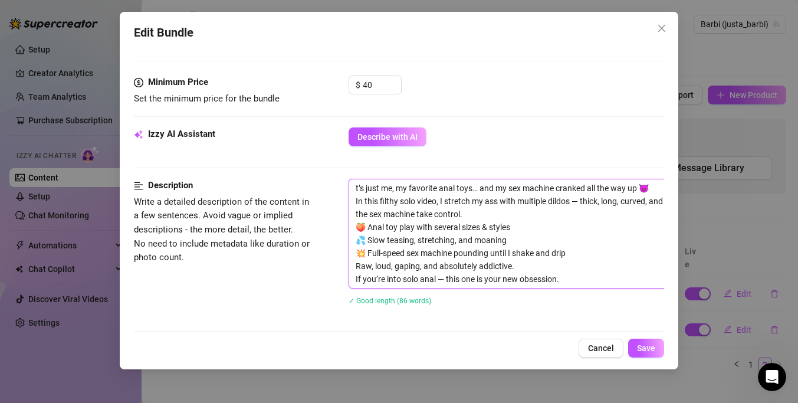
scroll to position [0, 0]
click at [357, 192] on textarea "t’s just me, my favorite anal toys… and my sex machine cranked all the way up 😈…" at bounding box center [555, 233] width 412 height 108
click at [446, 151] on div "Izzy AI Assistant Describe with AI" at bounding box center [399, 141] width 530 height 29
click at [380, 88] on input "40" at bounding box center [382, 85] width 38 height 18
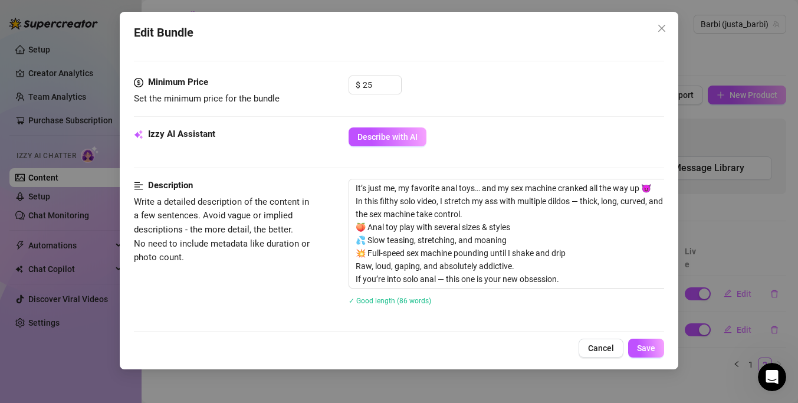
click at [446, 127] on div "Minimum Price Set the minimum price for the bundle $ 25" at bounding box center [399, 101] width 530 height 52
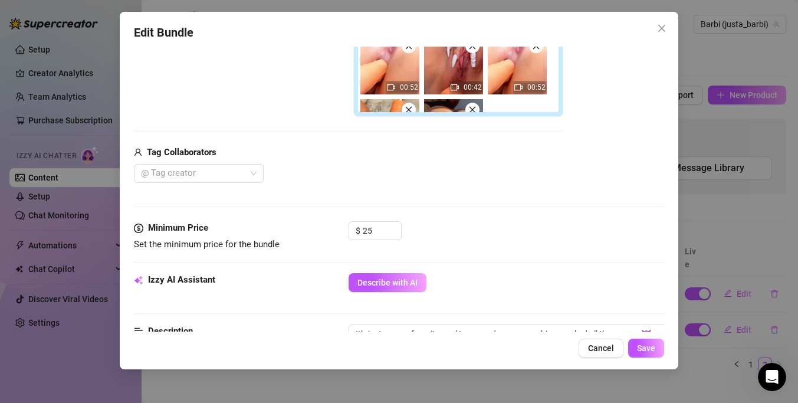
scroll to position [362, 0]
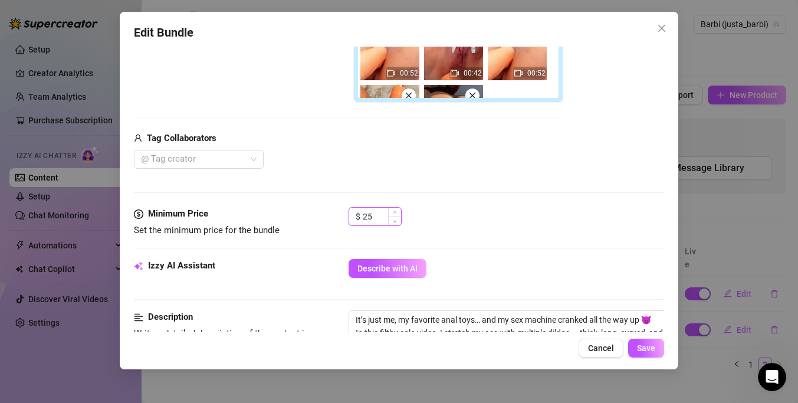
click at [377, 218] on input "25" at bounding box center [382, 217] width 38 height 18
click at [465, 205] on div "Media Add Media from Vault Free preview Pay to view 00:30 00:36 01:32 00:44 00:…" at bounding box center [399, 12] width 530 height 390
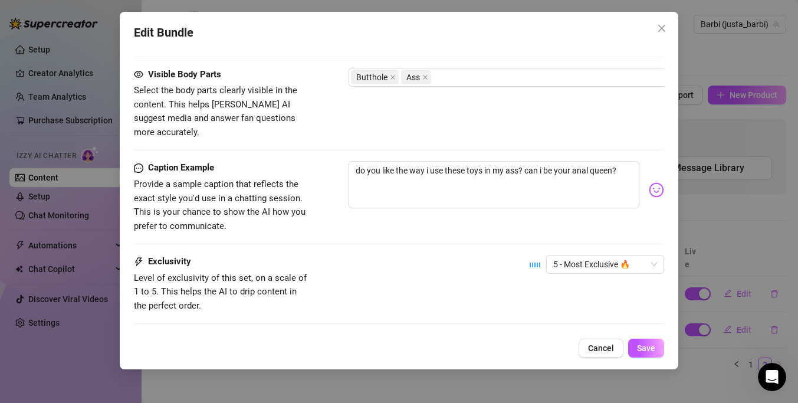
scroll to position [858, 0]
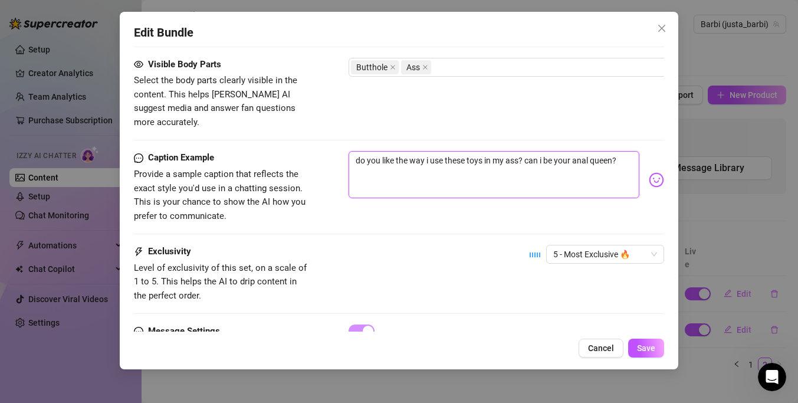
click at [478, 154] on textarea "do you like the way i use these toys in my ass? can i be your anal queen?" at bounding box center [493, 174] width 291 height 47
click at [378, 172] on textarea at bounding box center [493, 174] width 291 height 47
paste textarea "Anal Toy + Sex Machine POV 🍑💦 I got my favorite dildos out… and let my sex mach…"
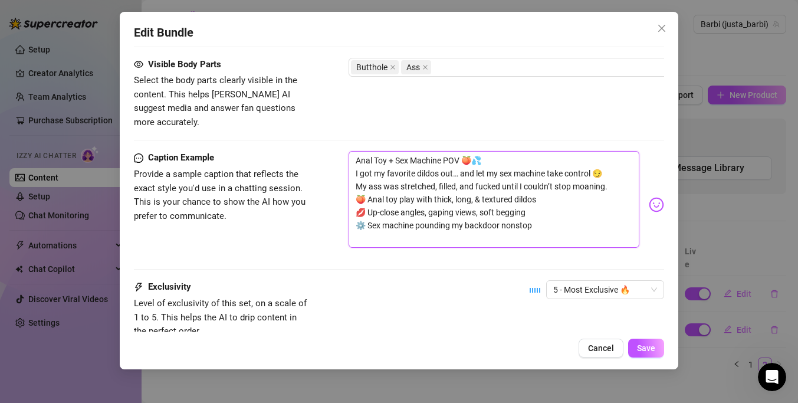
scroll to position [0, 0]
click at [648, 352] on span "Save" at bounding box center [646, 347] width 18 height 9
click at [453, 200] on textarea "Anal Toy + Sex Machine POV 🍑💦 I got my favorite dildos out… and let my sex mach…" at bounding box center [493, 199] width 291 height 97
click at [643, 341] on button "Save" at bounding box center [646, 347] width 36 height 19
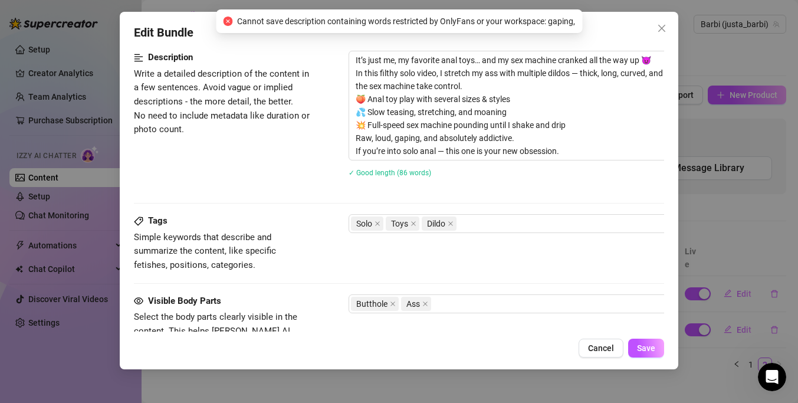
scroll to position [621, 0]
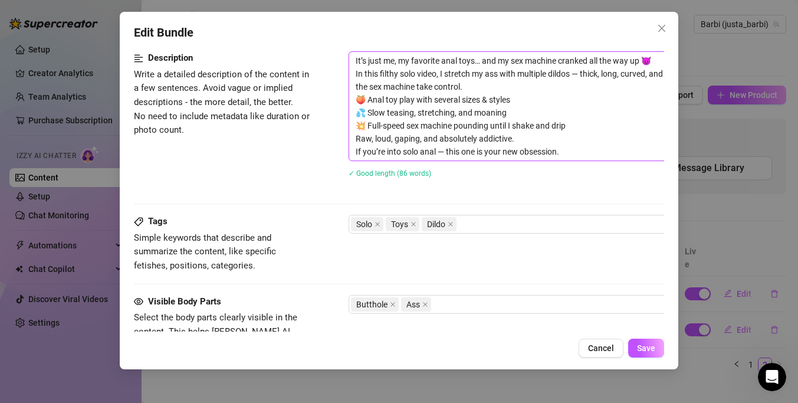
click at [417, 140] on textarea "It’s just me, my favorite anal toys… and my sex machine cranked all the way up …" at bounding box center [555, 106] width 412 height 108
click at [652, 346] on span "Save" at bounding box center [646, 347] width 18 height 9
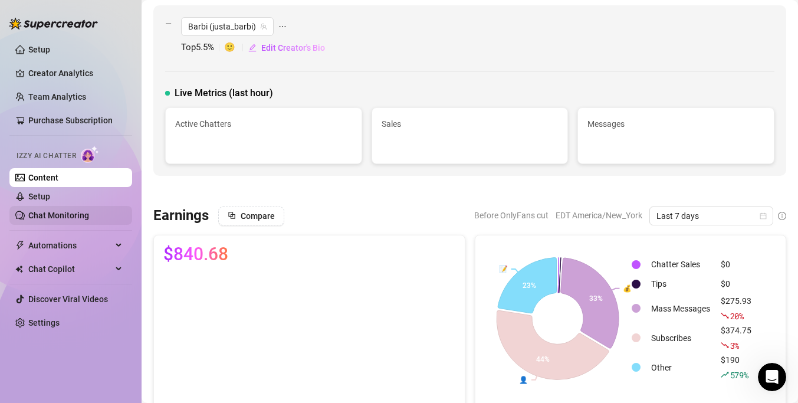
click at [60, 210] on link "Chat Monitoring" at bounding box center [58, 214] width 61 height 9
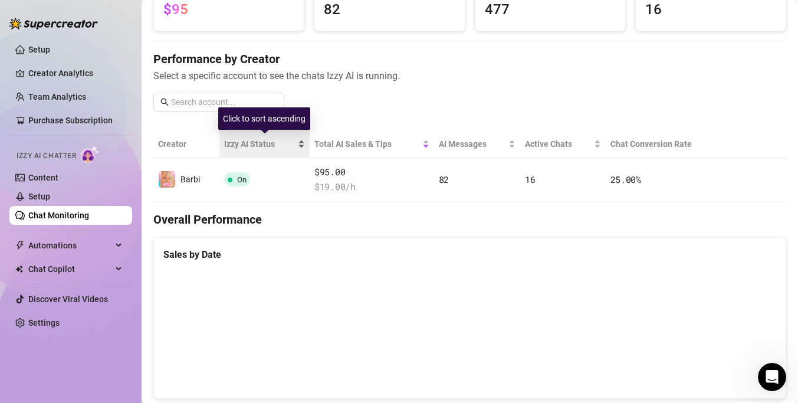
scroll to position [121, 0]
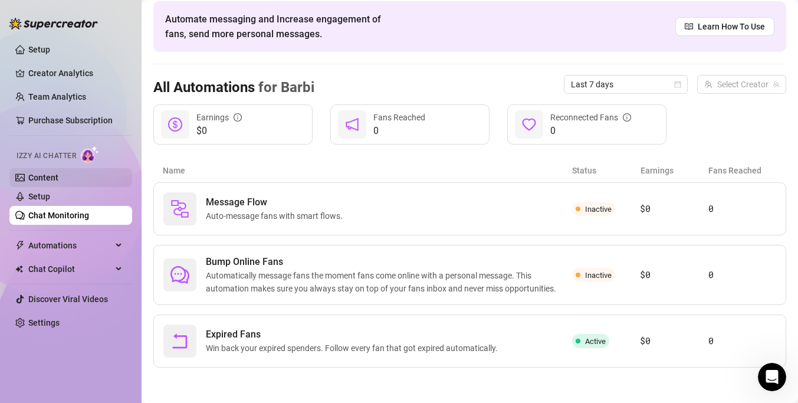
scroll to position [48, 0]
click at [55, 182] on link "Content" at bounding box center [43, 177] width 30 height 9
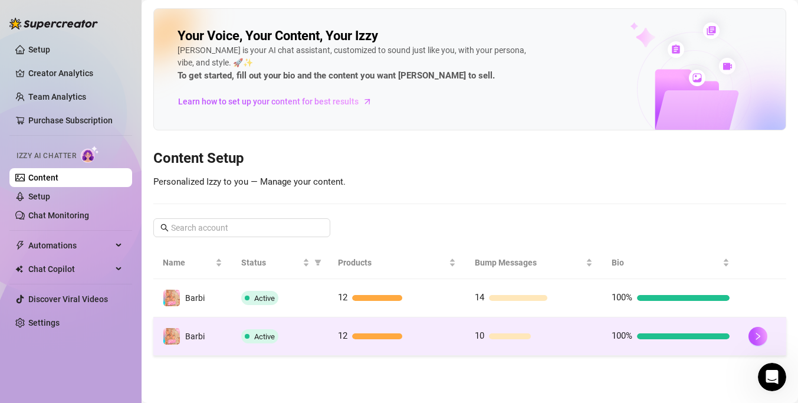
click at [267, 330] on span "Active" at bounding box center [259, 336] width 37 height 14
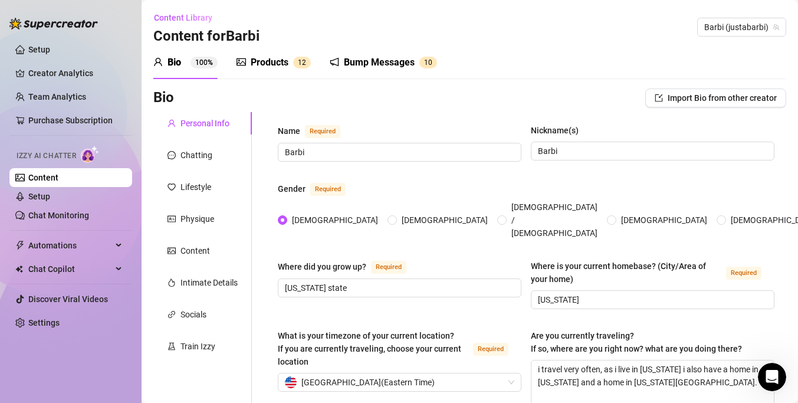
click at [380, 68] on div "Bump Messages" at bounding box center [379, 62] width 71 height 14
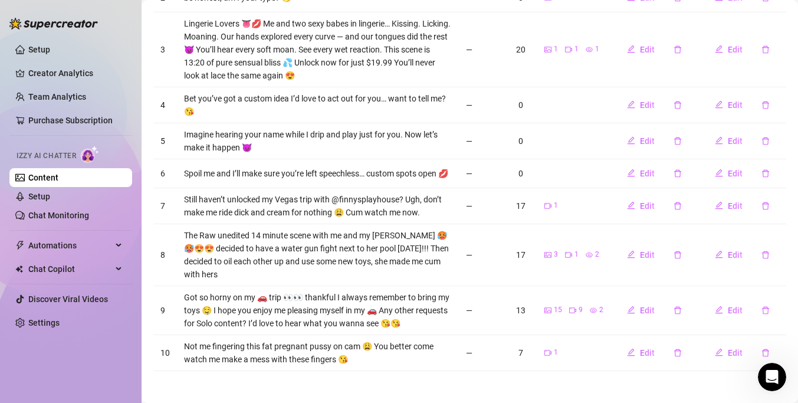
scroll to position [281, 0]
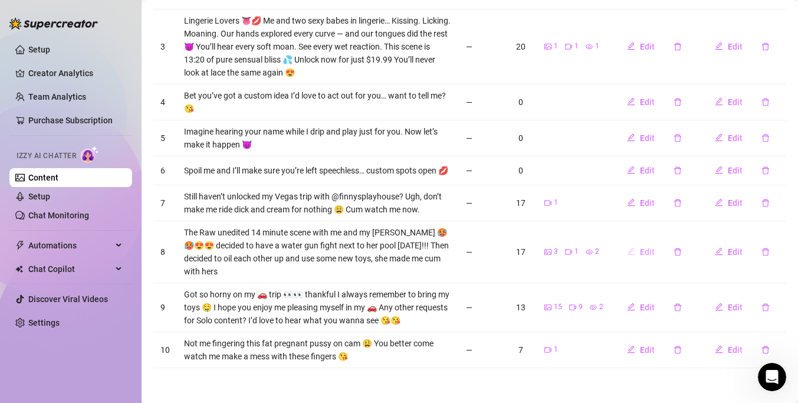
click at [638, 254] on button "Edit" at bounding box center [640, 251] width 47 height 19
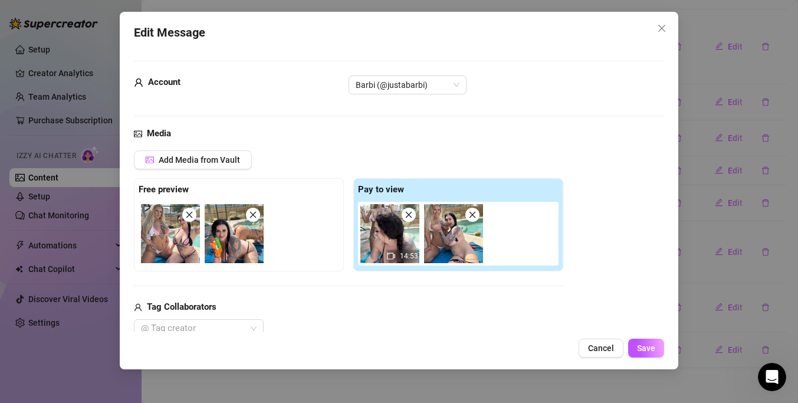
scroll to position [176, 0]
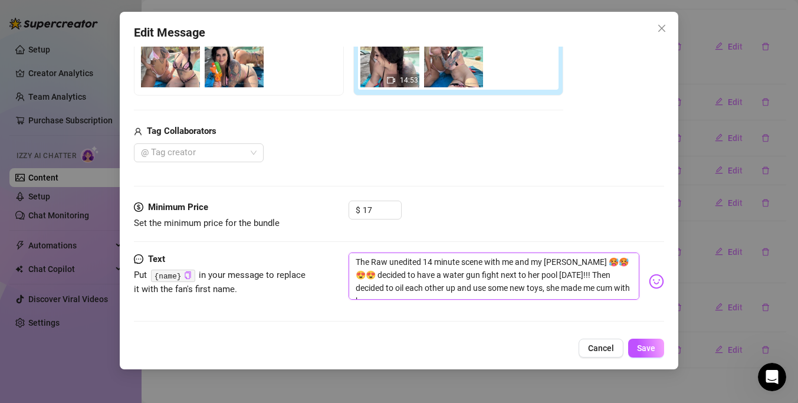
click at [634, 291] on textarea "The Raw unedited 14 minute scene with me and my [PERSON_NAME] 🥵🥵😍😍 decided to h…" at bounding box center [493, 275] width 291 height 47
paste textarea "patootiepeaches"
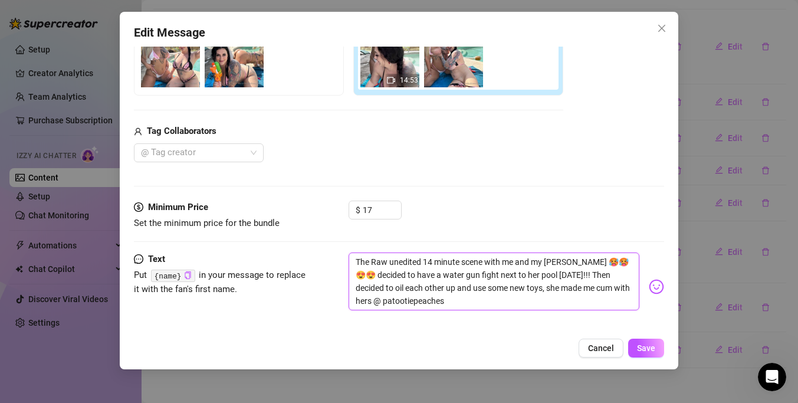
scroll to position [0, 0]
click at [358, 300] on textarea "The Raw unedited 14 minute scene with me and my [PERSON_NAME] 🥵🥵😍😍 decided to h…" at bounding box center [493, 281] width 291 height 58
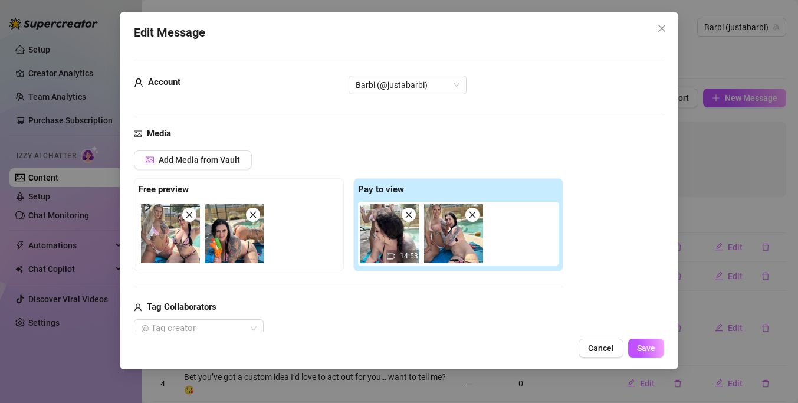
click at [656, 354] on button "Save" at bounding box center [646, 347] width 36 height 19
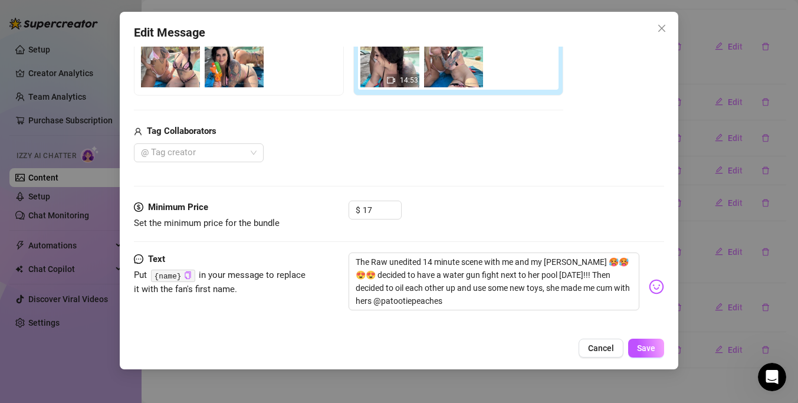
scroll to position [2, 0]
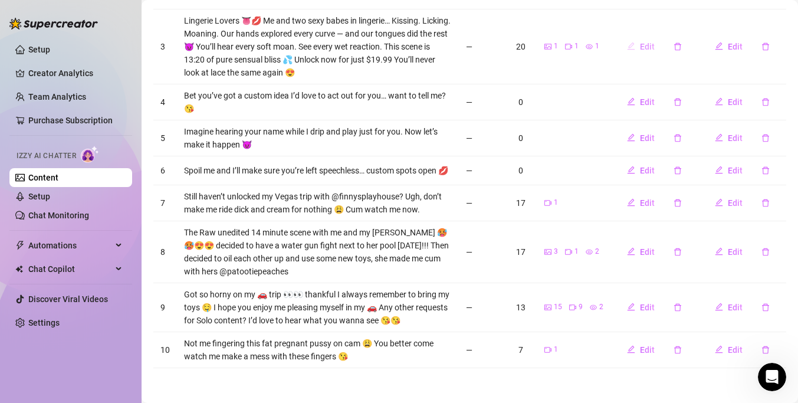
click at [649, 49] on span "Edit" at bounding box center [647, 46] width 15 height 9
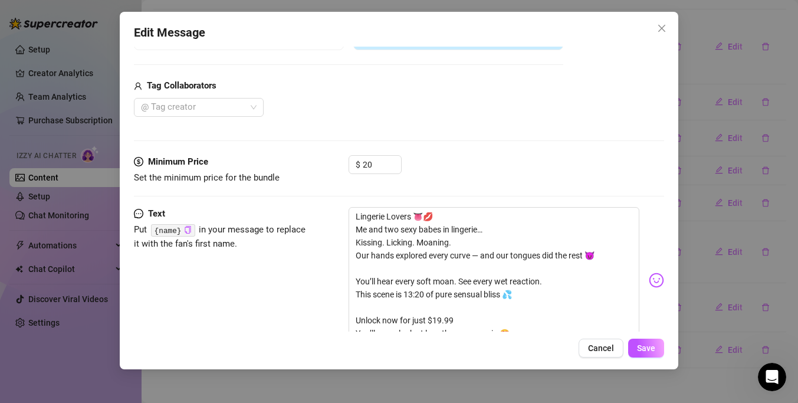
scroll to position [264, 0]
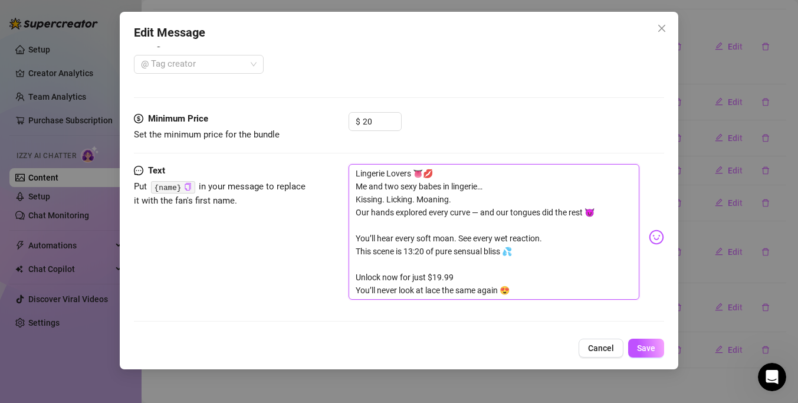
click at [551, 283] on textarea "Lingerie Lovers 👅💋 Me and two sexy babes in lingerie… Kissing. Licking. Moaning…" at bounding box center [493, 232] width 291 height 136
type textarea "Lingerie Lovers 👅💋 Me and two sexy babes in lingerie… Kissing. Licking. Moaning…"
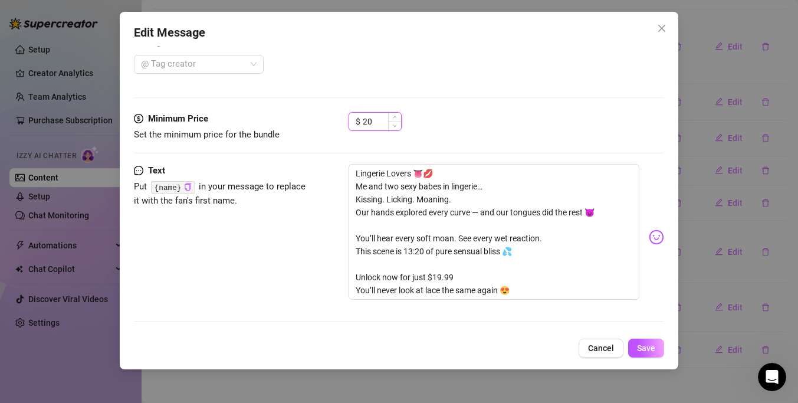
click at [381, 123] on input "20" at bounding box center [382, 122] width 38 height 18
type input "2"
type input "19.99"
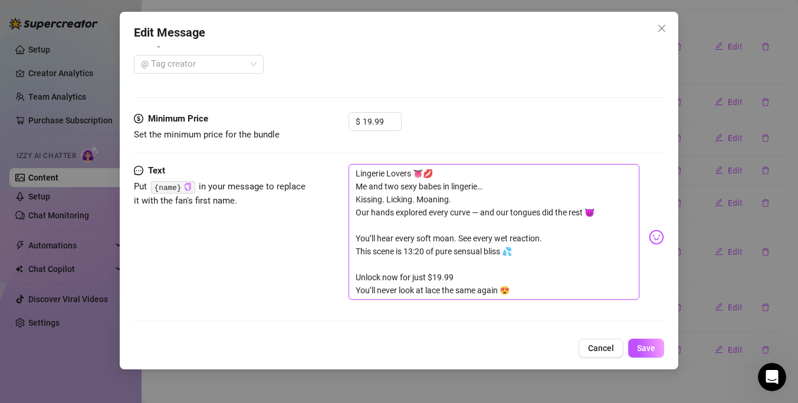
click at [533, 289] on textarea "Lingerie Lovers 👅💋 Me and two sexy babes in lingerie… Kissing. Licking. Moaning…" at bounding box center [493, 232] width 291 height 136
type textarea "Lingerie Lovers 👅💋 Me and two sexy babes in lingerie… Kissing. Licking. Moaning…"
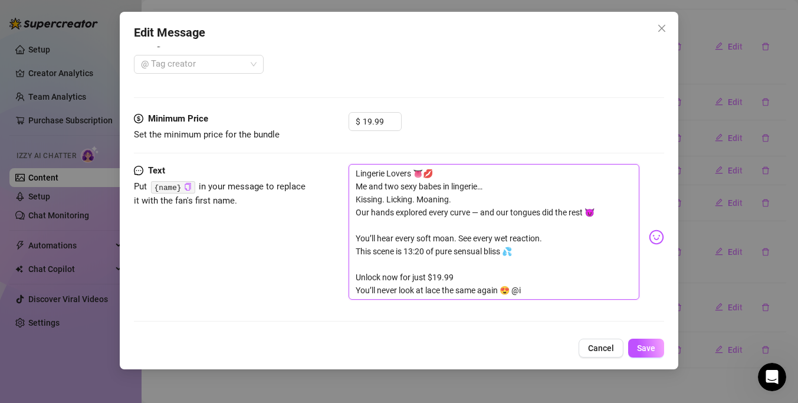
type textarea "Lingerie Lovers 👅💋 Me and two sexy babes in lingerie… Kissing. Licking. Moaning…"
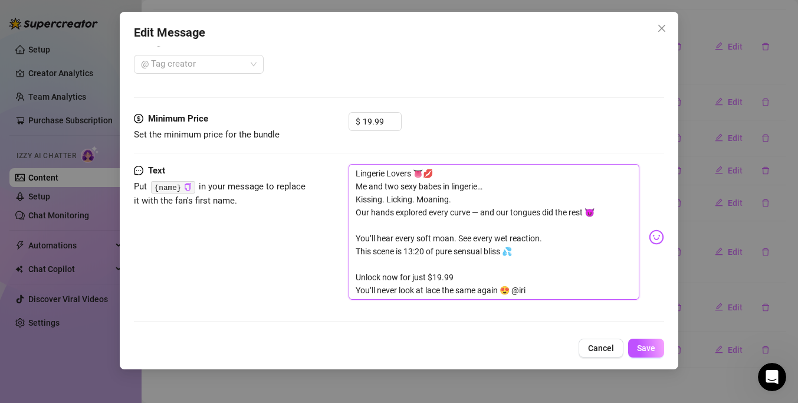
type textarea "Lingerie Lovers 👅💋 Me and two sexy babes in lingerie… Kissing. Licking. Moaning…"
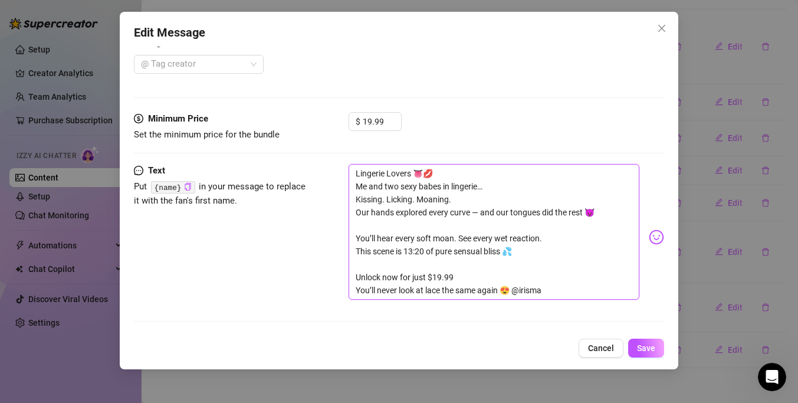
type textarea "Lingerie Lovers 👅💋 Me and two sexy babes in lingerie… Kissing. Licking. Moaning…"
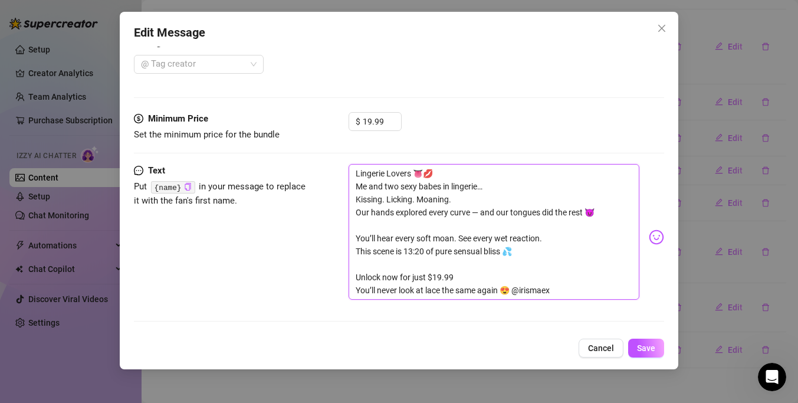
type textarea "Lingerie Lovers 👅💋 Me and two sexy babes in lingerie… Kissing. Licking. Moaning…"
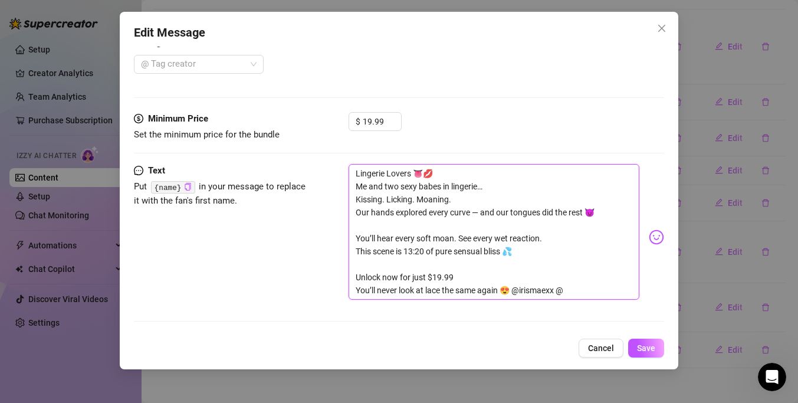
type textarea "Lingerie Lovers 👅💋 Me and two sexy babes in lingerie… Kissing. Licking. Moaning…"
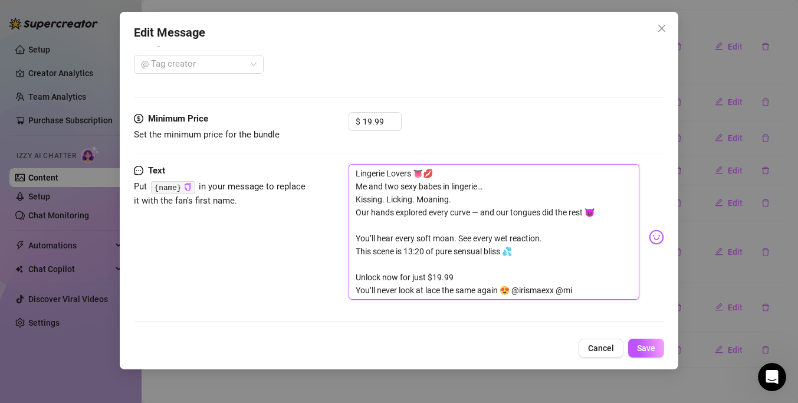
type textarea "Lingerie Lovers 👅💋 Me and two sexy babes in lingerie… Kissing. Licking. Moaning…"
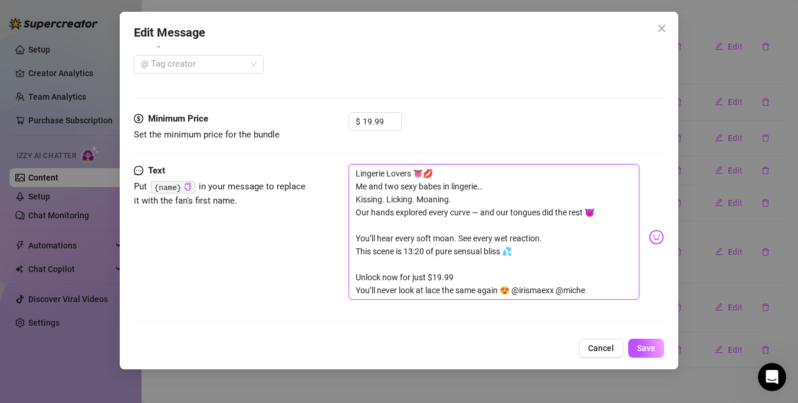
type textarea "Lingerie Lovers 👅💋 Me and two sexy babes in lingerie… Kissing. Licking. Moaning…"
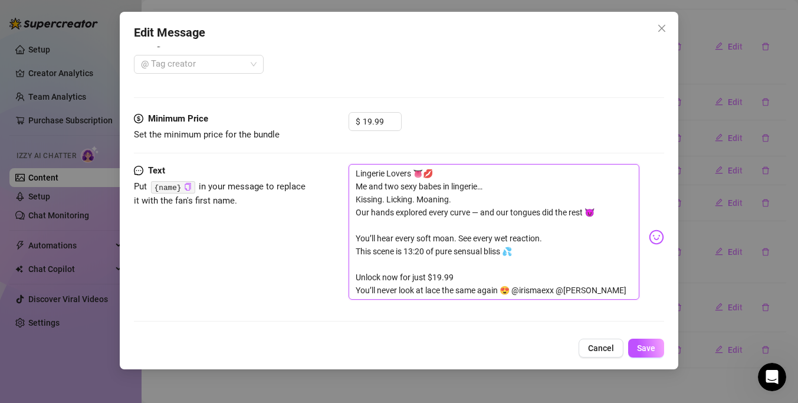
type textarea "Lingerie Lovers 👅💋 Me and two sexy babes in lingerie… Kissing. Licking. Moaning…"
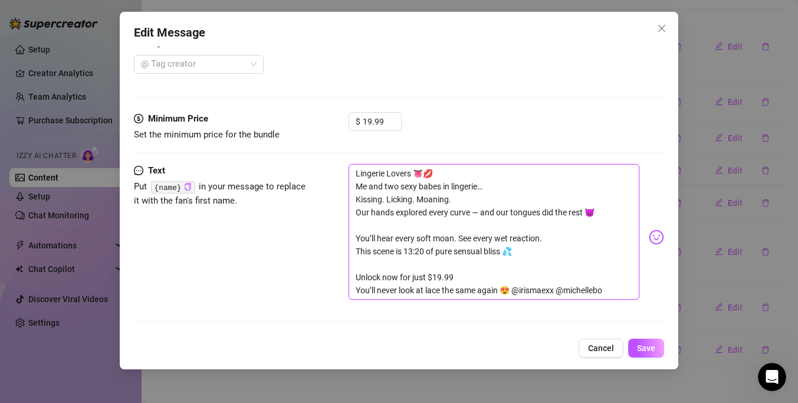
type textarea "Lingerie Lovers 👅💋 Me and two sexy babes in lingerie… Kissing. Licking. Moaning…"
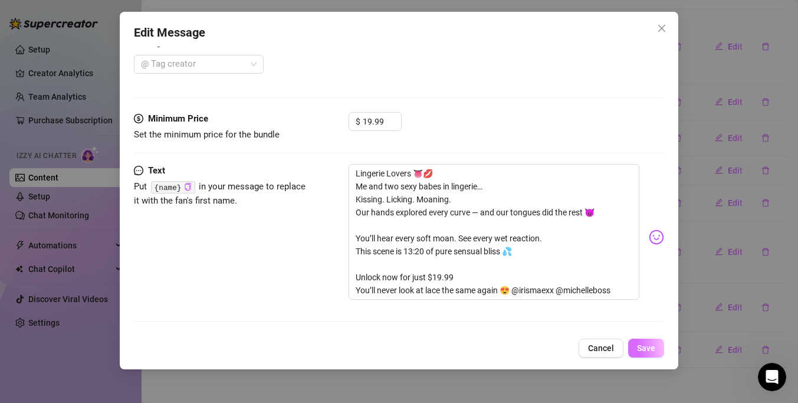
click at [652, 344] on span "Save" at bounding box center [646, 347] width 18 height 9
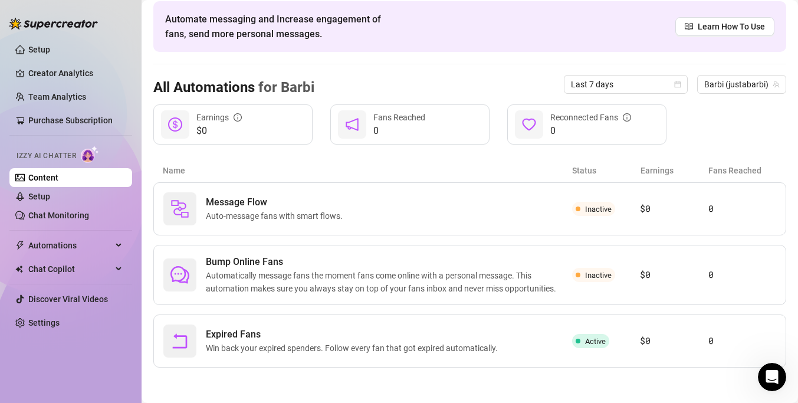
scroll to position [48, 0]
click at [58, 177] on link "Content" at bounding box center [43, 177] width 30 height 9
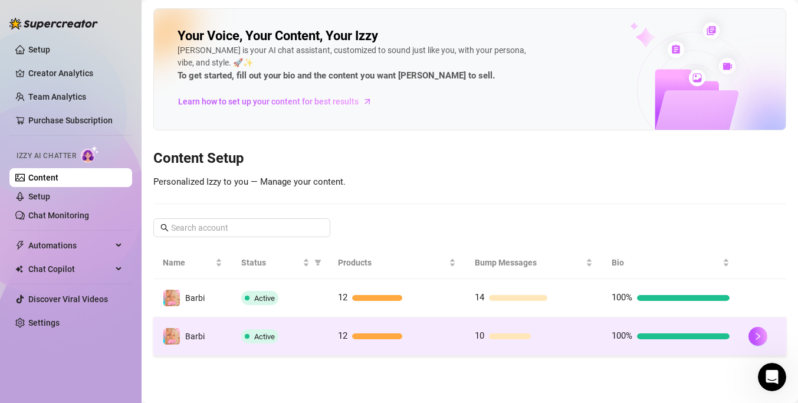
click at [384, 322] on td "12" at bounding box center [396, 336] width 137 height 38
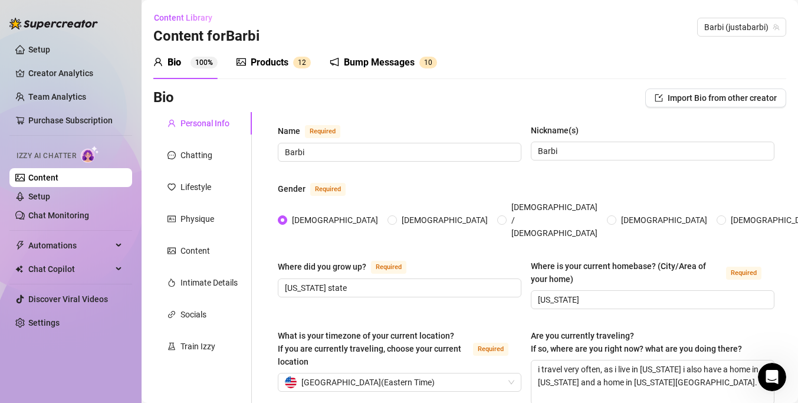
click at [397, 73] on div "Bump Messages 1 0" at bounding box center [383, 62] width 107 height 33
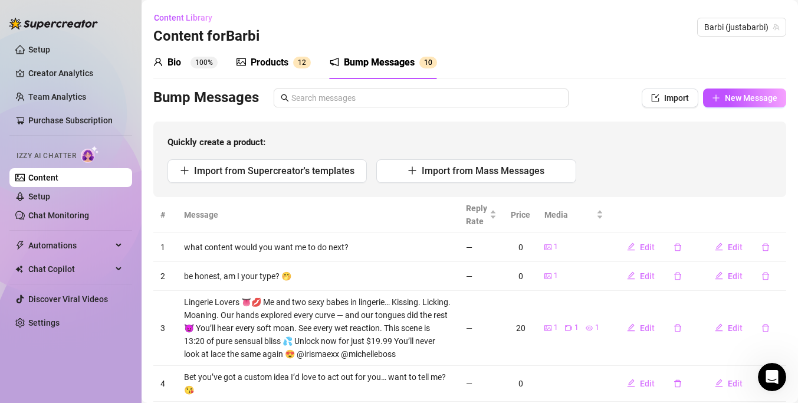
scroll to position [79, 0]
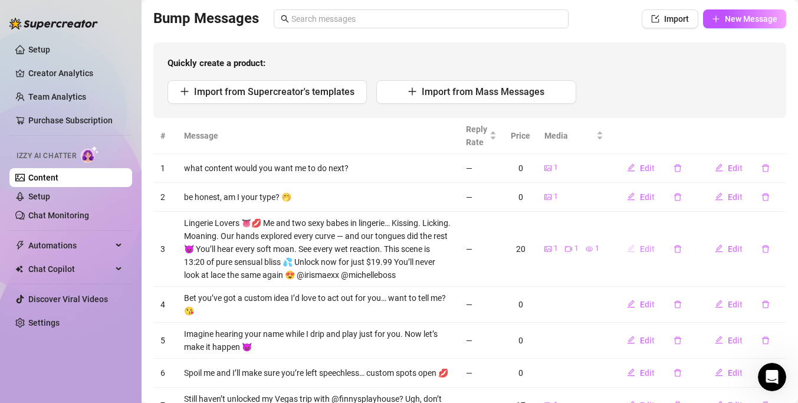
click at [652, 246] on span "Edit" at bounding box center [647, 248] width 15 height 9
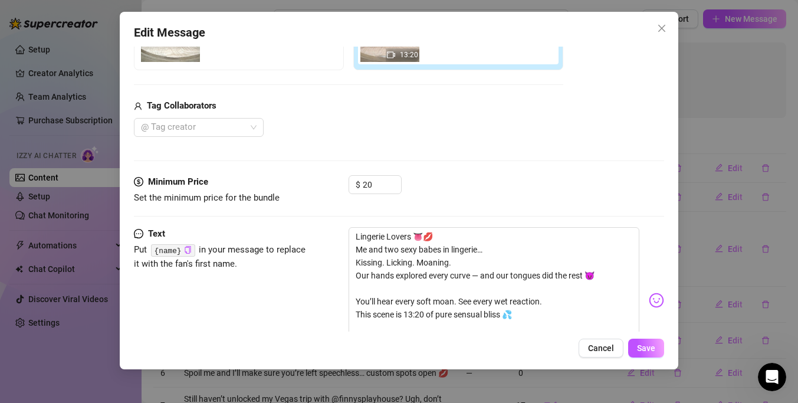
scroll to position [264, 0]
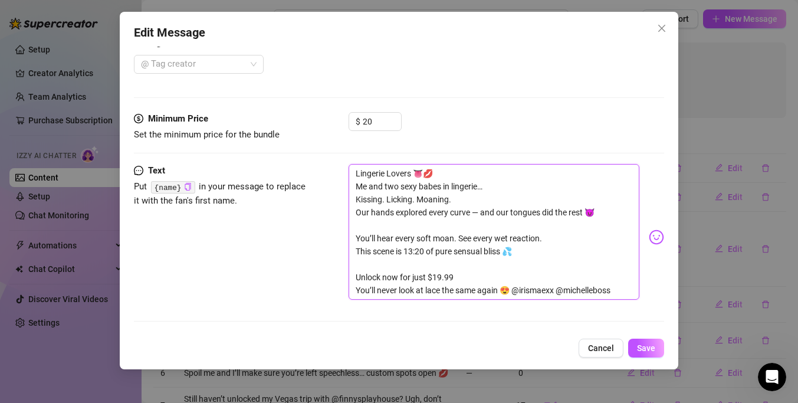
click at [555, 288] on textarea "Lingerie Lovers 👅💋 Me and two sexy babes in lingerie… Kissing. Licking. Moaning…" at bounding box center [493, 232] width 291 height 136
type textarea "Lingerie Lovers 👅💋 Me and two sexy babes in lingerie… Kissing. Licking. Moaning…"
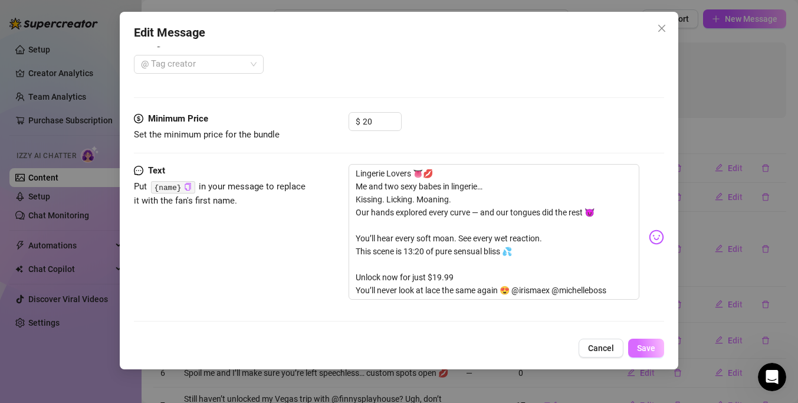
click at [649, 356] on button "Save" at bounding box center [646, 347] width 36 height 19
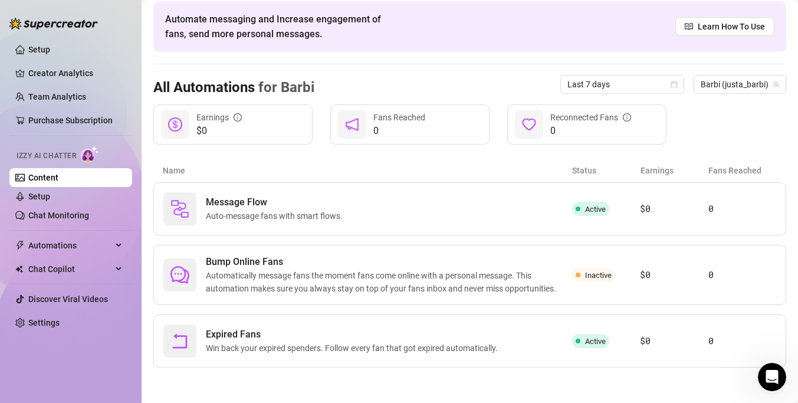
scroll to position [48, 0]
click at [58, 173] on link "Content" at bounding box center [43, 177] width 30 height 9
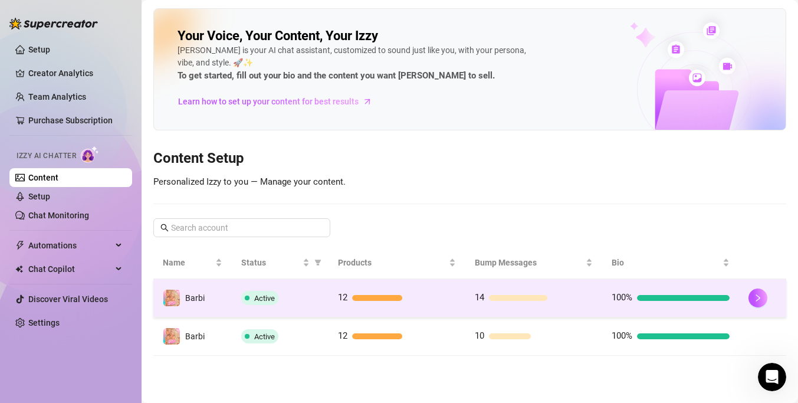
click at [408, 287] on td "12" at bounding box center [396, 298] width 137 height 38
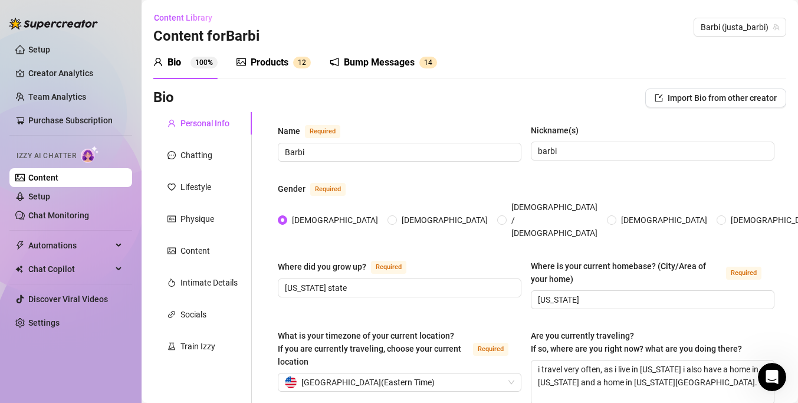
click at [367, 63] on div "Bump Messages" at bounding box center [379, 62] width 71 height 14
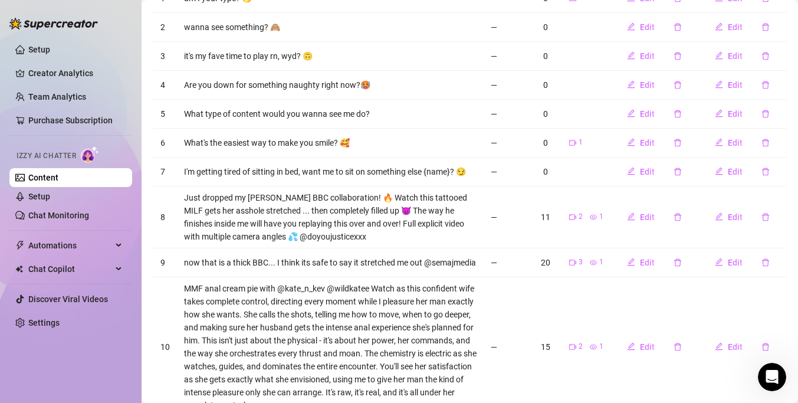
scroll to position [331, 0]
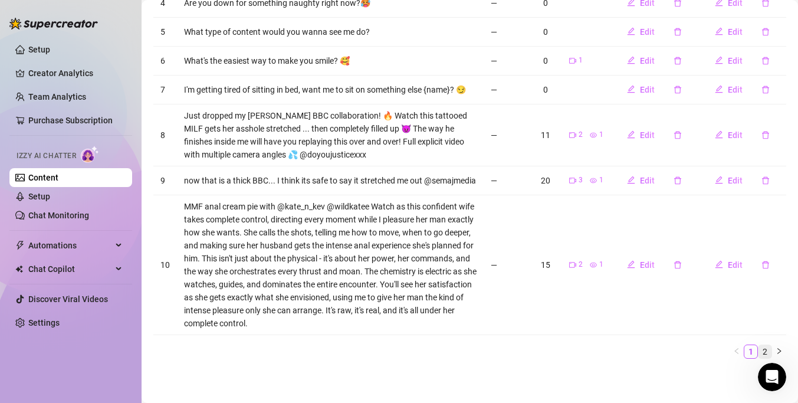
click at [759, 351] on link "2" at bounding box center [764, 351] width 13 height 13
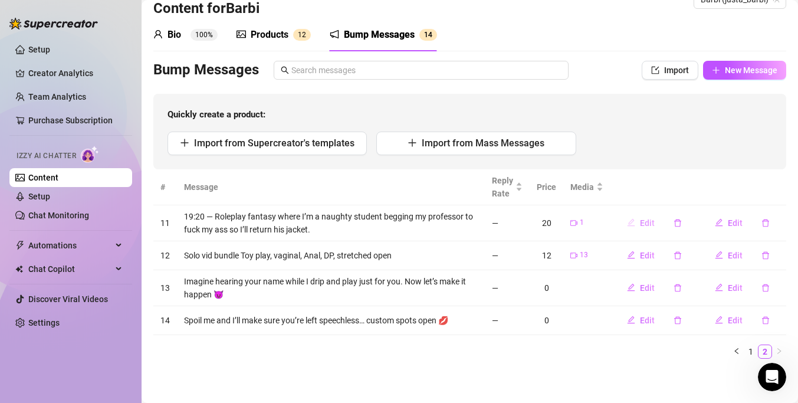
click at [645, 224] on span "Edit" at bounding box center [647, 222] width 15 height 9
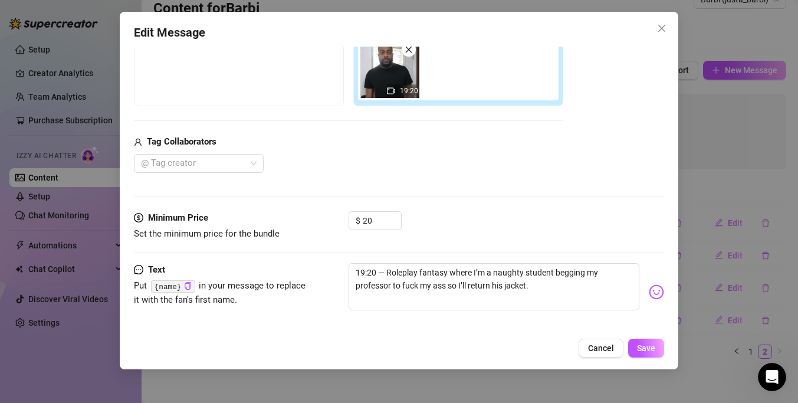
scroll to position [176, 0]
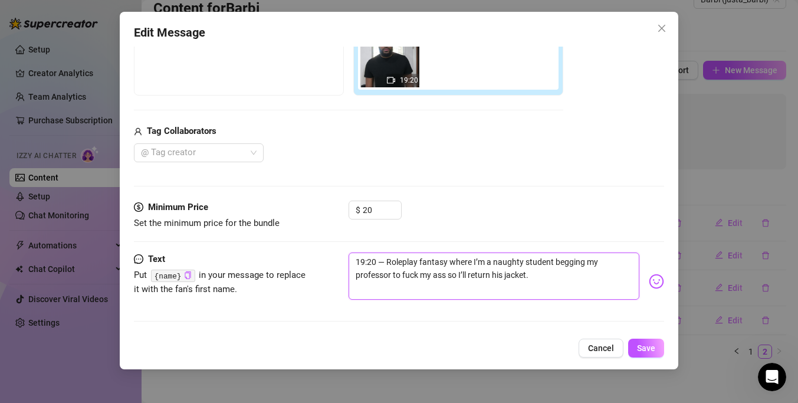
click at [576, 294] on textarea "19:20 — Roleplay fantasy where I’m a naughty student begging my professor to fu…" at bounding box center [493, 275] width 291 height 47
type textarea "19:20 — Roleplay fantasy where I’m a naughty student begging my professor to fu…"
paste textarea "jordanwrightxxx"
type textarea "19:20 — Roleplay fantasy where I’m a naughty student begging my professor to fu…"
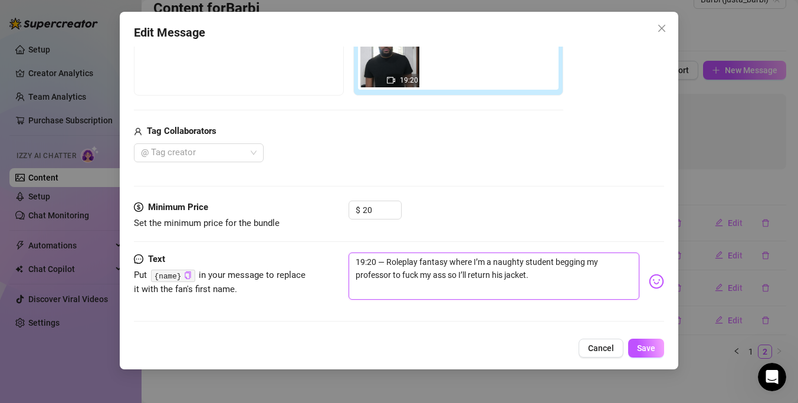
type textarea "19:20 — Roleplay fantasy where I’m a naughty student begging my professor to fu…"
click at [531, 270] on textarea "19:20 — Roleplay fantasy where I’m a naughty student begging my professor to fu…" at bounding box center [493, 275] width 291 height 47
type textarea "19:20 — Roleplay fantasy where I’m a naughty student begging my professor to fu…"
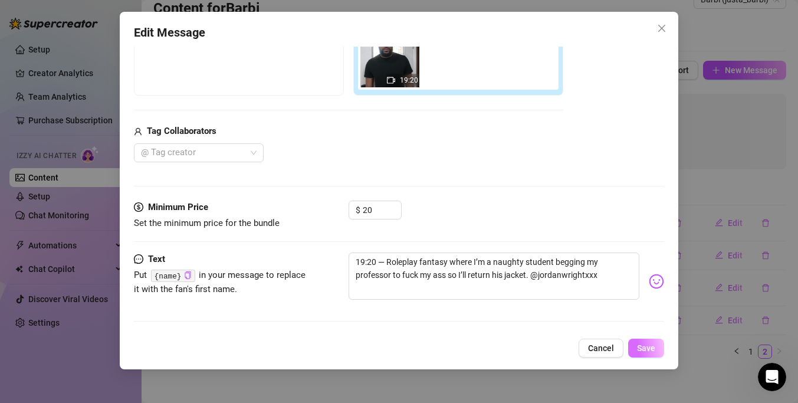
click at [638, 354] on button "Save" at bounding box center [646, 347] width 36 height 19
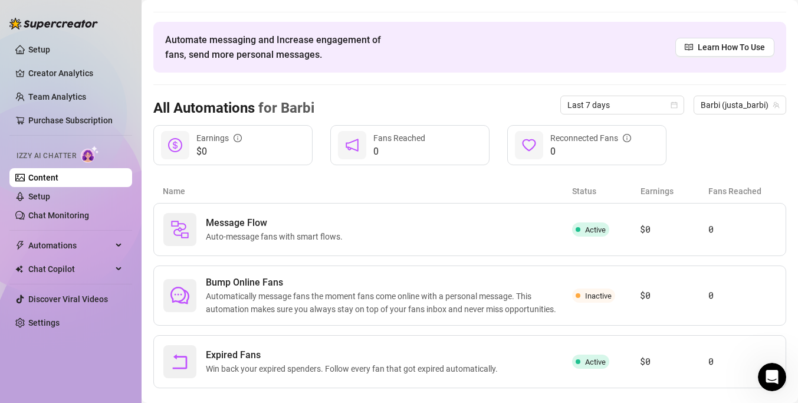
click at [89, 152] on img at bounding box center [90, 154] width 18 height 17
click at [86, 239] on span "Automations" at bounding box center [70, 245] width 84 height 19
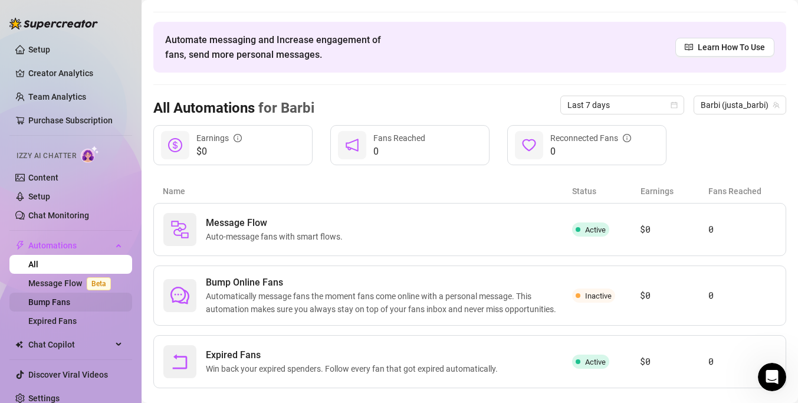
click at [70, 307] on link "Bump Fans" at bounding box center [49, 301] width 42 height 9
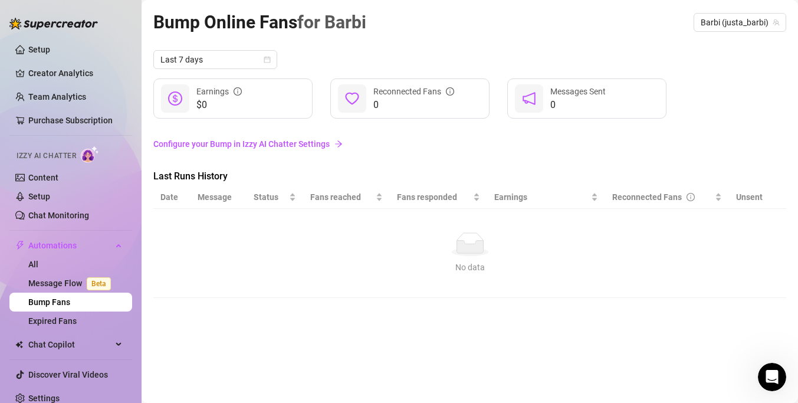
click at [251, 153] on link "Configure your Bump in Izzy AI Chatter Settings" at bounding box center [469, 144] width 633 height 22
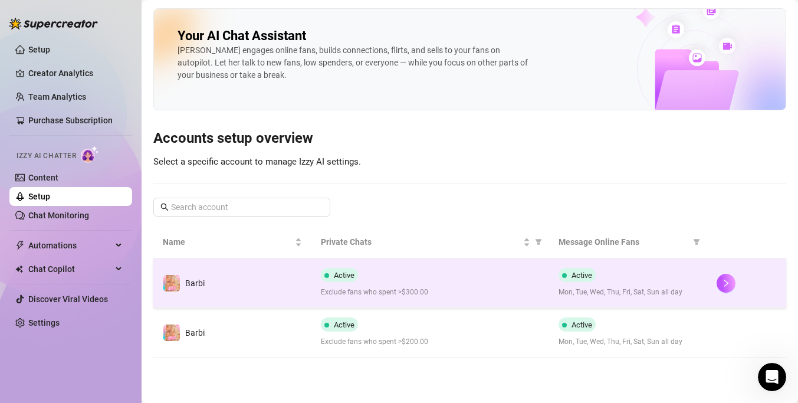
click at [395, 286] on div "Active Exclude fans who spent >$300.00" at bounding box center [430, 283] width 218 height 30
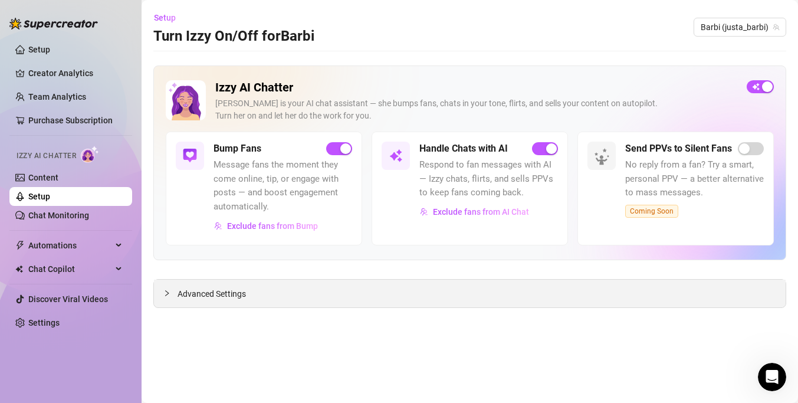
click at [165, 297] on div at bounding box center [170, 293] width 14 height 13
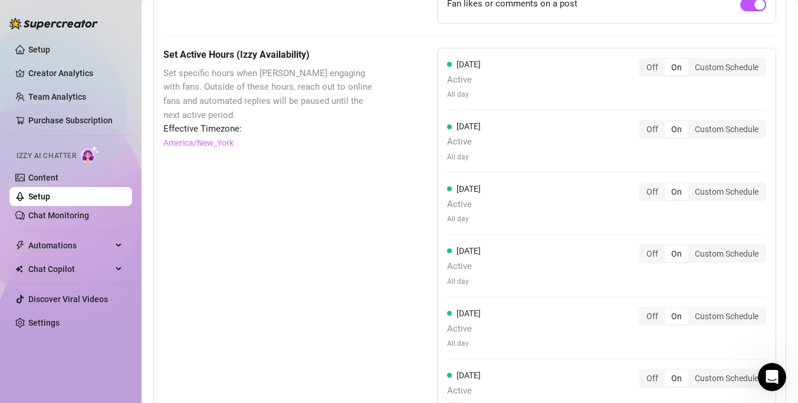
scroll to position [944, 0]
click at [709, 189] on div "Custom Schedule" at bounding box center [726, 190] width 77 height 17
click at [691, 184] on input "Custom Schedule" at bounding box center [691, 184] width 0 height 0
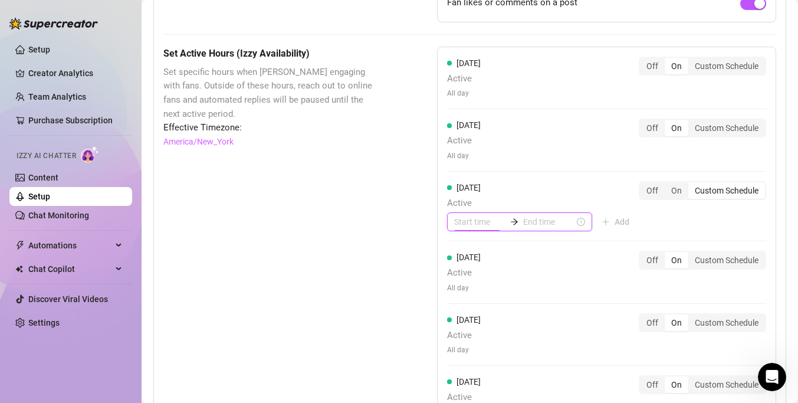
click at [481, 221] on input at bounding box center [479, 221] width 51 height 13
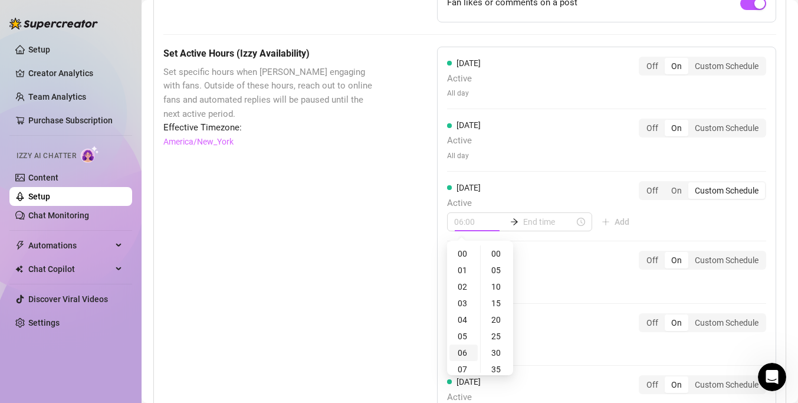
click at [465, 348] on div "06" at bounding box center [463, 352] width 28 height 17
type input "06:00"
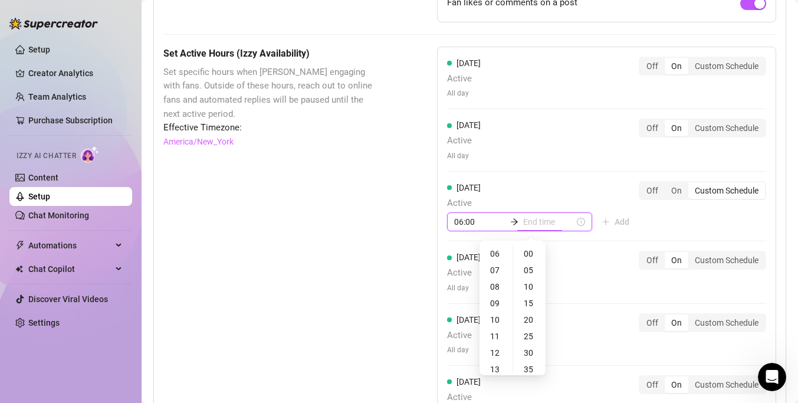
click at [545, 223] on input at bounding box center [548, 221] width 51 height 13
type input "06:05"
type input "16:00"
click at [495, 255] on div "23" at bounding box center [496, 253] width 28 height 17
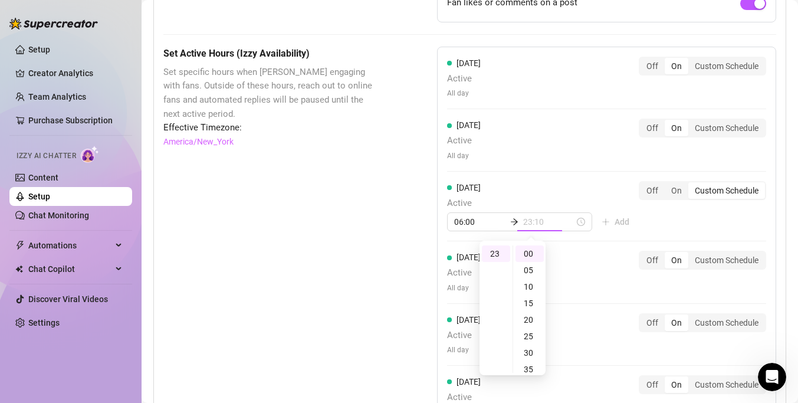
type input "23:00"
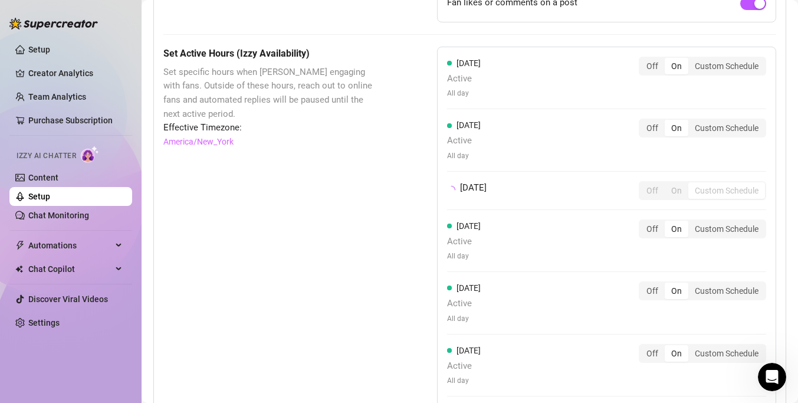
click at [559, 304] on div "Monday Active All day Off On Custom Schedule Tuesday Active All day Off On Cust…" at bounding box center [606, 258] width 339 height 422
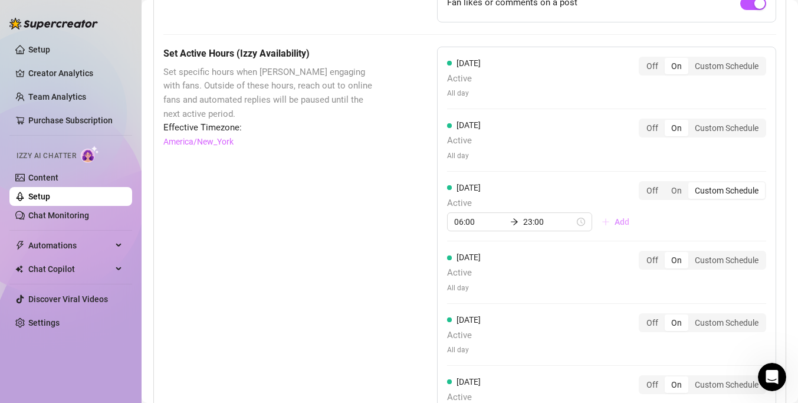
click at [614, 223] on span "Add" at bounding box center [621, 221] width 15 height 9
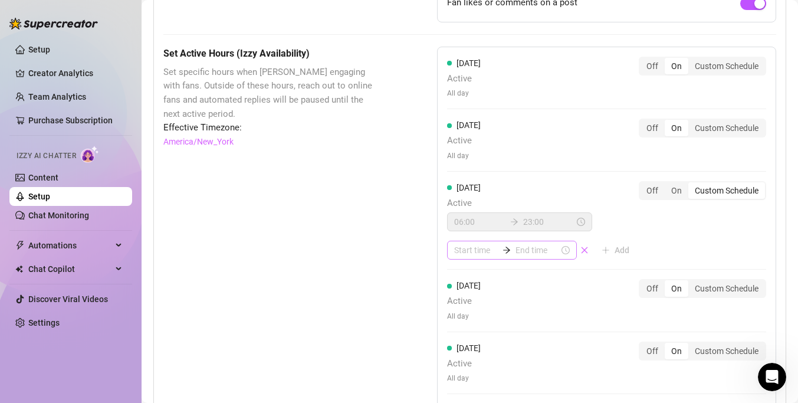
click at [471, 256] on div at bounding box center [512, 250] width 130 height 19
type input "04:00"
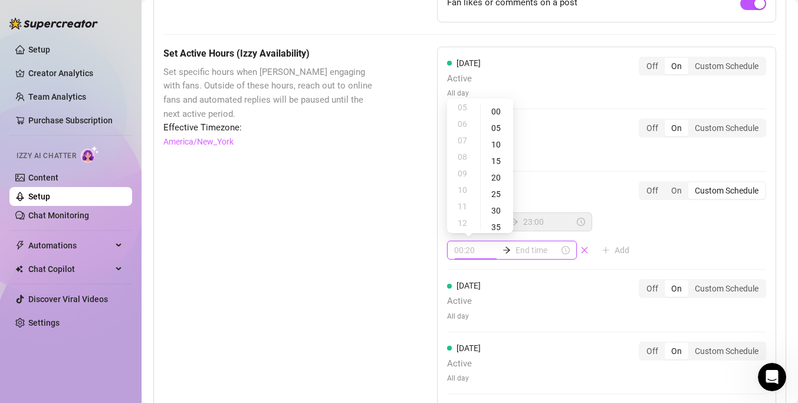
type input "00:25"
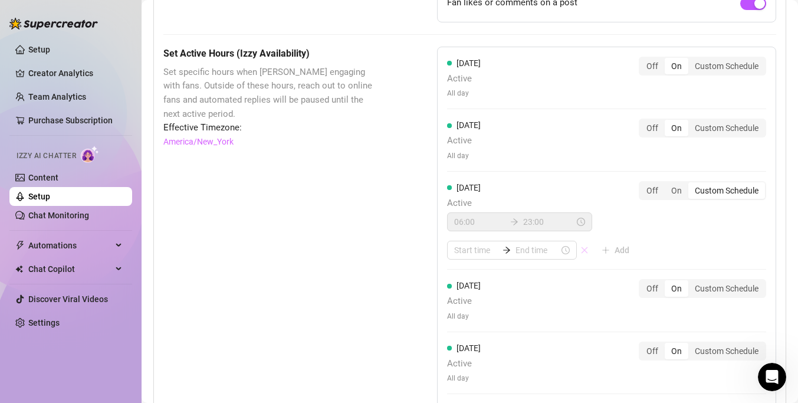
click at [583, 245] on span "button" at bounding box center [584, 249] width 8 height 9
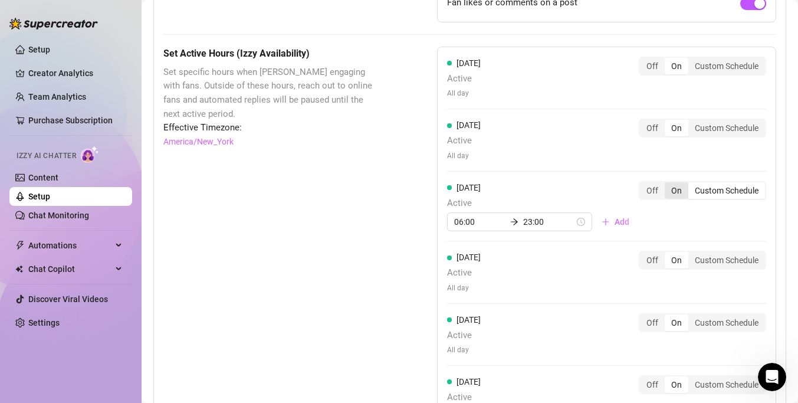
click at [676, 193] on div "On" at bounding box center [676, 190] width 24 height 17
click at [667, 184] on input "On" at bounding box center [667, 184] width 0 height 0
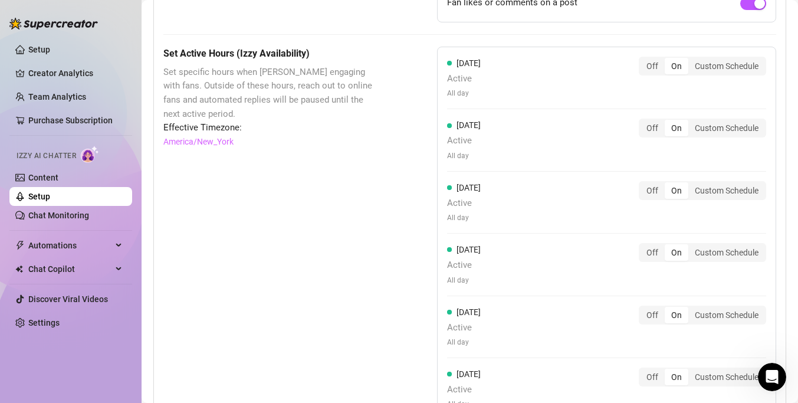
click at [404, 218] on div "Set Active Hours (Izzy Availability) Set specific hours when Izzy engaging with…" at bounding box center [469, 311] width 613 height 529
click at [58, 178] on link "Content" at bounding box center [43, 177] width 30 height 9
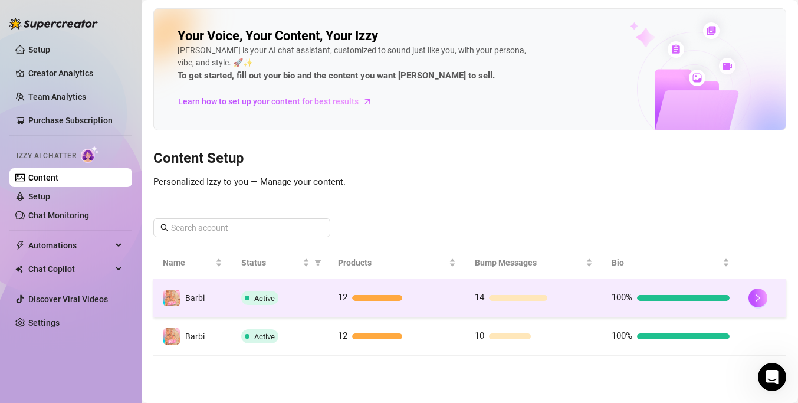
click at [439, 297] on div at bounding box center [404, 298] width 104 height 6
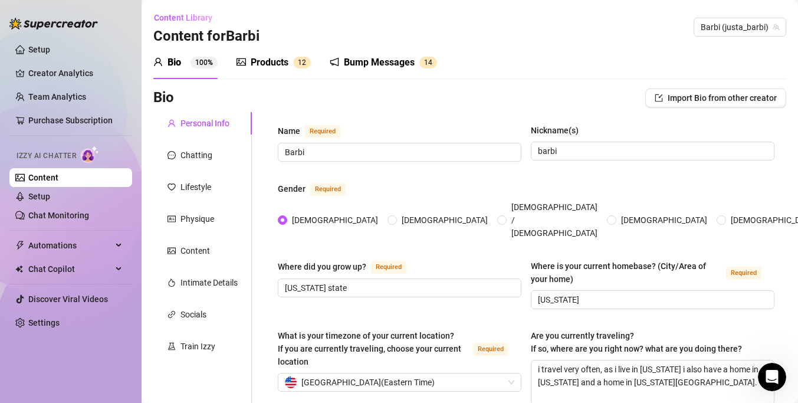
click at [373, 69] on div "Bump Messages" at bounding box center [379, 62] width 71 height 14
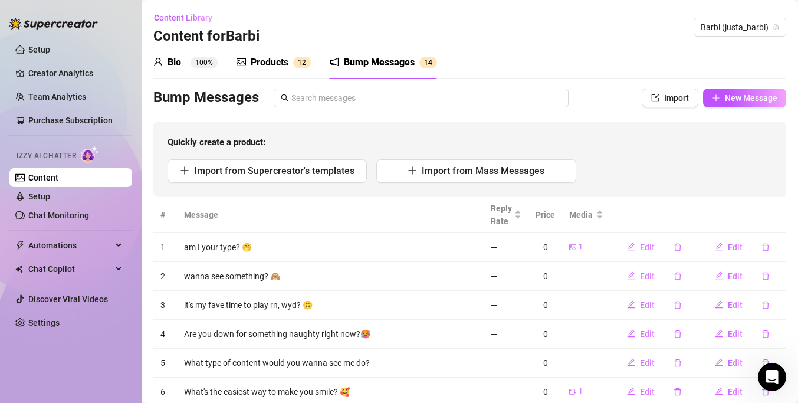
click at [294, 67] on span "1 2" at bounding box center [302, 63] width 18 height 12
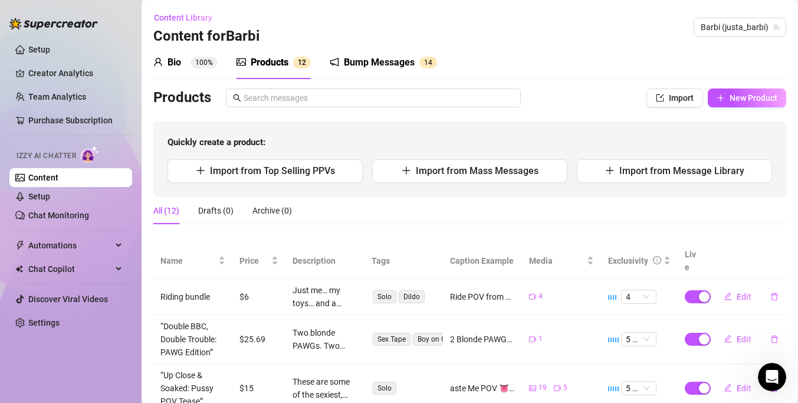
scroll to position [356, 0]
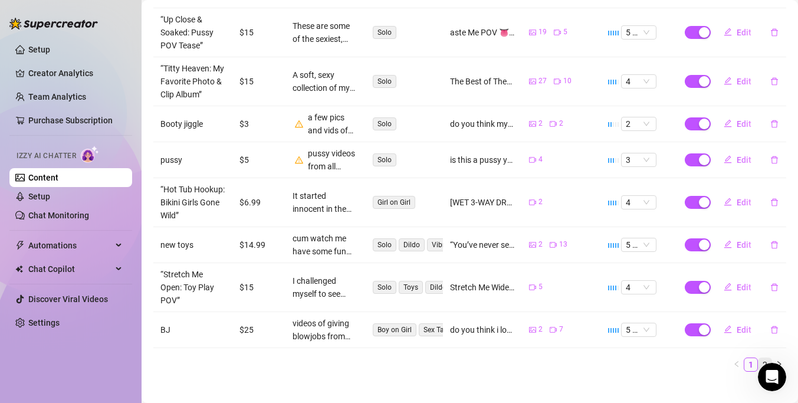
click at [764, 358] on link "2" at bounding box center [764, 364] width 13 height 13
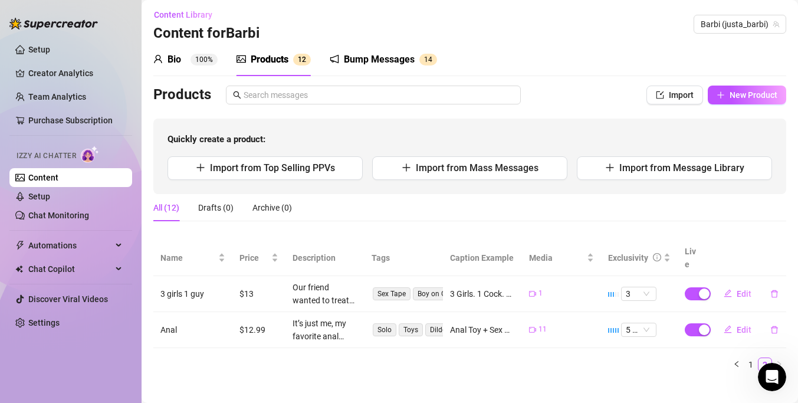
click at [409, 57] on div "Bump Messages" at bounding box center [379, 59] width 71 height 14
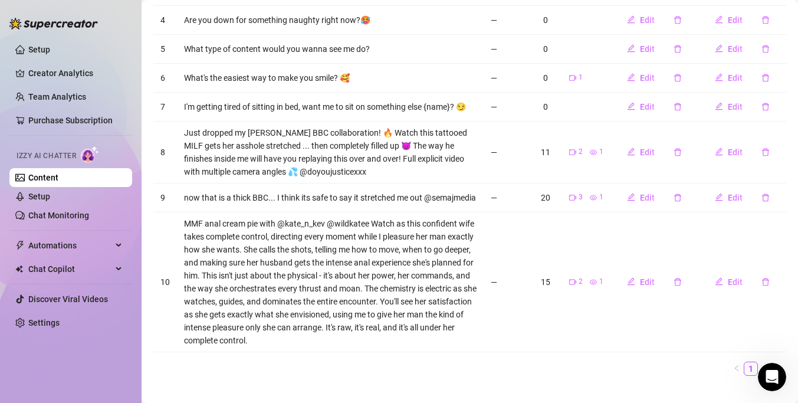
scroll to position [315, 0]
click at [751, 340] on td "Edit" at bounding box center [742, 281] width 88 height 140
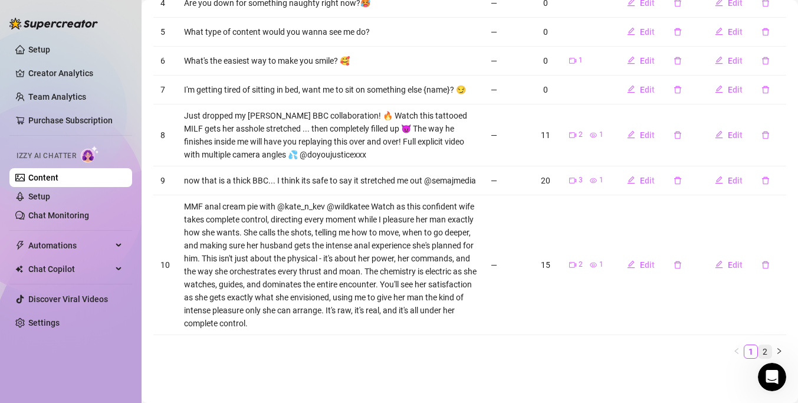
click at [765, 348] on link "2" at bounding box center [764, 351] width 13 height 13
